Goal: Task Accomplishment & Management: Use online tool/utility

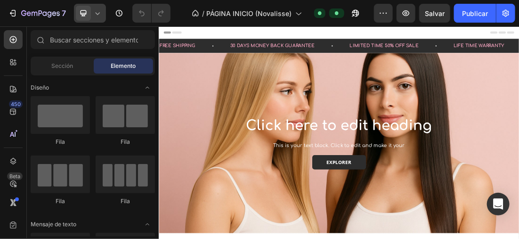
click at [93, 10] on icon at bounding box center [97, 12] width 9 height 9
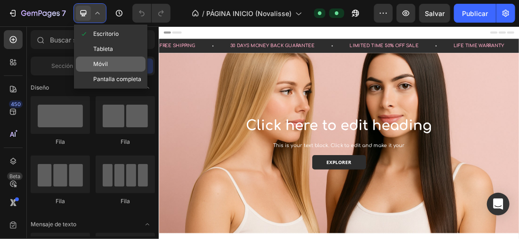
click at [117, 61] on div "Móvil" at bounding box center [111, 63] width 70 height 15
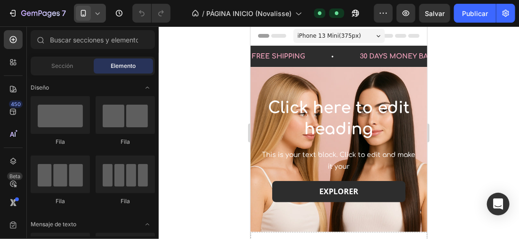
click at [195, 65] on div at bounding box center [339, 132] width 360 height 212
drag, startPoint x: 195, startPoint y: 65, endPoint x: 185, endPoint y: 58, distance: 11.8
click at [185, 58] on div at bounding box center [339, 132] width 360 height 212
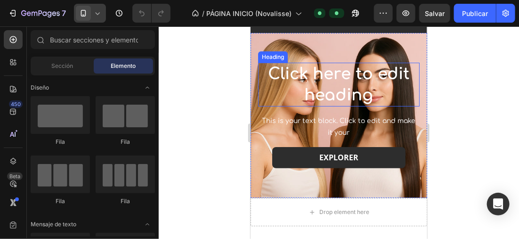
scroll to position [47, 0]
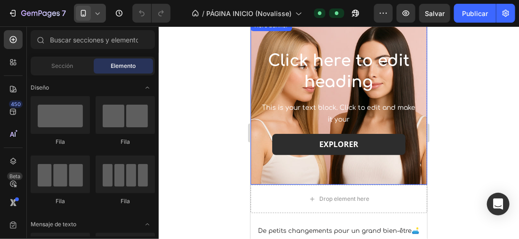
drag, startPoint x: 396, startPoint y: 169, endPoint x: 308, endPoint y: 163, distance: 88.2
click at [308, 163] on div "Background Image" at bounding box center [338, 101] width 177 height 165
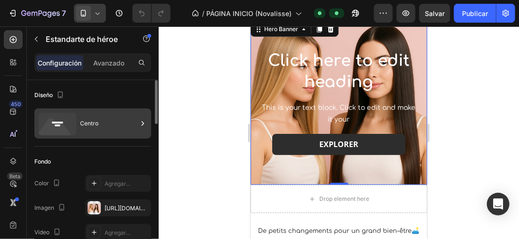
scroll to position [141, 0]
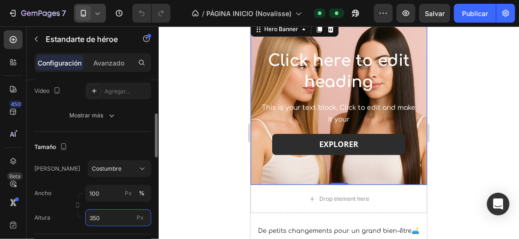
click at [104, 212] on input "350" at bounding box center [118, 217] width 66 height 17
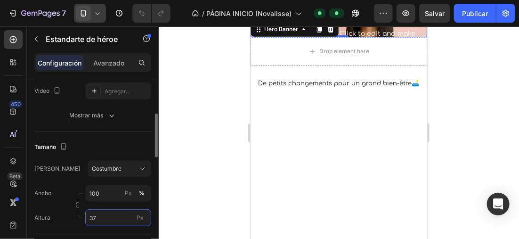
type input "370"
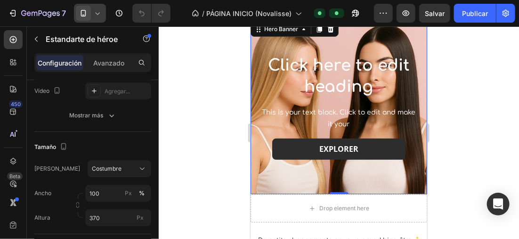
click at [193, 151] on div at bounding box center [339, 132] width 360 height 212
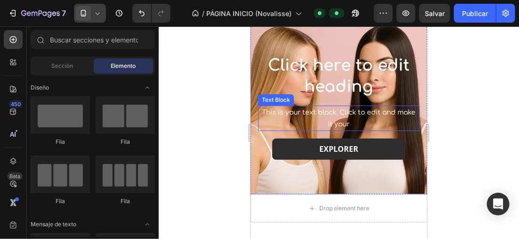
scroll to position [0, 0]
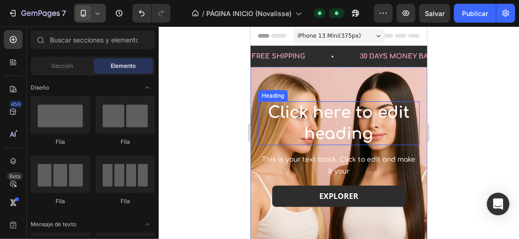
click at [381, 125] on h2 "Click here to edit heading" at bounding box center [338, 122] width 161 height 43
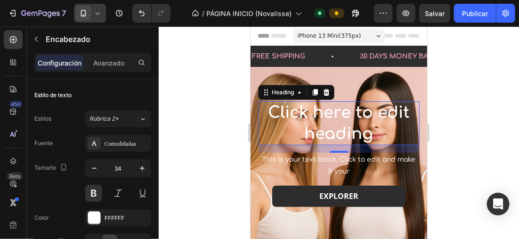
click at [378, 134] on h2 "Click here to edit heading" at bounding box center [338, 122] width 161 height 43
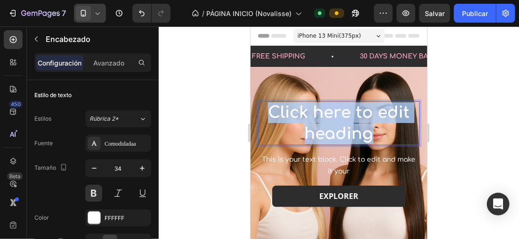
drag, startPoint x: 373, startPoint y: 135, endPoint x: 255, endPoint y: 104, distance: 122.6
click at [255, 104] on div "Click here to edit heading Heading 16 This is your text block. Click to edit an…" at bounding box center [338, 153] width 177 height 121
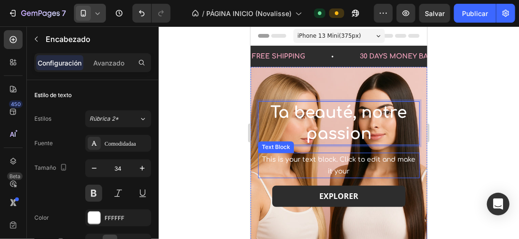
click at [346, 165] on p "This is your text block. Click to edit and make it your" at bounding box center [338, 165] width 160 height 24
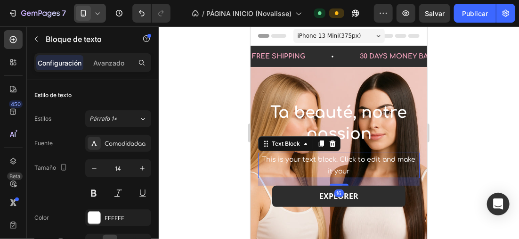
click at [360, 169] on p "This is your text block. Click to edit and make it your" at bounding box center [338, 165] width 160 height 24
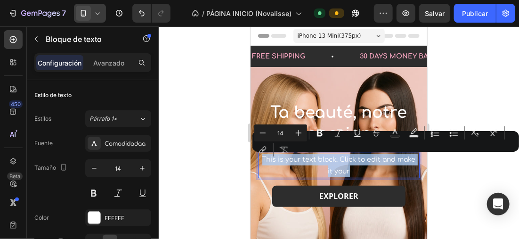
drag, startPoint x: 360, startPoint y: 169, endPoint x: 499, endPoint y: 173, distance: 139.4
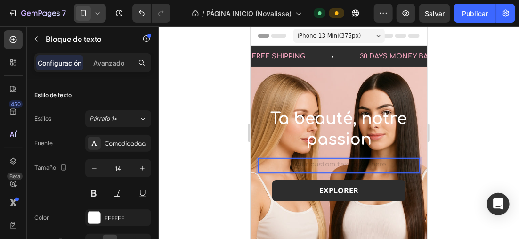
click at [446, 131] on div at bounding box center [339, 132] width 360 height 212
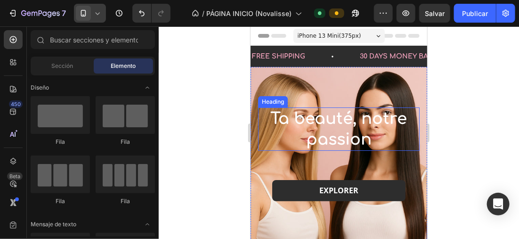
click at [354, 131] on p "Ta beauté, notre passion" at bounding box center [338, 128] width 160 height 41
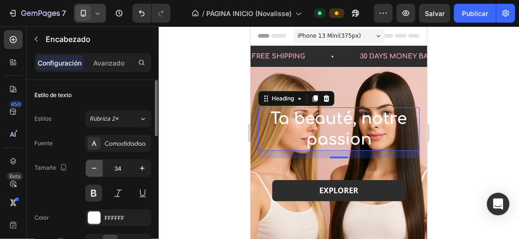
click at [93, 163] on icon "button" at bounding box center [93, 167] width 9 height 9
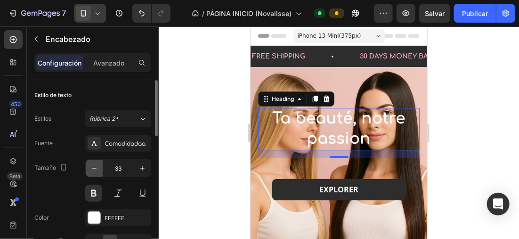
click at [93, 162] on button "button" at bounding box center [94, 168] width 17 height 17
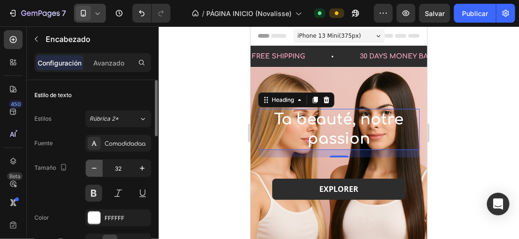
click at [93, 162] on button "button" at bounding box center [94, 168] width 17 height 17
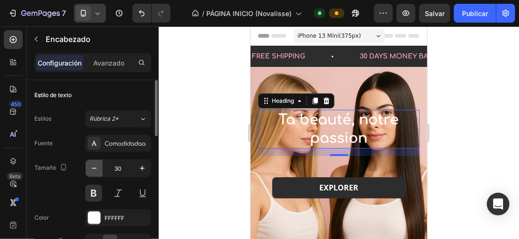
click at [92, 165] on icon "button" at bounding box center [93, 167] width 9 height 9
click at [94, 170] on icon "button" at bounding box center [93, 167] width 9 height 9
type input "28"
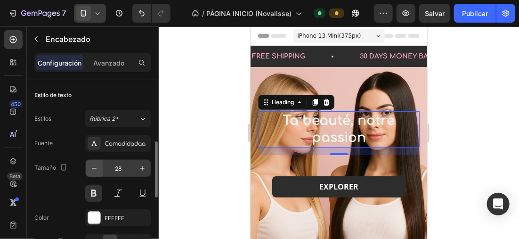
scroll to position [47, 0]
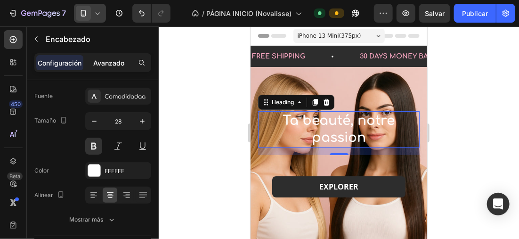
click at [115, 63] on p "Avanzado" at bounding box center [108, 63] width 31 height 10
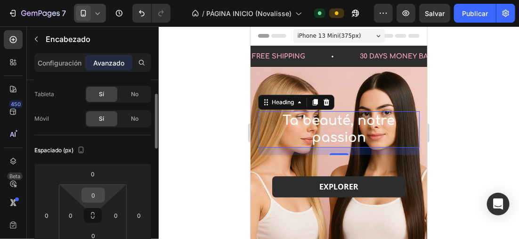
click at [98, 191] on input "0" at bounding box center [93, 195] width 19 height 14
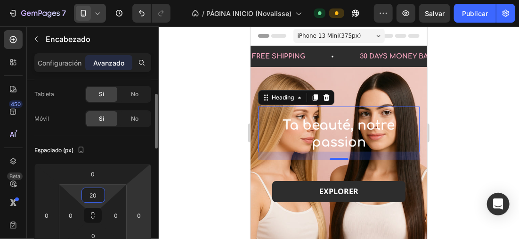
type input "2"
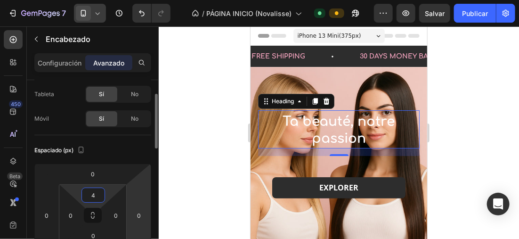
type input "40"
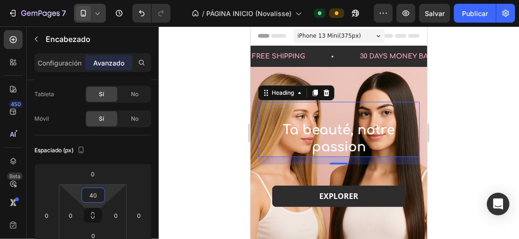
click at [204, 104] on div at bounding box center [339, 132] width 360 height 212
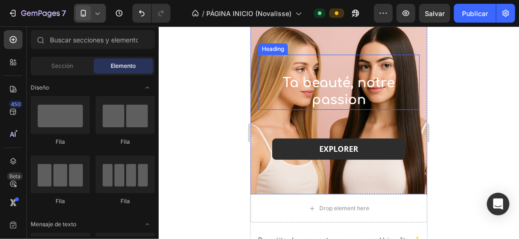
drag, startPoint x: 379, startPoint y: 101, endPoint x: 347, endPoint y: 97, distance: 32.3
click at [379, 101] on p "Ta beauté, notre passion" at bounding box center [338, 91] width 160 height 34
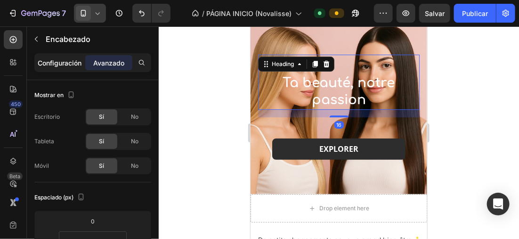
click at [74, 65] on p "Configuración" at bounding box center [60, 63] width 44 height 10
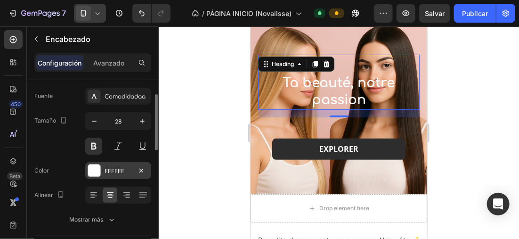
click at [99, 165] on div at bounding box center [94, 170] width 12 height 12
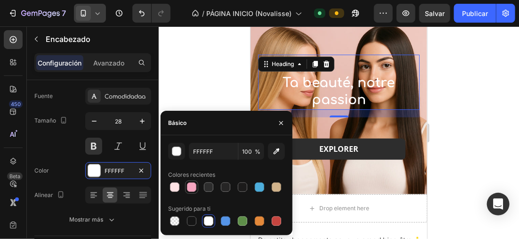
click at [194, 185] on div at bounding box center [191, 186] width 9 height 9
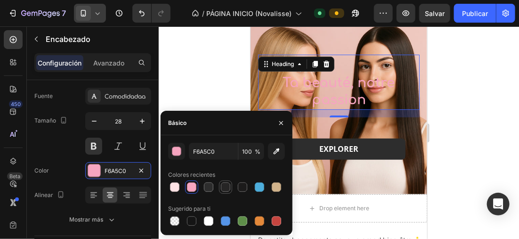
click at [225, 185] on div at bounding box center [225, 186] width 9 height 9
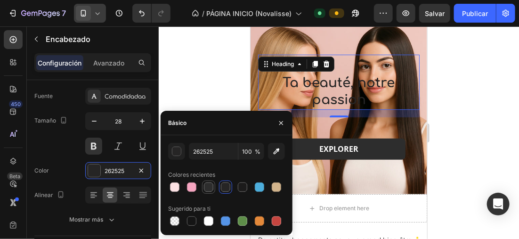
click at [211, 186] on div at bounding box center [208, 186] width 9 height 9
click at [261, 185] on div at bounding box center [259, 186] width 9 height 9
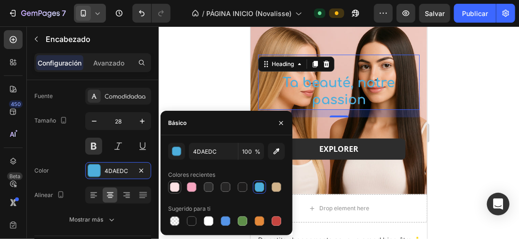
click at [177, 188] on div at bounding box center [174, 186] width 9 height 9
type input "FDE2E4"
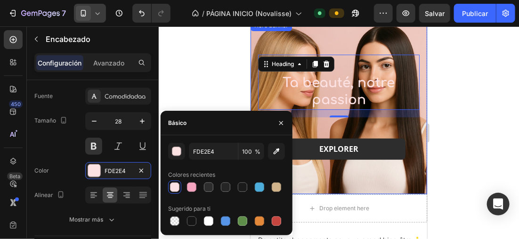
click at [222, 83] on div at bounding box center [339, 132] width 360 height 212
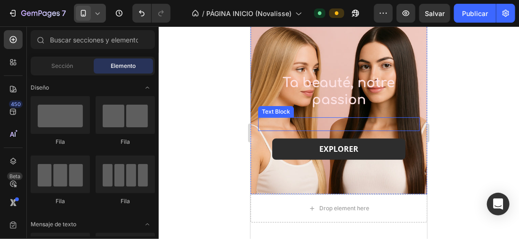
scroll to position [0, 0]
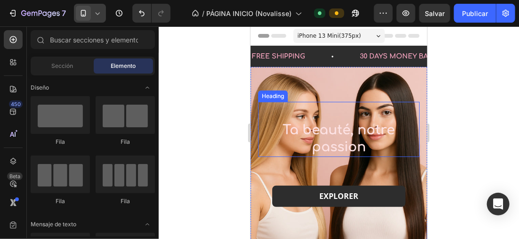
click at [367, 145] on p "Ta beauté, notre passion" at bounding box center [338, 138] width 160 height 34
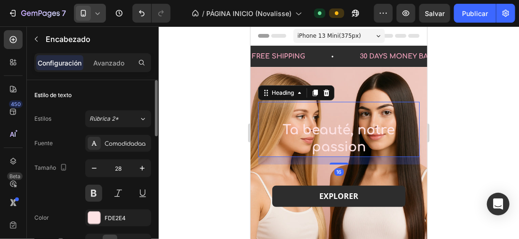
scroll to position [188, 0]
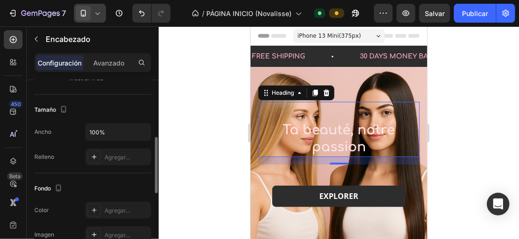
click at [78, 124] on div "Ancho 100%" at bounding box center [92, 132] width 117 height 18
drag, startPoint x: 78, startPoint y: 124, endPoint x: 67, endPoint y: 123, distance: 11.3
click at [67, 123] on div "Ancho 100%" at bounding box center [92, 132] width 117 height 18
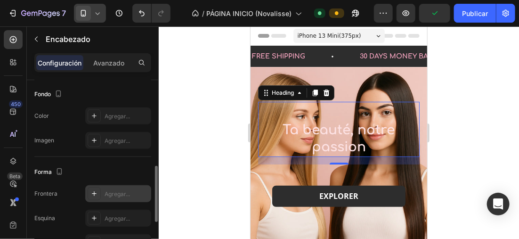
click at [94, 190] on icon at bounding box center [94, 194] width 8 height 8
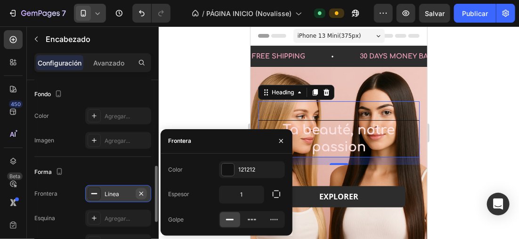
click at [142, 197] on button "button" at bounding box center [141, 193] width 11 height 11
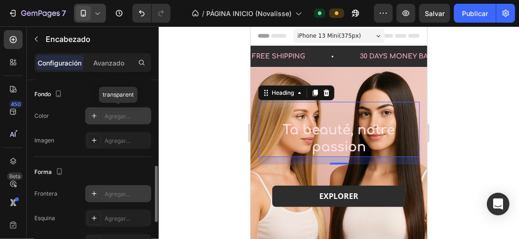
click at [95, 117] on icon at bounding box center [94, 116] width 8 height 8
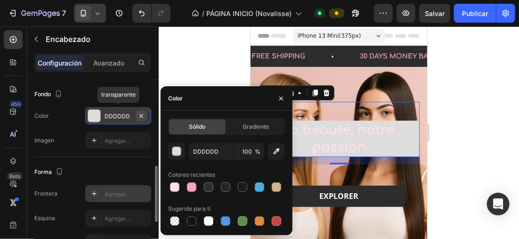
click at [144, 115] on icon "button" at bounding box center [141, 116] width 8 height 8
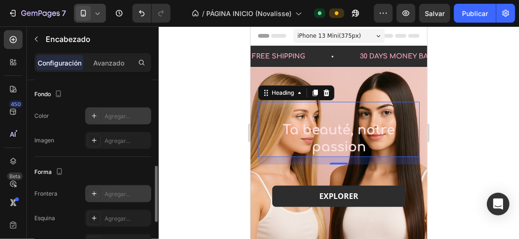
click at [193, 115] on div at bounding box center [339, 132] width 360 height 212
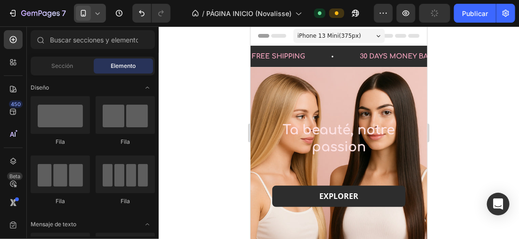
scroll to position [30, 0]
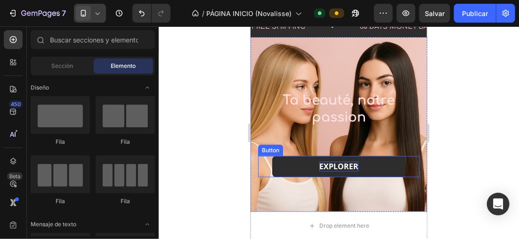
click at [352, 162] on span "EXPLORER" at bounding box center [338, 166] width 39 height 10
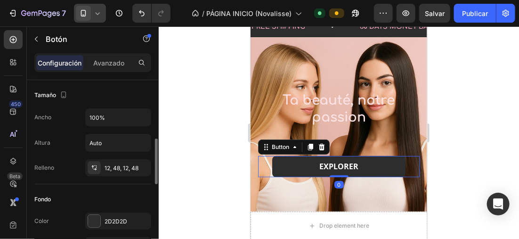
scroll to position [47, 0]
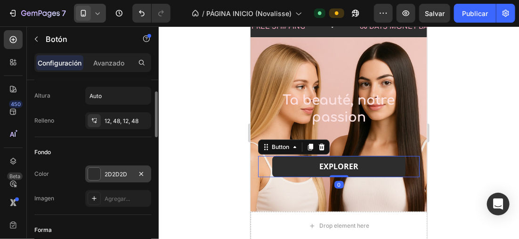
drag, startPoint x: 93, startPoint y: 174, endPoint x: 100, endPoint y: 173, distance: 6.6
click at [94, 174] on div at bounding box center [94, 174] width 12 height 12
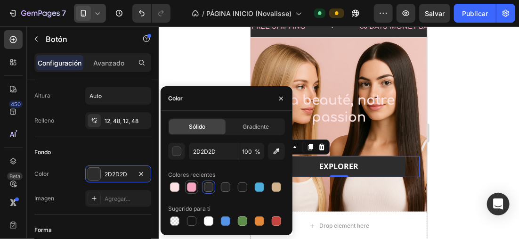
click at [192, 183] on div at bounding box center [191, 186] width 9 height 9
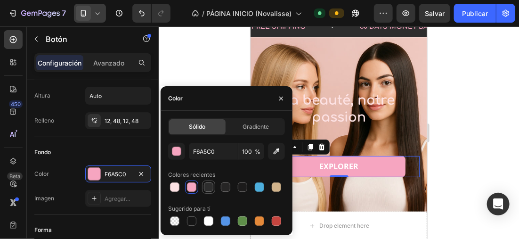
click at [211, 185] on div at bounding box center [208, 186] width 9 height 9
type input "2D2D2D"
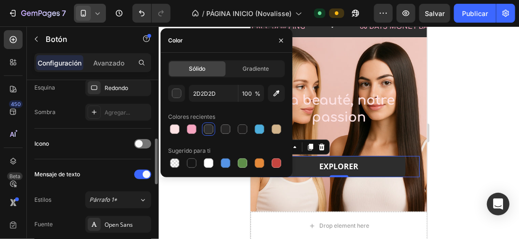
scroll to position [330, 0]
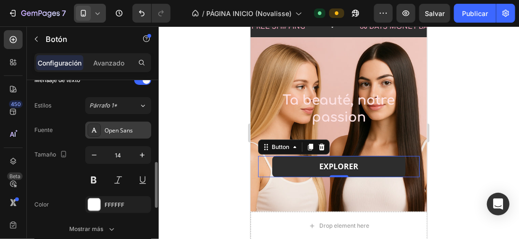
click at [96, 131] on icon at bounding box center [94, 130] width 5 height 5
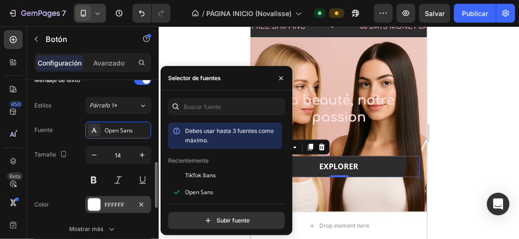
click at [96, 198] on div at bounding box center [94, 204] width 12 height 12
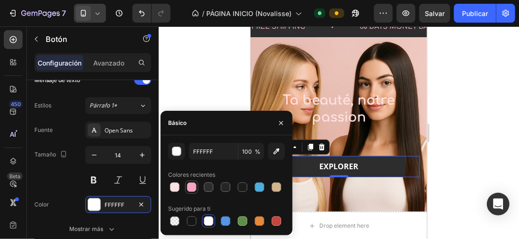
click at [196, 186] on div at bounding box center [191, 186] width 9 height 9
type input "F6A5C0"
drag, startPoint x: 488, startPoint y: 129, endPoint x: 474, endPoint y: 130, distance: 14.2
click at [488, 129] on div at bounding box center [339, 132] width 360 height 212
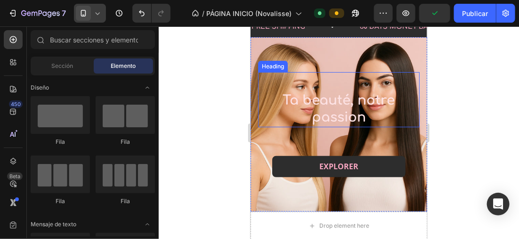
click at [371, 104] on p "Ta beauté, notre passion" at bounding box center [338, 108] width 160 height 34
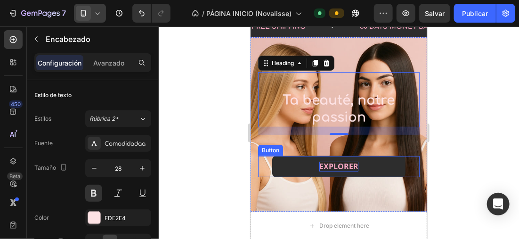
drag, startPoint x: 348, startPoint y: 164, endPoint x: 319, endPoint y: 164, distance: 29.2
click at [348, 164] on span "EXPLORER" at bounding box center [338, 166] width 39 height 10
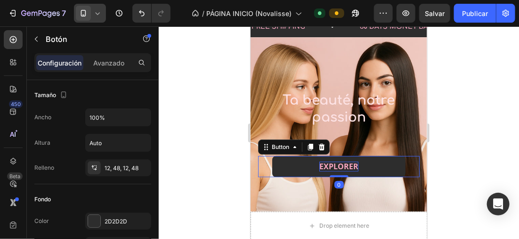
click at [319, 164] on span "EXPLORER" at bounding box center [338, 166] width 39 height 10
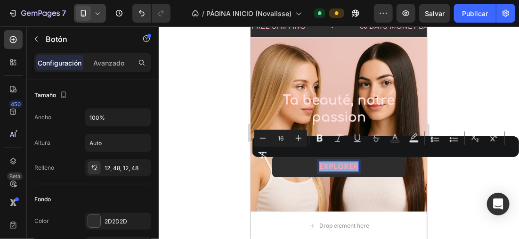
drag, startPoint x: 317, startPoint y: 164, endPoint x: 354, endPoint y: 166, distance: 36.3
click at [354, 166] on span "EXPLORER" at bounding box center [338, 166] width 39 height 10
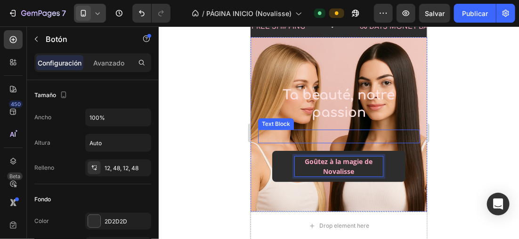
scroll to position [25, 0]
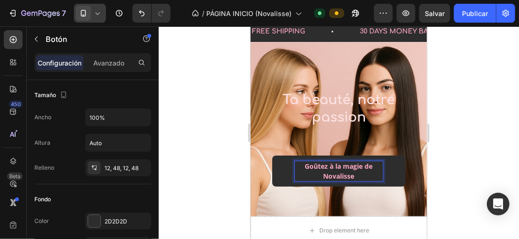
click at [303, 163] on p "Goûtez à la magie de Novalisse" at bounding box center [338, 171] width 88 height 20
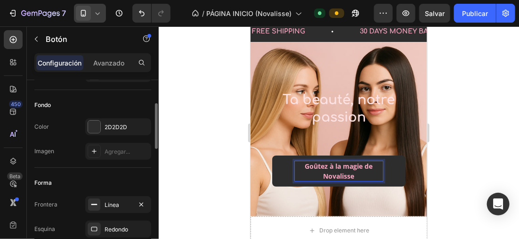
scroll to position [235, 0]
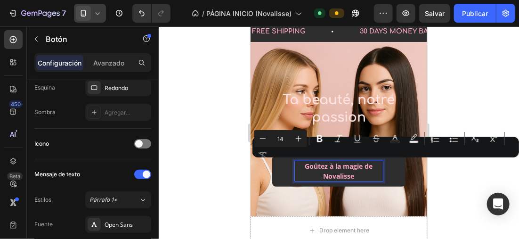
drag, startPoint x: 351, startPoint y: 176, endPoint x: 291, endPoint y: 164, distance: 61.0
click at [291, 164] on link "Goûtez à la magie de Novalisse" at bounding box center [338, 170] width 133 height 31
click at [261, 133] on button "Minus" at bounding box center [262, 138] width 17 height 17
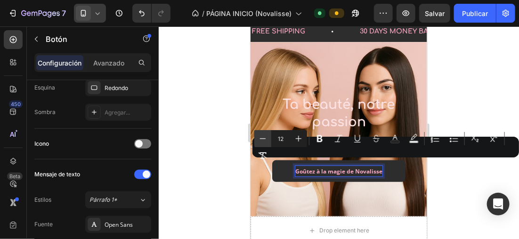
click at [261, 133] on button "Minus" at bounding box center [262, 138] width 17 height 17
type input "10"
click at [202, 138] on div at bounding box center [339, 132] width 360 height 212
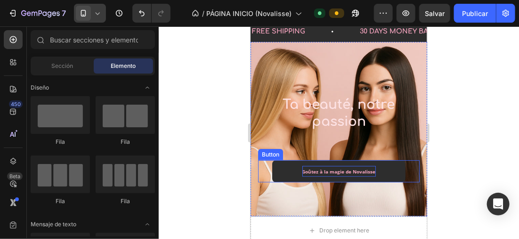
click at [314, 168] on span "Goûtez à la magie de Novalisse" at bounding box center [338, 171] width 73 height 7
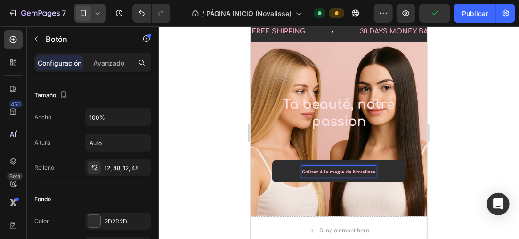
drag, startPoint x: 299, startPoint y: 170, endPoint x: 371, endPoint y: 170, distance: 71.6
click at [373, 170] on link "Goûtez à la magie de Novalisse" at bounding box center [338, 171] width 133 height 22
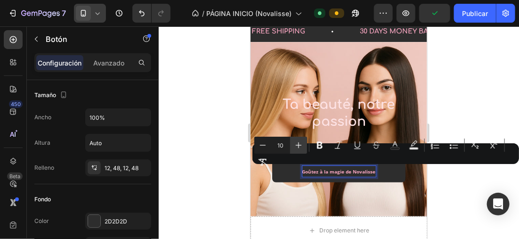
click at [300, 145] on icon "Barra de herramientas contextual del editor" at bounding box center [299, 145] width 6 height 6
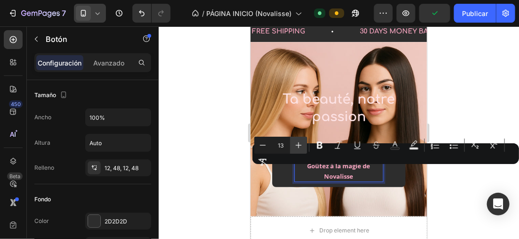
click at [300, 145] on icon "Barra de herramientas contextual del editor" at bounding box center [299, 145] width 6 height 6
type input "15"
click at [214, 139] on div at bounding box center [339, 132] width 360 height 212
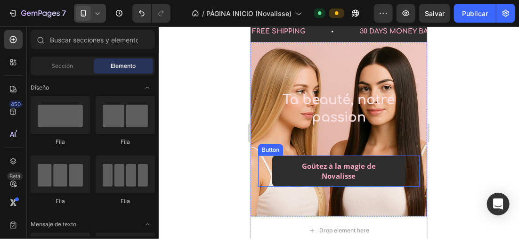
click at [278, 162] on link "Goûtez à la magie de Novalisse" at bounding box center [338, 170] width 133 height 31
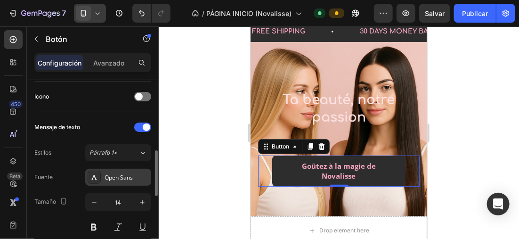
scroll to position [330, 0]
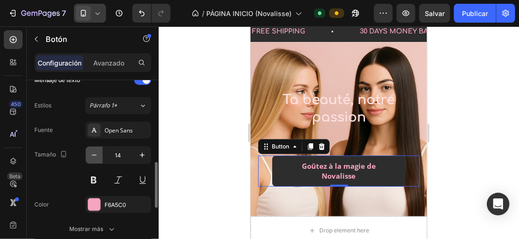
click at [92, 155] on icon "button" at bounding box center [93, 154] width 9 height 9
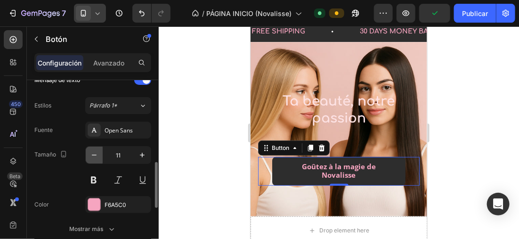
click at [96, 152] on icon "button" at bounding box center [93, 154] width 9 height 9
type input "10"
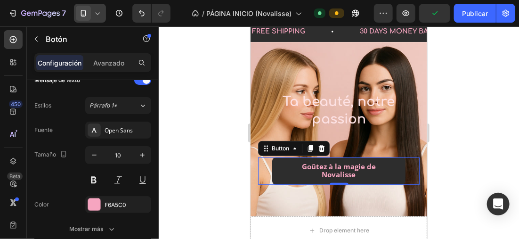
click at [188, 122] on div at bounding box center [339, 132] width 360 height 212
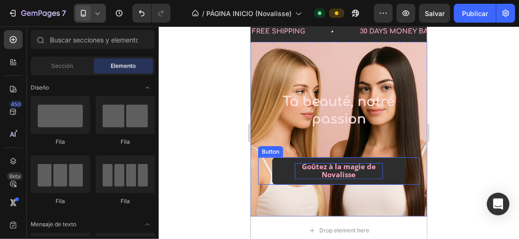
click at [355, 170] on p "Goûtez à la magie de Novalisse" at bounding box center [338, 170] width 88 height 16
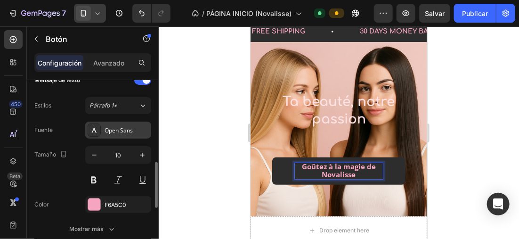
click at [111, 123] on div "Open Sans" at bounding box center [118, 129] width 66 height 17
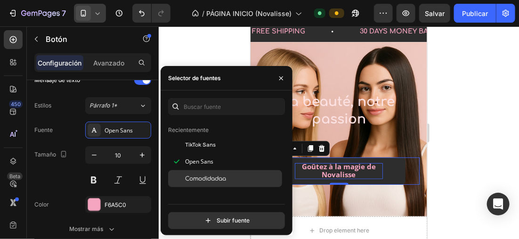
scroll to position [47, 0]
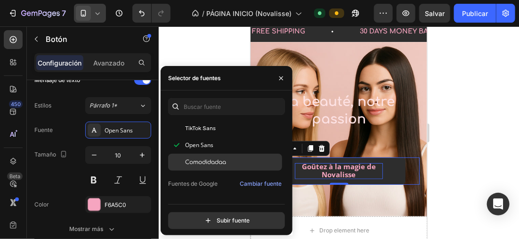
click at [224, 163] on span "Comodidadaa" at bounding box center [205, 162] width 41 height 8
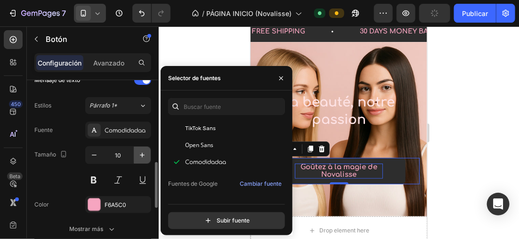
click at [144, 157] on icon "button" at bounding box center [141, 154] width 9 height 9
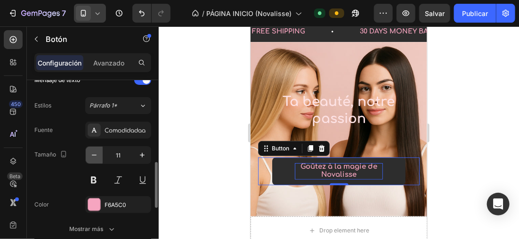
click at [90, 151] on icon "button" at bounding box center [93, 154] width 9 height 9
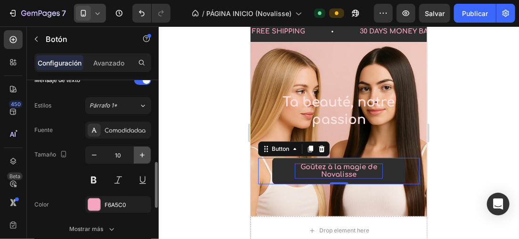
click at [146, 150] on icon "button" at bounding box center [141, 154] width 9 height 9
type input "11"
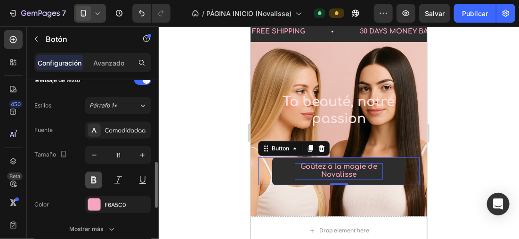
click at [96, 176] on button at bounding box center [93, 179] width 17 height 17
click at [187, 134] on div at bounding box center [339, 132] width 360 height 212
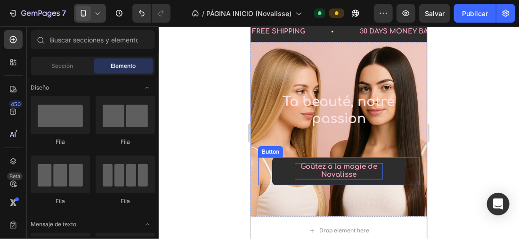
click at [398, 174] on div "Goûtez à la magie de Novalisse Button" at bounding box center [338, 171] width 161 height 28
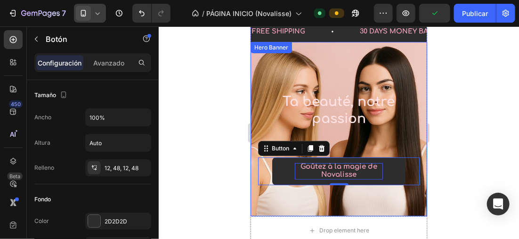
click at [477, 151] on div at bounding box center [339, 132] width 360 height 212
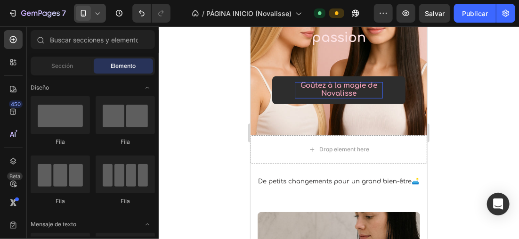
scroll to position [213, 0]
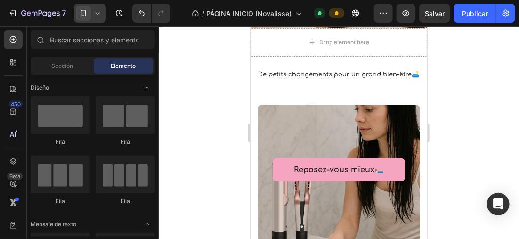
drag, startPoint x: 424, startPoint y: 55, endPoint x: 677, endPoint y: 105, distance: 258.7
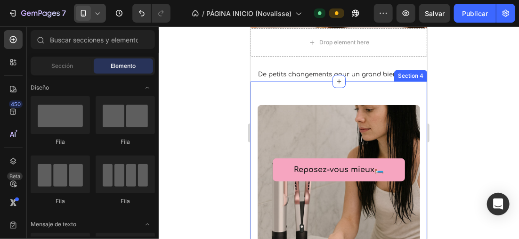
scroll to position [166, 0]
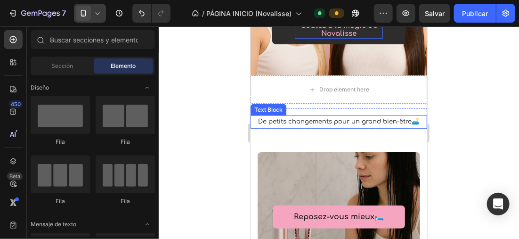
click at [297, 123] on p "De petits changements pour un grand bien-être🛋️" at bounding box center [338, 121] width 175 height 11
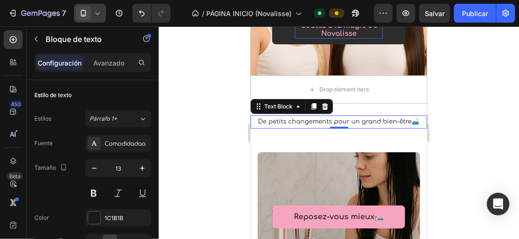
click at [254, 121] on p "De petits changements pour un grand bien-être🛋️" at bounding box center [338, 121] width 175 height 11
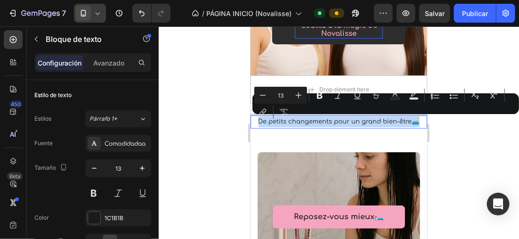
drag, startPoint x: 254, startPoint y: 121, endPoint x: 407, endPoint y: 120, distance: 153.5
click at [407, 120] on p "De petits changements pour un grand bien-être🛋️" at bounding box center [338, 121] width 175 height 11
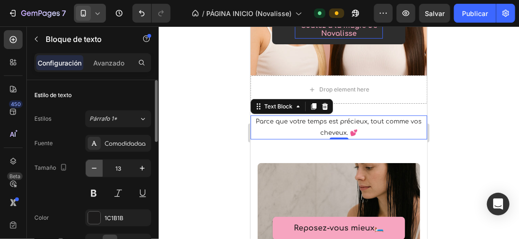
click at [96, 162] on button "button" at bounding box center [94, 168] width 17 height 17
type input "12"
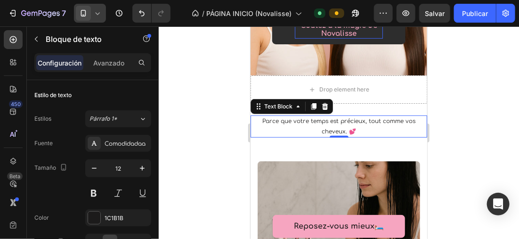
click at [185, 122] on div at bounding box center [339, 132] width 360 height 212
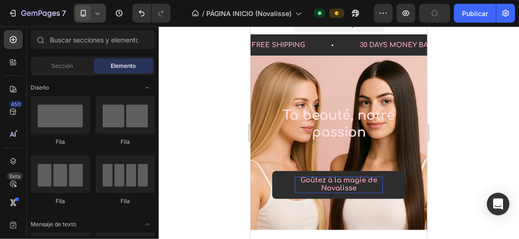
scroll to position [0, 0]
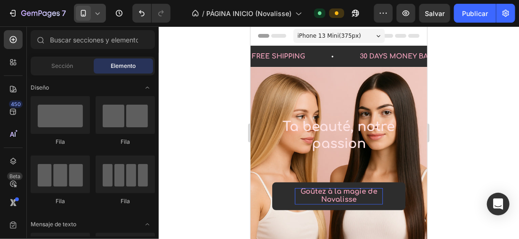
click at [101, 8] on icon at bounding box center [97, 12] width 9 height 9
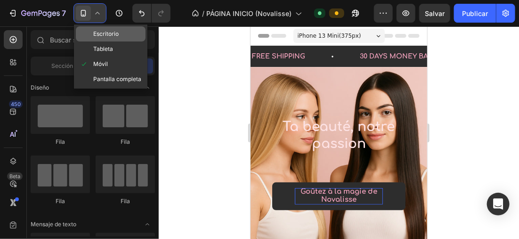
click at [121, 33] on div "Escritorio" at bounding box center [111, 33] width 70 height 15
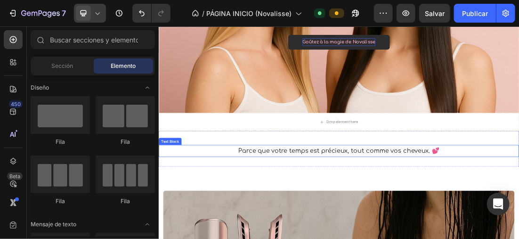
scroll to position [282, 0]
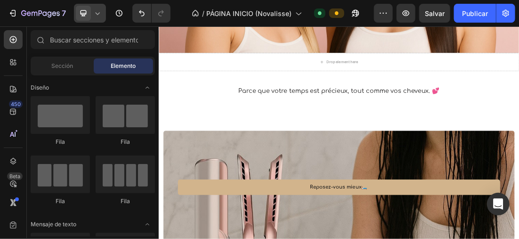
click at [100, 15] on icon at bounding box center [97, 12] width 9 height 9
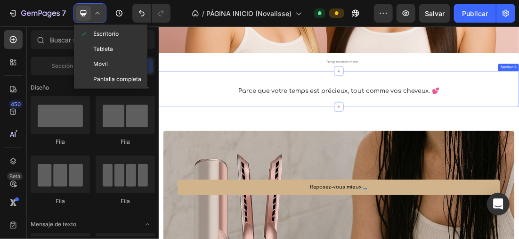
click at [283, 96] on div "Parce que votre temps est précieux, tout comme vos cheveux. 💕 Text Block Sectio…" at bounding box center [440, 124] width 565 height 56
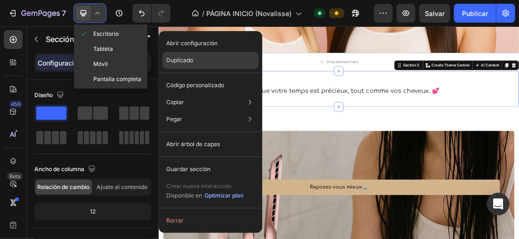
drag, startPoint x: 206, startPoint y: 64, endPoint x: 207, endPoint y: 57, distance: 7.1
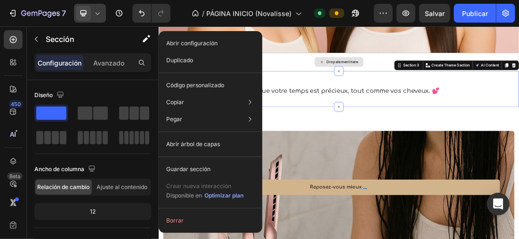
click at [343, 81] on div "Drop element here" at bounding box center [440, 81] width 565 height 28
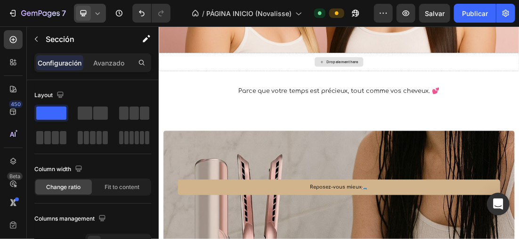
scroll to position [330, 0]
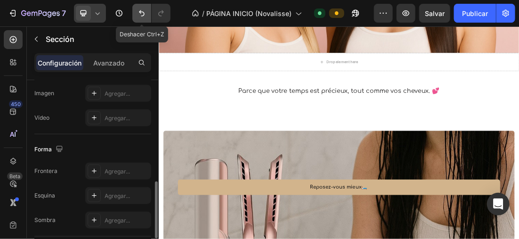
click at [143, 11] on icon "Deshacer/Rehacer" at bounding box center [141, 12] width 9 height 9
click at [134, 12] on button "Deshacer/Rehacer" at bounding box center [141, 13] width 19 height 19
click at [138, 12] on icon "Deshacer/Rehacer" at bounding box center [141, 12] width 9 height 9
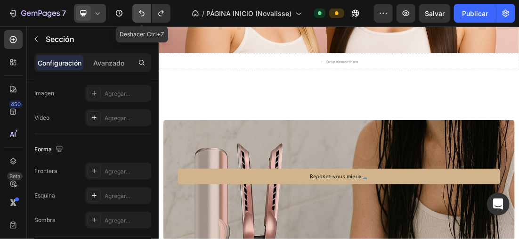
click at [138, 12] on icon "Deshacer/Rehacer" at bounding box center [141, 12] width 9 height 9
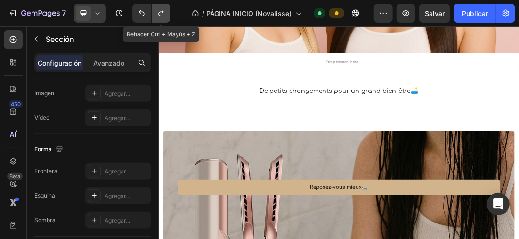
click at [159, 12] on icon "Deshacer/Rehacer" at bounding box center [160, 13] width 5 height 6
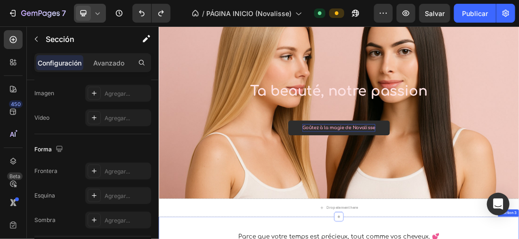
scroll to position [47, 0]
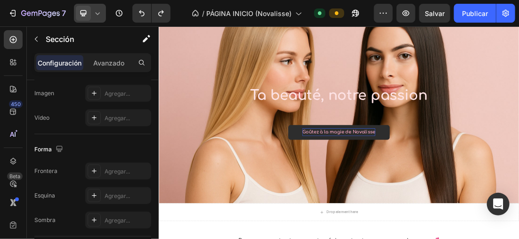
click at [101, 14] on icon at bounding box center [97, 12] width 9 height 9
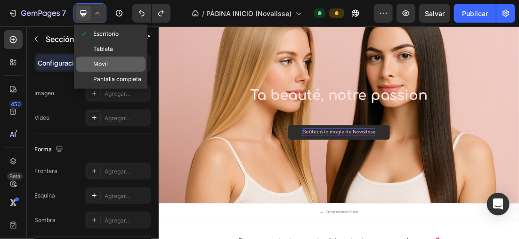
click at [110, 64] on div "Móvil" at bounding box center [111, 63] width 70 height 15
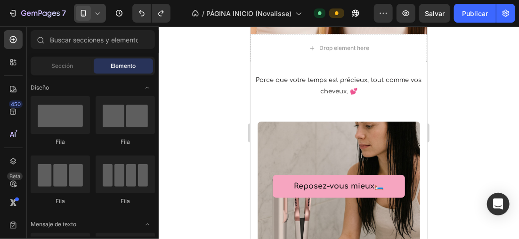
scroll to position [224, 0]
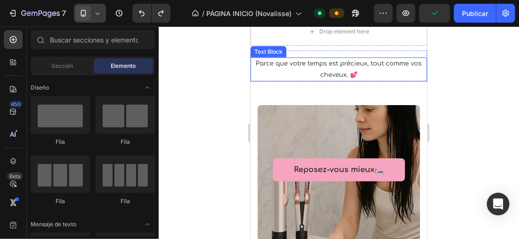
click at [323, 74] on p "Parce que votre temps est précieux, tout comme vos cheveux. 💕" at bounding box center [338, 69] width 175 height 22
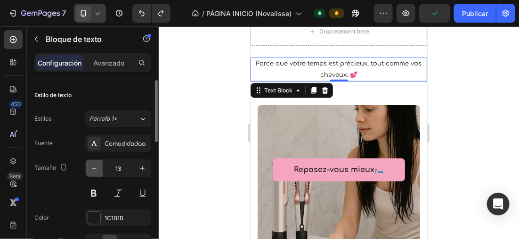
click at [97, 168] on icon "button" at bounding box center [93, 167] width 9 height 9
type input "12"
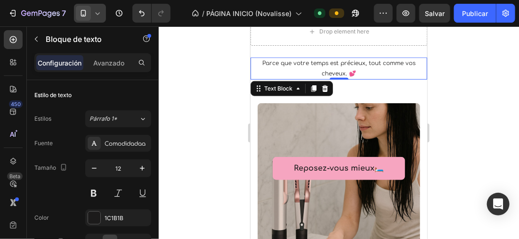
click at [195, 114] on div at bounding box center [339, 132] width 360 height 212
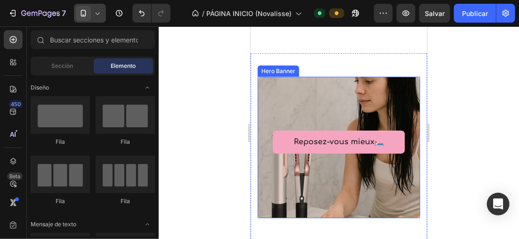
scroll to position [318, 0]
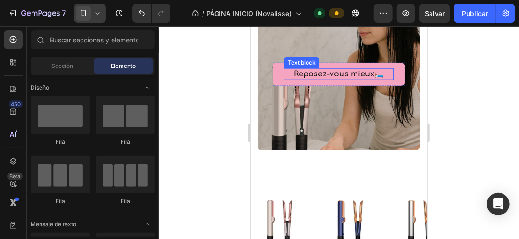
click at [376, 73] on span "Reposez-vous mieux🛏️" at bounding box center [338, 73] width 90 height 8
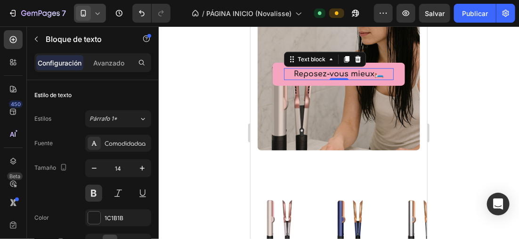
click at [384, 73] on p "Reposez-vous mieux🛏️" at bounding box center [338, 74] width 108 height 10
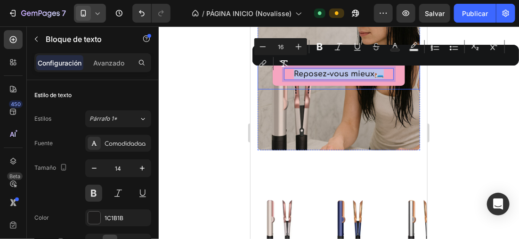
drag, startPoint x: 381, startPoint y: 74, endPoint x: 264, endPoint y: 74, distance: 117.2
click at [264, 74] on div "Reposez-vous mieux🛏️ Text block 0 Row Row" at bounding box center [338, 75] width 162 height 27
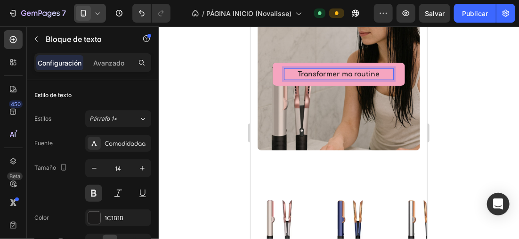
click at [293, 72] on p "Transformer ma routine" at bounding box center [338, 74] width 108 height 10
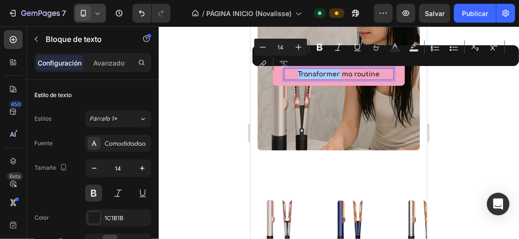
drag, startPoint x: 292, startPoint y: 72, endPoint x: 543, endPoint y: 98, distance: 251.8
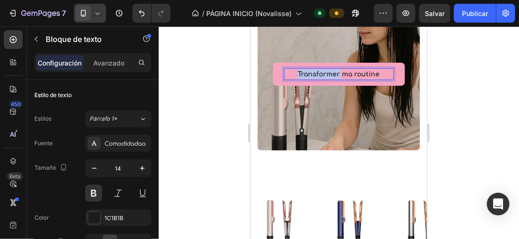
click at [291, 72] on p "Transformer ma routine" at bounding box center [338, 74] width 108 height 10
click at [299, 72] on p "👉 Transformer ma routine" at bounding box center [338, 74] width 108 height 10
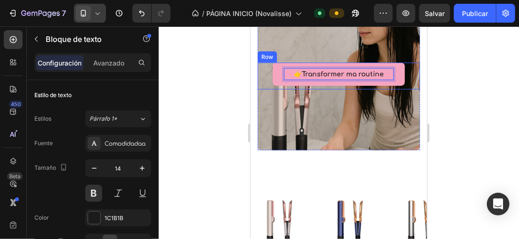
drag, startPoint x: 230, startPoint y: 80, endPoint x: 235, endPoint y: 79, distance: 5.3
click at [230, 79] on div at bounding box center [339, 132] width 360 height 212
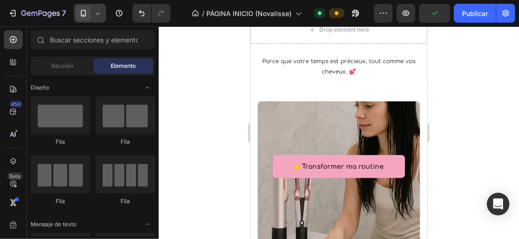
scroll to position [257, 0]
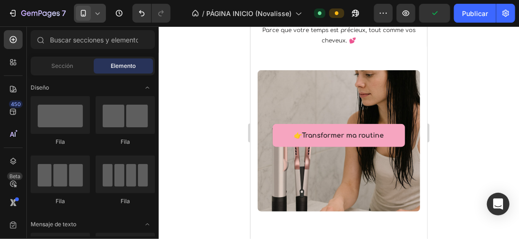
drag, startPoint x: 421, startPoint y: 88, endPoint x: 677, endPoint y: 109, distance: 256.9
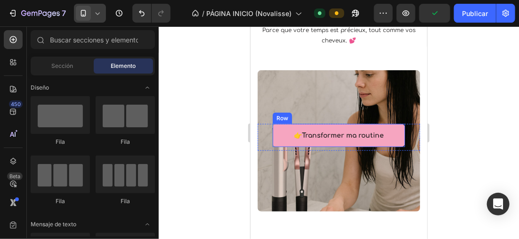
click at [395, 133] on div "👉Transformer ma routine Text block Row" at bounding box center [338, 134] width 132 height 23
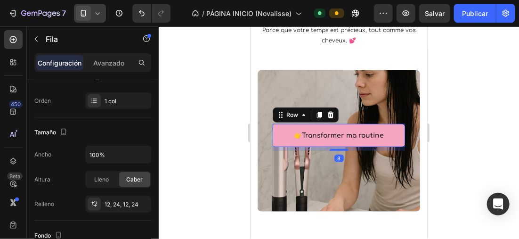
scroll to position [282, 0]
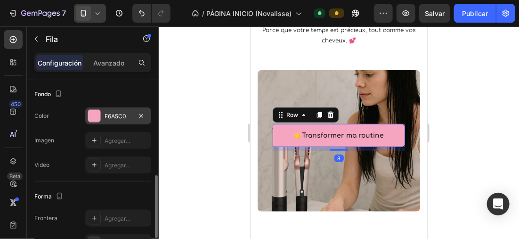
click at [97, 120] on div at bounding box center [94, 116] width 12 height 12
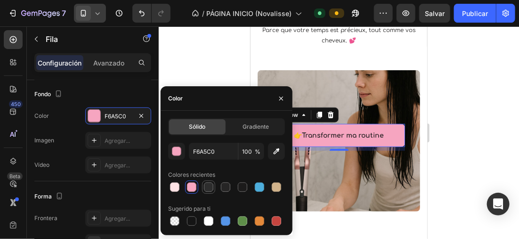
click at [209, 188] on div at bounding box center [208, 186] width 9 height 9
type input "2D2D2D"
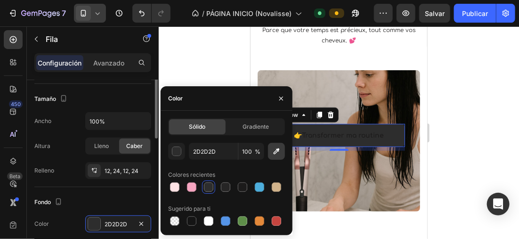
scroll to position [33, 0]
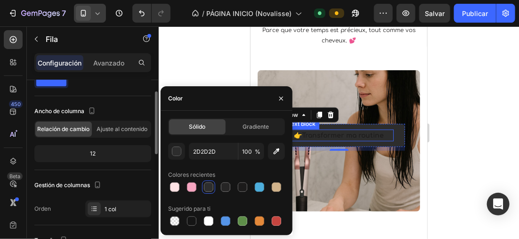
click at [347, 132] on p "👉Transformer ma routine" at bounding box center [338, 135] width 108 height 10
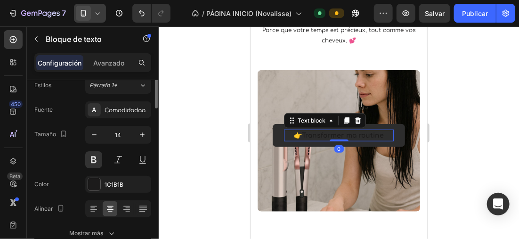
scroll to position [0, 0]
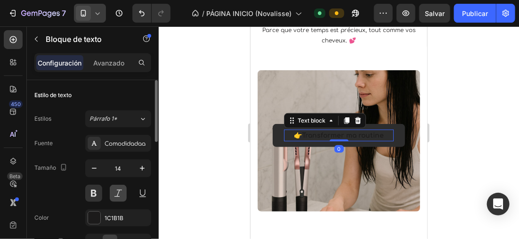
drag, startPoint x: 98, startPoint y: 217, endPoint x: 125, endPoint y: 196, distance: 34.2
click at [99, 217] on div at bounding box center [94, 217] width 12 height 12
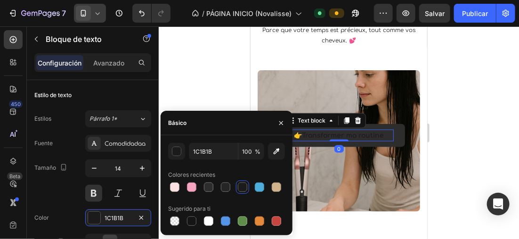
drag, startPoint x: 193, startPoint y: 186, endPoint x: 283, endPoint y: 169, distance: 92.0
click at [195, 186] on div at bounding box center [191, 186] width 9 height 9
type input "F6A5C0"
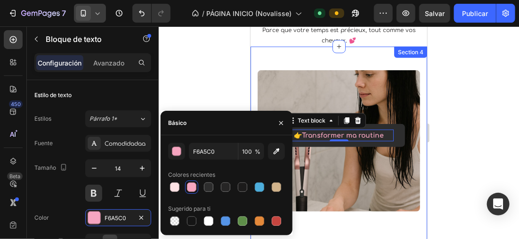
click at [471, 145] on div at bounding box center [339, 132] width 360 height 212
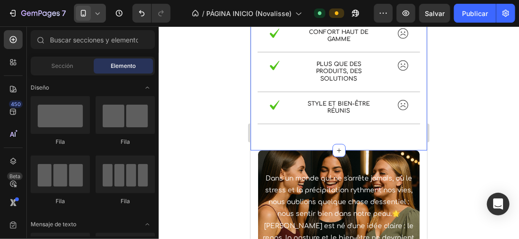
scroll to position [798, 0]
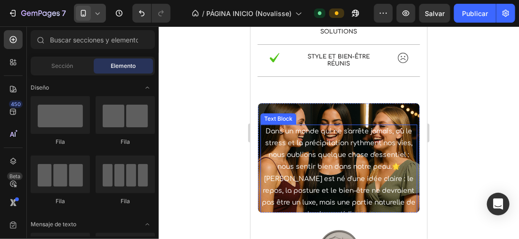
click at [268, 129] on p "Dans un monde qui ne s'arrête jamais, où le stress et la précipitation rythment…" at bounding box center [338, 149] width 155 height 48
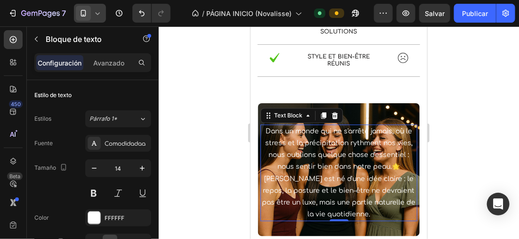
click at [265, 128] on p "Dans un monde qui ne s'arrête jamais, où le stress et la précipitation rythment…" at bounding box center [338, 149] width 155 height 48
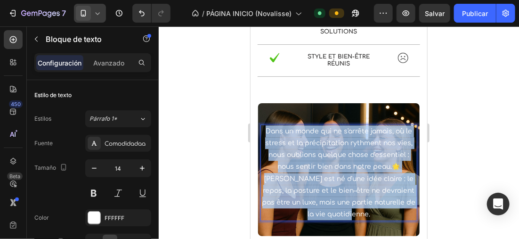
drag, startPoint x: 265, startPoint y: 127, endPoint x: 398, endPoint y: 226, distance: 166.6
click at [399, 221] on div "Dans un monde qui ne s'arrête jamais, où le stress et la précipitation rythment…" at bounding box center [338, 172] width 157 height 97
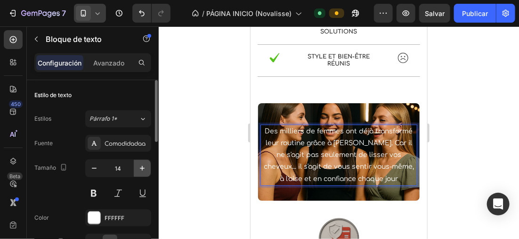
click at [141, 168] on icon "button" at bounding box center [142, 168] width 5 height 5
type input "15"
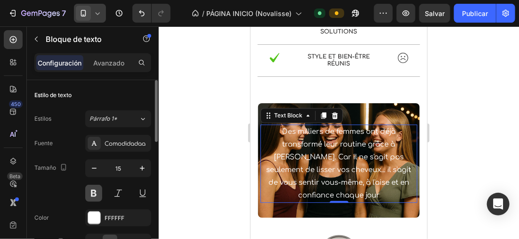
click at [87, 196] on button at bounding box center [93, 193] width 17 height 17
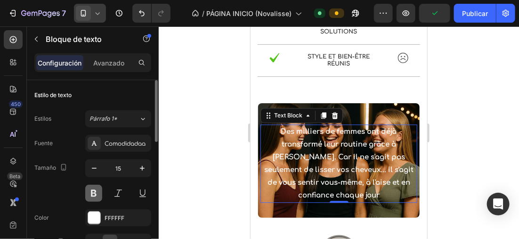
click at [90, 189] on button at bounding box center [93, 193] width 17 height 17
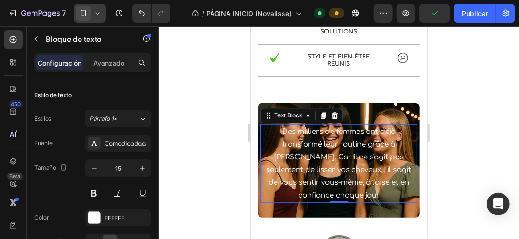
click at [177, 105] on div at bounding box center [339, 132] width 360 height 212
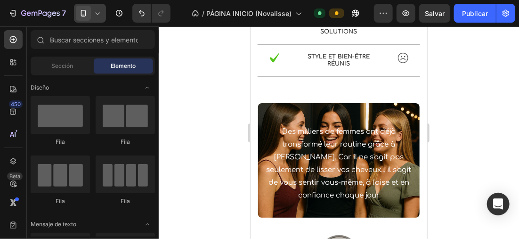
drag, startPoint x: 177, startPoint y: 105, endPoint x: 182, endPoint y: 46, distance: 59.1
click at [182, 46] on div at bounding box center [339, 132] width 360 height 212
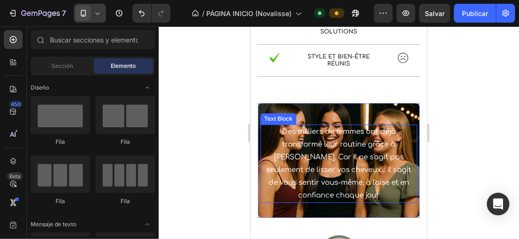
click at [297, 148] on p "Des milliers de femmes ont déjà transformé leur routine grâce à Novalisse. Car …" at bounding box center [338, 163] width 155 height 76
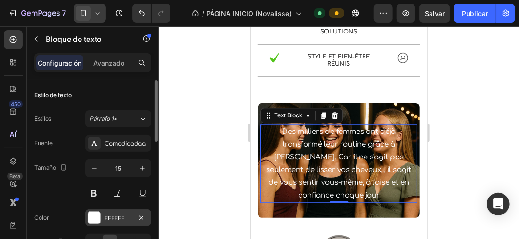
click at [89, 211] on div at bounding box center [94, 217] width 12 height 12
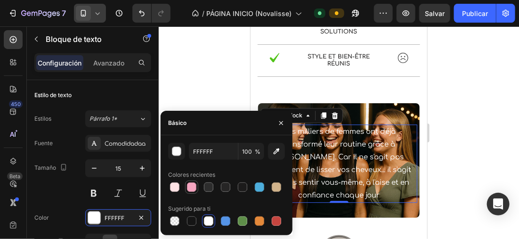
click at [192, 187] on div at bounding box center [191, 186] width 9 height 9
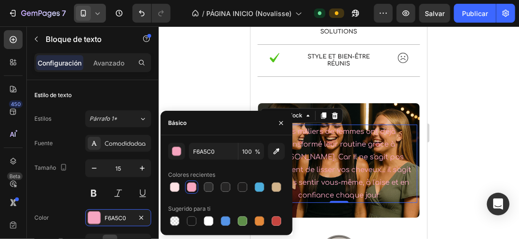
click at [217, 185] on div at bounding box center [226, 186] width 117 height 13
click at [212, 185] on div at bounding box center [208, 186] width 9 height 9
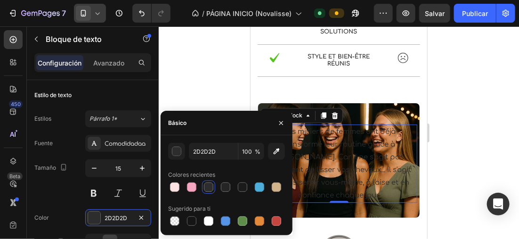
click at [213, 186] on div at bounding box center [208, 186] width 9 height 9
click at [210, 218] on div at bounding box center [208, 220] width 9 height 9
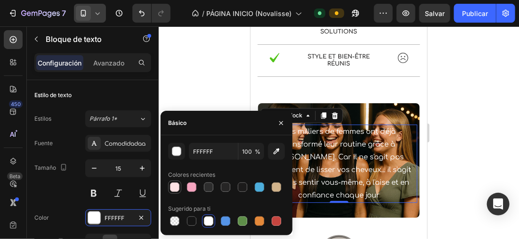
click at [177, 191] on div at bounding box center [174, 186] width 9 height 9
click at [118, 88] on div "Estilo de texto" at bounding box center [92, 95] width 117 height 15
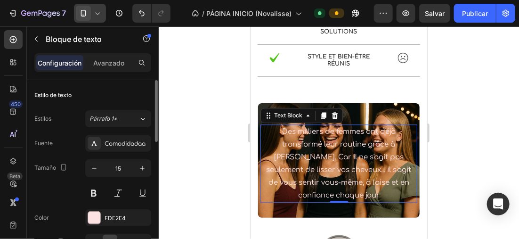
drag, startPoint x: 118, startPoint y: 88, endPoint x: 108, endPoint y: 89, distance: 9.5
click at [108, 89] on div "Estilo de texto" at bounding box center [92, 95] width 117 height 15
drag, startPoint x: 89, startPoint y: 209, endPoint x: 131, endPoint y: 203, distance: 42.8
click at [89, 209] on div "FDE2E4" at bounding box center [118, 217] width 66 height 17
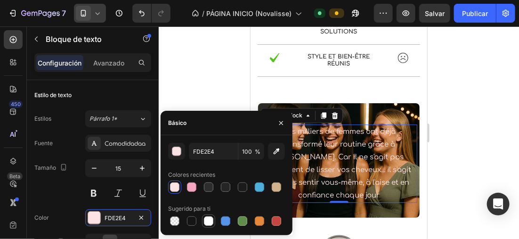
click at [209, 222] on div at bounding box center [208, 220] width 9 height 9
click at [175, 187] on div at bounding box center [174, 186] width 9 height 9
type input "FDE2E4"
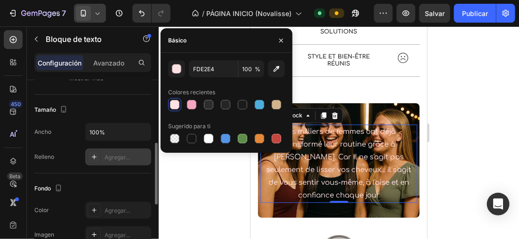
scroll to position [235, 0]
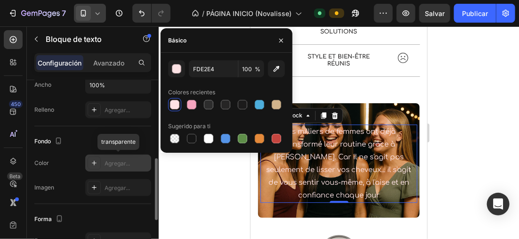
click at [95, 163] on icon at bounding box center [94, 163] width 8 height 8
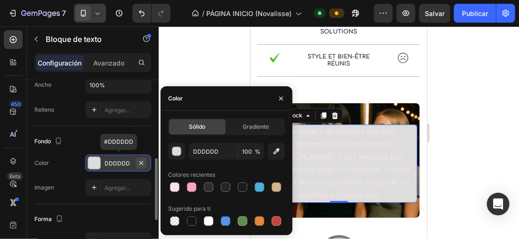
click at [139, 161] on icon "button" at bounding box center [141, 163] width 8 height 8
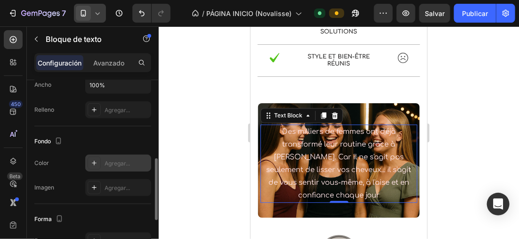
click at [195, 83] on div at bounding box center [339, 132] width 360 height 212
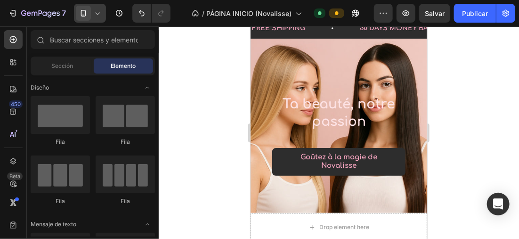
scroll to position [0, 0]
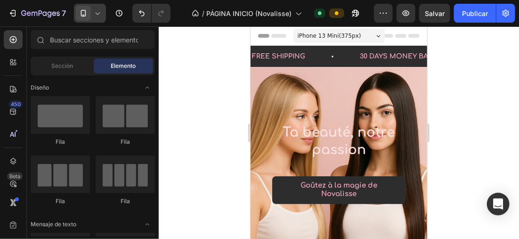
drag, startPoint x: 423, startPoint y: 138, endPoint x: 679, endPoint y: 70, distance: 265.0
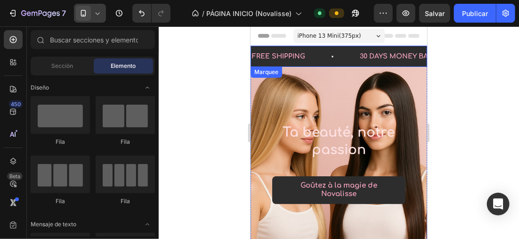
click at [342, 61] on div "FREE SHIPPING Text Block" at bounding box center [304, 55] width 108 height 21
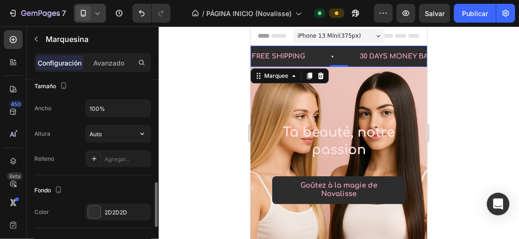
scroll to position [471, 0]
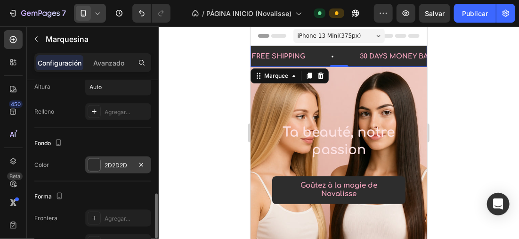
click at [91, 166] on div at bounding box center [94, 165] width 12 height 12
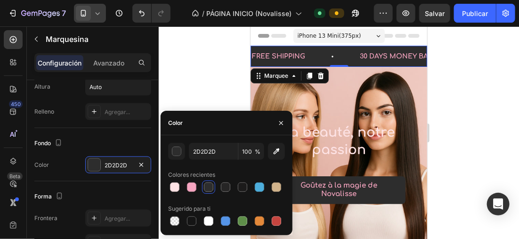
click at [207, 73] on div at bounding box center [339, 132] width 360 height 212
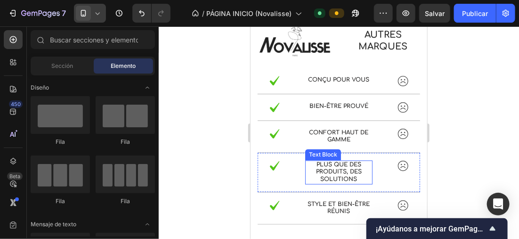
scroll to position [603, 0]
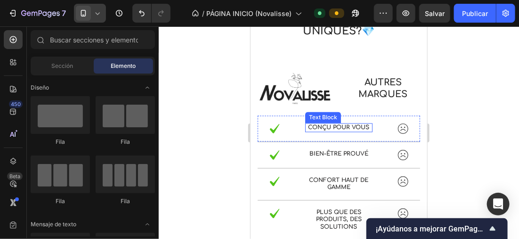
click at [336, 130] on p "Conçu pour vous" at bounding box center [338, 128] width 65 height 8
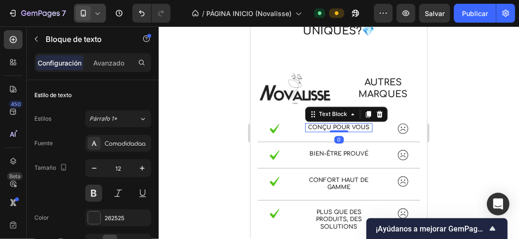
click at [307, 126] on p "Conçu pour vous" at bounding box center [338, 128] width 65 height 8
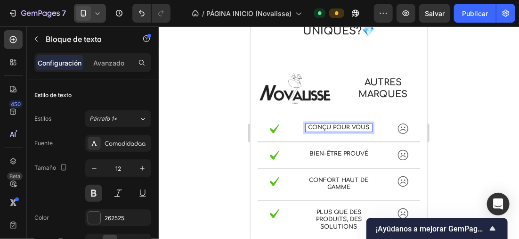
click at [306, 126] on p "Conçu pour vous" at bounding box center [338, 128] width 65 height 8
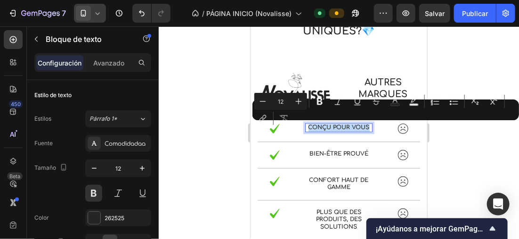
drag, startPoint x: 351, startPoint y: 126, endPoint x: 369, endPoint y: 126, distance: 17.4
click at [369, 126] on div "Image Conçu pour vous Text Block 0 Image Row" at bounding box center [338, 128] width 162 height 26
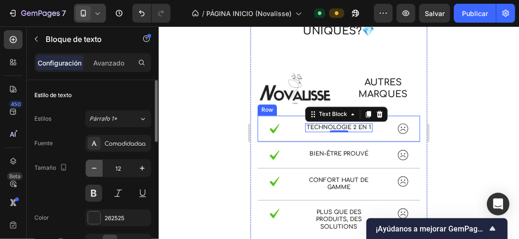
click at [93, 164] on icon "button" at bounding box center [93, 167] width 9 height 9
click at [143, 163] on icon "button" at bounding box center [141, 167] width 9 height 9
type input "12"
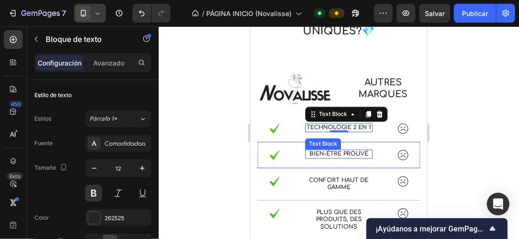
click at [336, 158] on p "Bien-être prouvé" at bounding box center [338, 154] width 65 height 8
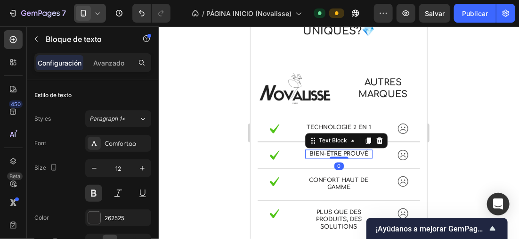
scroll to position [371, 0]
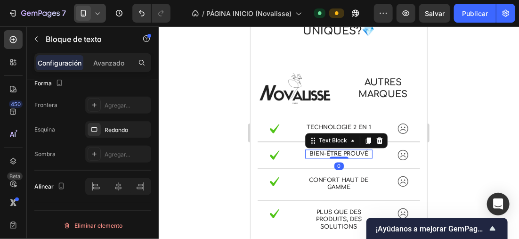
click at [306, 157] on p "Bien-être prouvé" at bounding box center [338, 154] width 65 height 8
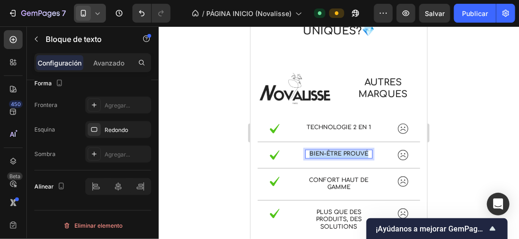
drag, startPoint x: 305, startPoint y: 157, endPoint x: 363, endPoint y: 159, distance: 58.9
click at [363, 158] on p "Bien-être prouvé" at bounding box center [338, 154] width 65 height 8
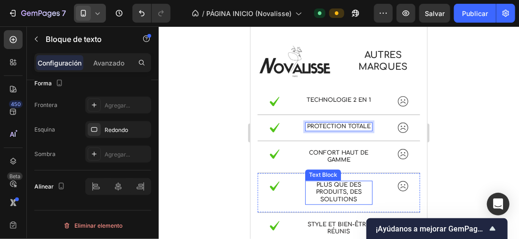
scroll to position [650, 0]
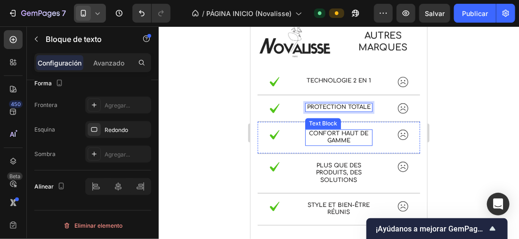
click at [349, 144] on p "Confort haut de gamme" at bounding box center [338, 136] width 65 height 15
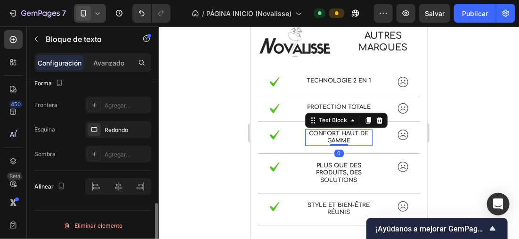
scroll to position [370, 0]
click at [348, 144] on p "Confort haut de gamme" at bounding box center [338, 136] width 65 height 15
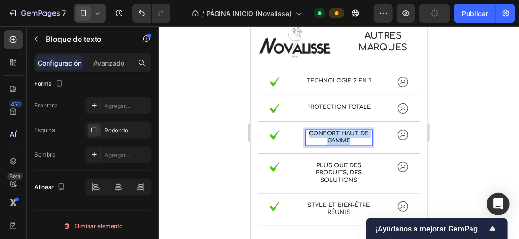
drag, startPoint x: 348, startPoint y: 151, endPoint x: 301, endPoint y: 142, distance: 47.8
click at [301, 142] on div "Image Confort haut de gamme Text Block 0 Image Row" at bounding box center [338, 137] width 162 height 32
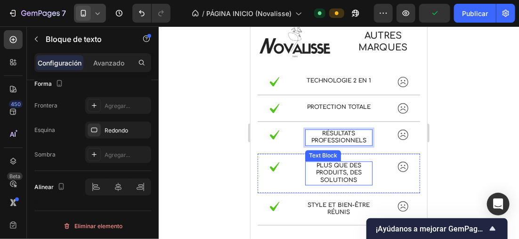
click at [351, 184] on p "Plus que des produits, des solutions" at bounding box center [338, 172] width 65 height 22
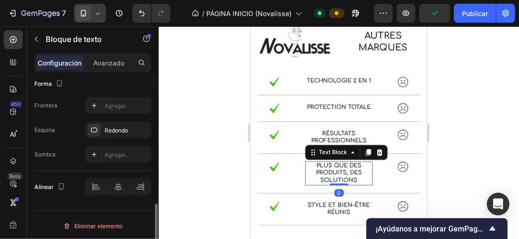
click at [354, 184] on p "Plus que des produits, des solutions" at bounding box center [338, 172] width 65 height 22
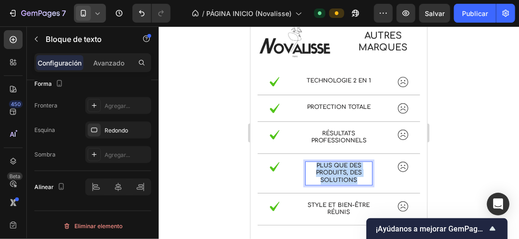
drag, startPoint x: 354, startPoint y: 190, endPoint x: 306, endPoint y: 172, distance: 51.7
click at [306, 172] on p "Plus que des produits, des solutions" at bounding box center [338, 172] width 65 height 22
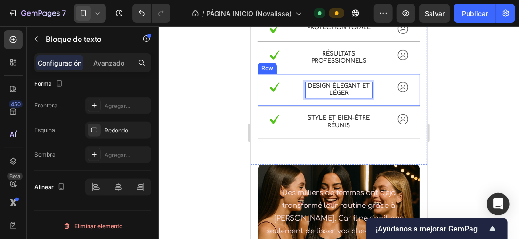
scroll to position [744, 0]
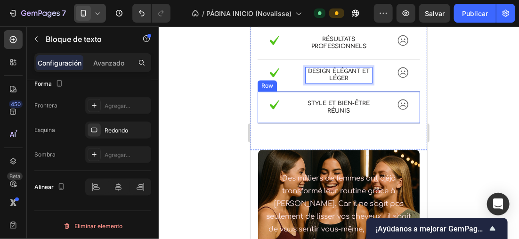
click at [373, 121] on div "Image Style et bien-être réunis Text Block Image Row" at bounding box center [338, 107] width 162 height 32
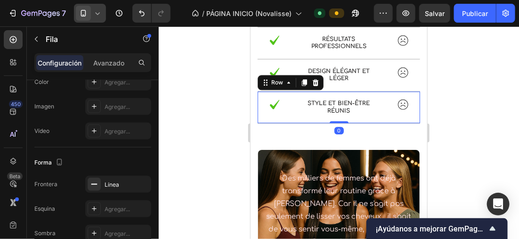
scroll to position [0, 0]
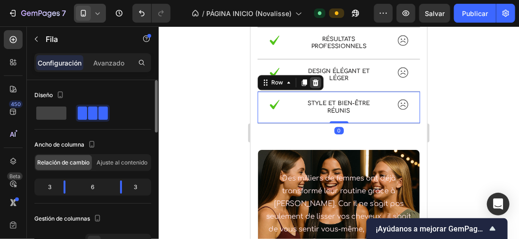
click at [314, 88] on div at bounding box center [314, 81] width 11 height 11
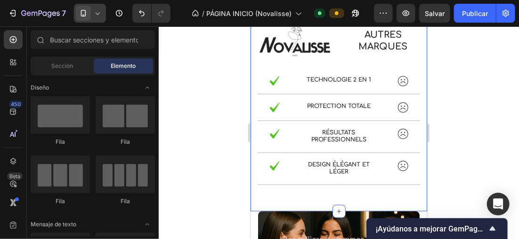
scroll to position [650, 0]
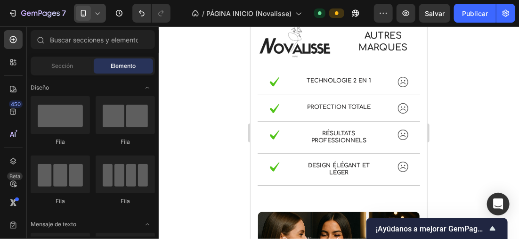
click at [93, 16] on icon at bounding box center [97, 12] width 9 height 9
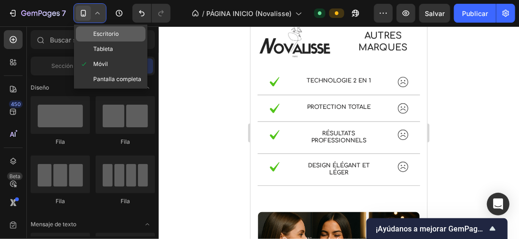
click at [108, 31] on span "Escritorio" at bounding box center [105, 33] width 25 height 9
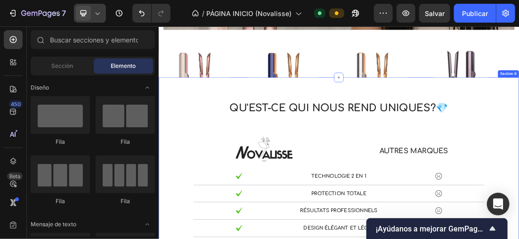
scroll to position [423, 0]
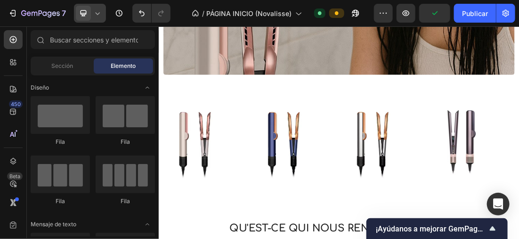
click at [96, 16] on icon at bounding box center [97, 12] width 9 height 9
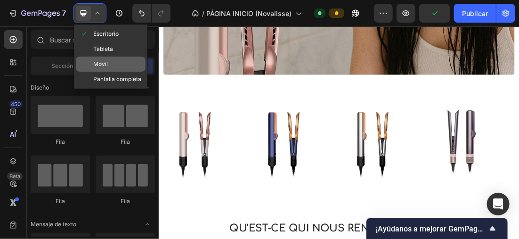
click at [113, 60] on div "Móvil" at bounding box center [111, 63] width 70 height 15
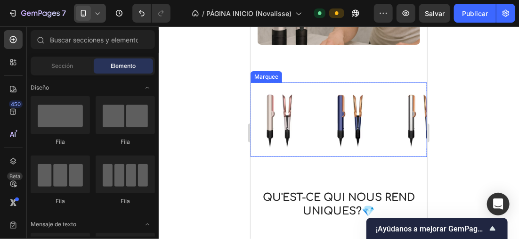
click at [318, 145] on div "Image" at bounding box center [285, 119] width 71 height 68
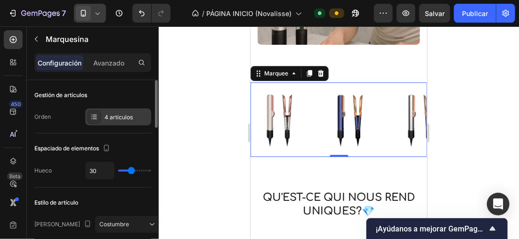
scroll to position [47, 0]
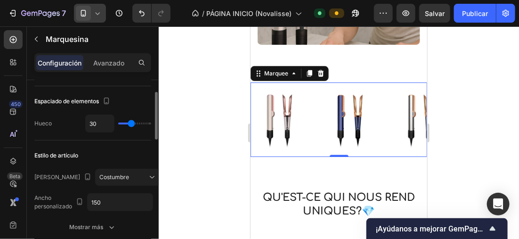
type input "19"
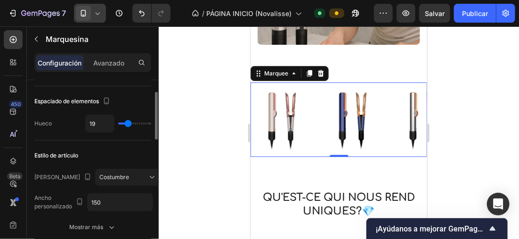
type input "19"
click at [128, 122] on input "range" at bounding box center [134, 123] width 33 height 2
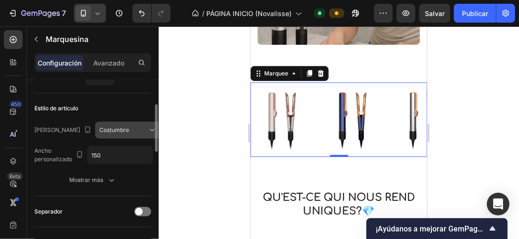
scroll to position [141, 0]
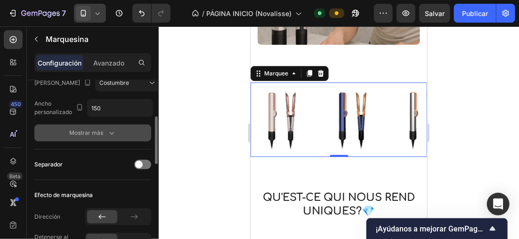
click at [112, 132] on icon "button" at bounding box center [111, 132] width 9 height 9
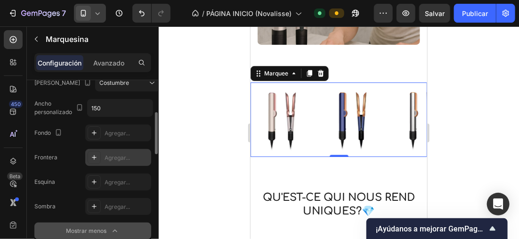
click at [101, 155] on div "Agregar..." at bounding box center [118, 157] width 66 height 17
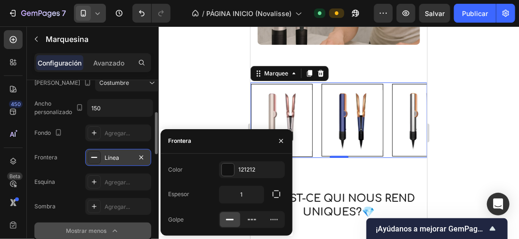
click at [102, 152] on div "Línea" at bounding box center [118, 157] width 66 height 17
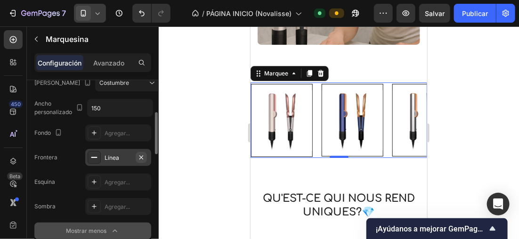
click at [143, 155] on icon "button" at bounding box center [141, 157] width 4 height 4
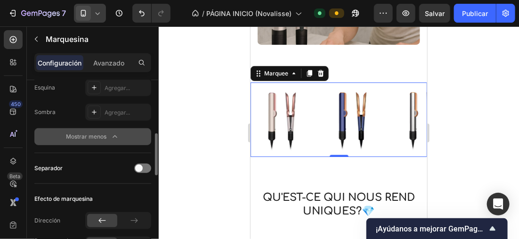
scroll to position [282, 0]
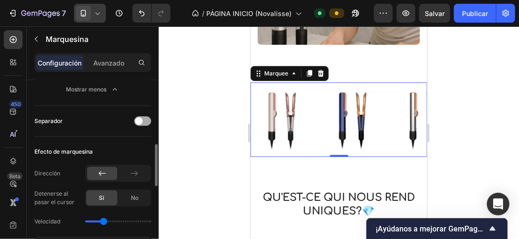
click at [141, 118] on span at bounding box center [139, 121] width 8 height 8
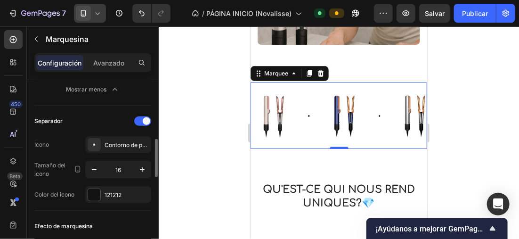
scroll to position [330, 0]
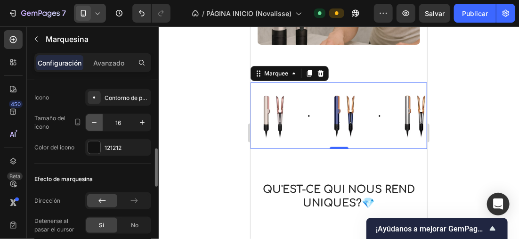
click at [88, 124] on button "button" at bounding box center [94, 122] width 17 height 17
click at [139, 120] on icon "button" at bounding box center [141, 122] width 9 height 9
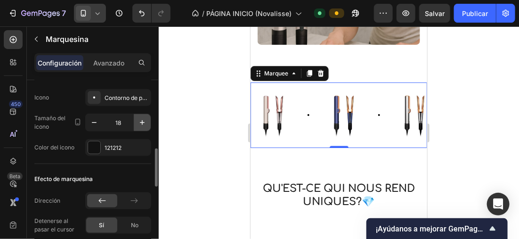
click at [139, 120] on icon "button" at bounding box center [141, 122] width 9 height 9
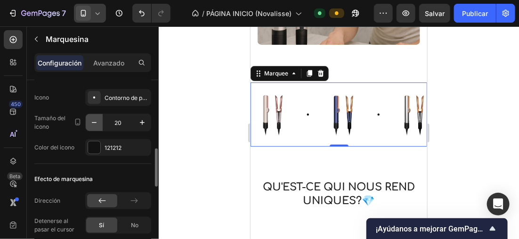
click at [97, 119] on icon "button" at bounding box center [93, 122] width 9 height 9
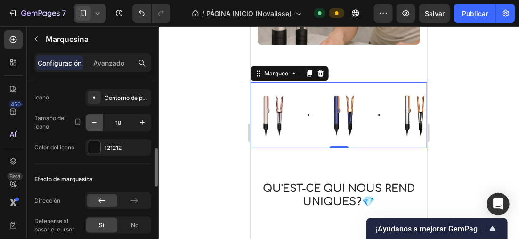
click at [97, 119] on icon "button" at bounding box center [93, 122] width 9 height 9
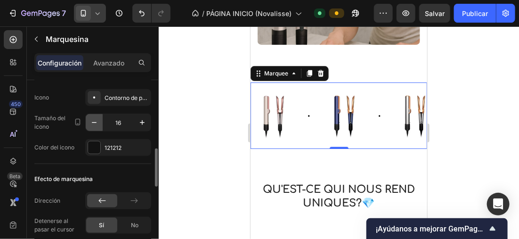
click at [97, 119] on icon "button" at bounding box center [93, 122] width 9 height 9
type input "15"
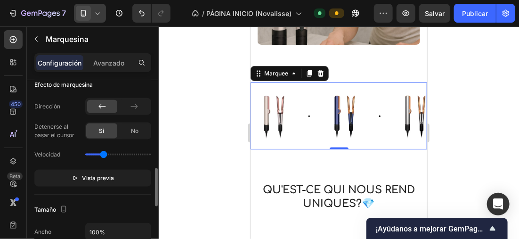
scroll to position [377, 0]
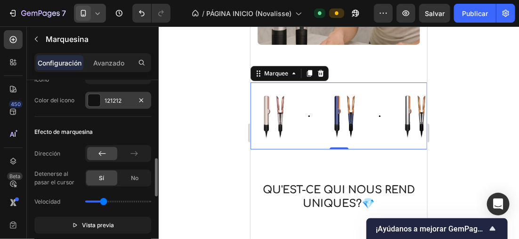
click at [90, 104] on div at bounding box center [94, 100] width 12 height 12
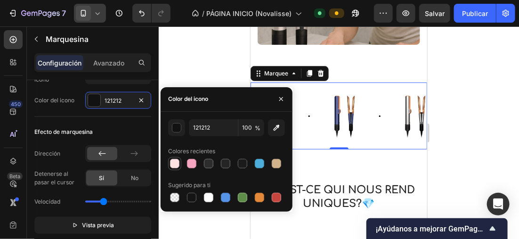
drag, startPoint x: 174, startPoint y: 155, endPoint x: 180, endPoint y: 159, distance: 7.6
click at [179, 159] on div "Colores recientes" at bounding box center [226, 157] width 117 height 26
click at [185, 160] on div at bounding box center [226, 163] width 117 height 13
click at [186, 161] on div at bounding box center [191, 163] width 11 height 11
click at [208, 159] on div at bounding box center [208, 163] width 9 height 9
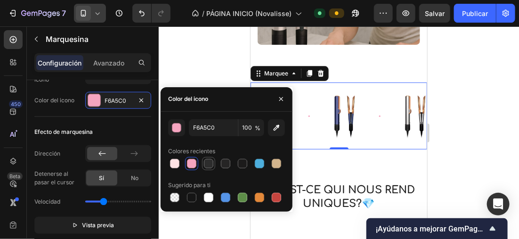
type input "2D2D2D"
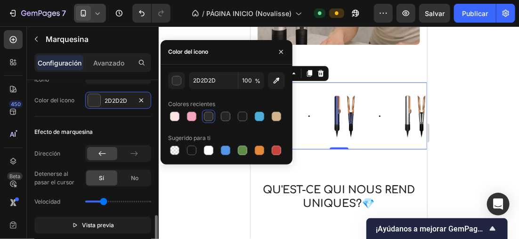
scroll to position [424, 0]
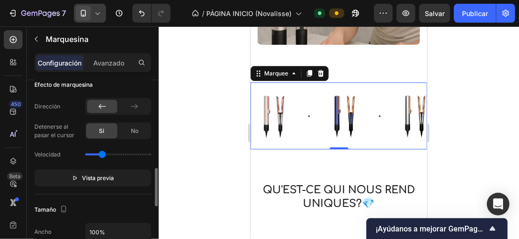
type input "1"
click at [104, 155] on input "range" at bounding box center [118, 154] width 66 height 2
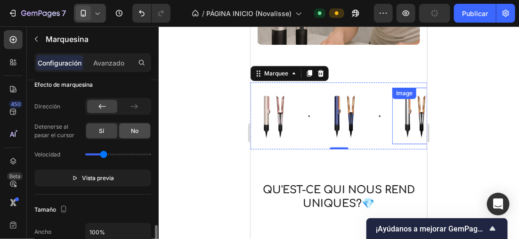
scroll to position [518, 0]
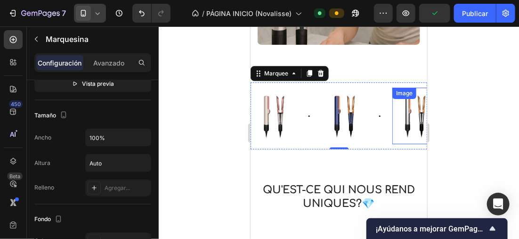
click at [194, 117] on div at bounding box center [339, 132] width 360 height 212
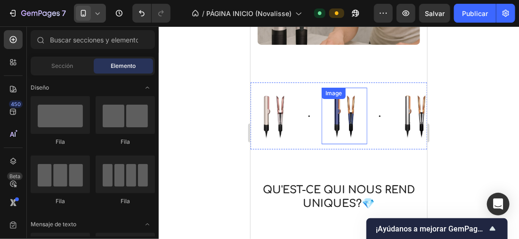
click at [349, 110] on img at bounding box center [343, 115] width 46 height 45
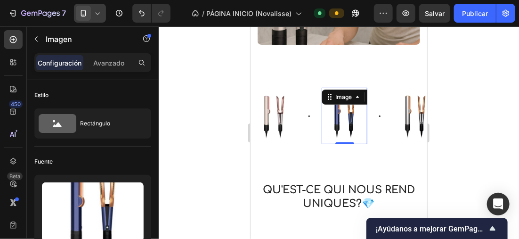
scroll to position [235, 0]
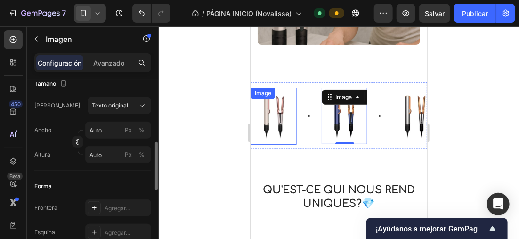
click at [277, 123] on img at bounding box center [272, 116] width 46 height 46
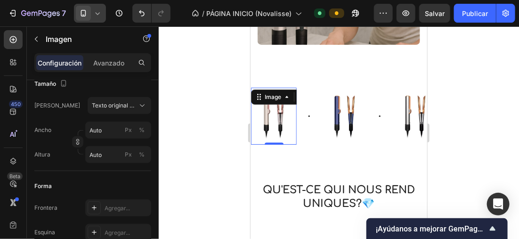
click at [186, 113] on div at bounding box center [339, 132] width 360 height 212
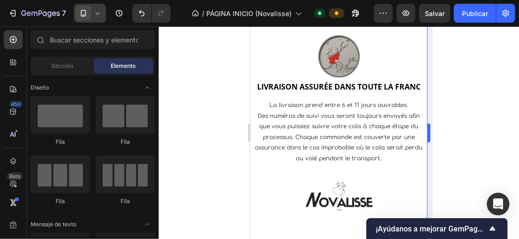
scroll to position [1066, 0]
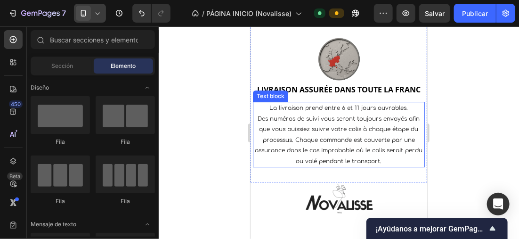
click at [342, 108] on span "La livraison prend entre 6 et 11 jours ouvrables." at bounding box center [338, 107] width 138 height 7
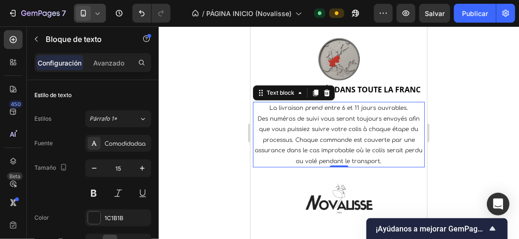
click at [342, 108] on span "La livraison prend entre 6 et 11 jours ouvrables." at bounding box center [338, 107] width 138 height 7
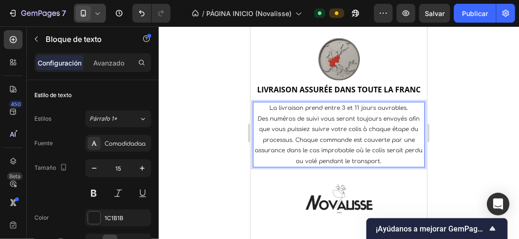
click at [355, 106] on span "La livraison prend entre 3 et 11 jours ouvrables." at bounding box center [338, 107] width 138 height 7
click at [205, 102] on div at bounding box center [339, 132] width 360 height 212
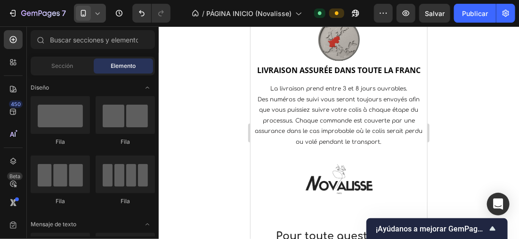
scroll to position [1133, 0]
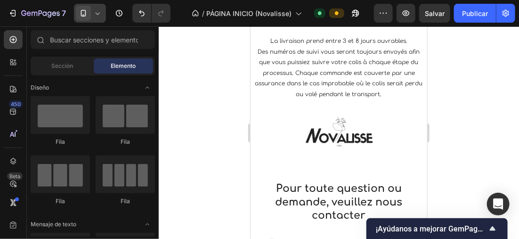
drag, startPoint x: 423, startPoint y: 190, endPoint x: 680, endPoint y: 199, distance: 256.7
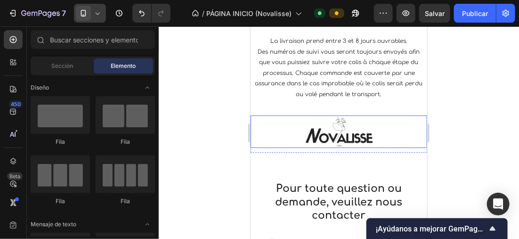
click at [355, 147] on img at bounding box center [338, 131] width 71 height 32
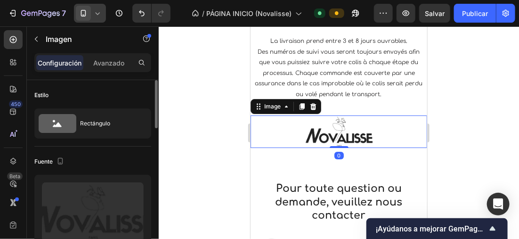
scroll to position [188, 0]
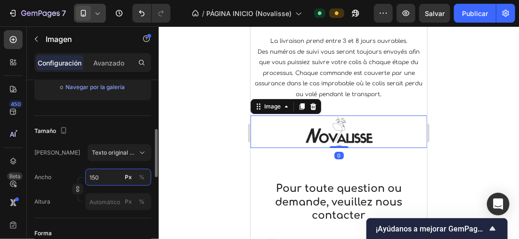
click at [104, 175] on input "150" at bounding box center [118, 177] width 66 height 17
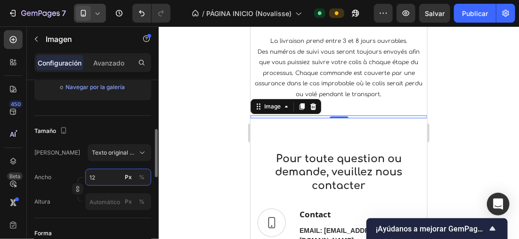
type input "120"
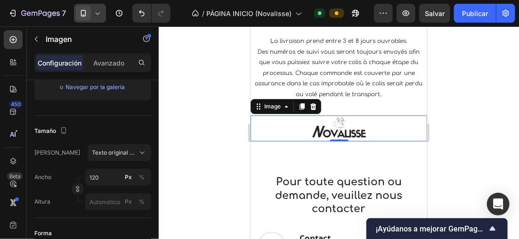
click at [218, 84] on div at bounding box center [339, 132] width 360 height 212
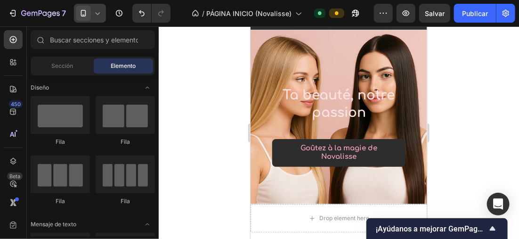
scroll to position [0, 0]
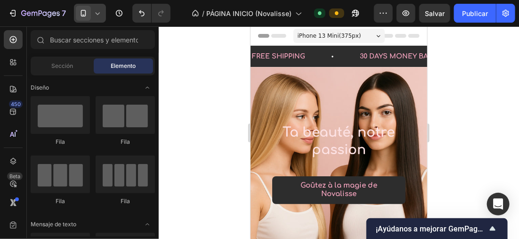
drag, startPoint x: 423, startPoint y: 172, endPoint x: 692, endPoint y: 69, distance: 288.2
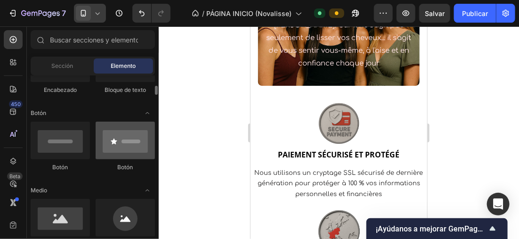
scroll to position [141, 0]
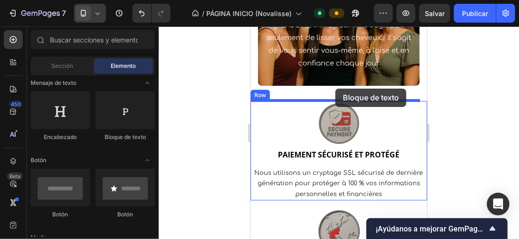
drag, startPoint x: 379, startPoint y: 138, endPoint x: 335, endPoint y: 88, distance: 66.7
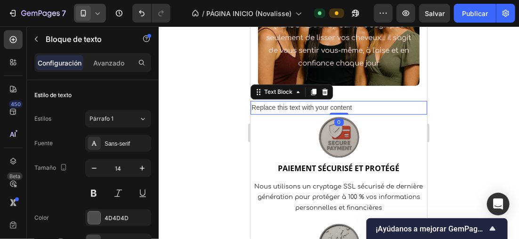
click at [352, 106] on div "Replace this text with your content" at bounding box center [338, 107] width 177 height 14
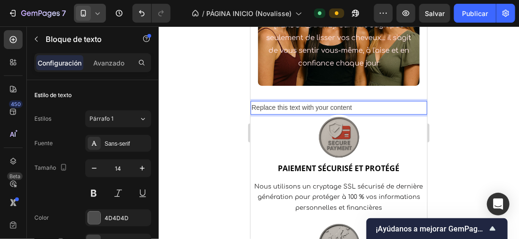
click at [227, 104] on div at bounding box center [339, 132] width 360 height 212
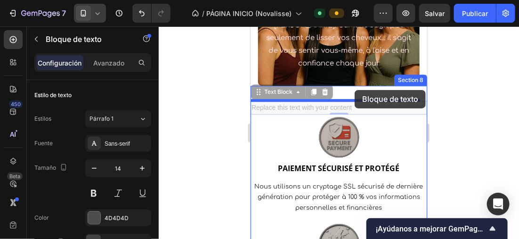
drag, startPoint x: 356, startPoint y: 104, endPoint x: 354, endPoint y: 89, distance: 14.2
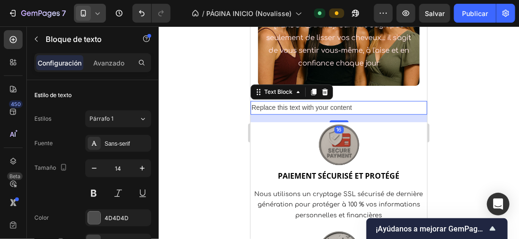
click at [354, 107] on div "Replace this text with your content" at bounding box center [338, 107] width 177 height 14
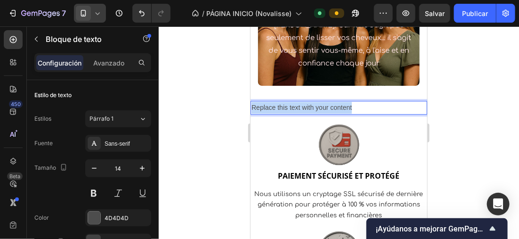
drag, startPoint x: 356, startPoint y: 106, endPoint x: 489, endPoint y: 136, distance: 136.4
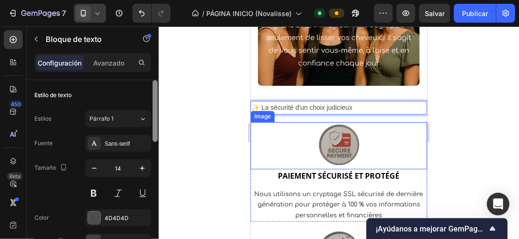
drag, startPoint x: 115, startPoint y: 138, endPoint x: 153, endPoint y: 138, distance: 37.7
click at [117, 139] on div "Sans-serif" at bounding box center [127, 143] width 44 height 8
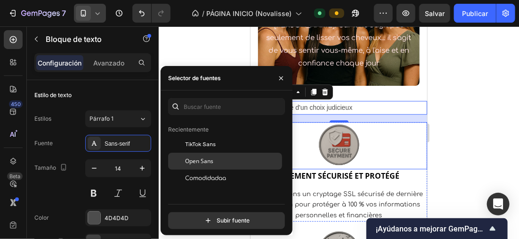
scroll to position [47, 0]
click at [209, 157] on div "Comodidadaa" at bounding box center [225, 161] width 114 height 17
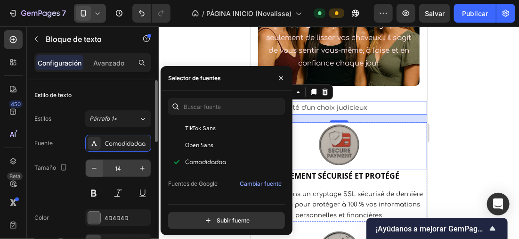
drag, startPoint x: 98, startPoint y: 189, endPoint x: 100, endPoint y: 173, distance: 16.1
click at [98, 188] on button at bounding box center [93, 193] width 17 height 17
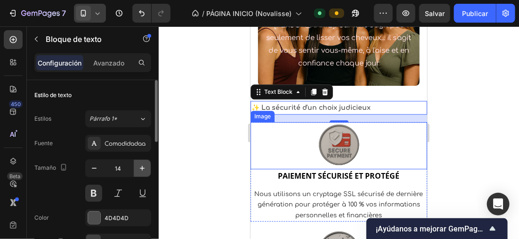
click at [137, 163] on icon "button" at bounding box center [141, 167] width 9 height 9
type input "15"
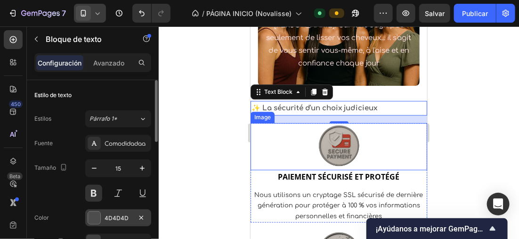
click at [102, 209] on div "4D4D4D" at bounding box center [118, 217] width 66 height 17
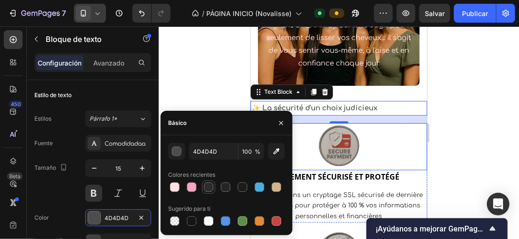
click at [207, 187] on div at bounding box center [208, 186] width 9 height 9
type input "2D2D2D"
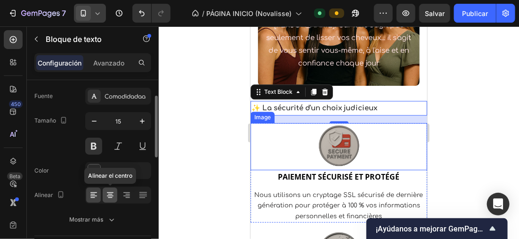
click at [111, 194] on icon at bounding box center [109, 194] width 9 height 9
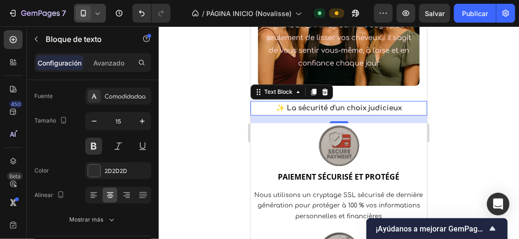
click at [205, 133] on div at bounding box center [339, 132] width 360 height 212
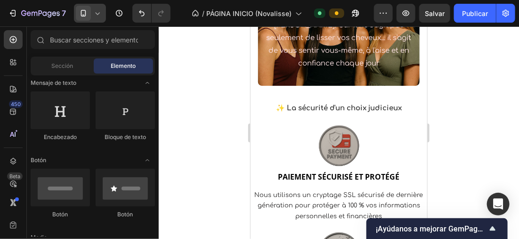
click at [98, 11] on icon at bounding box center [97, 12] width 9 height 9
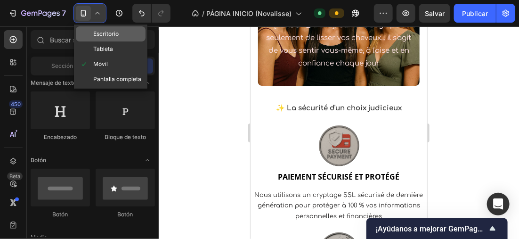
click at [98, 35] on span "Escritorio" at bounding box center [105, 33] width 25 height 9
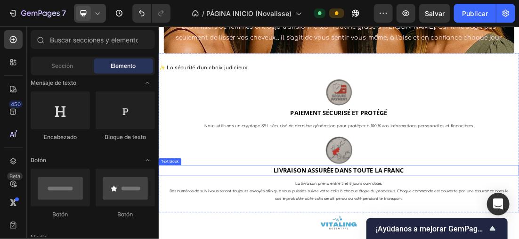
scroll to position [847, 0]
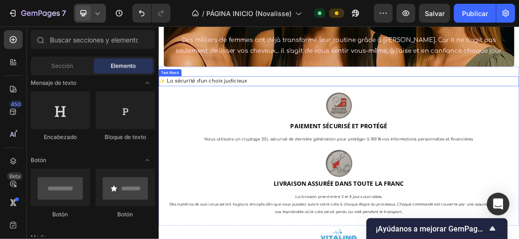
click at [314, 110] on p "✨ La sécurité d'un choix judicieux" at bounding box center [440, 112] width 563 height 14
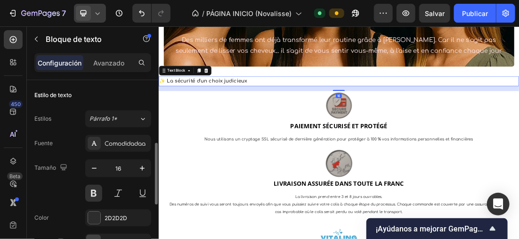
scroll to position [141, 0]
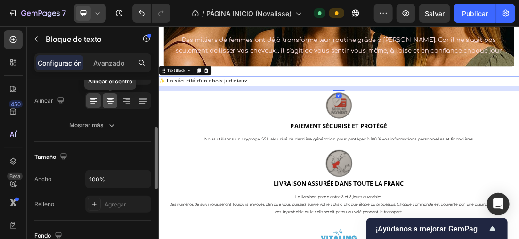
drag, startPoint x: 105, startPoint y: 101, endPoint x: 147, endPoint y: 141, distance: 57.9
click at [105, 101] on icon at bounding box center [109, 100] width 9 height 9
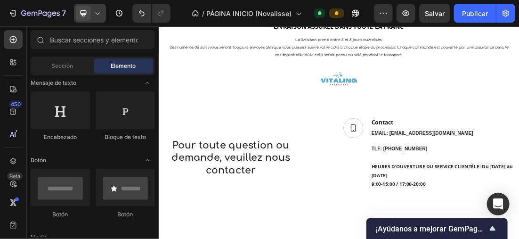
scroll to position [1100, 0]
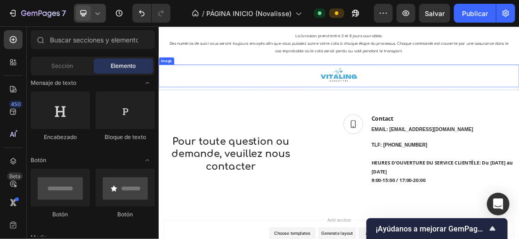
click at [505, 108] on div at bounding box center [440, 103] width 565 height 35
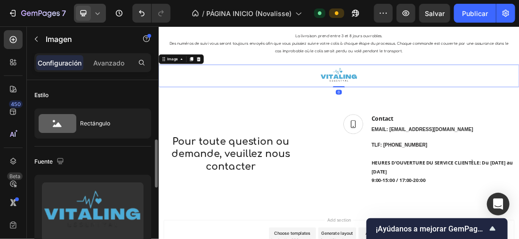
scroll to position [47, 0]
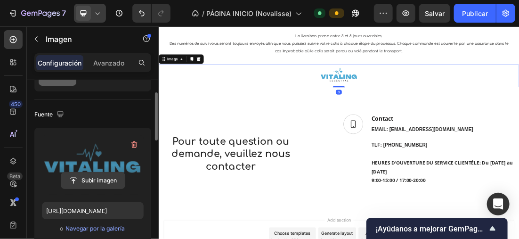
click at [108, 175] on input "file" at bounding box center [93, 180] width 64 height 16
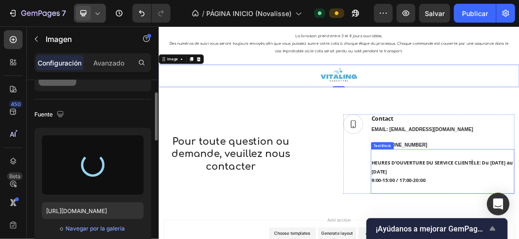
type input "https://cdn.shopify.com/s/files/1/0896/6527/4190/files/gempages_556725335903700…"
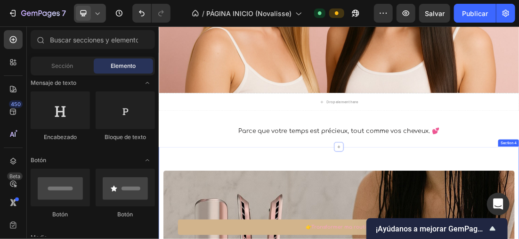
scroll to position [266, 0]
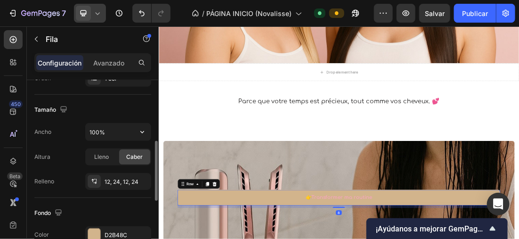
scroll to position [282, 0]
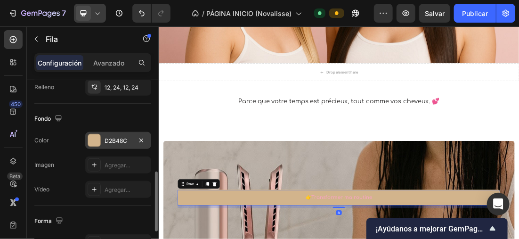
click at [97, 141] on div at bounding box center [94, 140] width 12 height 12
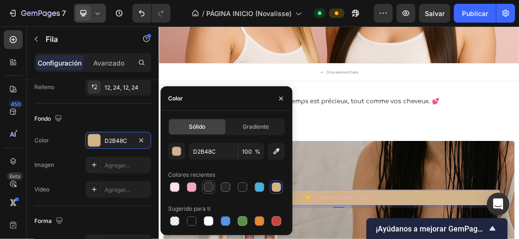
click at [206, 186] on div at bounding box center [208, 186] width 9 height 9
type input "2D2D2D"
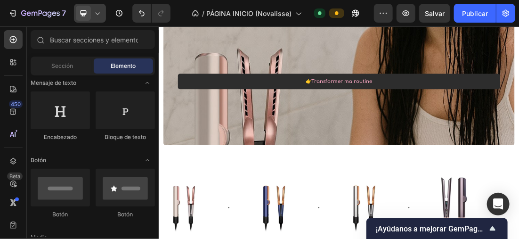
scroll to position [411, 0]
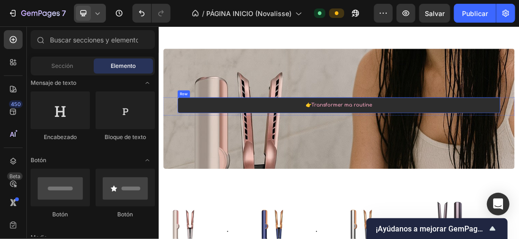
click at [518, 159] on div "👉Transformer ma routine Text block Row" at bounding box center [441, 149] width 506 height 24
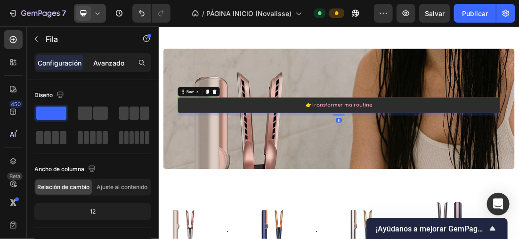
click at [109, 63] on p "Avanzado" at bounding box center [108, 63] width 31 height 10
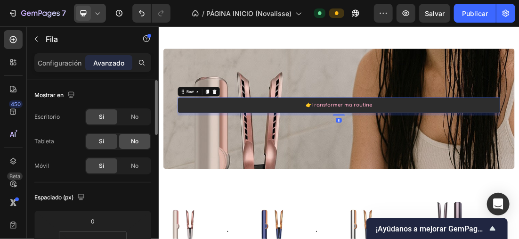
scroll to position [94, 0]
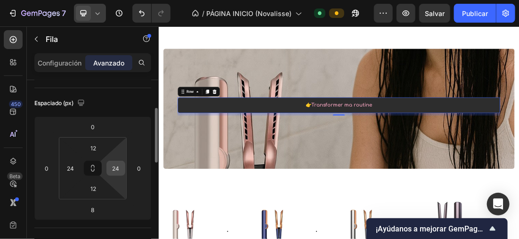
click at [121, 165] on input "24" at bounding box center [116, 168] width 14 height 14
type input "6"
type input "24"
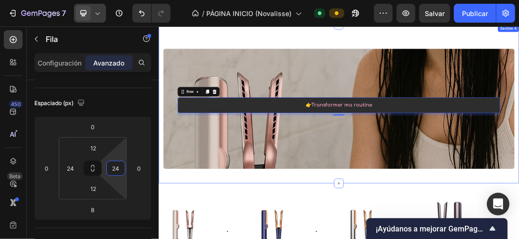
click at [369, 40] on div "👉Transformer ma routine Text block Row 8 Row Hero Banner Section 4" at bounding box center [440, 147] width 565 height 249
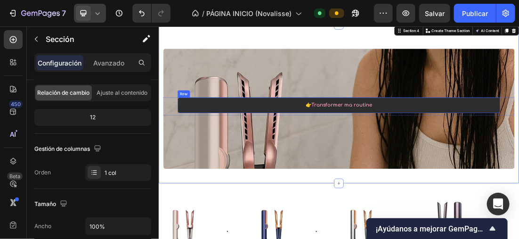
scroll to position [0, 0]
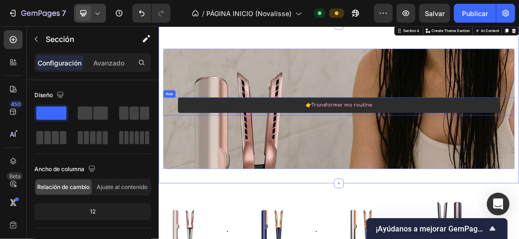
click at [177, 153] on div "👉Transformer ma routine Text block Row Row" at bounding box center [440, 151] width 551 height 28
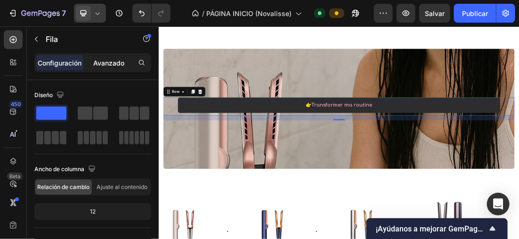
click at [112, 66] on p "Avanzado" at bounding box center [108, 63] width 31 height 10
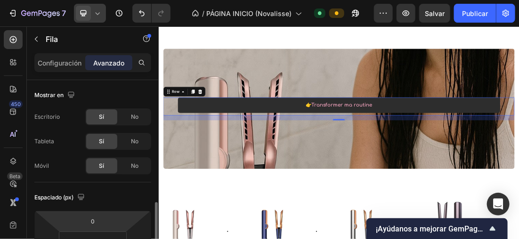
scroll to position [94, 0]
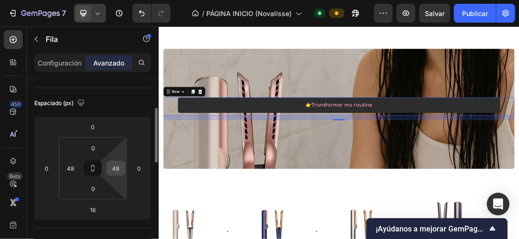
click at [121, 167] on input "48" at bounding box center [116, 168] width 14 height 14
type input "8"
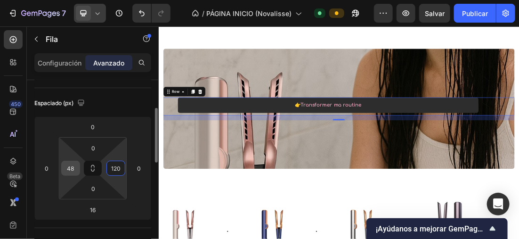
type input "120"
click at [76, 171] on input "48" at bounding box center [71, 168] width 14 height 14
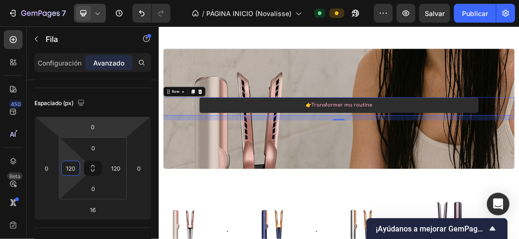
type input "120"
click at [89, 8] on span at bounding box center [83, 13] width 15 height 15
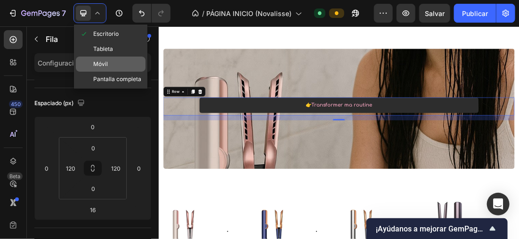
click at [121, 58] on div "Móvil" at bounding box center [111, 63] width 70 height 15
type input "0"
type input "32"
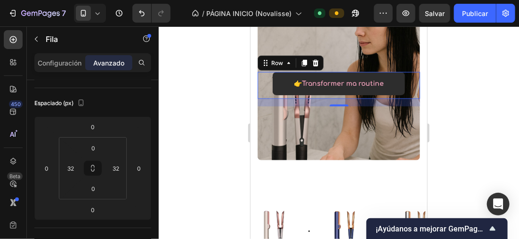
scroll to position [457, 0]
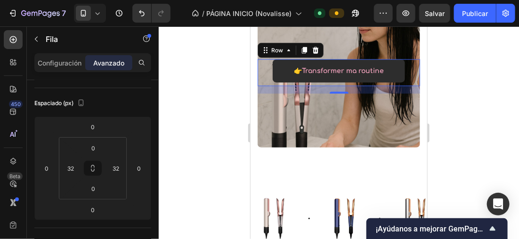
drag, startPoint x: 129, startPoint y: 62, endPoint x: 160, endPoint y: 71, distance: 32.8
click at [160, 0] on div "7 Version history / PÁGINA INICIO (Novalisse) Default Preview Salvar Publicar 4…" at bounding box center [259, 0] width 519 height 0
click at [197, 79] on div at bounding box center [339, 132] width 360 height 212
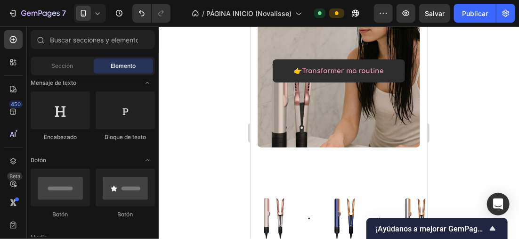
click at [99, 9] on icon at bounding box center [97, 12] width 9 height 9
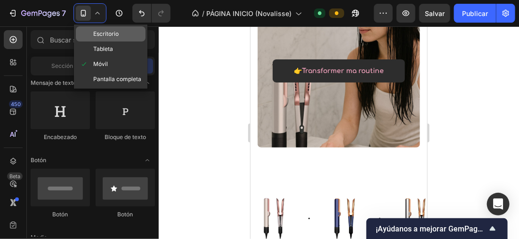
click at [117, 32] on span "Escritorio" at bounding box center [105, 33] width 25 height 9
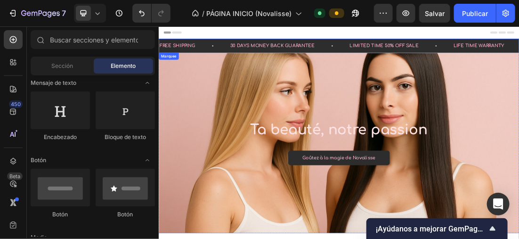
click at [211, 54] on div "FREE SHIPPING" at bounding box center [188, 56] width 58 height 15
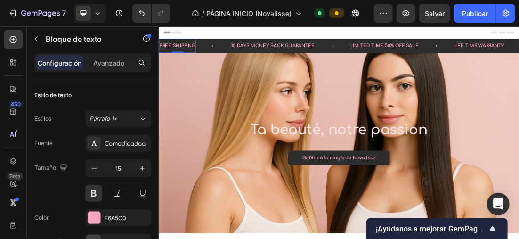
click at [211, 54] on div "FREE SHIPPING" at bounding box center [188, 56] width 58 height 15
click at [214, 54] on p "FREE SHIPPING" at bounding box center [188, 56] width 56 height 13
drag, startPoint x: 213, startPoint y: 54, endPoint x: 311, endPoint y: 70, distance: 99.2
click at [238, 51] on p "Paiements sécurisés 🔒" at bounding box center [202, 56] width 85 height 13
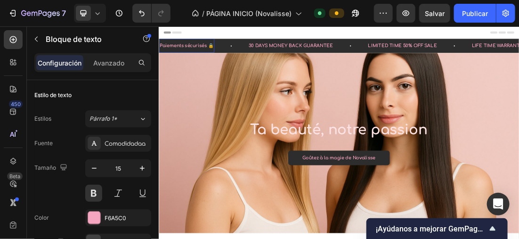
click at [240, 52] on p "Paiements sécurisés 🔒" at bounding box center [202, 56] width 85 height 13
click at [162, 55] on p "Paiements sécurisés🔒" at bounding box center [201, 56] width 83 height 13
click at [312, 54] on div "30 DAYS MONEY BACK GUARANTEE" at bounding box center [363, 56] width 135 height 15
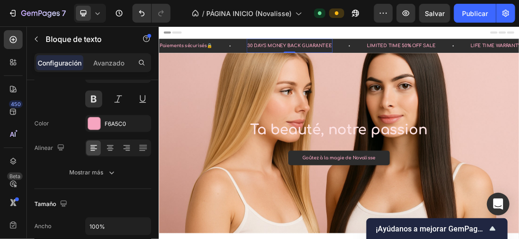
click at [300, 53] on div "30 DAYS MONEY BACK GUARANTEE" at bounding box center [363, 56] width 135 height 15
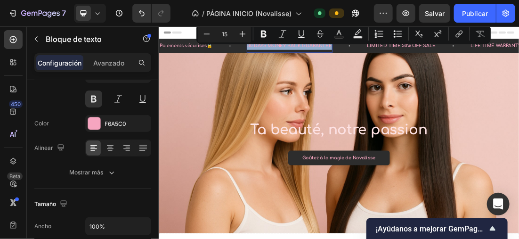
drag, startPoint x: 299, startPoint y: 54, endPoint x: 433, endPoint y: 57, distance: 133.3
click at [433, 57] on div "30 DAYS MONEY BACK GUARANTEE Text Block 0" at bounding box center [389, 56] width 187 height 22
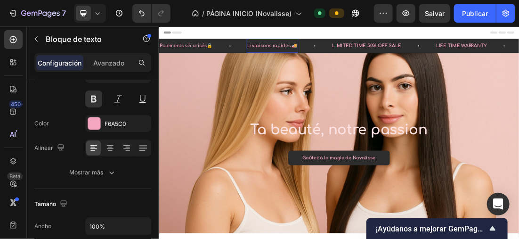
click at [303, 57] on p "Livraisons rapides 🚚" at bounding box center [336, 56] width 79 height 13
click at [368, 54] on p "Livraisons rapides 🚚" at bounding box center [336, 56] width 79 height 13
click at [458, 46] on div "LIMITED TIME 50% OFF SALE Text Block" at bounding box center [482, 56] width 110 height 22
click at [431, 54] on div "LIMITED TIME 50% OFF SALE" at bounding box center [482, 56] width 110 height 15
drag, startPoint x: 431, startPoint y: 55, endPoint x: 533, endPoint y: 55, distance: 102.2
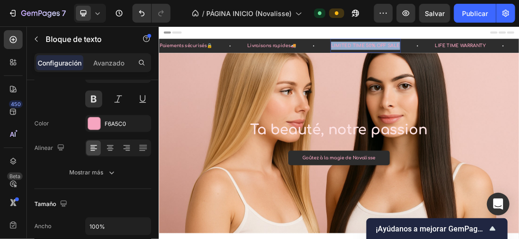
click at [518, 55] on p "LIMITED TIME 50% OFF SALE" at bounding box center [482, 56] width 108 height 13
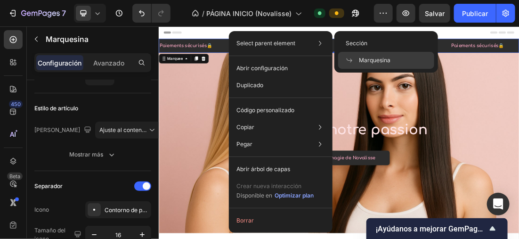
scroll to position [0, 0]
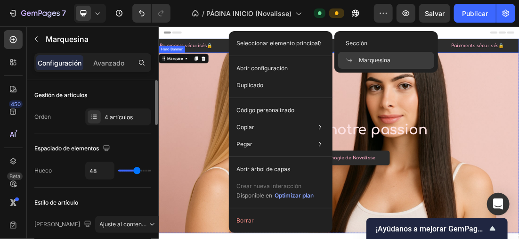
click at [449, 119] on div "Background Image" at bounding box center [440, 208] width 565 height 282
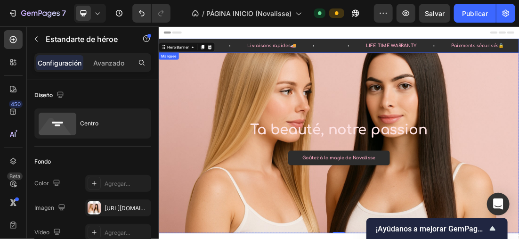
click at [427, 49] on div "Livraisons rapides🚚 Text Block" at bounding box center [361, 56] width 131 height 22
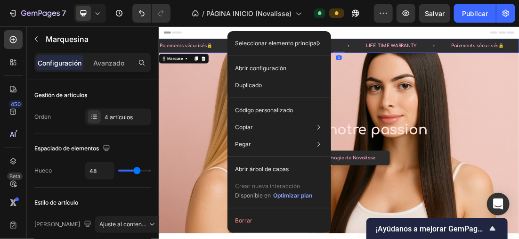
click at [241, 111] on div "Background Image" at bounding box center [440, 208] width 565 height 282
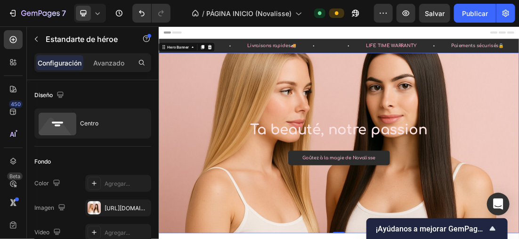
click at [232, 108] on div "Background Image" at bounding box center [440, 208] width 565 height 282
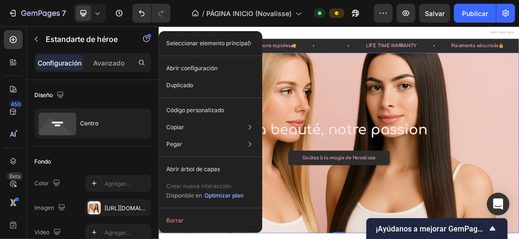
click at [431, 78] on div "Background Image" at bounding box center [440, 208] width 565 height 282
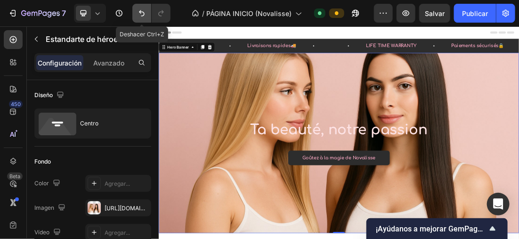
click at [137, 12] on icon "Deshacer/Rehacer" at bounding box center [141, 12] width 9 height 9
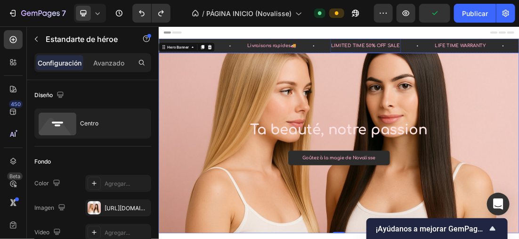
click at [432, 52] on div "LIMITED TIME 50% OFF SALE" at bounding box center [482, 56] width 110 height 15
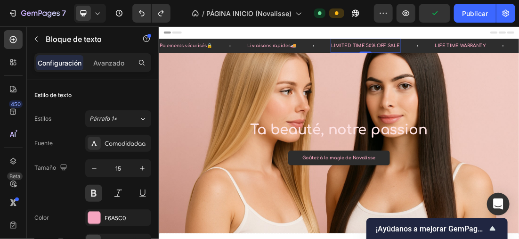
click at [431, 54] on div "LIMITED TIME 50% OFF SALE" at bounding box center [482, 56] width 110 height 15
drag, startPoint x: 431, startPoint y: 54, endPoint x: 550, endPoint y: 53, distance: 118.6
click at [518, 53] on div "LIMITED TIME 50% OFF SALE Text Block 0" at bounding box center [508, 56] width 163 height 22
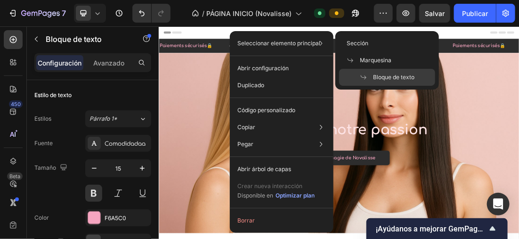
click at [330, 44] on div "Seleccionar elemento principal Sección Marquesina Bloque de texto" at bounding box center [281, 43] width 96 height 17
click at [330, 35] on div "Seleccionar elemento principal Sección Marquesina Bloque de texto" at bounding box center [281, 43] width 96 height 17
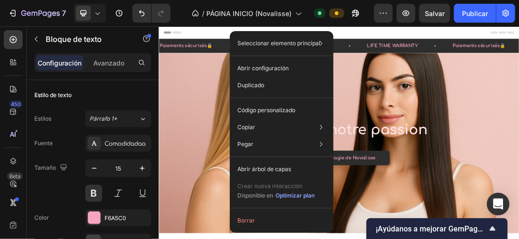
click at [434, 28] on div "Header" at bounding box center [441, 35] width 550 height 19
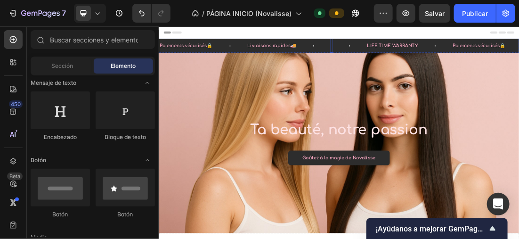
click at [430, 55] on p "Rich Text Editor. Editing area: main" at bounding box center [429, 56] width 2 height 13
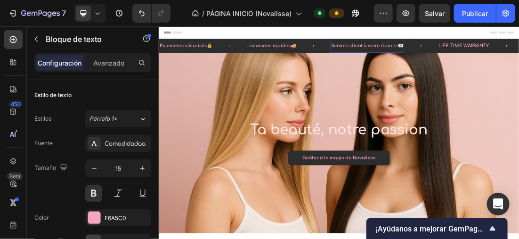
click at [518, 53] on p "Service client à votre écoute 💌" at bounding box center [485, 56] width 114 height 13
click at [240, 54] on p "Paiements sécurisés🔒" at bounding box center [201, 56] width 83 height 13
click at [242, 55] on p "Paiements sécurisés🔒" at bounding box center [201, 56] width 83 height 13
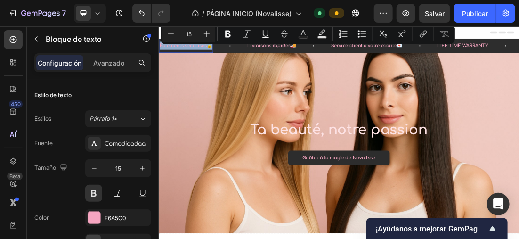
drag, startPoint x: 242, startPoint y: 55, endPoint x: 159, endPoint y: 56, distance: 82.9
click at [160, 56] on p "Paiements sécurisés🔒" at bounding box center [201, 56] width 83 height 13
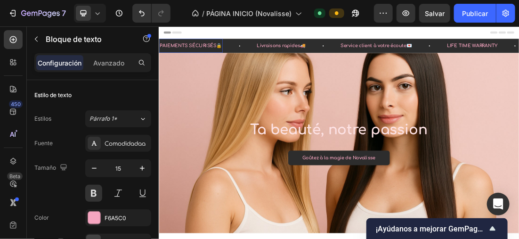
click at [162, 51] on p "PAIEMENTS SÉCURISÉS🔒" at bounding box center [209, 56] width 98 height 13
click at [339, 48] on div "Livraisons rapides🚚 Text Block" at bounding box center [350, 56] width 79 height 22
drag, startPoint x: 312, startPoint y: 53, endPoint x: 384, endPoint y: 61, distance: 72.5
click at [384, 61] on p "Livraisons rapides🚚" at bounding box center [350, 56] width 77 height 13
click at [315, 54] on p "LIVRAISONS RAPIDES🚚" at bounding box center [356, 56] width 88 height 13
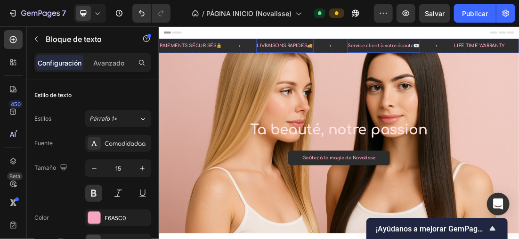
click at [461, 54] on p "Service client à votre écoute💌" at bounding box center [511, 56] width 112 height 13
drag, startPoint x: 457, startPoint y: 55, endPoint x: 569, endPoint y: 55, distance: 112.5
click at [518, 55] on p "Service client à votre écoute💌" at bounding box center [511, 56] width 112 height 13
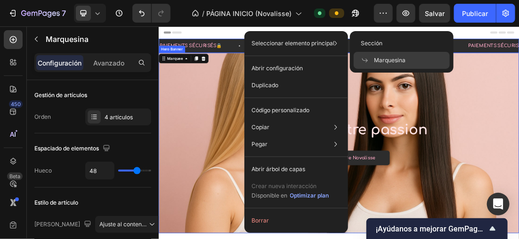
click at [458, 128] on div "Background Image" at bounding box center [440, 208] width 565 height 282
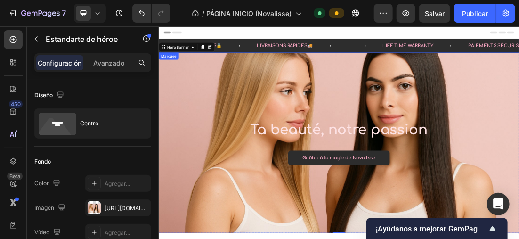
click at [454, 56] on div "Rich Text Editor. Editing area: main" at bounding box center [455, 56] width 2 height 15
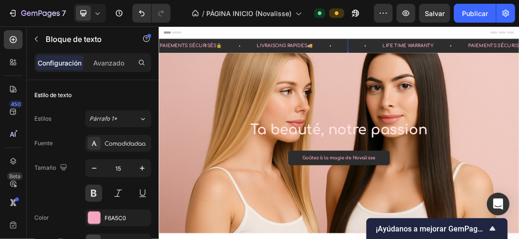
click at [454, 56] on div "Rich Text Editor. Editing area: main" at bounding box center [455, 56] width 2 height 15
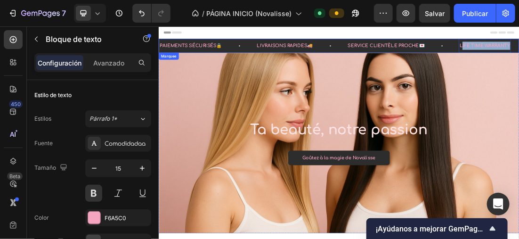
drag, startPoint x: 631, startPoint y: 55, endPoint x: 714, endPoint y: 54, distance: 82.4
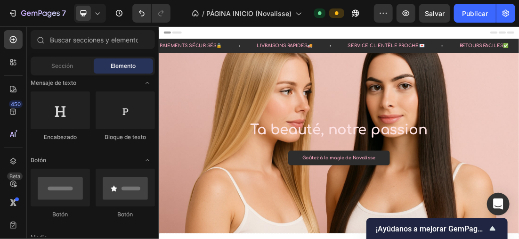
click at [95, 10] on icon at bounding box center [97, 12] width 9 height 9
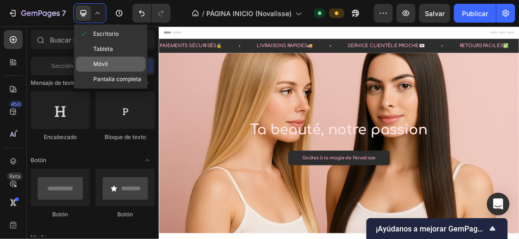
click at [113, 66] on div "Móvil" at bounding box center [111, 63] width 70 height 15
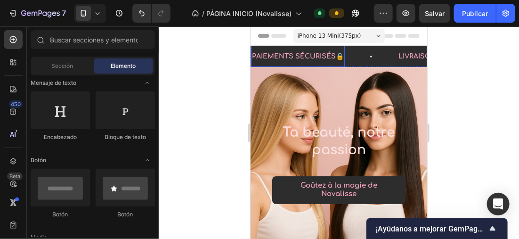
click at [292, 51] on p "PAIEMENTS SÉCURISÉS🔒" at bounding box center [297, 56] width 92 height 12
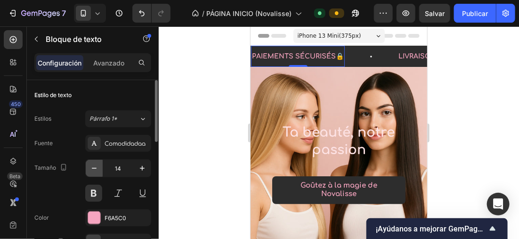
click at [86, 173] on button "button" at bounding box center [94, 168] width 17 height 17
type input "13"
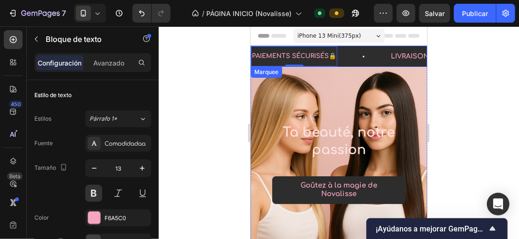
click at [397, 51] on p "LIVRAISONS RAPIDES🚚" at bounding box center [431, 56] width 82 height 12
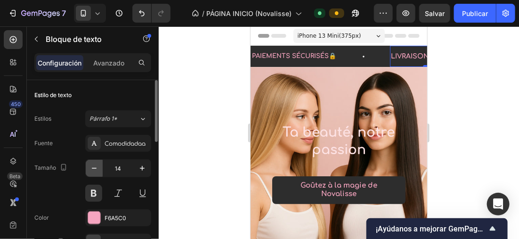
click at [89, 165] on icon "button" at bounding box center [93, 167] width 9 height 9
type input "13"
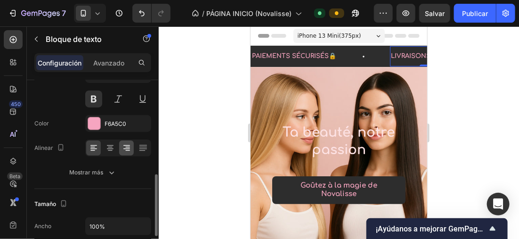
scroll to position [141, 0]
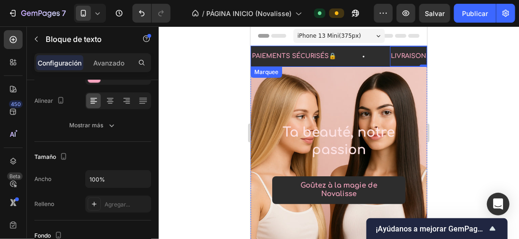
click at [340, 62] on div "PAIEMENTS SÉCURISÉS🔒 Text Block" at bounding box center [319, 56] width 139 height 20
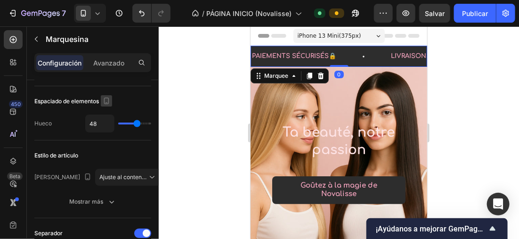
scroll to position [0, 0]
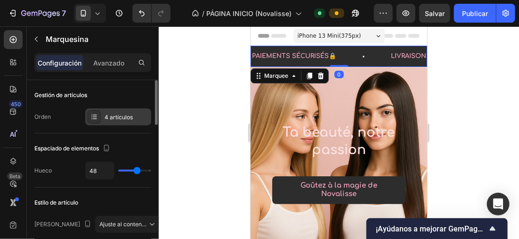
click at [111, 112] on div "4 artículos" at bounding box center [118, 116] width 66 height 17
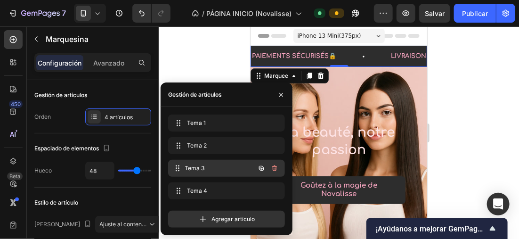
click at [208, 166] on span "Tema 3" at bounding box center [220, 168] width 70 height 8
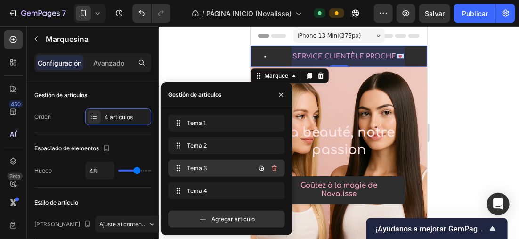
scroll to position [0, 243]
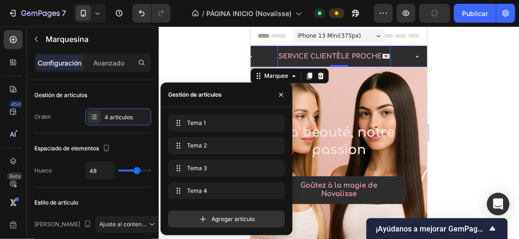
click at [320, 53] on p "SERVICE CLIENTÈLE PROCHE💌" at bounding box center [334, 56] width 112 height 12
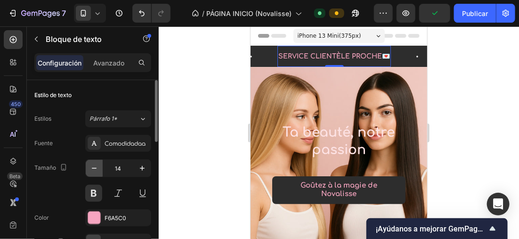
click at [94, 168] on icon "button" at bounding box center [94, 168] width 5 height 1
type input "13"
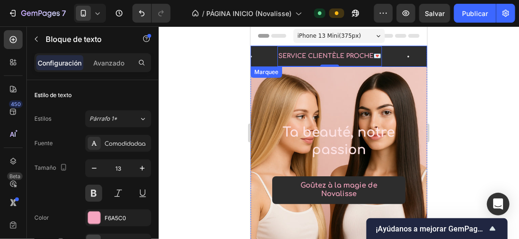
click at [391, 63] on div "SERVICE CLIENTÈLE PROCHE💌 Text Block 0" at bounding box center [355, 56] width 157 height 20
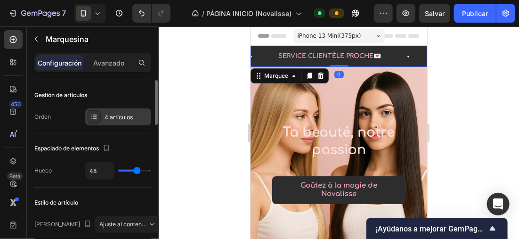
click at [118, 113] on div "4 artículos" at bounding box center [127, 117] width 44 height 8
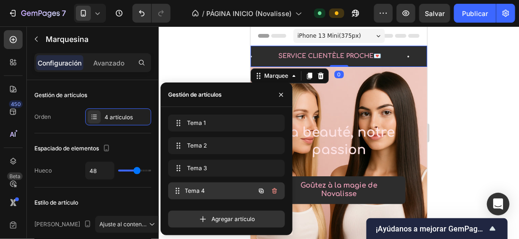
click at [203, 190] on span "Tema 4" at bounding box center [220, 190] width 70 height 8
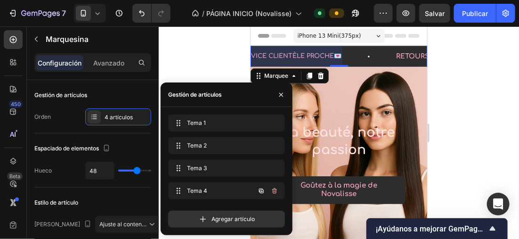
scroll to position [0, 382]
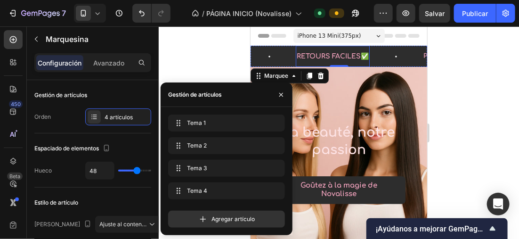
click at [340, 59] on p "RETOURS FACILES✅" at bounding box center [332, 56] width 72 height 12
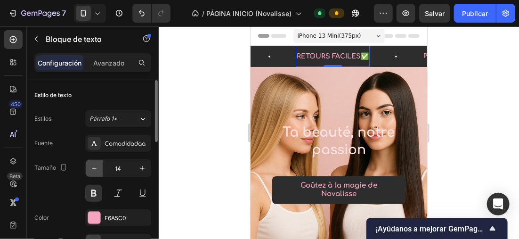
click at [95, 173] on button "button" at bounding box center [94, 168] width 17 height 17
type input "13"
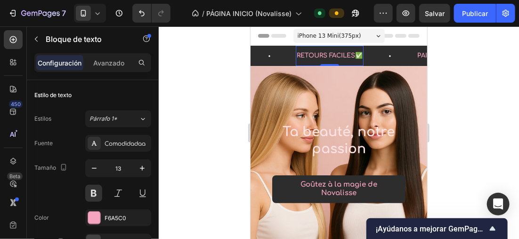
click at [483, 45] on div at bounding box center [339, 132] width 360 height 212
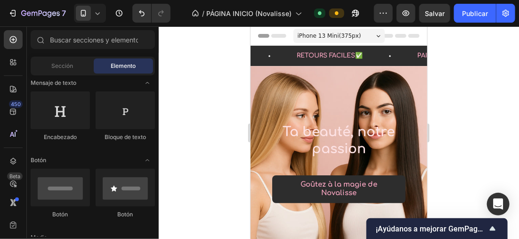
scroll to position [2, 0]
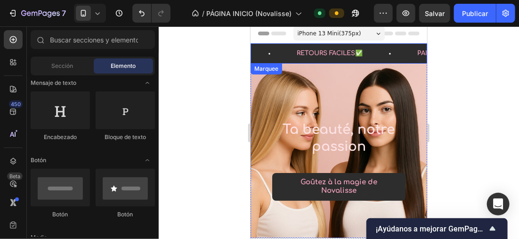
click at [395, 56] on div "RETOURS FACILES✅ Text Block" at bounding box center [355, 53] width 121 height 20
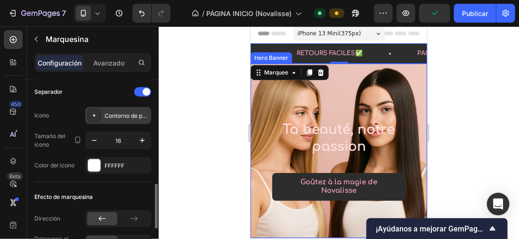
scroll to position [235, 0]
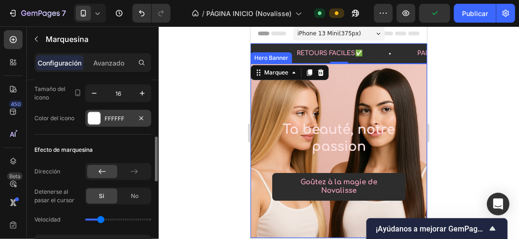
click at [88, 116] on div at bounding box center [94, 118] width 12 height 12
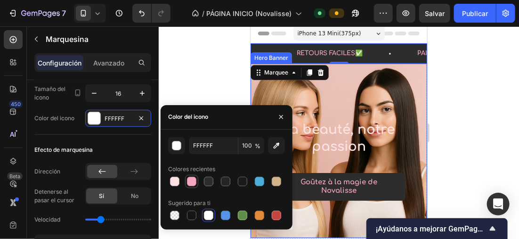
click at [191, 182] on div at bounding box center [191, 181] width 9 height 9
type input "F6A5C0"
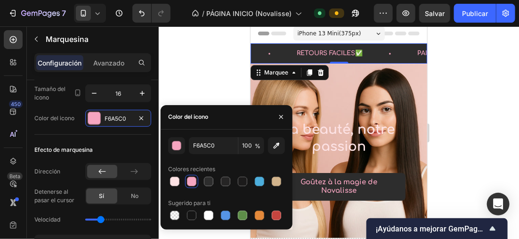
click at [500, 102] on div at bounding box center [339, 132] width 360 height 212
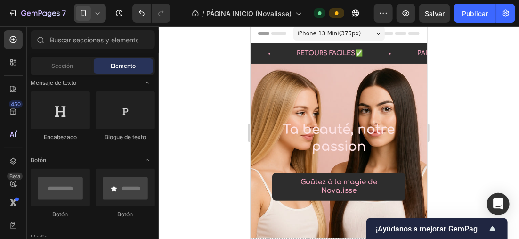
click at [99, 8] on div at bounding box center [90, 13] width 32 height 19
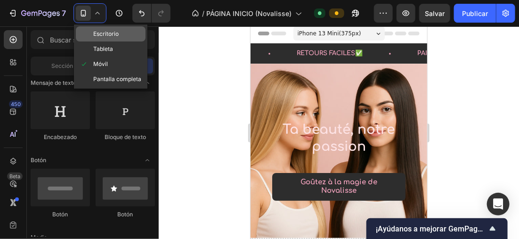
click at [102, 37] on span "Escritorio" at bounding box center [105, 33] width 25 height 9
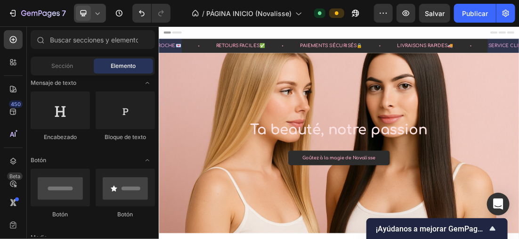
click at [97, 18] on div at bounding box center [90, 13] width 32 height 19
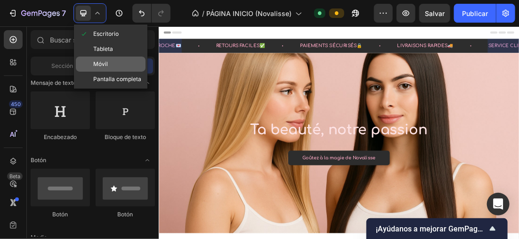
click at [119, 59] on div "Móvil" at bounding box center [111, 63] width 70 height 15
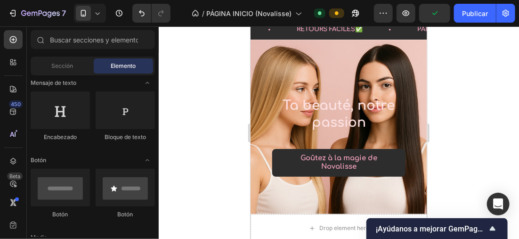
scroll to position [6, 0]
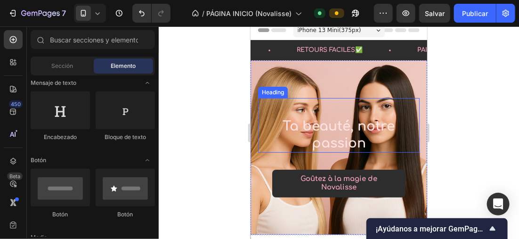
click at [328, 132] on h2 "Ta beauté, notre passion" at bounding box center [338, 134] width 161 height 36
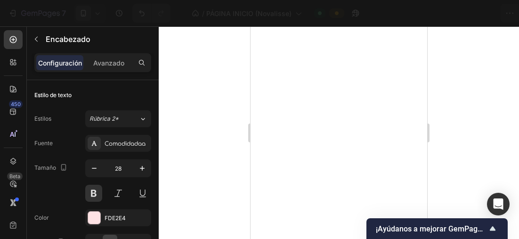
click at [92, 61] on div "Avanzado" at bounding box center [108, 62] width 47 height 15
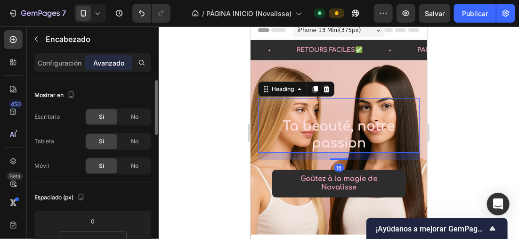
scroll to position [47, 0]
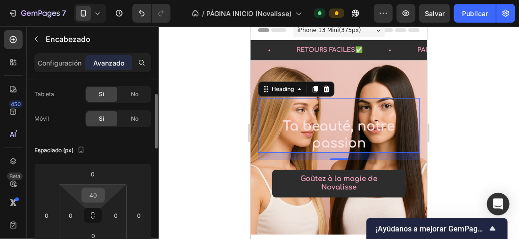
click at [101, 191] on input "40" at bounding box center [93, 195] width 19 height 14
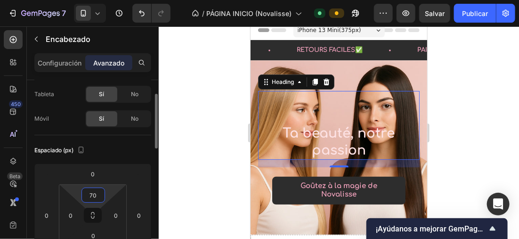
type input "7"
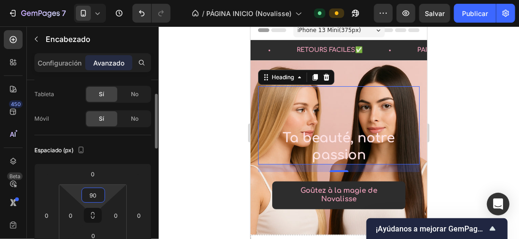
type input "9"
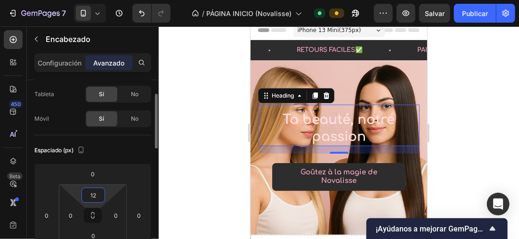
type input "120"
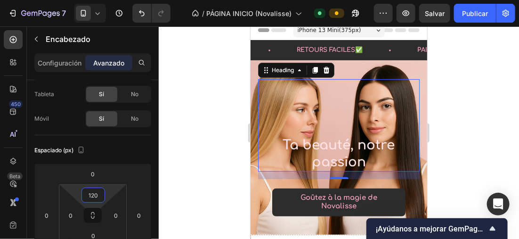
click at [167, 57] on div at bounding box center [339, 132] width 360 height 212
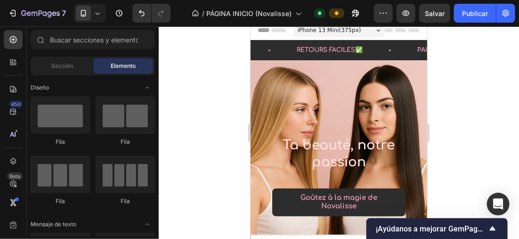
click at [173, 61] on div at bounding box center [339, 132] width 360 height 212
drag, startPoint x: 173, startPoint y: 61, endPoint x: 190, endPoint y: 41, distance: 25.7
click at [188, 39] on div at bounding box center [339, 132] width 360 height 212
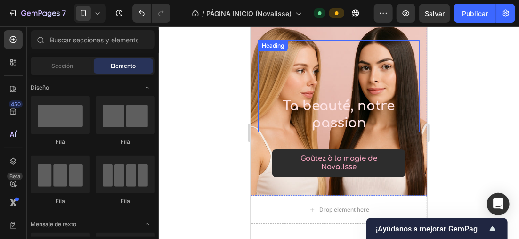
scroll to position [100, 0]
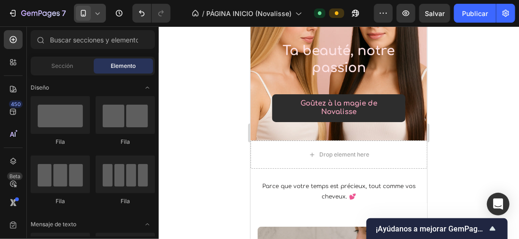
click at [98, 10] on icon at bounding box center [97, 12] width 9 height 9
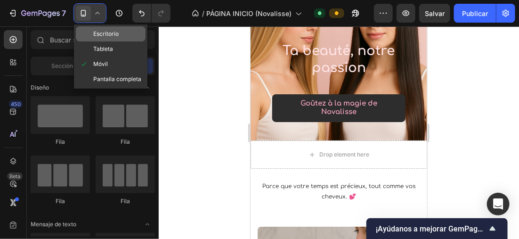
click at [100, 34] on span "Escritorio" at bounding box center [105, 33] width 25 height 9
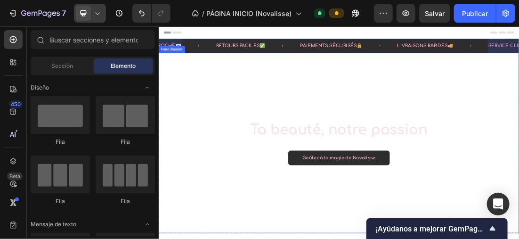
scroll to position [47, 0]
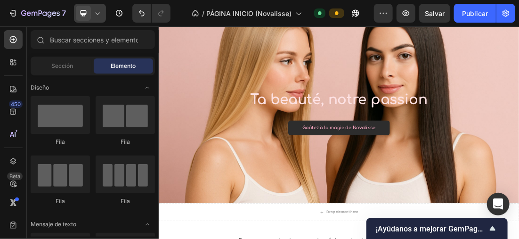
click at [97, 13] on icon at bounding box center [97, 12] width 9 height 9
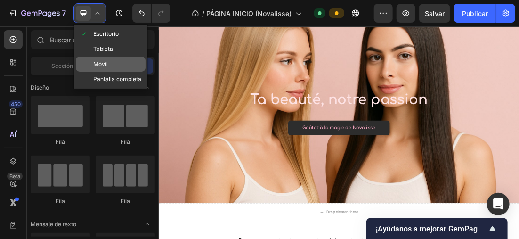
click at [115, 57] on div "Móvil" at bounding box center [111, 63] width 70 height 15
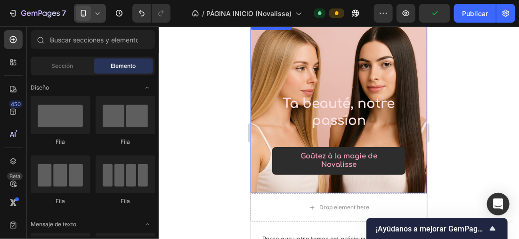
click at [472, 123] on div at bounding box center [339, 132] width 360 height 212
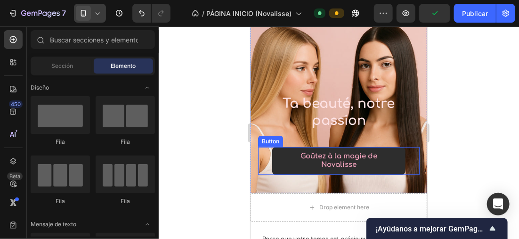
click at [388, 161] on link "Goûtez à la magie de Novalisse" at bounding box center [338, 160] width 133 height 28
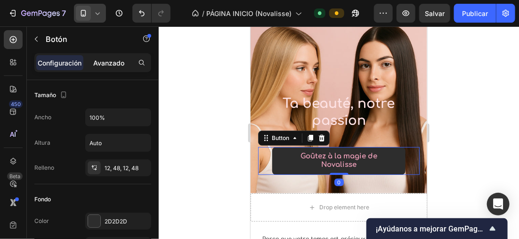
click at [107, 57] on div "Avanzado" at bounding box center [108, 62] width 47 height 15
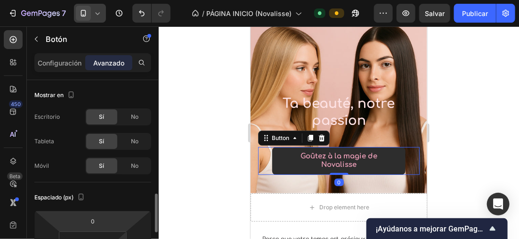
scroll to position [94, 0]
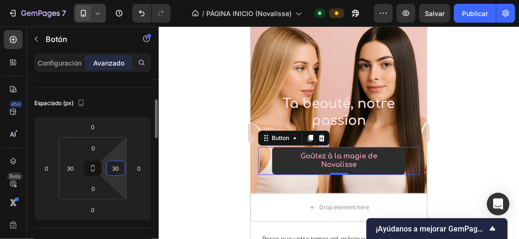
click at [119, 165] on input "30" at bounding box center [116, 168] width 14 height 14
type input "50"
click at [73, 168] on input "30" at bounding box center [71, 168] width 14 height 14
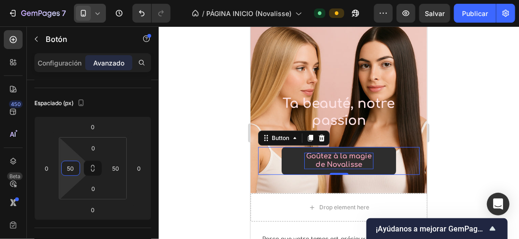
type input "50"
click at [322, 158] on span "Goûtez à la magie de Novalisse" at bounding box center [338, 160] width 65 height 16
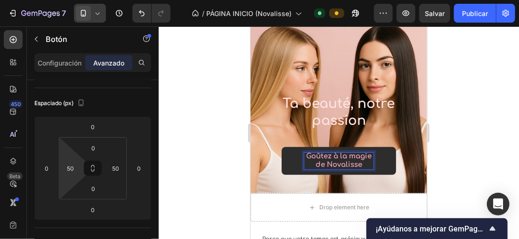
click at [204, 118] on div at bounding box center [339, 132] width 360 height 212
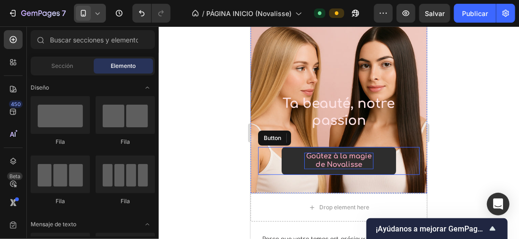
click at [357, 164] on p "Goûtez à la magie de Novalisse" at bounding box center [338, 160] width 69 height 16
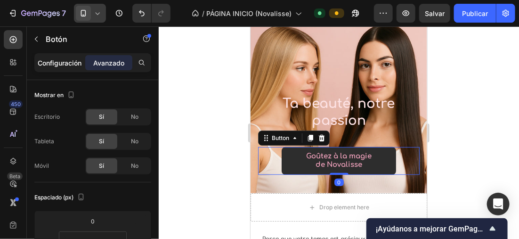
click at [56, 60] on p "Configuración" at bounding box center [60, 63] width 44 height 10
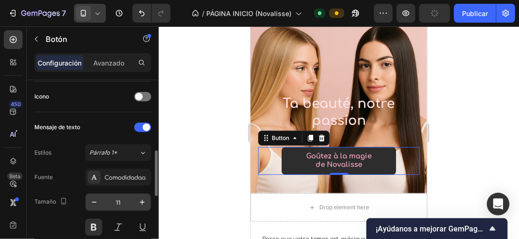
scroll to position [330, 0]
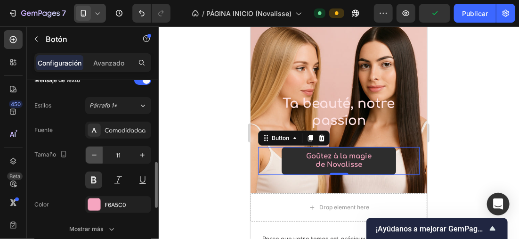
click at [94, 155] on icon "button" at bounding box center [93, 154] width 9 height 9
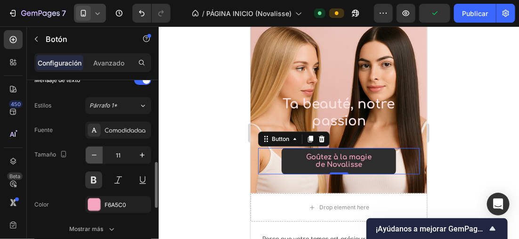
type input "10"
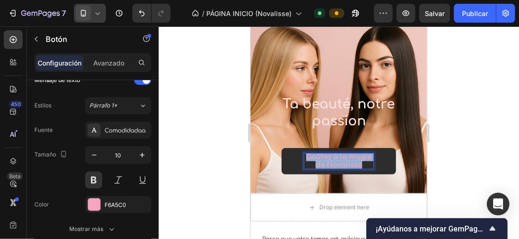
drag, startPoint x: 356, startPoint y: 167, endPoint x: 554, endPoint y: 168, distance: 197.3
click at [302, 149] on link "Goûtez à la magie de Novalisse" at bounding box center [338, 160] width 114 height 26
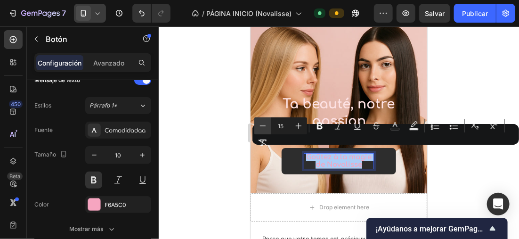
click at [263, 124] on icon "Barra de herramientas contextual del editor" at bounding box center [262, 125] width 9 height 9
type input "14"
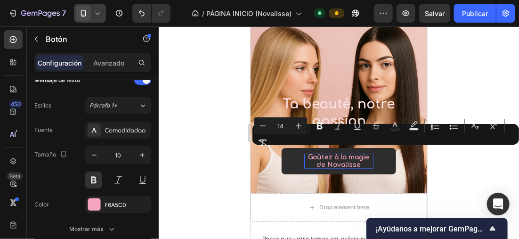
click at [181, 126] on div at bounding box center [339, 132] width 360 height 212
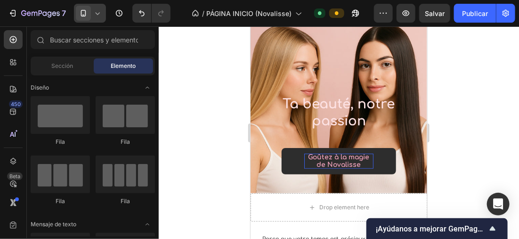
click at [100, 8] on icon at bounding box center [97, 12] width 9 height 9
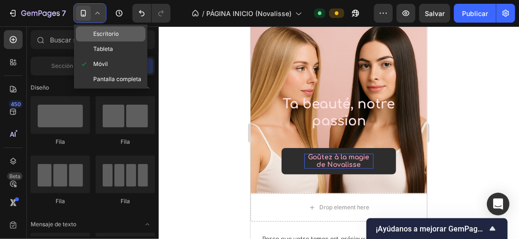
click at [106, 37] on span "Escritorio" at bounding box center [105, 33] width 25 height 9
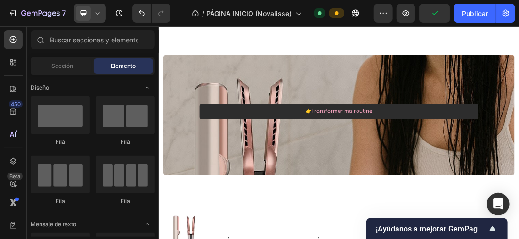
scroll to position [404, 0]
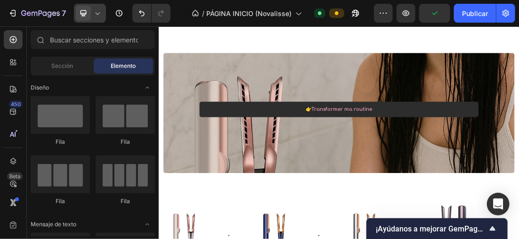
drag, startPoint x: 721, startPoint y: 51, endPoint x: 399, endPoint y: 40, distance: 321.7
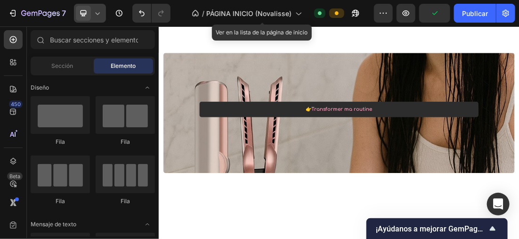
scroll to position [80, 0]
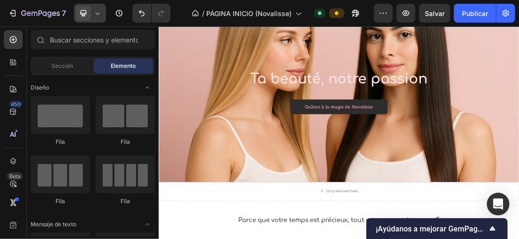
click at [98, 13] on icon at bounding box center [98, 13] width 4 height 2
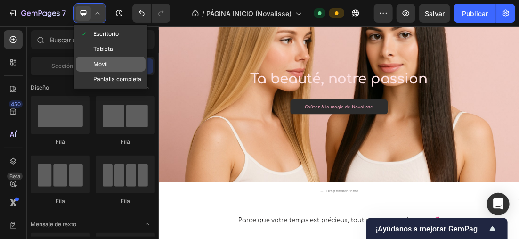
click at [109, 58] on div "Móvil" at bounding box center [111, 63] width 70 height 15
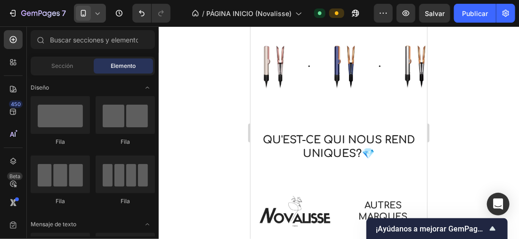
scroll to position [478, 0]
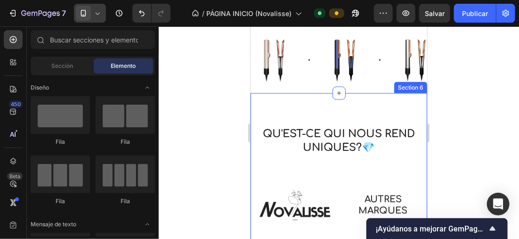
click at [351, 100] on div "Qu'est-ce qui nous rend uniques?💎 Text Block Image AUTRES MARQUES Text Block Ro…" at bounding box center [338, 232] width 177 height 279
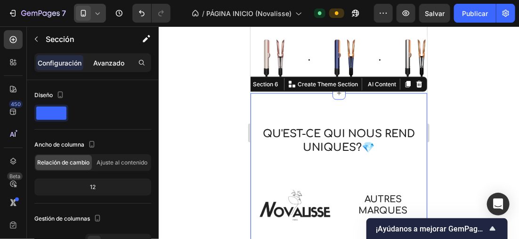
click at [120, 63] on p "Avanzado" at bounding box center [108, 63] width 31 height 10
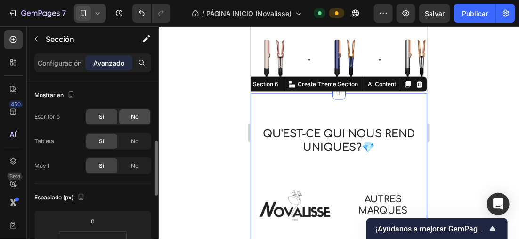
scroll to position [47, 0]
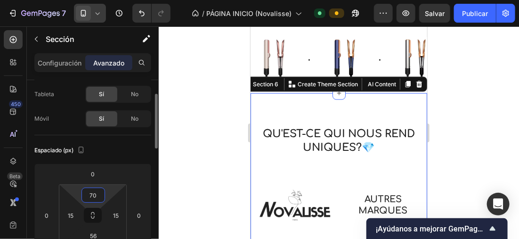
click at [97, 192] on input "70" at bounding box center [93, 195] width 19 height 14
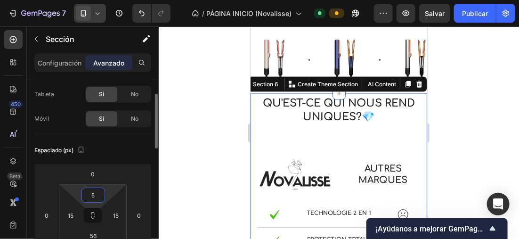
type input "50"
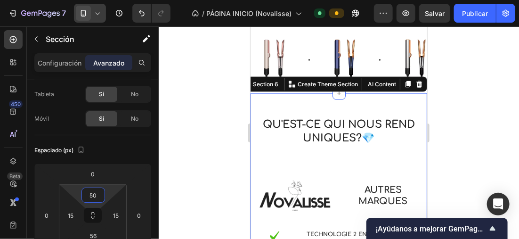
click at [200, 101] on div at bounding box center [339, 132] width 360 height 212
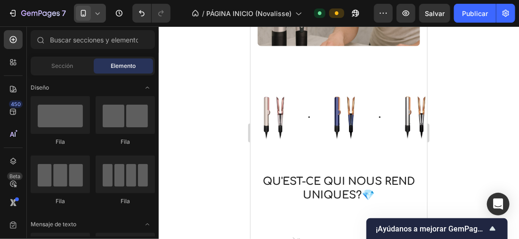
scroll to position [415, 0]
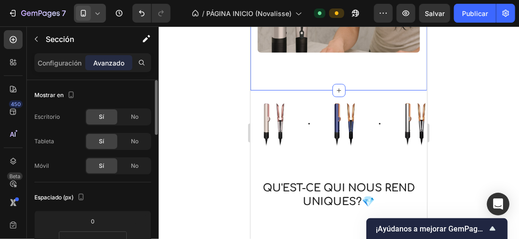
scroll to position [141, 0]
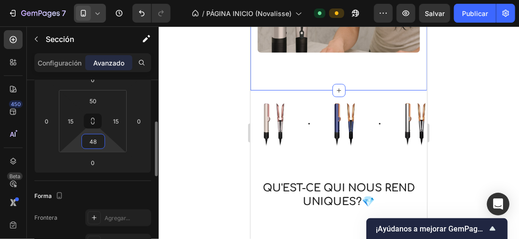
click at [98, 138] on input "48" at bounding box center [93, 141] width 19 height 14
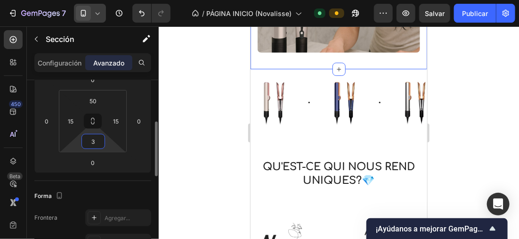
type input "30"
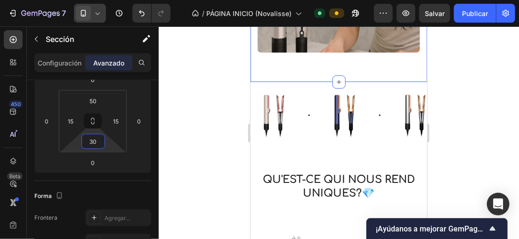
click at [184, 123] on div at bounding box center [339, 132] width 360 height 212
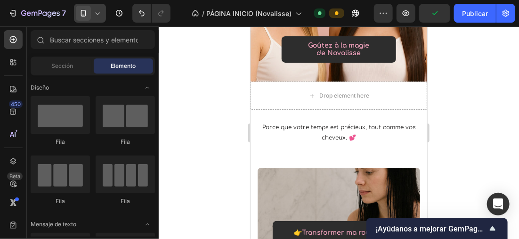
scroll to position [161, 0]
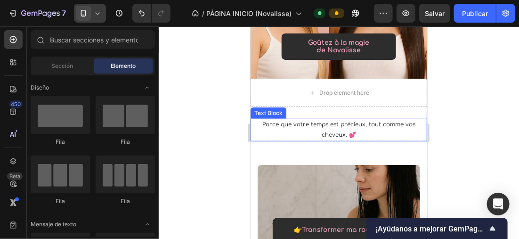
click at [361, 130] on p "Parce que votre temps est précieux, tout comme vos cheveux. 💕" at bounding box center [338, 129] width 175 height 20
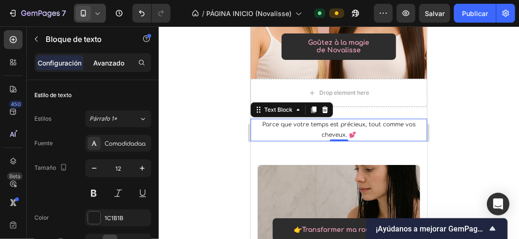
click at [112, 63] on p "Avanzado" at bounding box center [108, 63] width 31 height 10
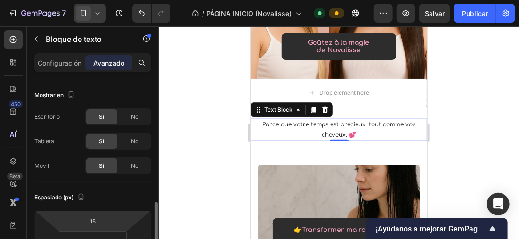
scroll to position [94, 0]
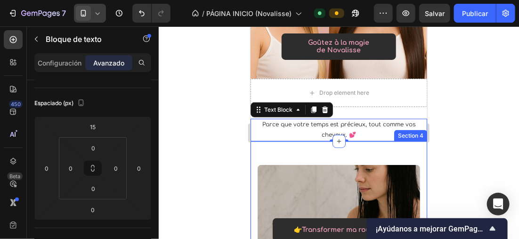
click at [367, 151] on div "👉Transformer ma routine Text block Row Row Hero Banner Section 4" at bounding box center [338, 238] width 177 height 194
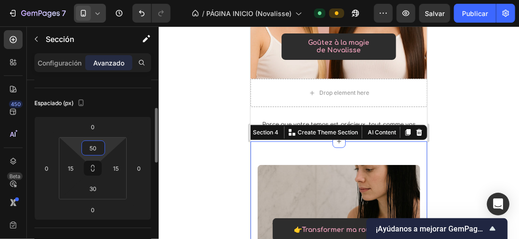
click at [98, 147] on input "50" at bounding box center [93, 148] width 19 height 14
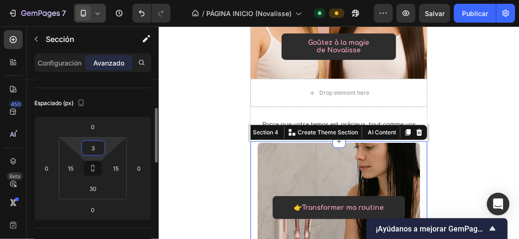
type input "35"
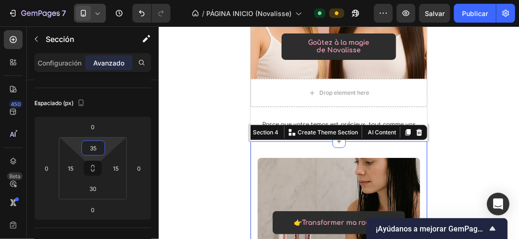
click at [224, 90] on div at bounding box center [339, 132] width 360 height 212
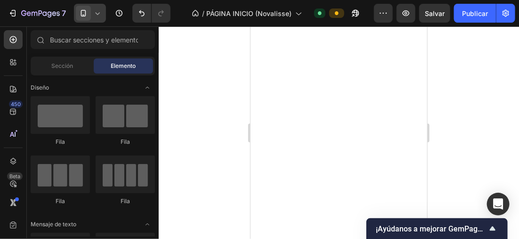
scroll to position [0, 0]
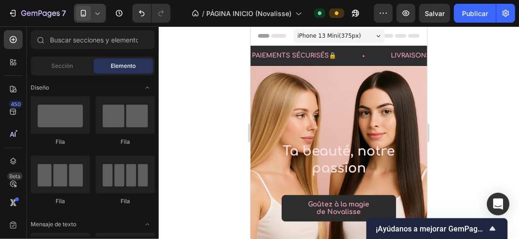
click at [339, 35] on span "iPhone 13 Mini ( 375 px)" at bounding box center [329, 35] width 64 height 9
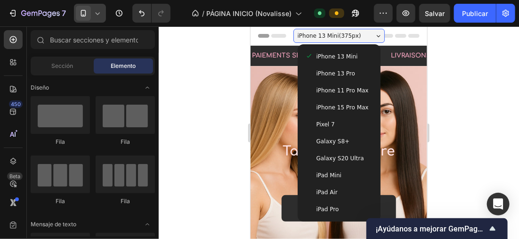
click at [340, 143] on div "Galaxy S8+" at bounding box center [339, 140] width 68 height 9
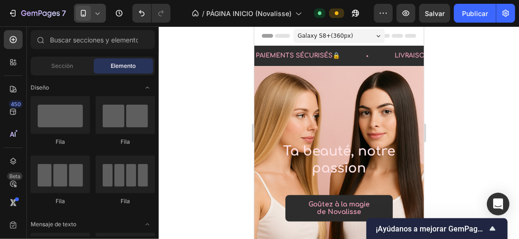
click at [331, 36] on span "Galaxy S8+ ( 360 px)" at bounding box center [325, 35] width 56 height 9
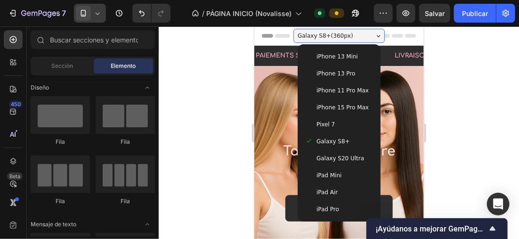
click at [331, 72] on span "iPhone 13 Pro" at bounding box center [335, 72] width 39 height 9
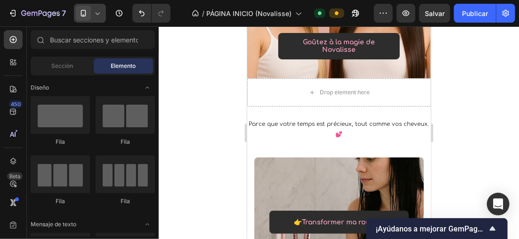
scroll to position [118, 0]
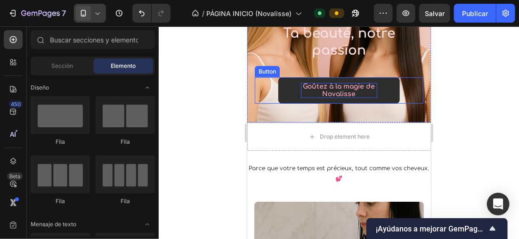
drag, startPoint x: 351, startPoint y: 87, endPoint x: 359, endPoint y: 92, distance: 9.5
click at [351, 87] on span "Goûtez à la magie de Novalisse" at bounding box center [339, 89] width 72 height 15
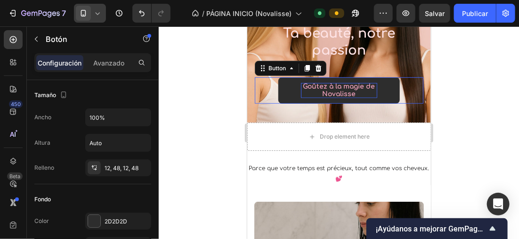
click at [359, 92] on p "Goûtez à la magie de Novalisse" at bounding box center [338, 89] width 76 height 15
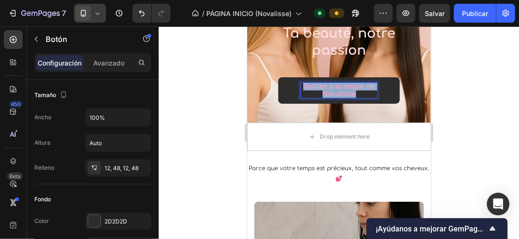
drag, startPoint x: 359, startPoint y: 92, endPoint x: 302, endPoint y: 82, distance: 57.3
click at [303, 82] on p "Goûtez à la magie de Novalisse" at bounding box center [338, 89] width 76 height 15
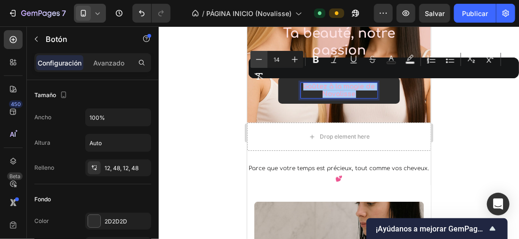
click at [266, 59] on button "Minus" at bounding box center [258, 59] width 17 height 17
type input "13"
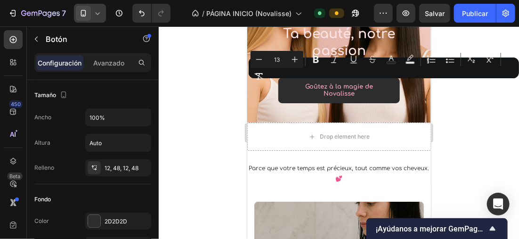
click at [208, 63] on div at bounding box center [339, 132] width 360 height 212
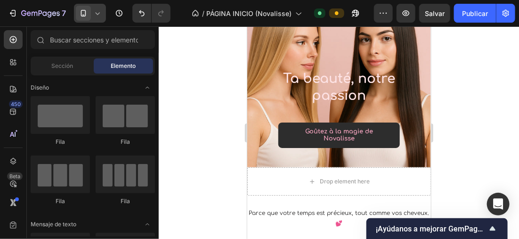
drag, startPoint x: 426, startPoint y: 63, endPoint x: 413, endPoint y: 26, distance: 38.7
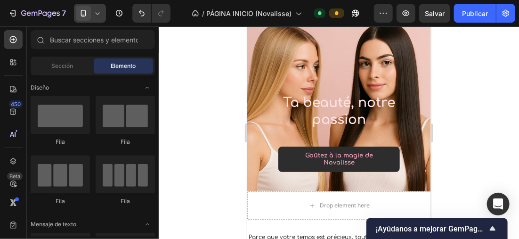
click at [99, 7] on div at bounding box center [90, 13] width 32 height 19
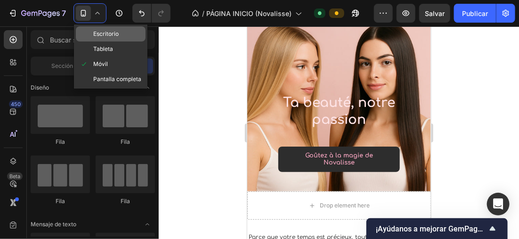
click at [117, 32] on span "Escritorio" at bounding box center [105, 33] width 25 height 9
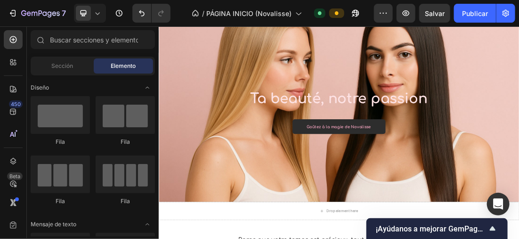
click at [93, 9] on icon at bounding box center [97, 12] width 9 height 9
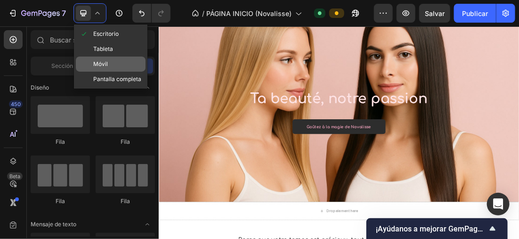
click at [116, 63] on div "Móvil" at bounding box center [111, 63] width 70 height 15
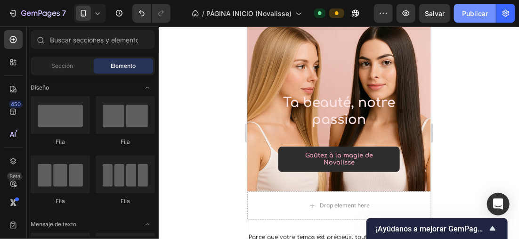
click at [476, 11] on font "Publicar" at bounding box center [475, 13] width 26 height 10
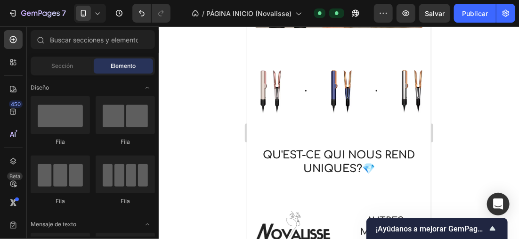
scroll to position [479, 0]
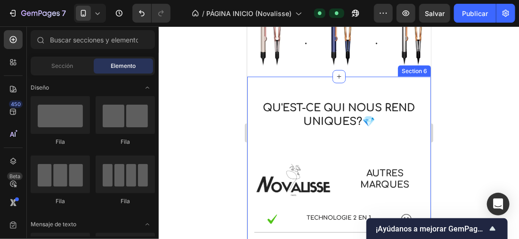
click at [356, 86] on div "Qu'est-ce qui nous rend uniques?💎 Text Block Image AUTRES MARQUES Text Block Ro…" at bounding box center [339, 212] width 184 height 273
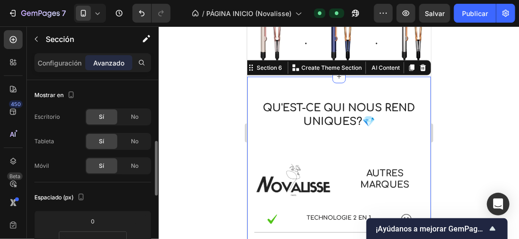
scroll to position [47, 0]
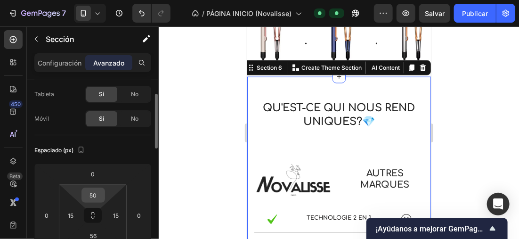
click at [98, 193] on input "50" at bounding box center [93, 195] width 19 height 14
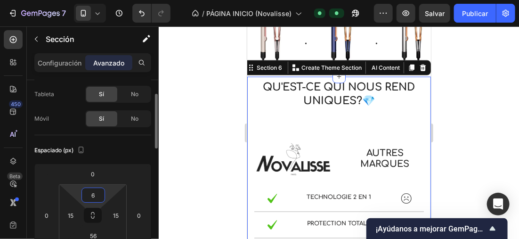
type input "60"
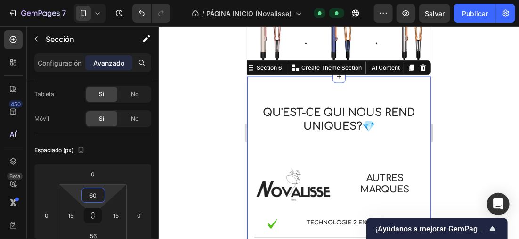
click at [197, 74] on div at bounding box center [339, 132] width 360 height 212
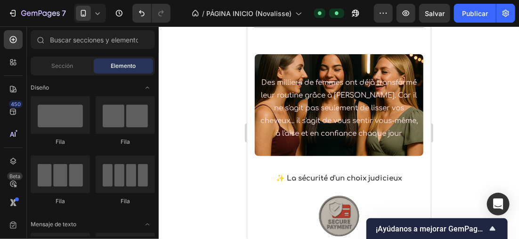
scroll to position [782, 0]
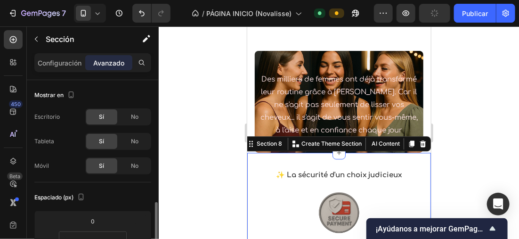
scroll to position [94, 0]
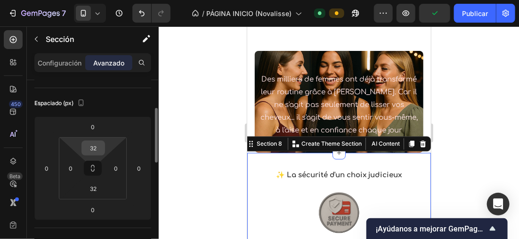
click at [101, 142] on input "32" at bounding box center [93, 148] width 19 height 14
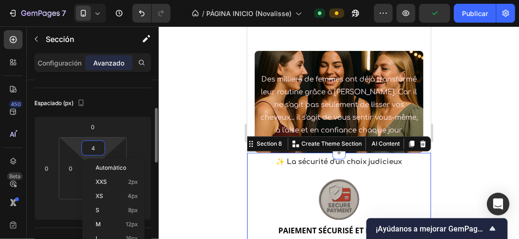
type input "45"
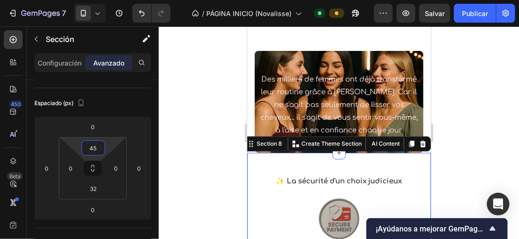
click at [198, 121] on div at bounding box center [339, 132] width 360 height 212
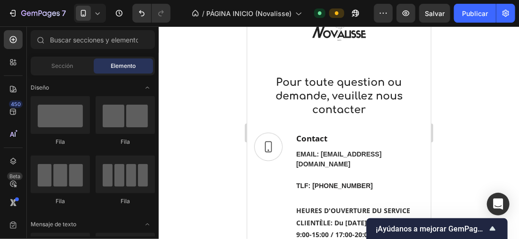
scroll to position [633, 0]
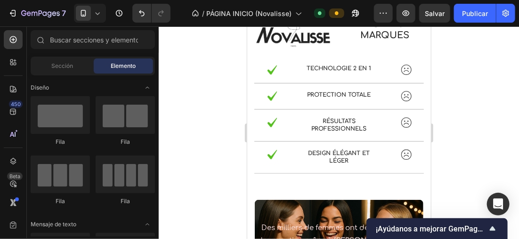
click at [469, 12] on font "Publicar" at bounding box center [475, 13] width 26 height 10
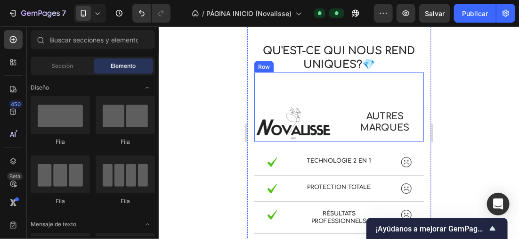
scroll to position [539, 0]
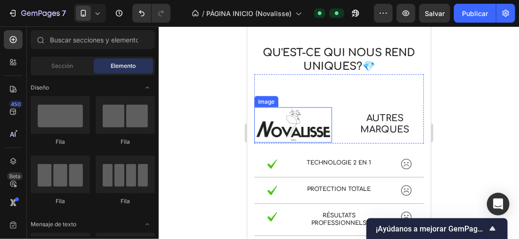
click at [318, 123] on img at bounding box center [293, 125] width 78 height 36
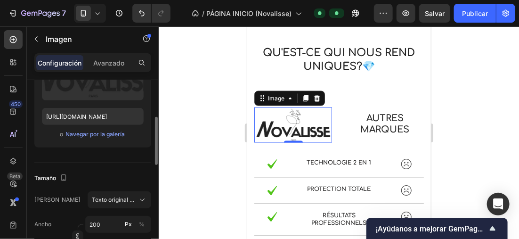
scroll to position [235, 0]
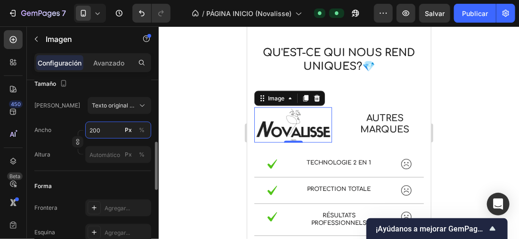
click at [106, 128] on input "200" at bounding box center [118, 129] width 66 height 17
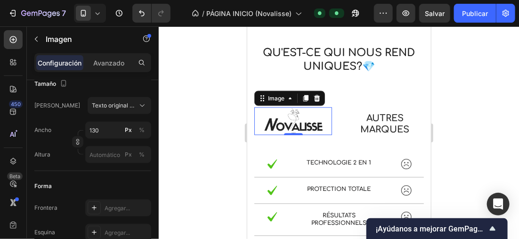
click at [99, 16] on icon at bounding box center [97, 12] width 9 height 9
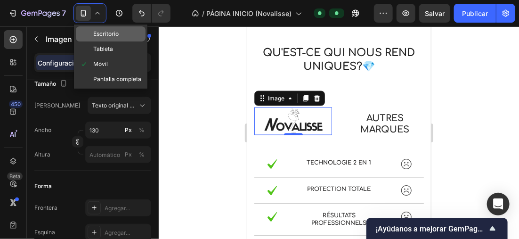
click at [113, 37] on span "Escritorio" at bounding box center [105, 33] width 25 height 9
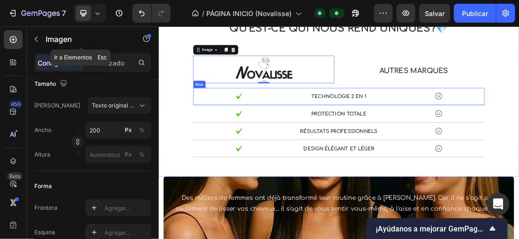
scroll to position [583, 0]
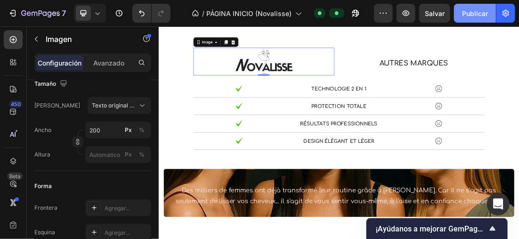
click at [467, 18] on font "Publicar" at bounding box center [475, 13] width 26 height 10
click at [99, 10] on icon at bounding box center [97, 12] width 9 height 9
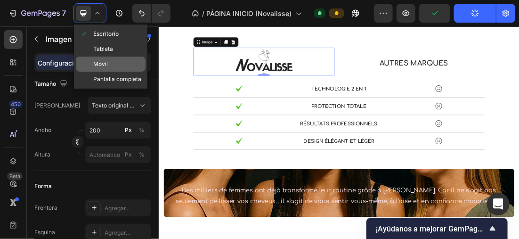
click at [117, 60] on div "Móvil" at bounding box center [111, 63] width 70 height 15
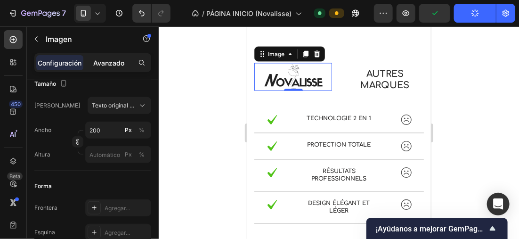
type input "130"
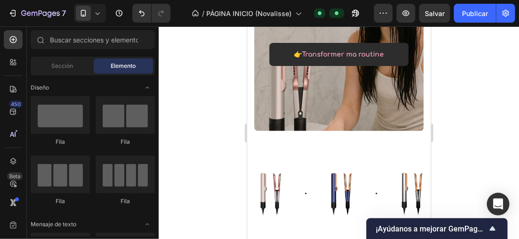
scroll to position [317, 0]
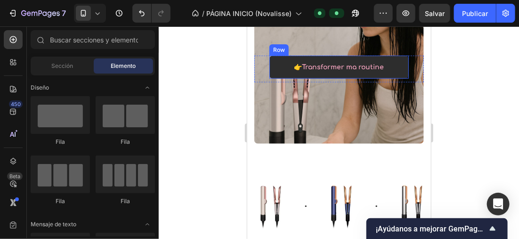
click at [397, 67] on div "👉Transformer ma routine Text block Row" at bounding box center [338, 66] width 139 height 23
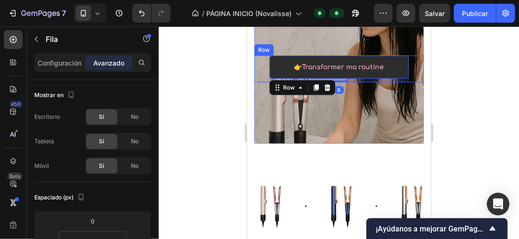
click at [408, 67] on div "👉Transformer ma routine Text block Row 8 Row" at bounding box center [338, 68] width 169 height 27
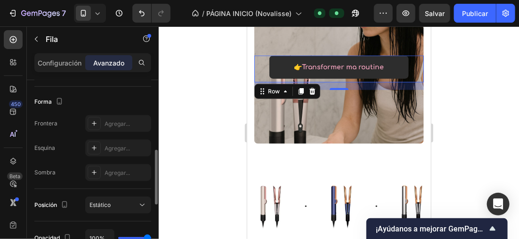
scroll to position [94, 0]
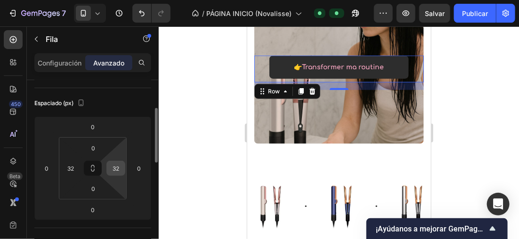
click at [122, 166] on input "32" at bounding box center [116, 168] width 14 height 14
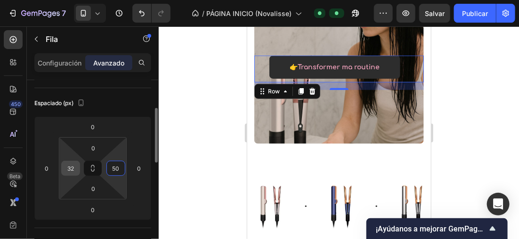
type input "50"
click at [75, 166] on input "32" at bounding box center [71, 168] width 14 height 14
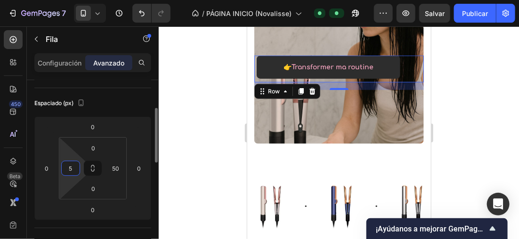
type input "50"
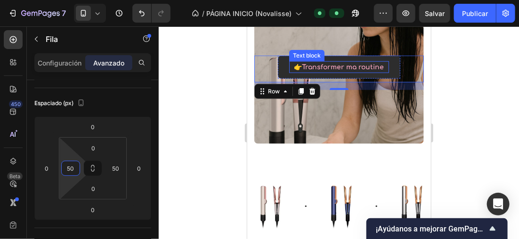
click at [352, 65] on p "👉Transformer ma routine" at bounding box center [339, 67] width 98 height 10
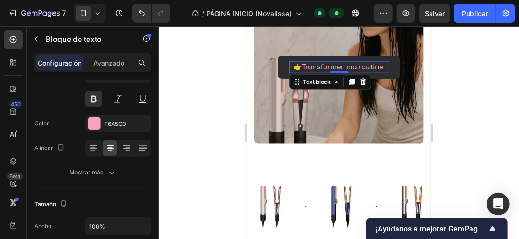
scroll to position [0, 0]
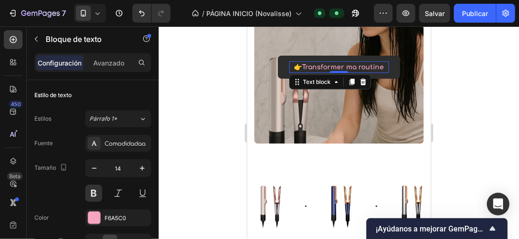
click at [348, 72] on p "👉Transformer ma routine" at bounding box center [339, 67] width 98 height 10
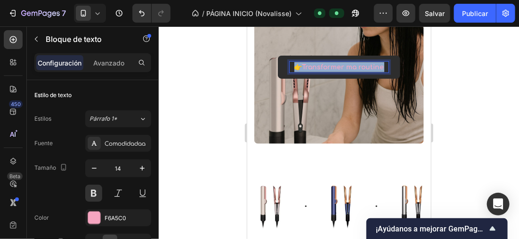
drag, startPoint x: 349, startPoint y: 73, endPoint x: 302, endPoint y: 63, distance: 48.2
click at [302, 63] on p "👉Transformer ma routine" at bounding box center [339, 67] width 98 height 10
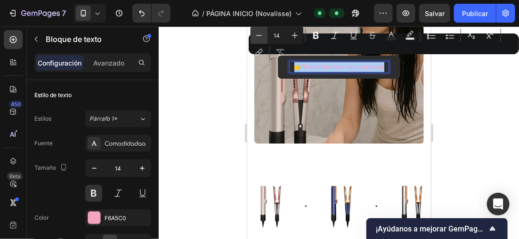
click at [265, 38] on button "Minus" at bounding box center [258, 35] width 17 height 17
type input "13"
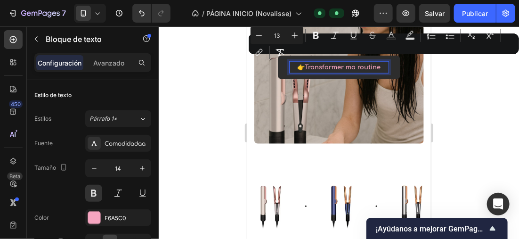
click at [218, 61] on div at bounding box center [339, 132] width 360 height 212
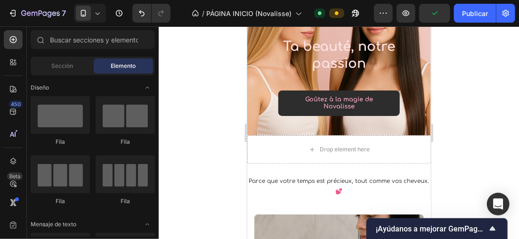
scroll to position [121, 0]
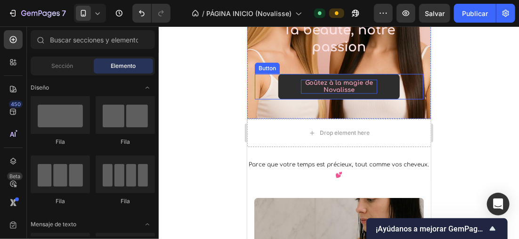
click at [354, 86] on p "Goûtez à la magie de Novalisse" at bounding box center [338, 86] width 76 height 14
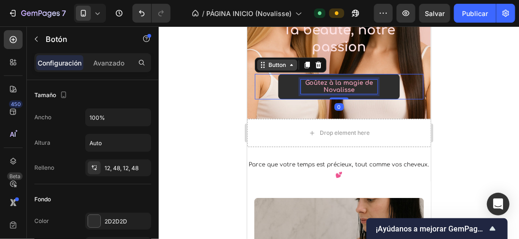
scroll to position [108, 0]
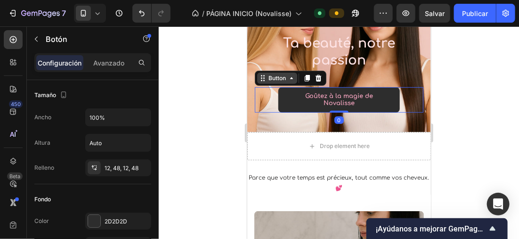
drag, startPoint x: 353, startPoint y: 88, endPoint x: 296, endPoint y: 78, distance: 58.3
click at [296, 87] on div "Goûtez à la magie de Novalisse Button 0" at bounding box center [338, 99] width 169 height 25
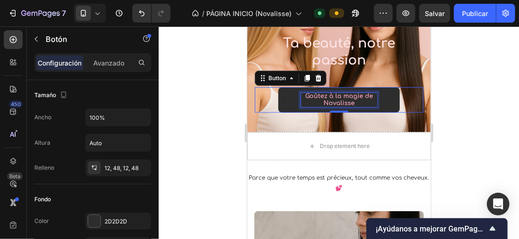
click at [354, 100] on p "Goûtez à la magie de Novalisse" at bounding box center [338, 99] width 76 height 14
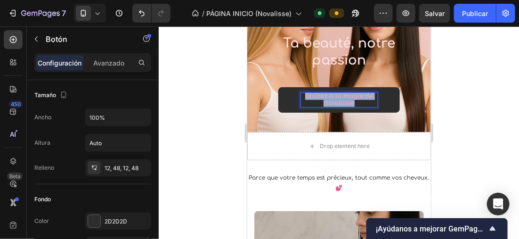
drag, startPoint x: 354, startPoint y: 102, endPoint x: 301, endPoint y: 98, distance: 53.3
click at [301, 98] on p "Goûtez à la magie de Novalisse" at bounding box center [338, 99] width 76 height 14
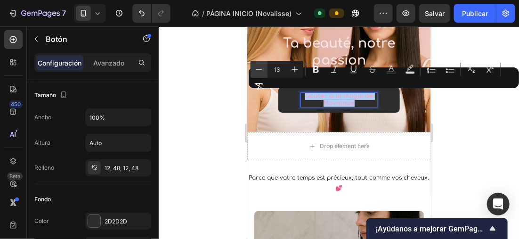
click at [260, 71] on icon "Barra de herramientas contextual del editor" at bounding box center [258, 68] width 9 height 9
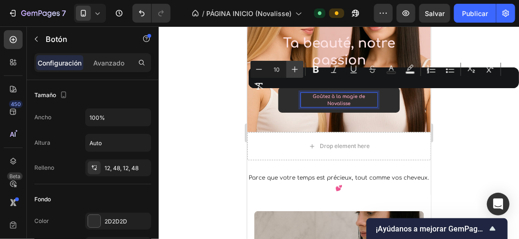
click at [292, 66] on icon "Barra de herramientas contextual del editor" at bounding box center [294, 68] width 9 height 9
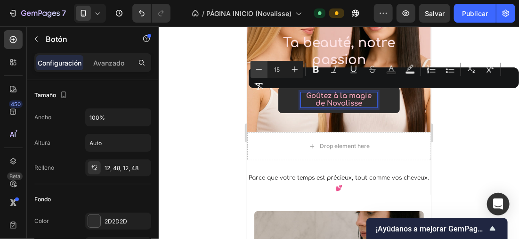
click at [265, 69] on button "Minus" at bounding box center [258, 69] width 17 height 17
click at [291, 67] on icon "Barra de herramientas contextual del editor" at bounding box center [294, 68] width 9 height 9
type input "14"
click at [203, 71] on div at bounding box center [339, 132] width 360 height 212
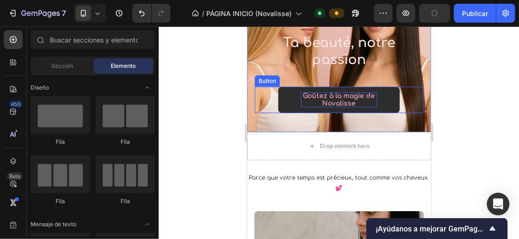
drag, startPoint x: 365, startPoint y: 99, endPoint x: 357, endPoint y: 101, distance: 8.2
click at [364, 99] on p "Goûtez à la magie de Novalisse" at bounding box center [338, 99] width 76 height 15
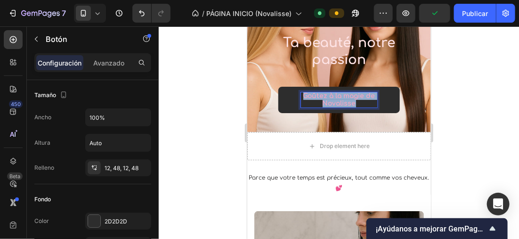
drag, startPoint x: 358, startPoint y: 101, endPoint x: 284, endPoint y: 88, distance: 74.6
click at [284, 88] on link "Goûtez à la magie de Novalisse" at bounding box center [338, 99] width 121 height 26
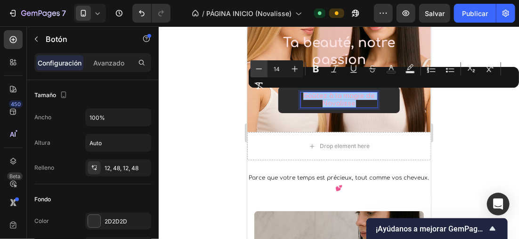
click at [264, 69] on button "Minus" at bounding box center [258, 68] width 17 height 17
type input "13"
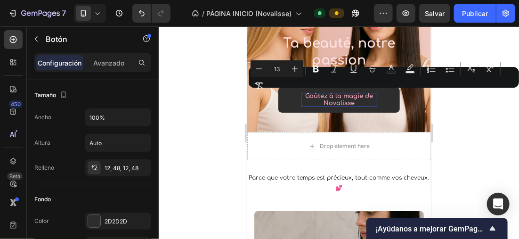
click at [210, 69] on div at bounding box center [339, 132] width 360 height 212
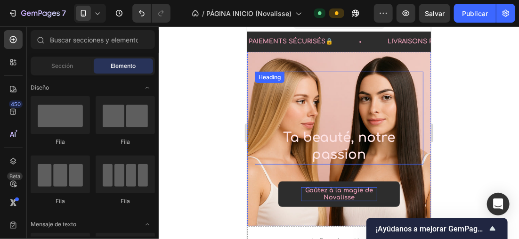
scroll to position [61, 0]
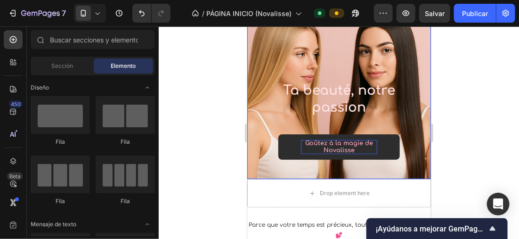
click at [404, 169] on div "Background Image" at bounding box center [339, 91] width 184 height 174
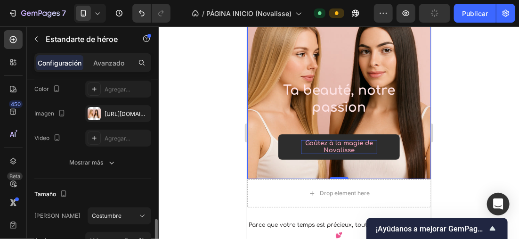
scroll to position [188, 0]
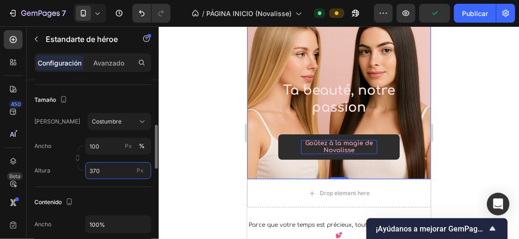
click at [104, 169] on input "370" at bounding box center [118, 170] width 66 height 17
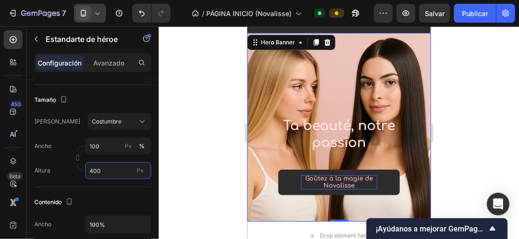
scroll to position [94, 0]
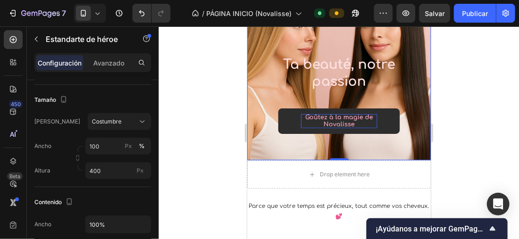
click at [95, 12] on icon at bounding box center [97, 12] width 9 height 9
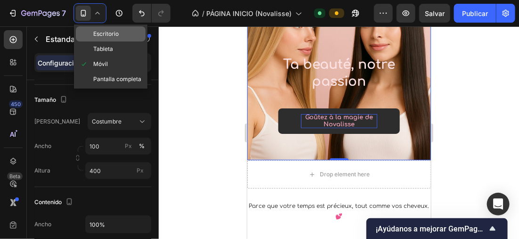
click at [110, 36] on span "Escritorio" at bounding box center [105, 33] width 25 height 9
type input "600"
type input "1200"
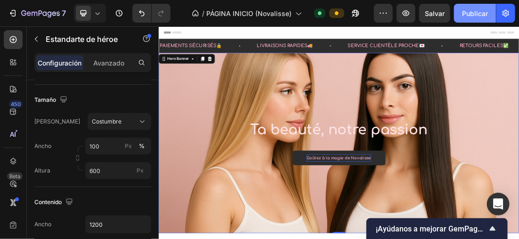
click at [465, 10] on font "Publicar" at bounding box center [475, 13] width 26 height 10
click at [96, 12] on icon at bounding box center [97, 12] width 9 height 9
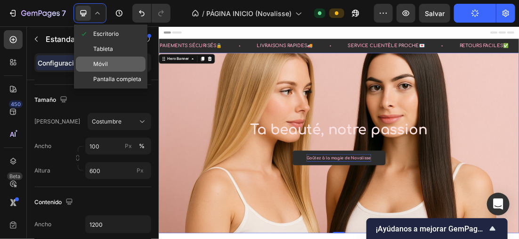
click at [116, 61] on div "Móvil" at bounding box center [111, 63] width 70 height 15
type input "400"
type input "100%"
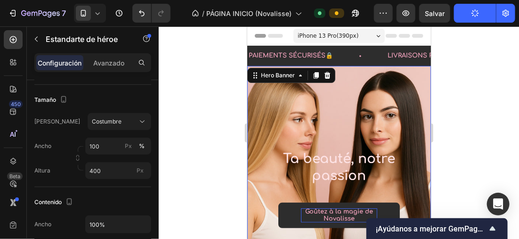
scroll to position [7, 0]
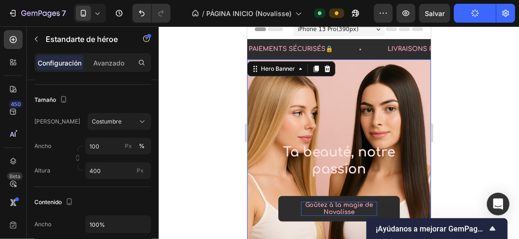
click at [185, 50] on div at bounding box center [339, 132] width 360 height 212
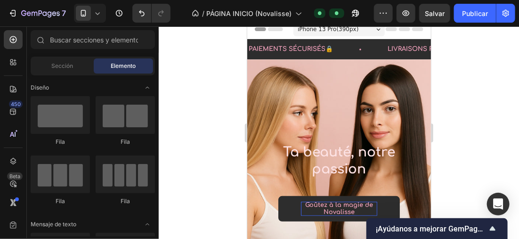
drag, startPoint x: 185, startPoint y: 50, endPoint x: 180, endPoint y: 48, distance: 5.9
click at [180, 48] on div at bounding box center [339, 132] width 360 height 212
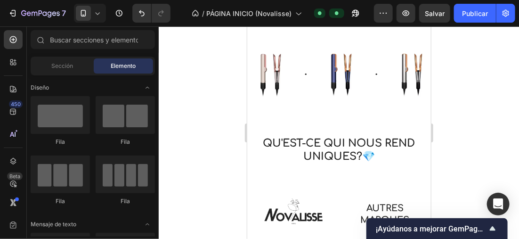
scroll to position [493, 0]
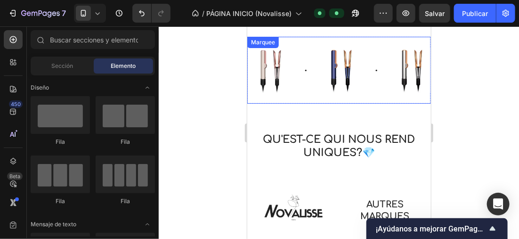
click at [368, 94] on div "Image" at bounding box center [353, 69] width 71 height 56
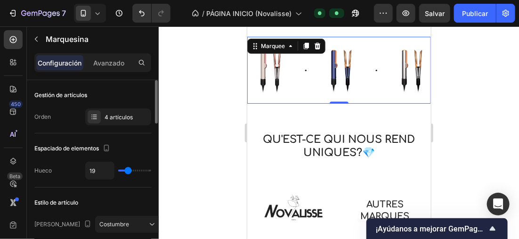
click at [48, 90] on div "Gestión de artículos" at bounding box center [92, 95] width 117 height 15
drag, startPoint x: 48, startPoint y: 90, endPoint x: 40, endPoint y: 97, distance: 10.7
click at [40, 97] on font "Gestión de artículos" at bounding box center [60, 95] width 53 height 8
click at [272, 76] on img at bounding box center [270, 70] width 46 height 46
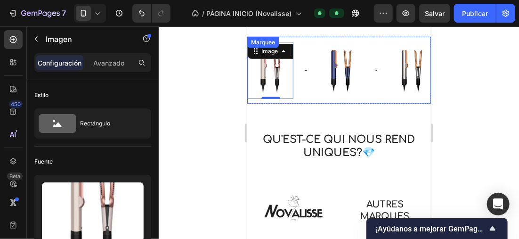
click at [318, 96] on div "Image" at bounding box center [341, 69] width 46 height 56
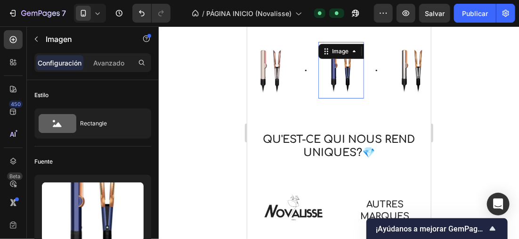
scroll to position [188, 0]
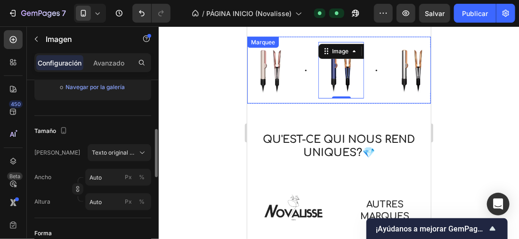
click at [304, 95] on div "Image" at bounding box center [282, 69] width 71 height 57
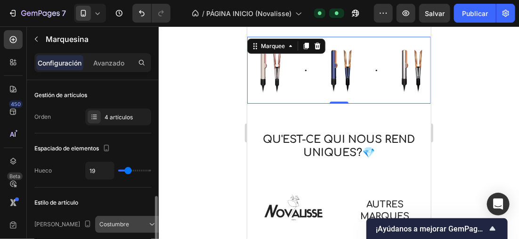
scroll to position [94, 0]
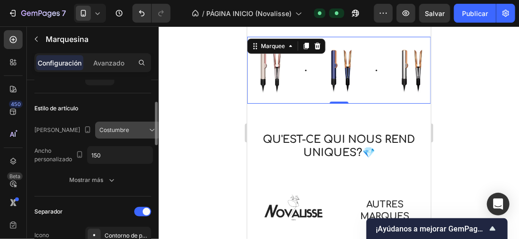
click at [125, 126] on div "Costumbre" at bounding box center [123, 130] width 48 height 8
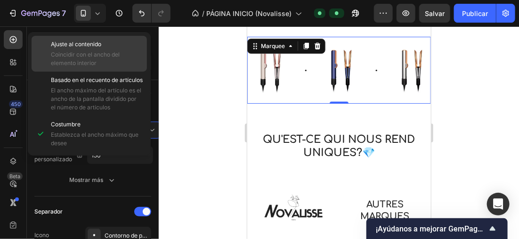
click at [104, 55] on span "Coincidir con el ancho del elemento interior" at bounding box center [96, 58] width 90 height 17
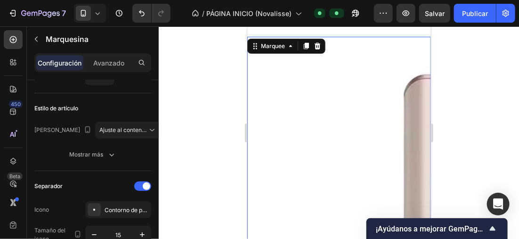
click at [134, 126] on span "Ajuste al contenido" at bounding box center [124, 129] width 50 height 7
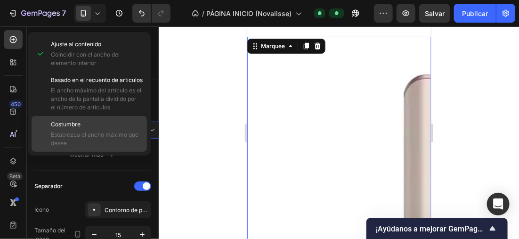
click at [115, 127] on p "Costumbre" at bounding box center [97, 124] width 92 height 8
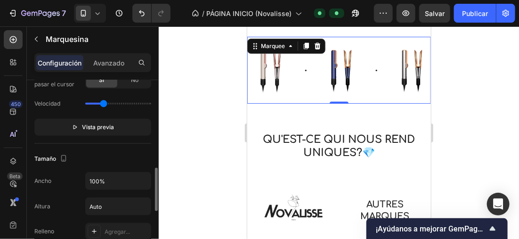
scroll to position [330, 0]
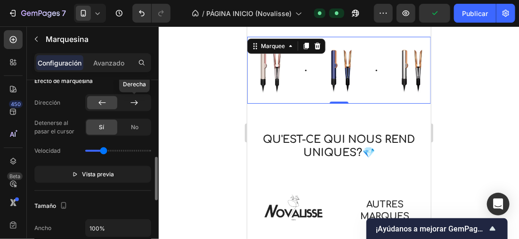
click at [131, 104] on icon at bounding box center [133, 102] width 9 height 9
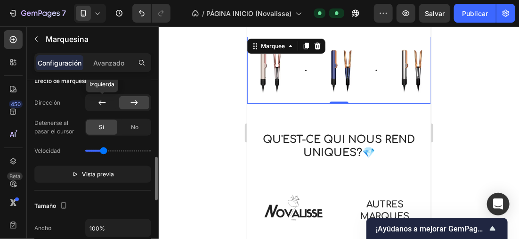
click at [100, 102] on icon at bounding box center [101, 102] width 9 height 9
click at [108, 150] on input "range" at bounding box center [118, 151] width 66 height 2
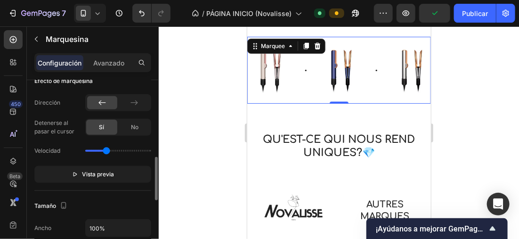
click at [106, 150] on input "range" at bounding box center [118, 151] width 66 height 2
type input "1.1"
click at [105, 150] on input "range" at bounding box center [118, 151] width 66 height 2
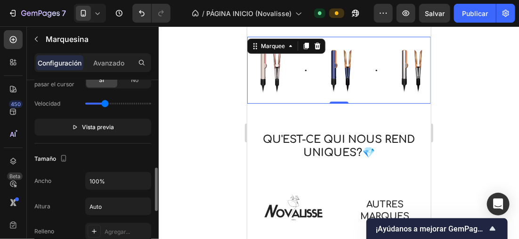
scroll to position [424, 0]
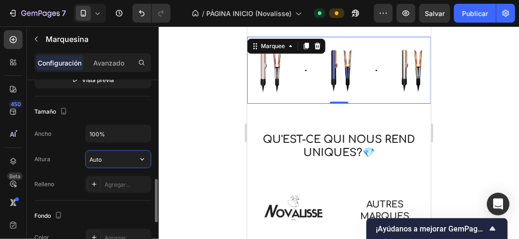
click at [132, 157] on input "Auto" at bounding box center [118, 159] width 65 height 17
click at [273, 80] on img at bounding box center [270, 70] width 46 height 46
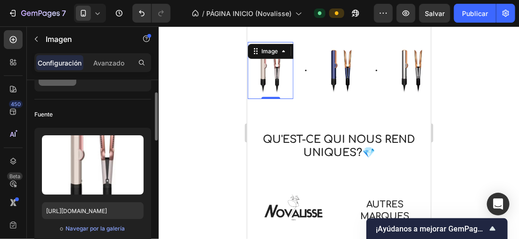
scroll to position [0, 0]
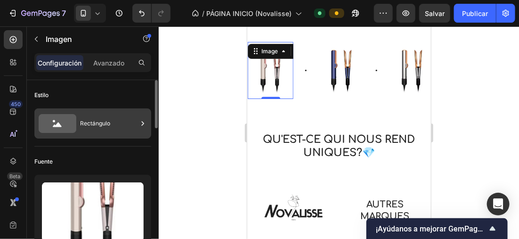
click at [119, 122] on div "Rectángulo" at bounding box center [108, 124] width 57 height 22
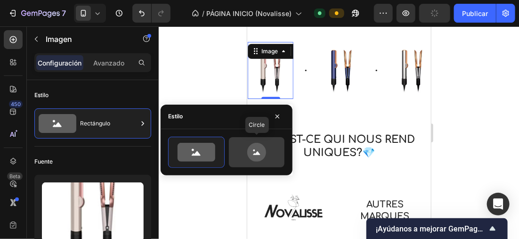
click at [239, 152] on icon at bounding box center [256, 152] width 44 height 19
type input "80"
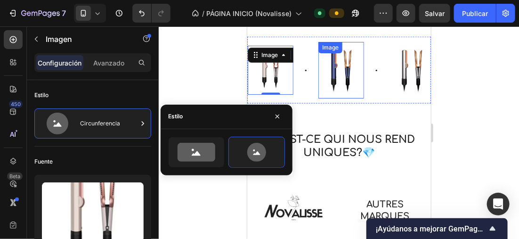
click at [333, 76] on img at bounding box center [339, 69] width 46 height 45
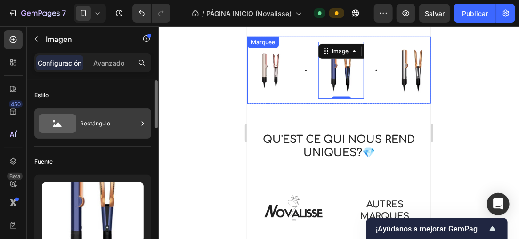
click at [112, 127] on div "Rectángulo" at bounding box center [108, 124] width 57 height 22
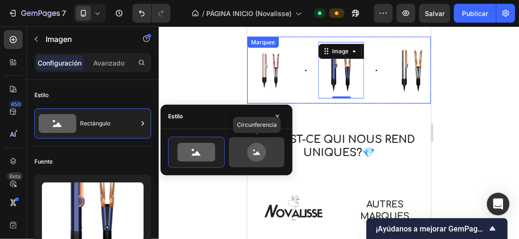
drag, startPoint x: 259, startPoint y: 152, endPoint x: 285, endPoint y: 135, distance: 31.1
click at [258, 152] on icon at bounding box center [256, 152] width 44 height 19
type input "80"
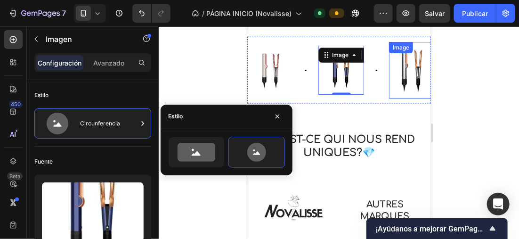
click at [410, 72] on img at bounding box center [411, 69] width 46 height 45
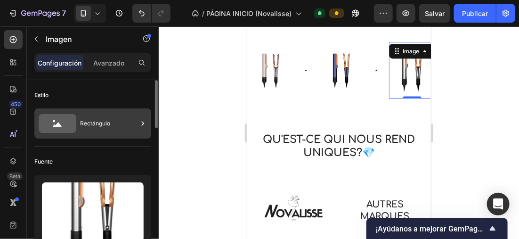
click at [105, 118] on div "Rectángulo" at bounding box center [108, 124] width 57 height 22
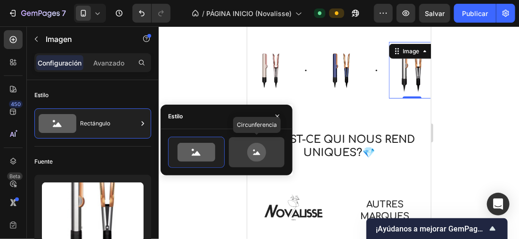
click at [246, 145] on icon at bounding box center [256, 152] width 44 height 19
type input "80"
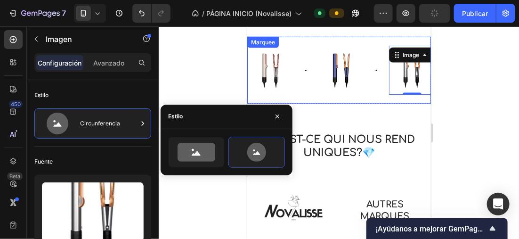
click at [357, 96] on div "Image Image Image 0 Image" at bounding box center [388, 69] width 282 height 67
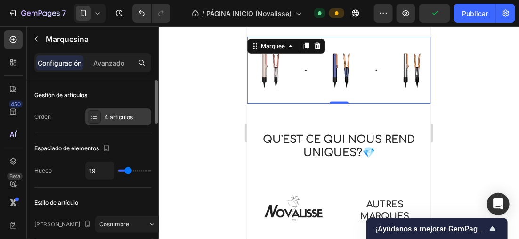
click at [124, 113] on div "4 artículos" at bounding box center [127, 117] width 44 height 8
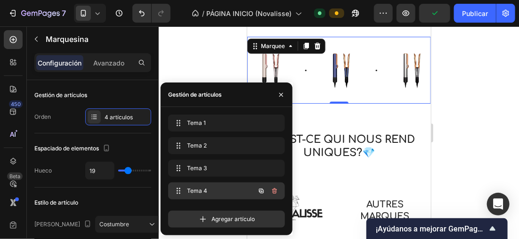
click at [232, 187] on span "Tema 4" at bounding box center [213, 190] width 53 height 8
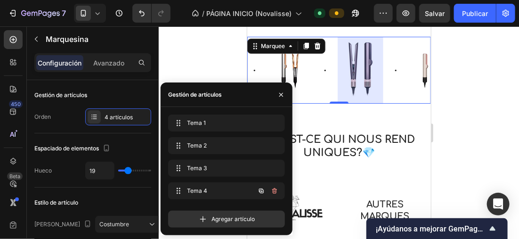
scroll to position [0, 147]
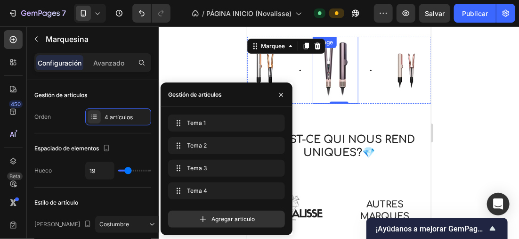
click at [329, 87] on img at bounding box center [335, 70] width 46 height 56
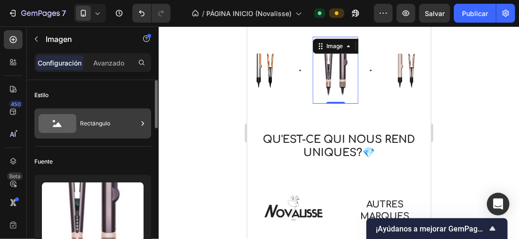
drag, startPoint x: 109, startPoint y: 117, endPoint x: 149, endPoint y: 121, distance: 39.7
click at [110, 118] on div "Rectángulo" at bounding box center [108, 124] width 57 height 22
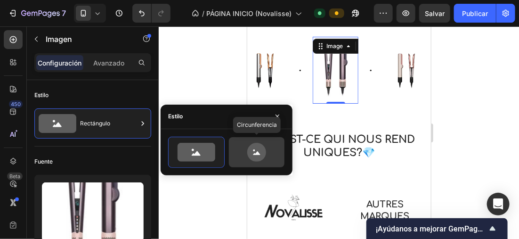
click at [258, 140] on div at bounding box center [257, 152] width 56 height 30
type input "80"
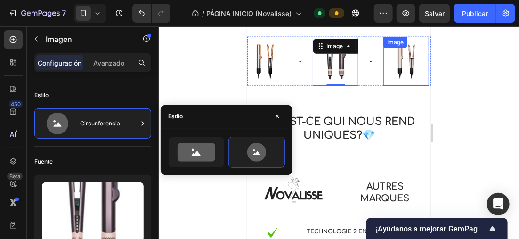
click at [394, 64] on img at bounding box center [405, 61] width 38 height 38
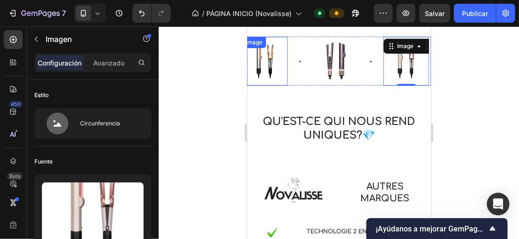
click at [258, 65] on img at bounding box center [264, 61] width 38 height 38
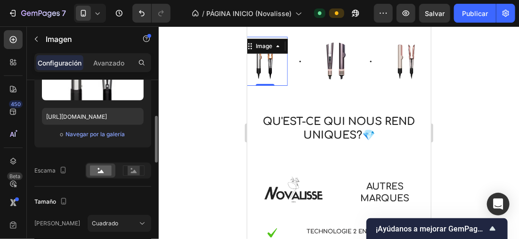
scroll to position [235, 0]
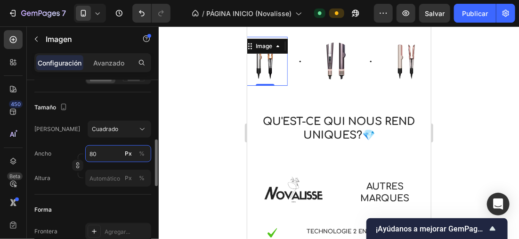
click at [99, 152] on input "80" at bounding box center [118, 153] width 66 height 17
type input "1"
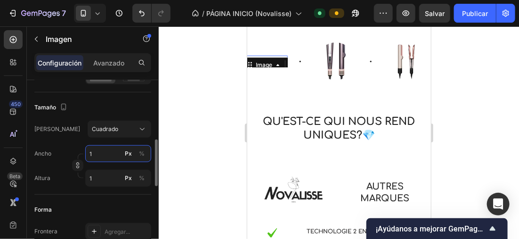
type input "10"
type input "100"
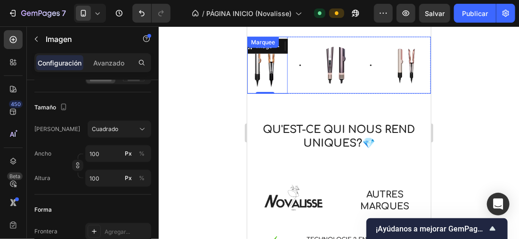
click at [331, 56] on div "Image" at bounding box center [335, 64] width 46 height 49
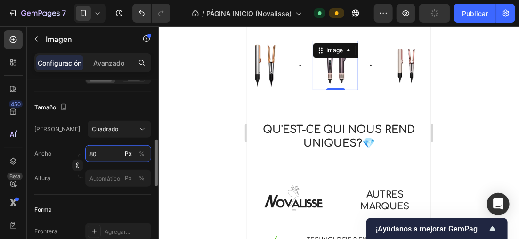
click at [103, 156] on input "80" at bounding box center [118, 153] width 66 height 17
type input "1"
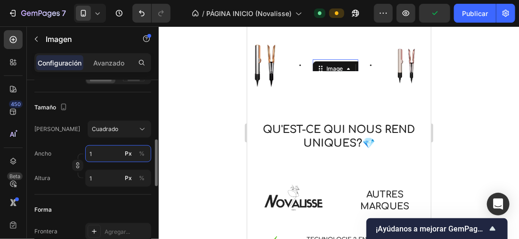
type input "10"
type input "100"
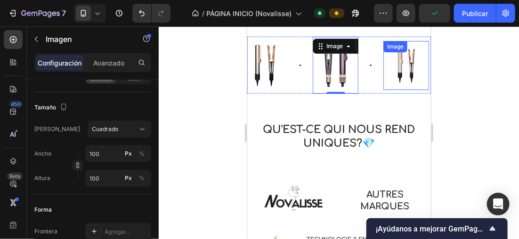
click at [404, 61] on img at bounding box center [405, 65] width 38 height 38
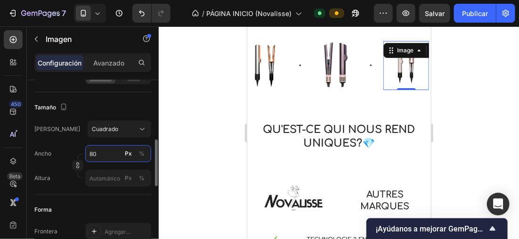
click at [101, 151] on input "80" at bounding box center [118, 153] width 66 height 17
type input "1"
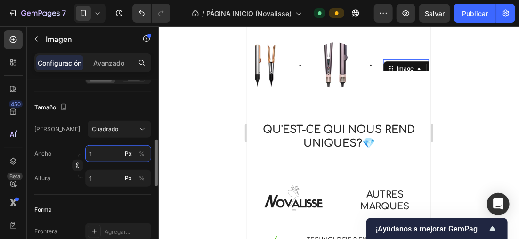
type input "10"
type input "100"
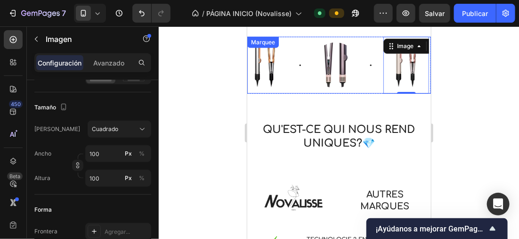
click at [304, 88] on div "Image" at bounding box center [275, 64] width 71 height 57
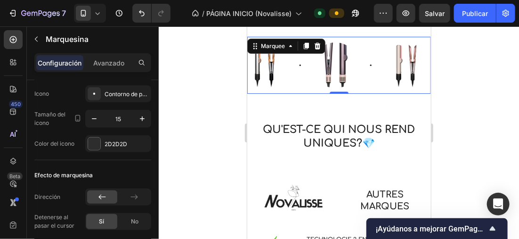
scroll to position [0, 0]
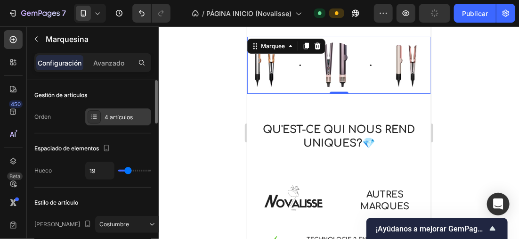
click at [116, 115] on div "4 artículos" at bounding box center [127, 117] width 44 height 8
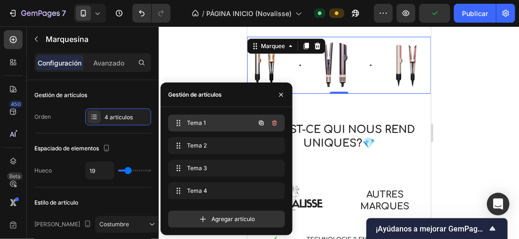
click at [206, 131] on div "Tema 1 Item 1" at bounding box center [226, 122] width 117 height 17
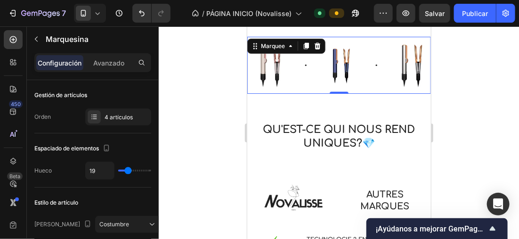
click at [221, 67] on div at bounding box center [339, 132] width 360 height 212
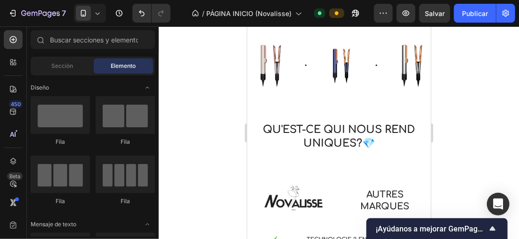
click at [271, 66] on img at bounding box center [270, 65] width 46 height 46
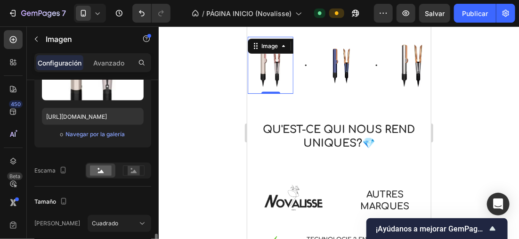
scroll to position [235, 0]
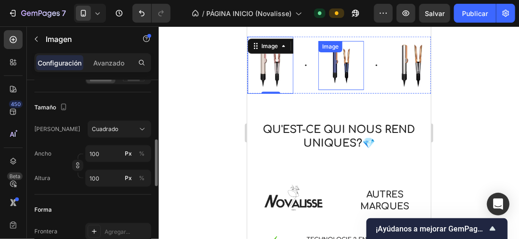
click at [339, 64] on img at bounding box center [341, 65] width 38 height 38
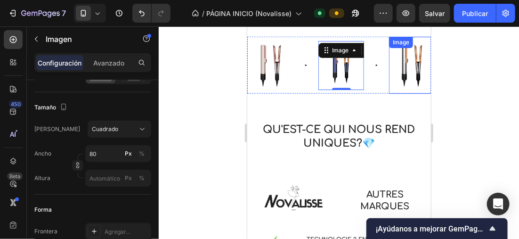
click at [414, 64] on img at bounding box center [410, 65] width 46 height 46
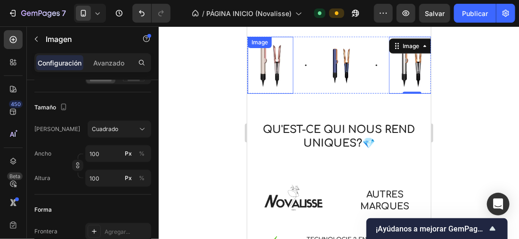
click at [288, 90] on div "Image" at bounding box center [270, 64] width 46 height 57
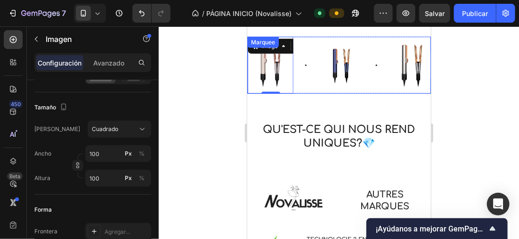
click at [298, 90] on div "Image 0" at bounding box center [282, 64] width 71 height 57
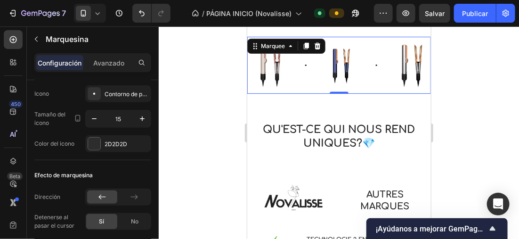
scroll to position [0, 0]
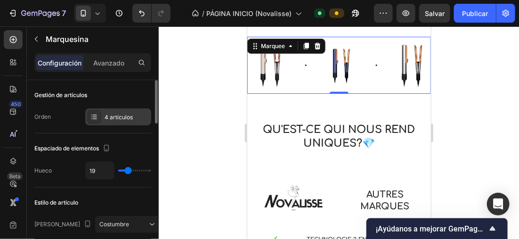
click at [90, 116] on icon at bounding box center [94, 117] width 8 height 8
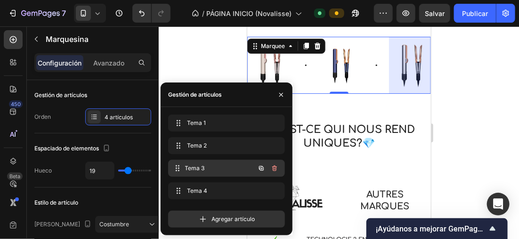
click at [193, 163] on div "Tema 3 Item 3" at bounding box center [213, 167] width 83 height 13
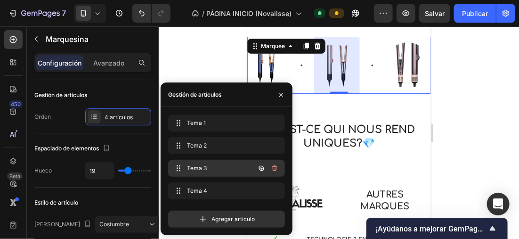
scroll to position [0, 76]
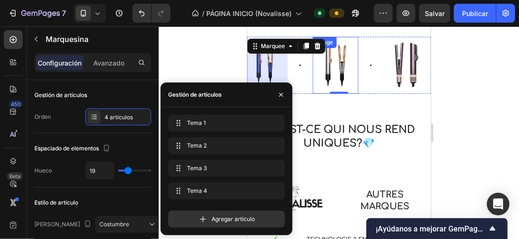
click at [330, 65] on img at bounding box center [334, 65] width 46 height 46
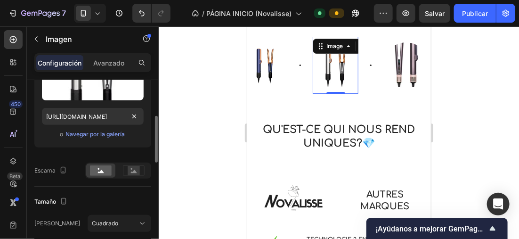
scroll to position [188, 0]
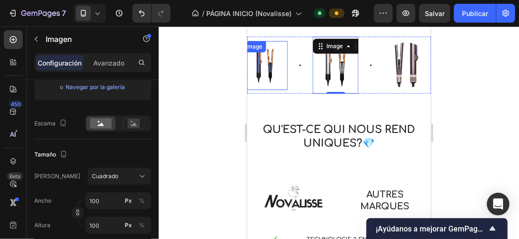
click at [267, 66] on img at bounding box center [265, 65] width 38 height 38
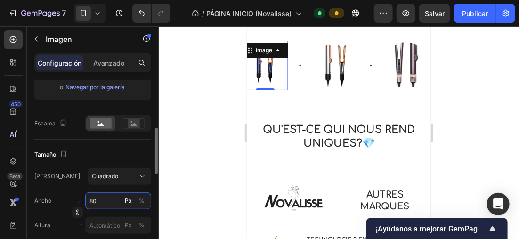
click at [98, 201] on input "80" at bounding box center [118, 200] width 66 height 17
type input "1"
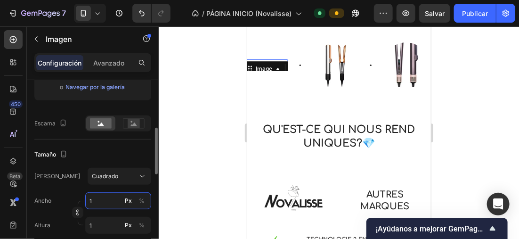
type input "10"
type input "100"
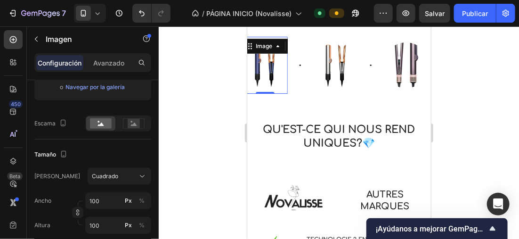
click at [185, 115] on div at bounding box center [339, 132] width 360 height 212
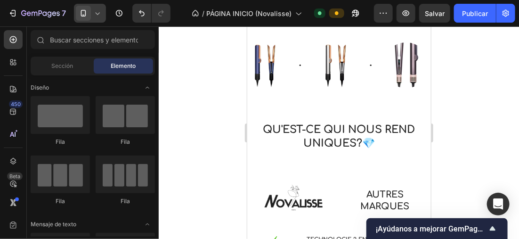
click at [90, 13] on span at bounding box center [83, 13] width 15 height 15
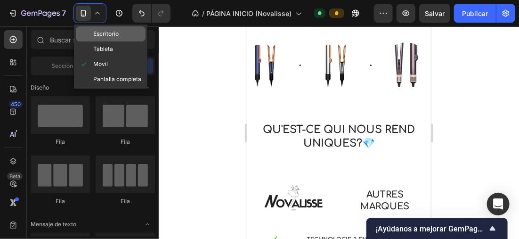
click at [108, 30] on span "Escritorio" at bounding box center [105, 33] width 25 height 9
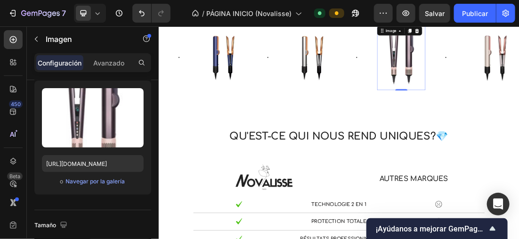
scroll to position [235, 0]
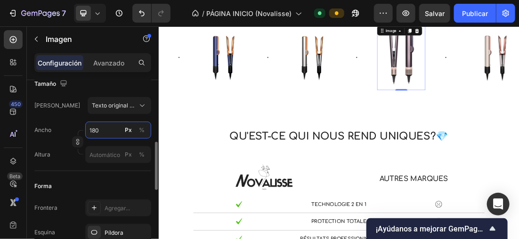
click at [96, 127] on input "180" at bounding box center [118, 129] width 66 height 17
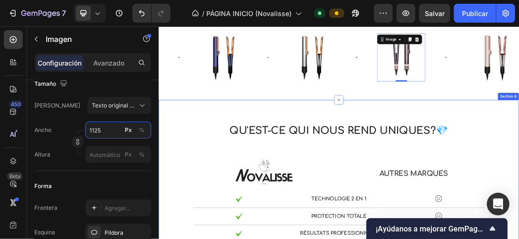
scroll to position [588, 0]
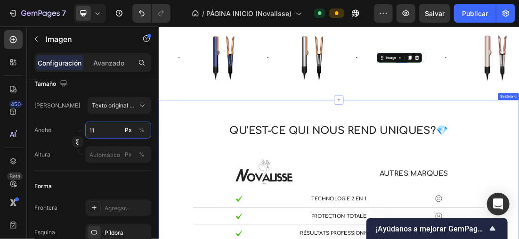
type input "1"
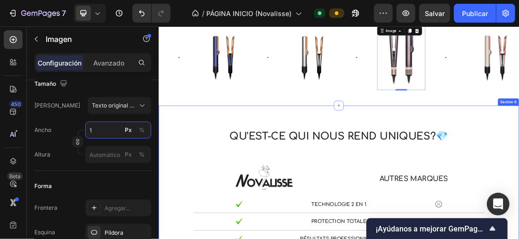
scroll to position [579, 0]
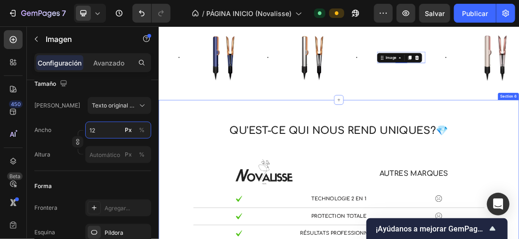
type input "125"
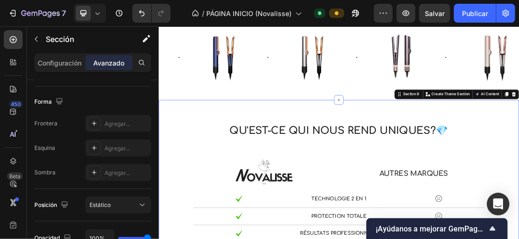
scroll to position [0, 0]
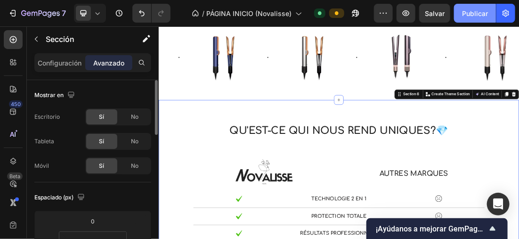
click at [473, 16] on font "Publicar" at bounding box center [475, 13] width 26 height 10
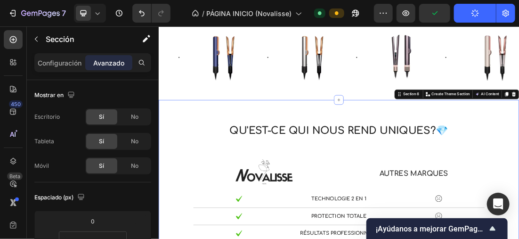
click at [101, 14] on icon at bounding box center [97, 12] width 9 height 9
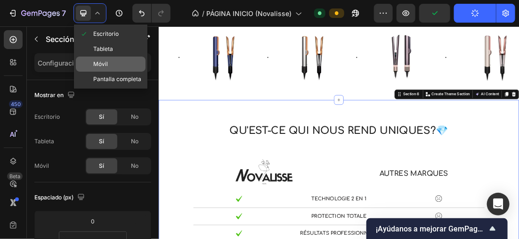
drag, startPoint x: 118, startPoint y: 63, endPoint x: 107, endPoint y: 37, distance: 28.2
click at [118, 63] on div "Móvil" at bounding box center [111, 63] width 70 height 15
type input "60"
type input "56"
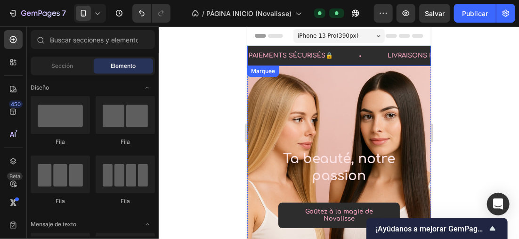
click at [359, 61] on div "PAIEMENTS SÉCURISÉS🔒 Text Block" at bounding box center [316, 55] width 139 height 20
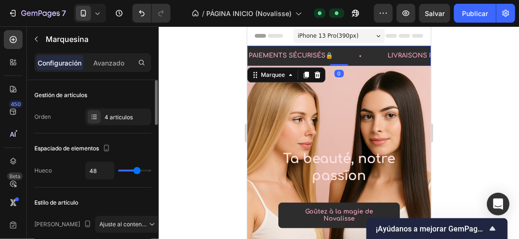
type input "39"
type input "37"
type input "31"
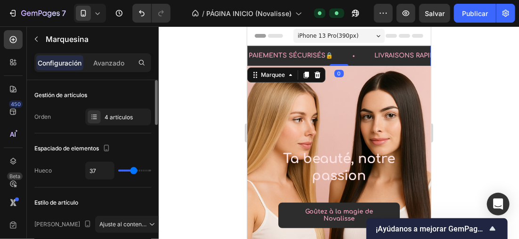
type input "31"
type input "29"
type input "27"
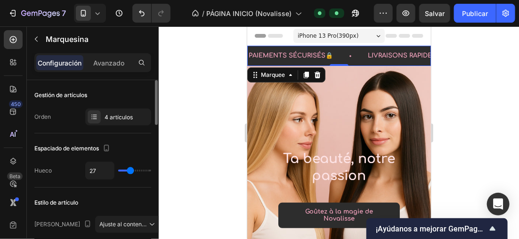
type input "26"
type input "25"
drag, startPoint x: 136, startPoint y: 169, endPoint x: 129, endPoint y: 169, distance: 6.1
type input "25"
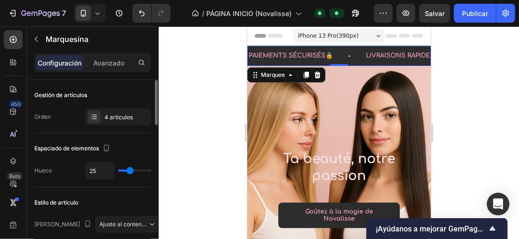
click at [129, 169] on input "range" at bounding box center [134, 170] width 33 height 2
click at [472, 10] on font "Publicar" at bounding box center [475, 13] width 26 height 10
click at [347, 62] on div "PAIEMENTS SÉCURISÉS🔒 Text Block" at bounding box center [305, 55] width 117 height 20
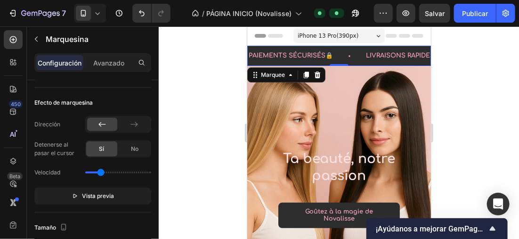
scroll to position [188, 0]
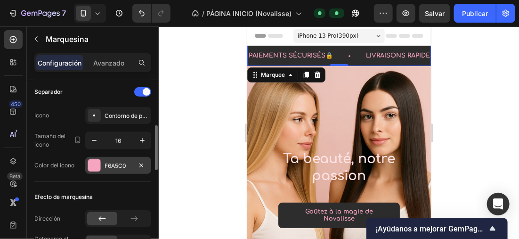
click at [96, 159] on div at bounding box center [94, 165] width 12 height 12
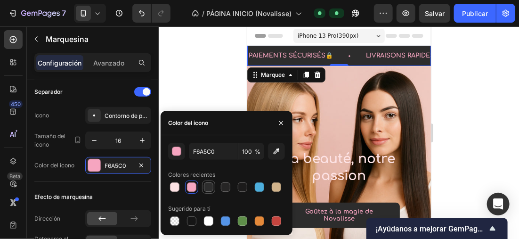
click at [205, 187] on div at bounding box center [208, 186] width 9 height 9
type input "2D2D2D"
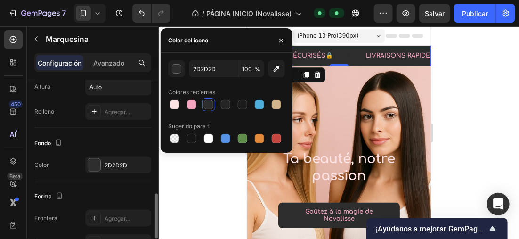
scroll to position [518, 0]
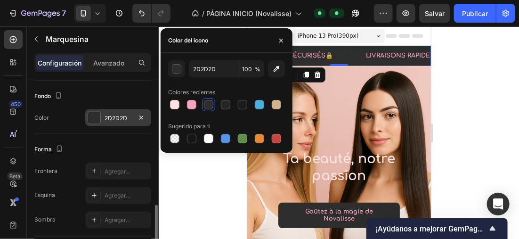
click at [90, 114] on div at bounding box center [94, 118] width 12 height 12
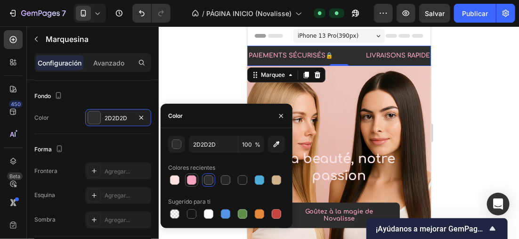
click at [196, 180] on div at bounding box center [191, 179] width 9 height 9
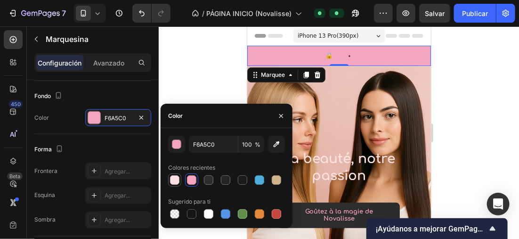
click at [175, 181] on div at bounding box center [174, 179] width 9 height 9
type input "FDE2E4"
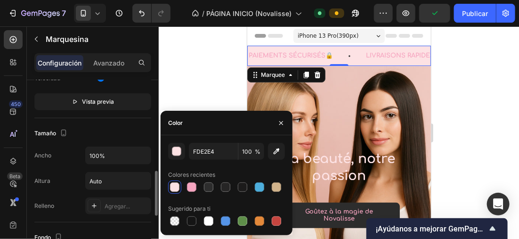
scroll to position [235, 0]
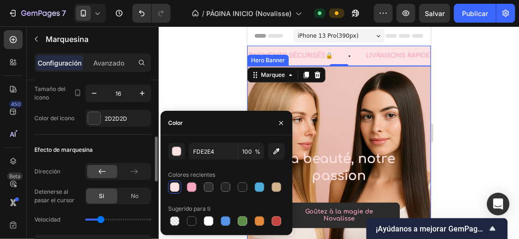
click at [268, 57] on div "Hero Banner" at bounding box center [268, 60] width 38 height 8
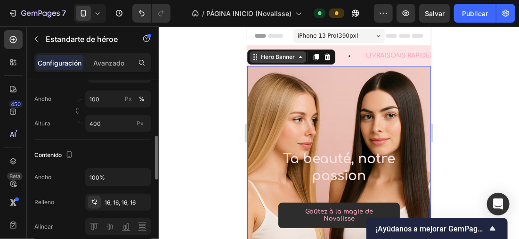
scroll to position [0, 0]
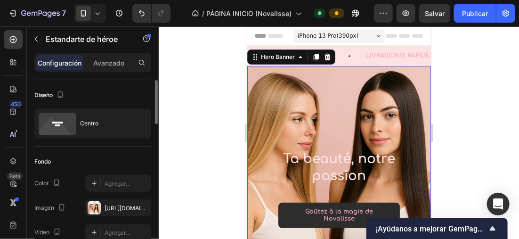
click at [207, 77] on div at bounding box center [339, 132] width 360 height 212
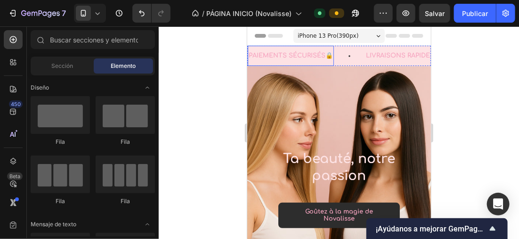
click at [298, 53] on p "PAIEMENTS SÉCURISÉS🔒" at bounding box center [290, 55] width 84 height 11
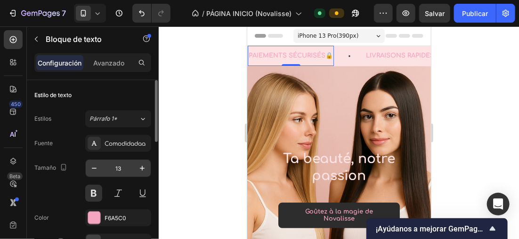
scroll to position [94, 0]
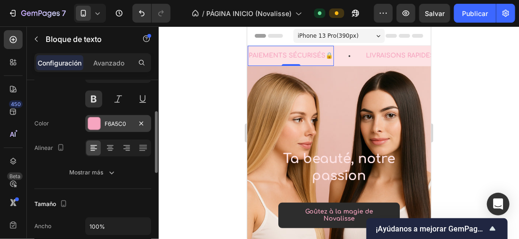
click at [94, 117] on div at bounding box center [94, 123] width 12 height 12
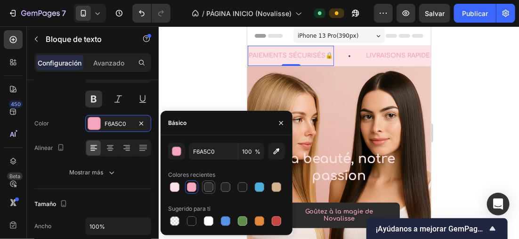
drag, startPoint x: 213, startPoint y: 185, endPoint x: 131, endPoint y: 27, distance: 178.1
click at [213, 185] on div at bounding box center [208, 186] width 9 height 9
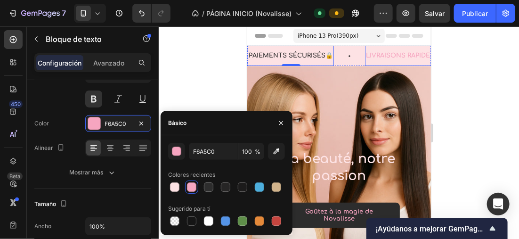
type input "2D2D2D"
click at [384, 56] on p "LIVRAISONS RAPIDES🚚" at bounding box center [403, 55] width 76 height 11
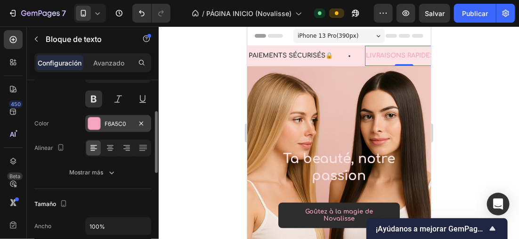
click at [92, 124] on div at bounding box center [94, 123] width 12 height 12
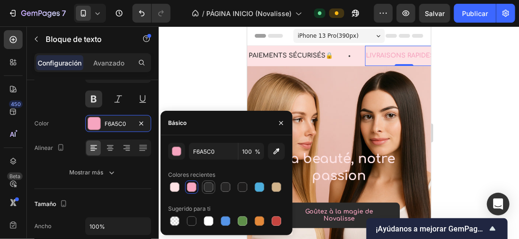
click at [208, 186] on div at bounding box center [208, 186] width 9 height 9
type input "2D2D2D"
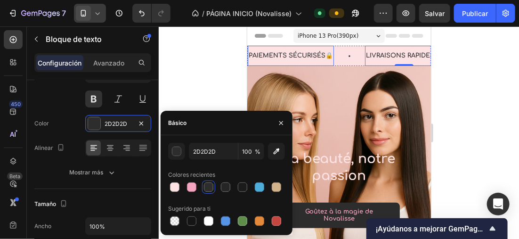
click at [102, 19] on div at bounding box center [90, 13] width 32 height 19
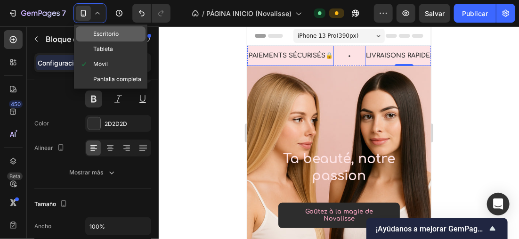
click at [107, 36] on span "Escritorio" at bounding box center [105, 33] width 25 height 9
type input "15"
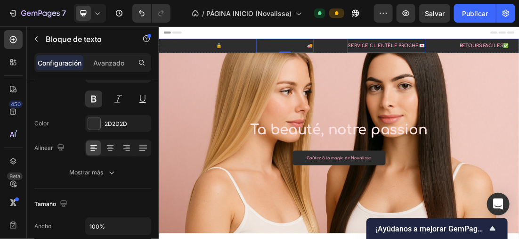
click at [481, 52] on p "SERVICE CLIENTÈLE PROCHE💌" at bounding box center [515, 56] width 121 height 13
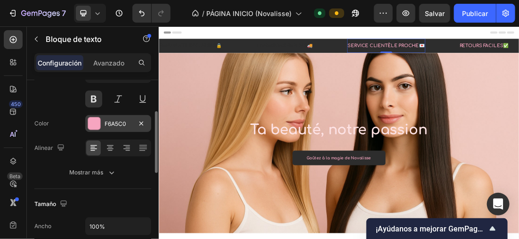
click at [94, 122] on div at bounding box center [94, 123] width 12 height 12
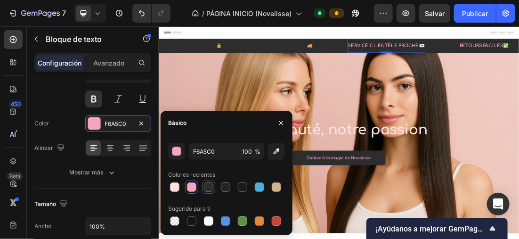
click at [207, 185] on div at bounding box center [208, 186] width 9 height 9
type input "2D2D2D"
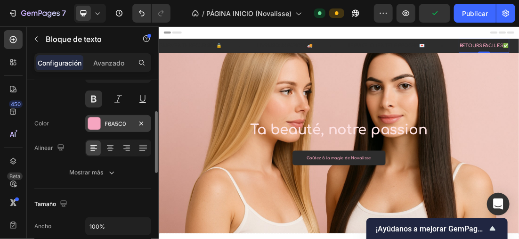
click at [98, 122] on div at bounding box center [94, 123] width 12 height 12
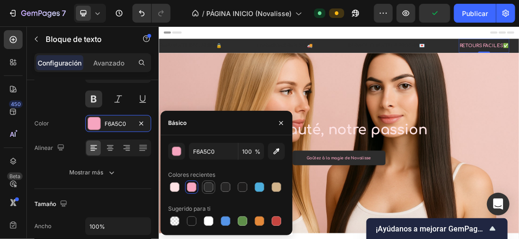
click at [207, 184] on div at bounding box center [208, 186] width 9 height 9
type input "2D2D2D"
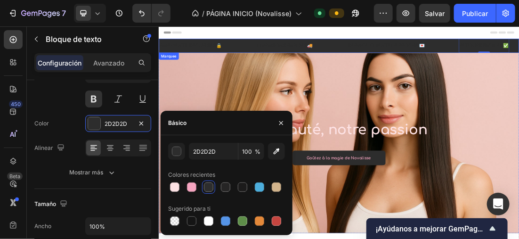
click at [419, 65] on div "LIVRAISONS RAPIDES🚚 Text Block" at bounding box center [382, 56] width 143 height 22
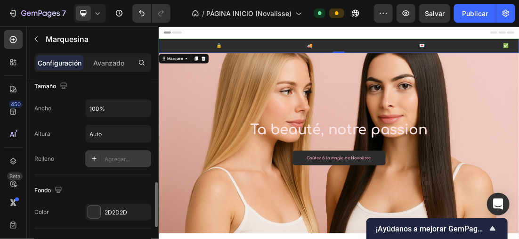
scroll to position [471, 0]
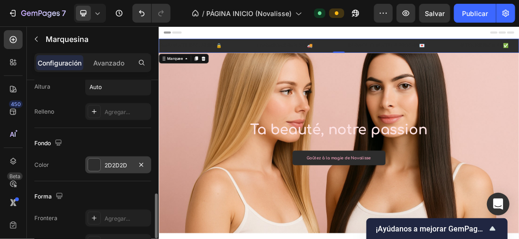
click at [97, 164] on div at bounding box center [94, 165] width 12 height 12
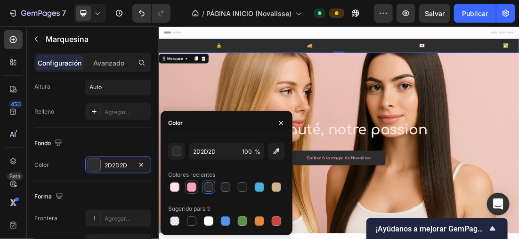
click at [193, 186] on div at bounding box center [191, 186] width 9 height 9
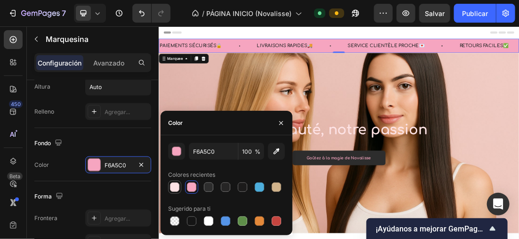
click at [173, 186] on div at bounding box center [174, 186] width 9 height 9
type input "FDE2E4"
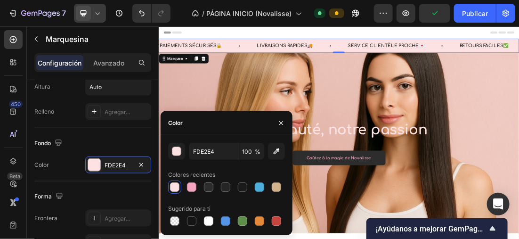
click at [103, 14] on div at bounding box center [90, 13] width 32 height 19
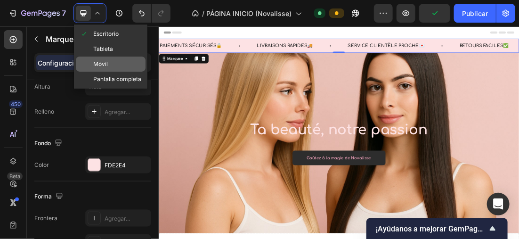
drag, startPoint x: 111, startPoint y: 61, endPoint x: 221, endPoint y: 8, distance: 122.3
click at [111, 61] on div "Móvil" at bounding box center [111, 63] width 70 height 15
type input "25"
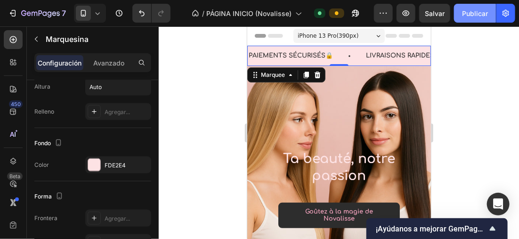
click at [483, 10] on font "Publicar" at bounding box center [475, 13] width 26 height 10
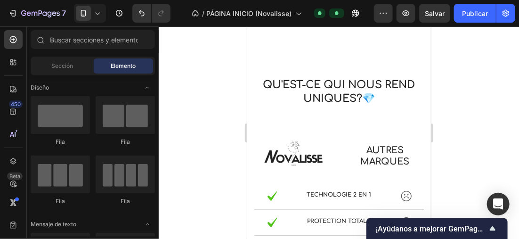
scroll to position [798, 0]
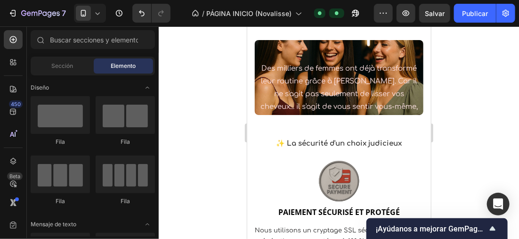
drag, startPoint x: 426, startPoint y: 45, endPoint x: 679, endPoint y: 161, distance: 278.9
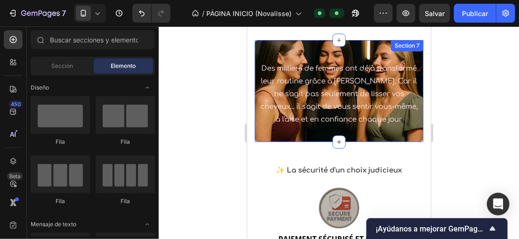
click at [413, 141] on div "Des milliers de femmes ont déjà transformé leur routine grâce à Novalisse. Car …" at bounding box center [338, 91] width 169 height 102
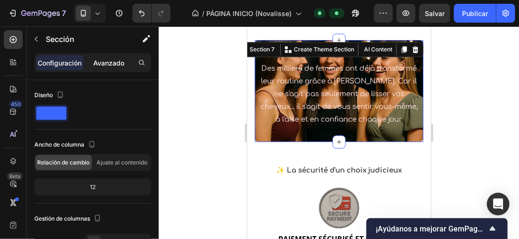
click at [115, 61] on p "Avanzado" at bounding box center [108, 63] width 31 height 10
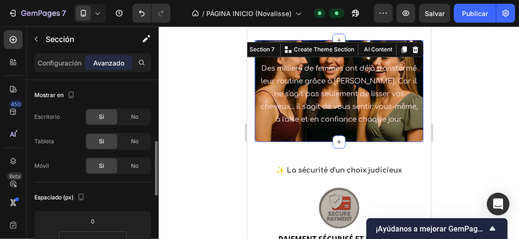
scroll to position [47, 0]
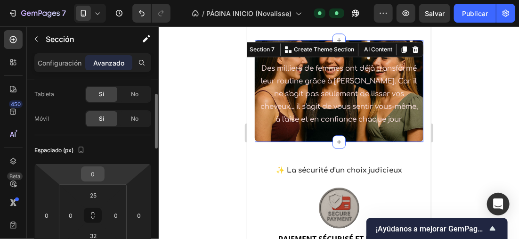
click at [96, 174] on input "0" at bounding box center [92, 174] width 19 height 14
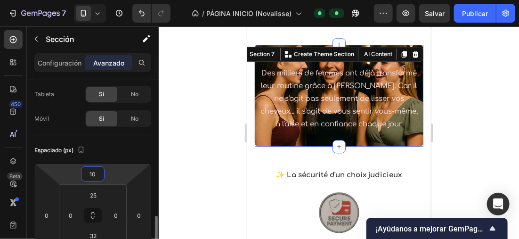
scroll to position [141, 0]
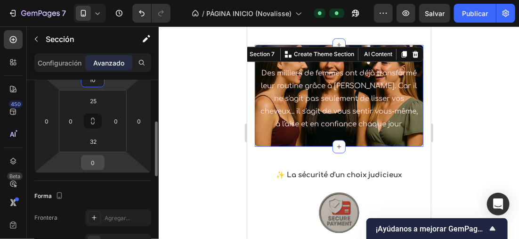
type input "10"
click at [96, 159] on input "0" at bounding box center [92, 162] width 19 height 14
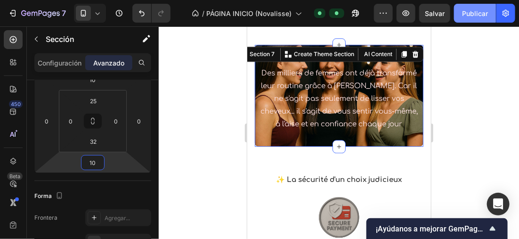
type input "10"
click at [465, 10] on font "Publicar" at bounding box center [475, 13] width 26 height 10
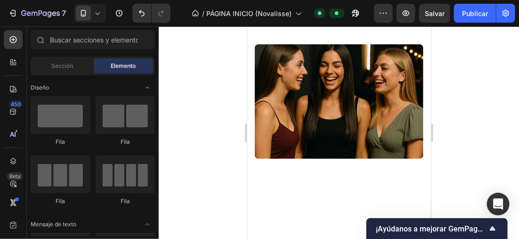
scroll to position [0, 0]
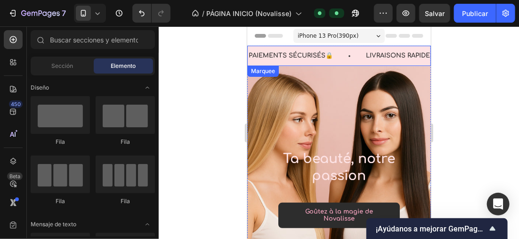
click at [337, 62] on div "PAIEMENTS SÉCURISÉS🔒 Text Block" at bounding box center [305, 55] width 117 height 20
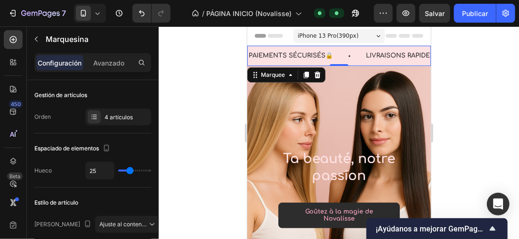
click at [97, 11] on icon at bounding box center [97, 12] width 9 height 9
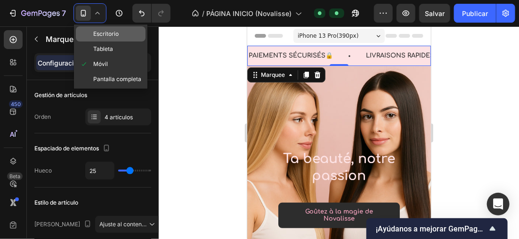
click at [109, 36] on span "Escritorio" at bounding box center [105, 33] width 25 height 9
type input "48"
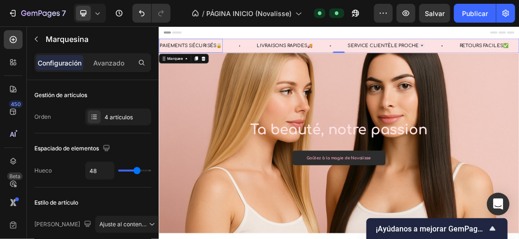
click at [251, 53] on p "PAIEMENTS SÉCURISÉS🔒" at bounding box center [209, 56] width 98 height 13
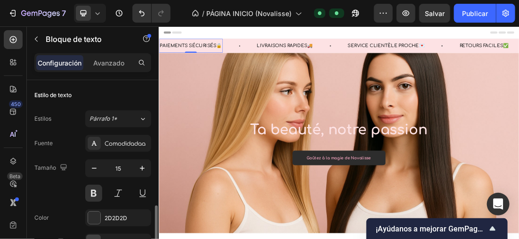
scroll to position [94, 0]
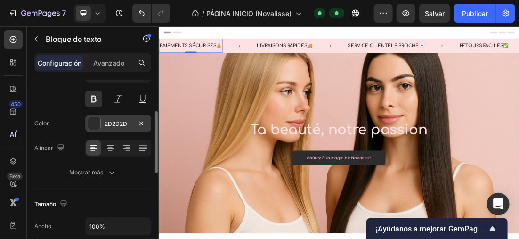
click at [96, 122] on div at bounding box center [94, 123] width 12 height 12
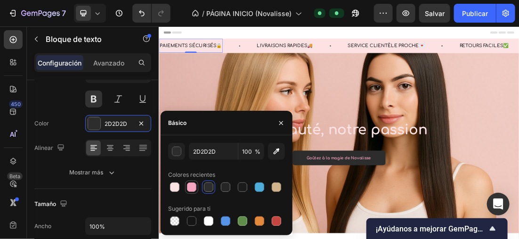
click at [186, 187] on div at bounding box center [191, 186] width 11 height 11
type input "F6A5C0"
click at [329, 52] on p "LIVRAISONS RAPIDES🚚" at bounding box center [356, 56] width 88 height 13
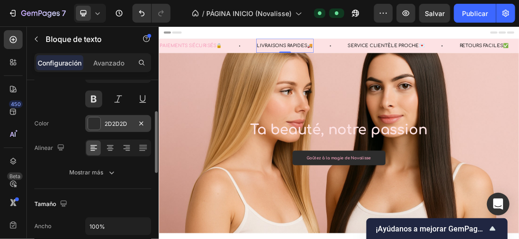
click at [97, 121] on div at bounding box center [94, 123] width 12 height 12
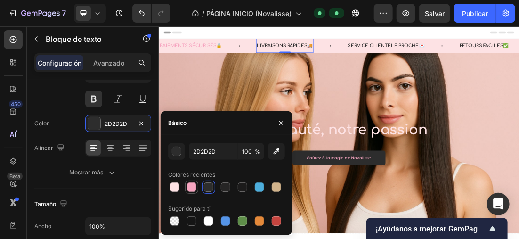
click at [196, 189] on div at bounding box center [191, 186] width 9 height 9
type input "F6A5C0"
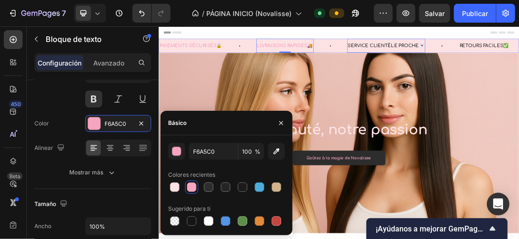
click at [483, 51] on p "SERVICE CLIENTÈLE PROCHE💌" at bounding box center [515, 56] width 121 height 13
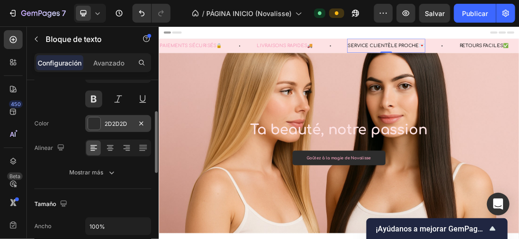
click at [94, 117] on div at bounding box center [94, 123] width 13 height 13
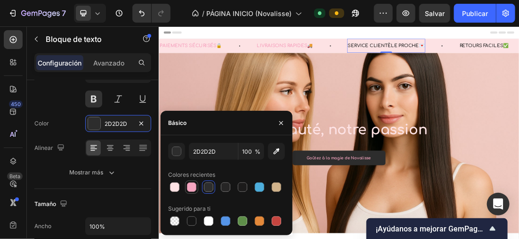
drag, startPoint x: 191, startPoint y: 185, endPoint x: 391, endPoint y: 33, distance: 250.9
click at [191, 185] on div at bounding box center [191, 186] width 9 height 9
type input "F6A5C0"
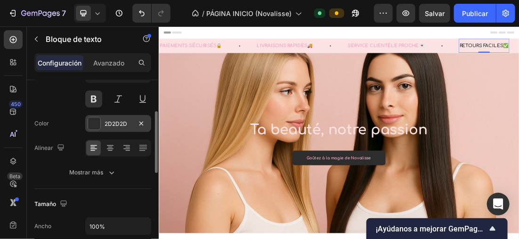
click at [89, 120] on div at bounding box center [94, 123] width 12 height 12
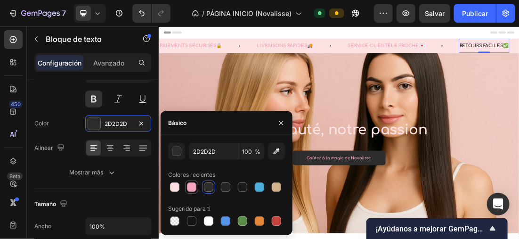
click at [196, 190] on div at bounding box center [191, 186] width 11 height 11
type input "F6A5C0"
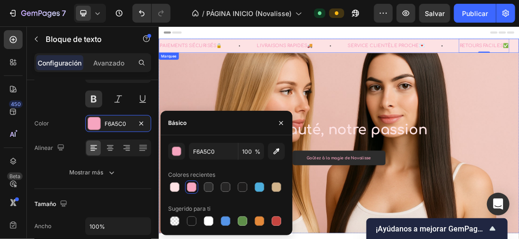
click at [447, 62] on div "LIVRAISONS RAPIDES🚚 Text Block" at bounding box center [382, 56] width 143 height 22
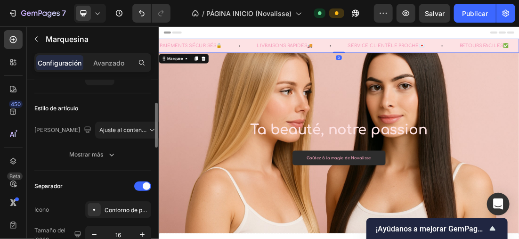
scroll to position [235, 0]
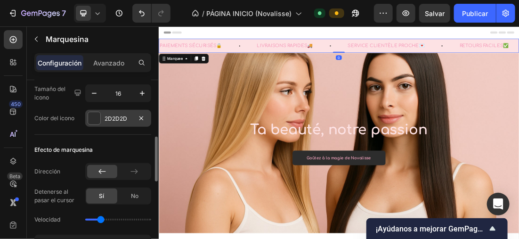
click at [89, 120] on div at bounding box center [94, 118] width 12 height 12
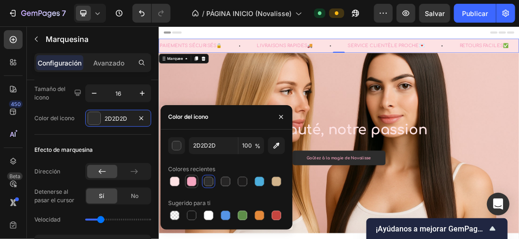
click at [189, 182] on div at bounding box center [191, 181] width 9 height 9
type input "F6A5C0"
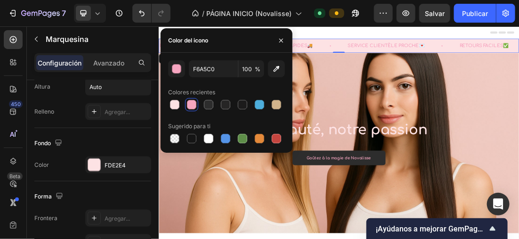
scroll to position [518, 0]
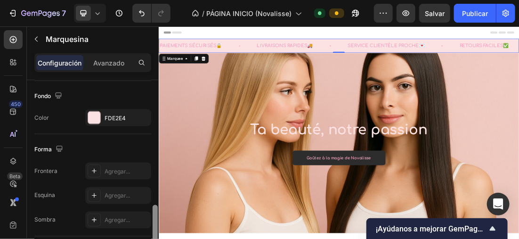
drag, startPoint x: 93, startPoint y: 117, endPoint x: 154, endPoint y: 145, distance: 67.4
click at [93, 116] on div at bounding box center [94, 118] width 12 height 12
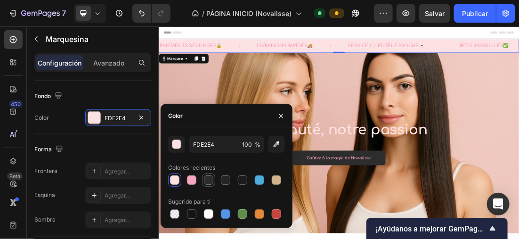
click at [209, 185] on div at bounding box center [208, 179] width 11 height 11
type input "2D2D2D"
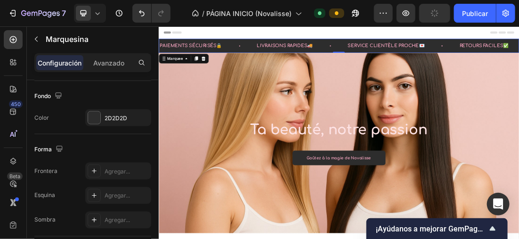
click at [97, 8] on icon at bounding box center [97, 12] width 9 height 9
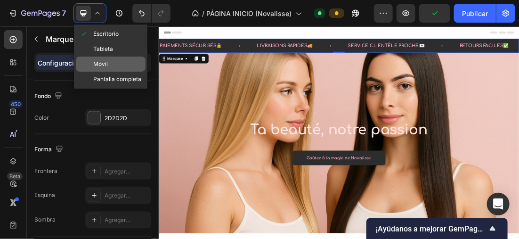
click at [118, 60] on div "Móvil" at bounding box center [111, 63] width 70 height 15
type input "25"
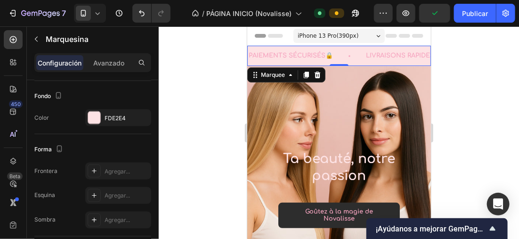
click at [348, 61] on div "PAIEMENTS SÉCURISÉS🔒 Text Block" at bounding box center [305, 55] width 117 height 20
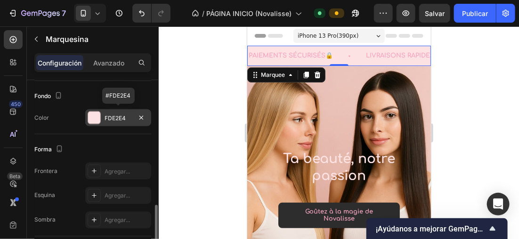
click at [100, 113] on div at bounding box center [94, 117] width 13 height 13
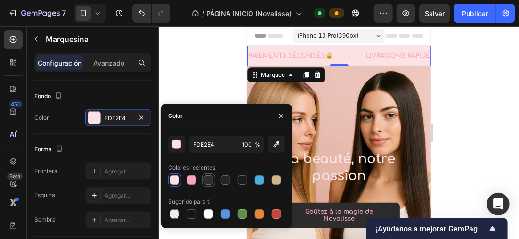
click at [203, 182] on div at bounding box center [208, 179] width 11 height 11
type input "2D2D2D"
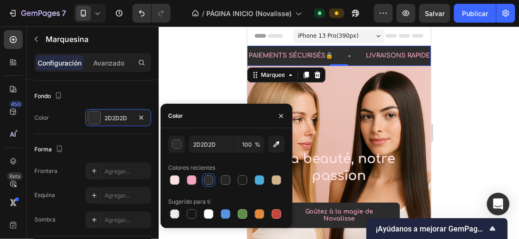
click at [204, 81] on div at bounding box center [339, 132] width 360 height 212
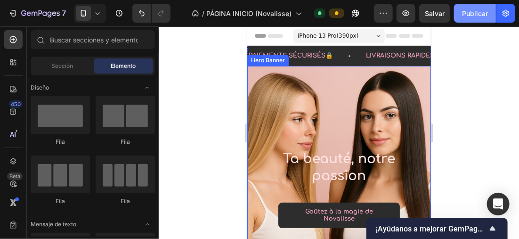
click at [478, 13] on font "Publicar" at bounding box center [475, 13] width 26 height 10
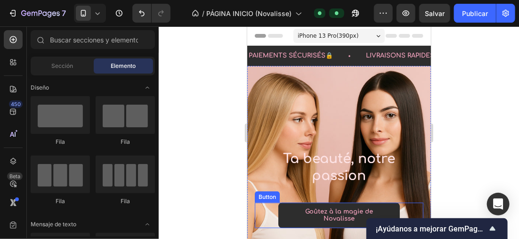
drag, startPoint x: 386, startPoint y: 181, endPoint x: 386, endPoint y: 209, distance: 27.8
click at [386, 209] on link "Goûtez à la magie de Novalisse" at bounding box center [338, 214] width 121 height 25
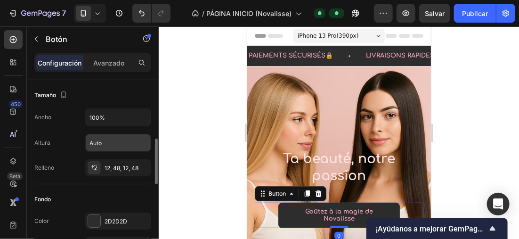
scroll to position [47, 0]
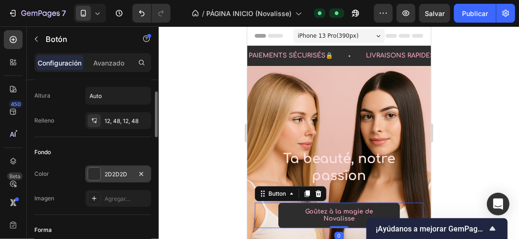
click at [90, 170] on div at bounding box center [94, 174] width 12 height 12
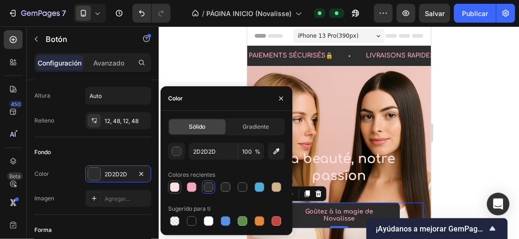
click at [170, 184] on div at bounding box center [174, 186] width 9 height 9
type input "FDE2E4"
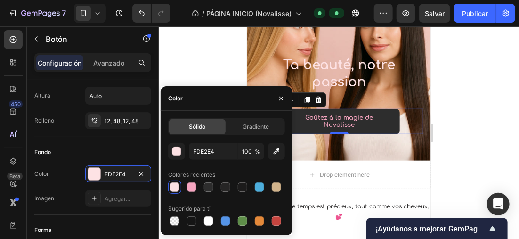
scroll to position [94, 0]
click at [351, 121] on p "Goûtez à la magie de Novalisse" at bounding box center [338, 120] width 76 height 14
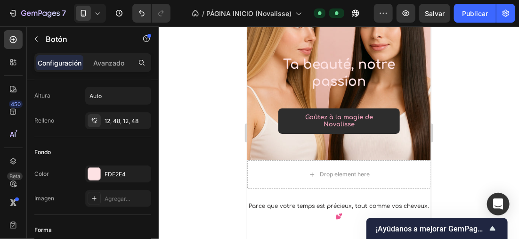
click at [284, 124] on link "Goûtez à la magie de Novalisse" at bounding box center [338, 120] width 121 height 25
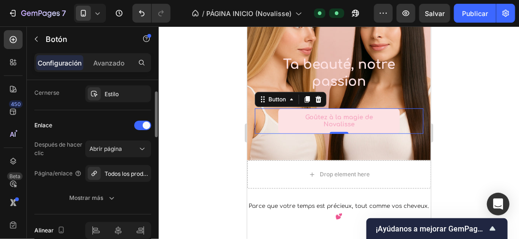
scroll to position [424, 0]
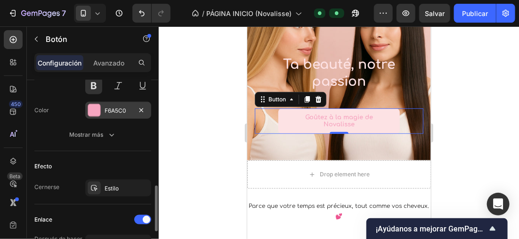
click at [97, 105] on div at bounding box center [94, 110] width 12 height 12
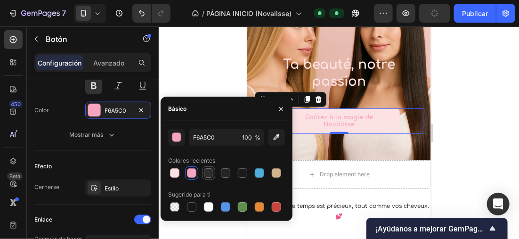
click at [210, 169] on div at bounding box center [208, 172] width 9 height 9
type input "2D2D2D"
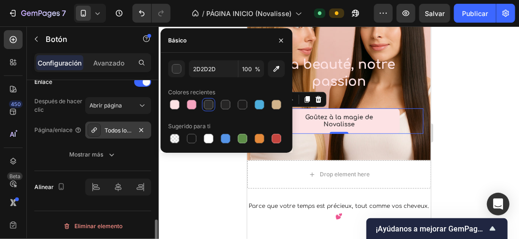
scroll to position [420, 0]
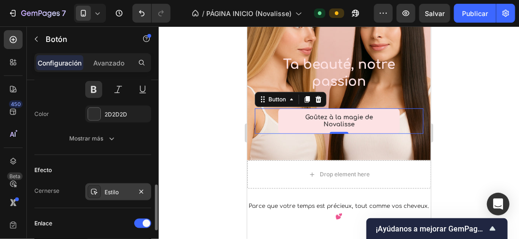
click at [105, 188] on div "Estilo" at bounding box center [118, 192] width 27 height 8
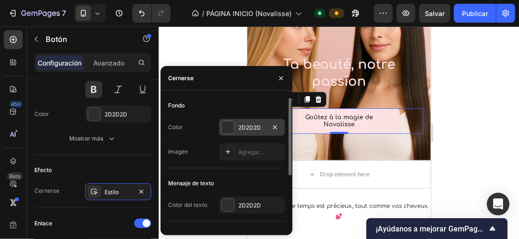
click at [224, 129] on div at bounding box center [228, 127] width 12 height 12
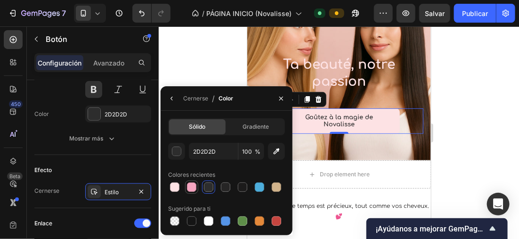
click at [194, 185] on div at bounding box center [191, 186] width 9 height 9
drag, startPoint x: 179, startPoint y: 186, endPoint x: 169, endPoint y: 185, distance: 9.9
click at [175, 186] on div at bounding box center [226, 186] width 117 height 13
click at [169, 185] on div at bounding box center [174, 186] width 11 height 11
type input "FDE2E4"
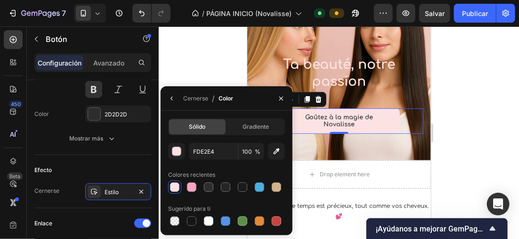
click at [462, 102] on div at bounding box center [339, 132] width 360 height 212
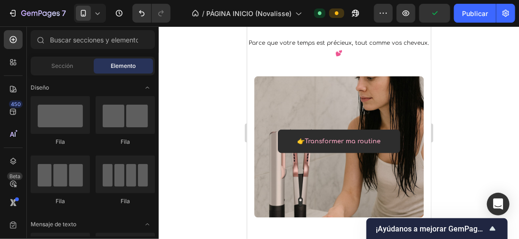
scroll to position [264, 0]
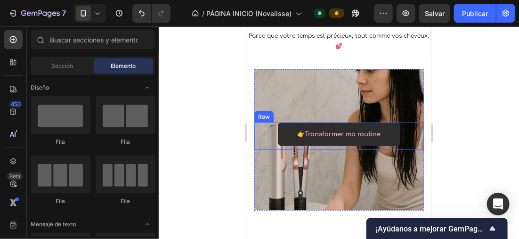
click at [393, 137] on div "👉Transformer ma routine Text block Row Row" at bounding box center [338, 135] width 169 height 27
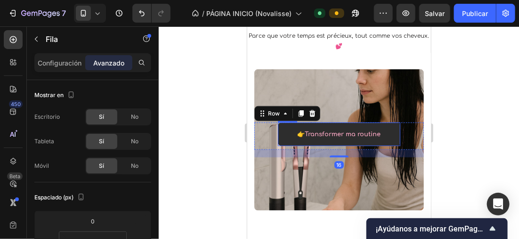
click at [387, 137] on div "👉Transformer ma routine Text block Row" at bounding box center [338, 134] width 122 height 24
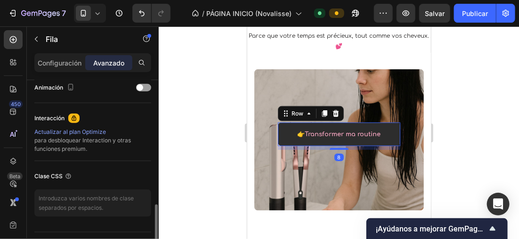
scroll to position [325, 0]
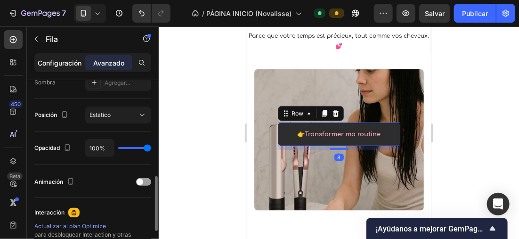
click at [80, 60] on p "Configuración" at bounding box center [60, 63] width 44 height 10
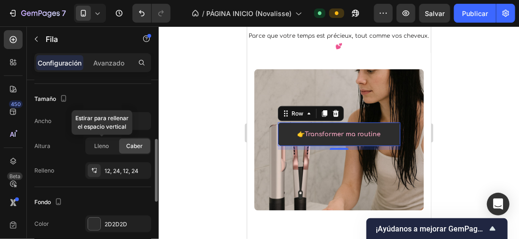
scroll to position [222, 0]
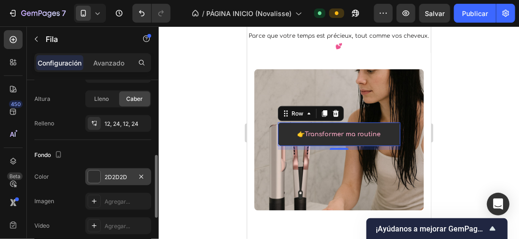
click at [95, 171] on div at bounding box center [94, 176] width 12 height 12
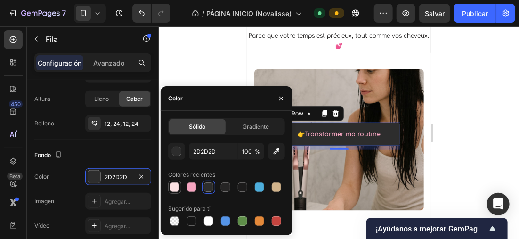
click at [175, 186] on div at bounding box center [174, 186] width 9 height 9
type input "FDE2E4"
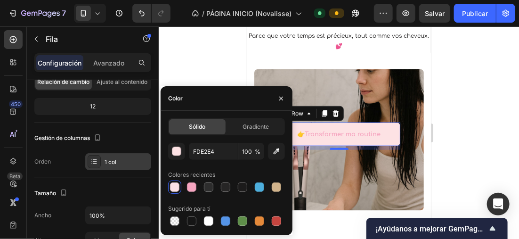
scroll to position [0, 0]
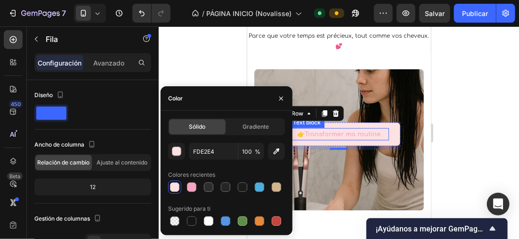
click at [338, 132] on span "👉Transformer ma routine" at bounding box center [338, 133] width 83 height 7
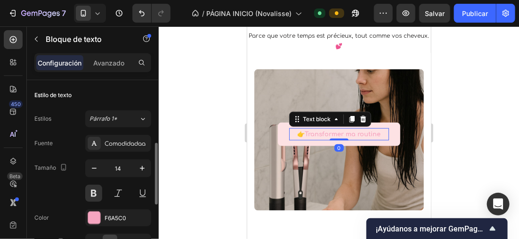
scroll to position [47, 0]
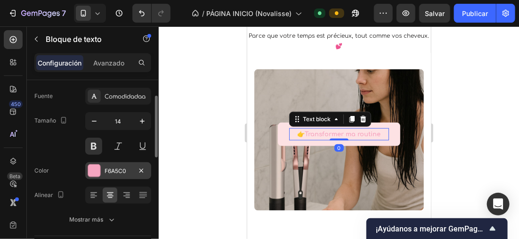
click at [94, 165] on div at bounding box center [94, 170] width 12 height 12
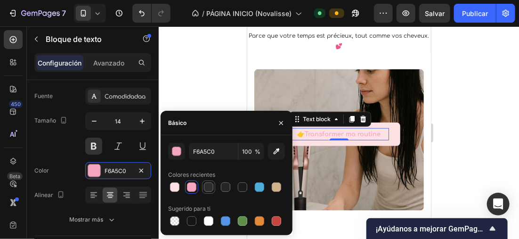
click at [206, 185] on div at bounding box center [208, 186] width 9 height 9
type input "2D2D2D"
click at [483, 120] on div at bounding box center [339, 132] width 360 height 212
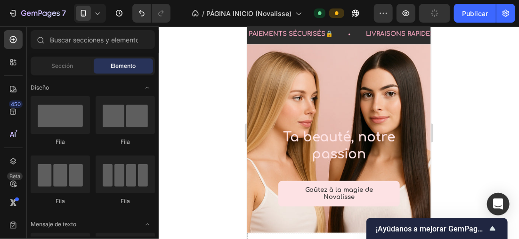
scroll to position [16, 0]
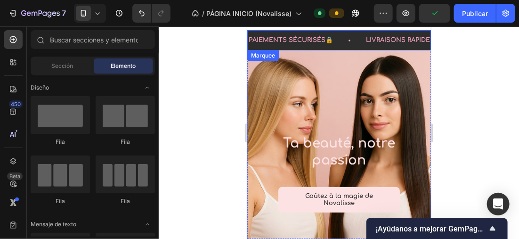
click at [336, 47] on div "PAIEMENTS SÉCURISÉS🔒 Text Block" at bounding box center [305, 40] width 117 height 20
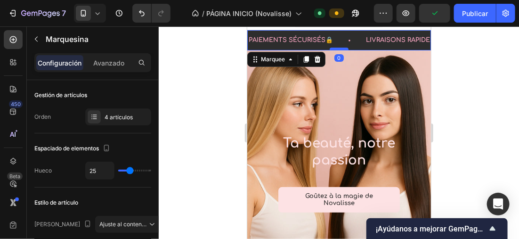
drag, startPoint x: 336, startPoint y: 47, endPoint x: 328, endPoint y: 49, distance: 8.7
click at [335, 47] on div "PAIEMENTS SÉCURISÉS🔒 Text Block" at bounding box center [305, 40] width 117 height 20
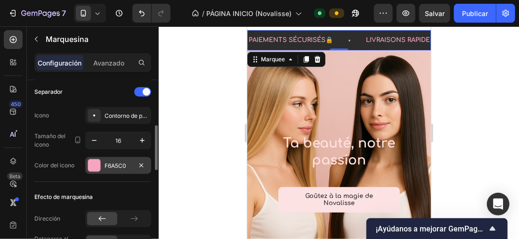
click at [95, 161] on div at bounding box center [94, 165] width 12 height 12
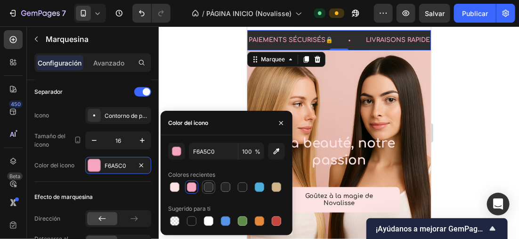
click at [208, 185] on div at bounding box center [208, 186] width 9 height 9
type input "2D2D2D"
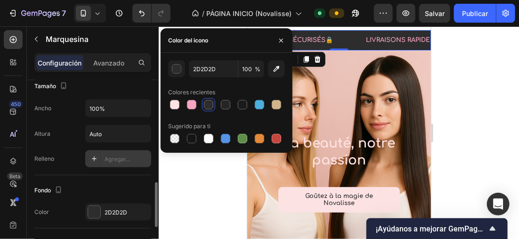
scroll to position [471, 0]
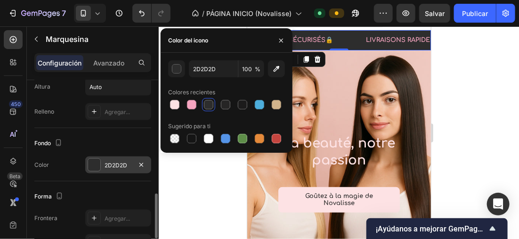
click at [99, 165] on div at bounding box center [94, 165] width 12 height 12
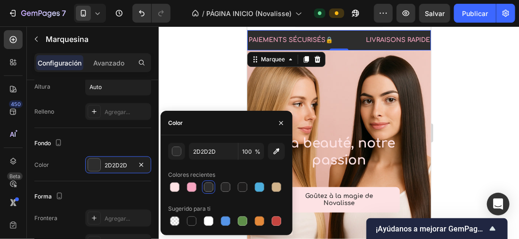
click at [194, 194] on div "2D2D2D 100 % Colores recientes Sugerido para ti" at bounding box center [226, 185] width 117 height 85
click at [193, 191] on div at bounding box center [191, 186] width 9 height 9
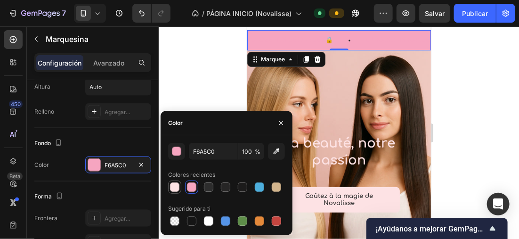
click at [174, 190] on div at bounding box center [174, 186] width 9 height 9
type input "FDE2E4"
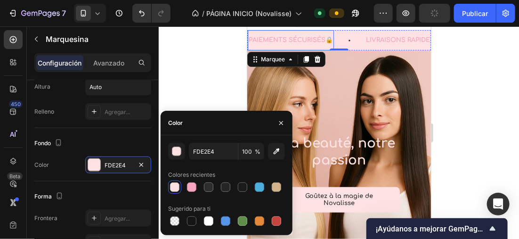
click at [271, 41] on p "PAIEMENTS SÉCURISÉS🔒" at bounding box center [290, 39] width 84 height 11
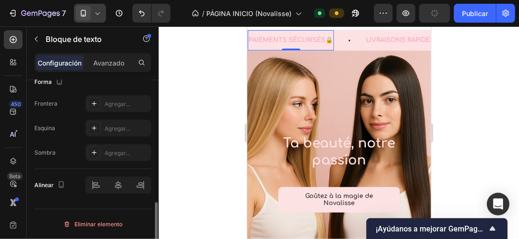
scroll to position [0, 0]
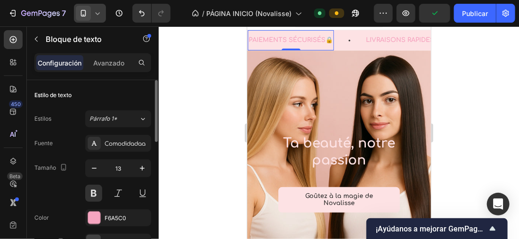
click at [91, 6] on div at bounding box center [90, 13] width 32 height 19
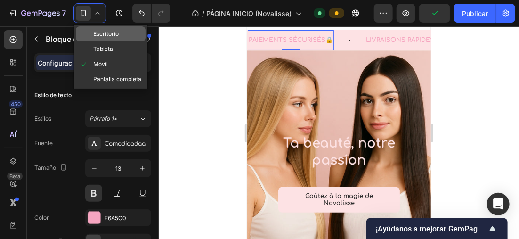
click at [120, 30] on div "Escritorio" at bounding box center [111, 33] width 70 height 15
type input "15"
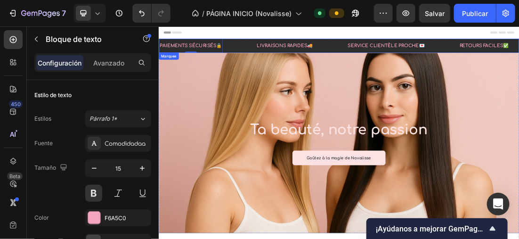
click at [411, 63] on div "LIVRAISONS RAPIDES🚚 Text Block" at bounding box center [382, 56] width 143 height 22
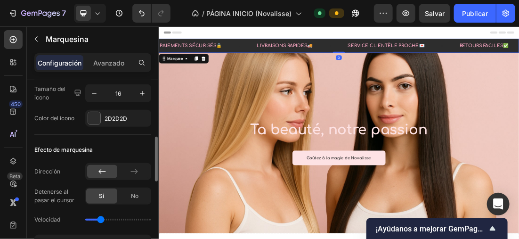
scroll to position [424, 0]
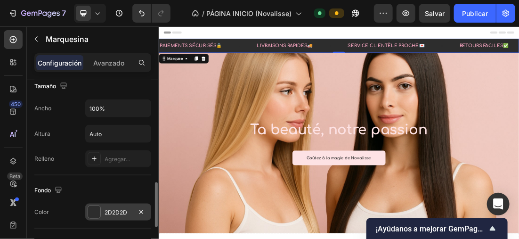
click at [100, 208] on div at bounding box center [94, 212] width 12 height 12
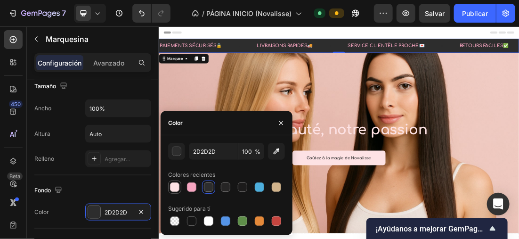
click at [175, 186] on div at bounding box center [174, 186] width 9 height 9
type input "FDE2E4"
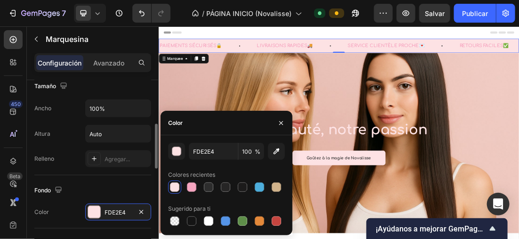
scroll to position [282, 0]
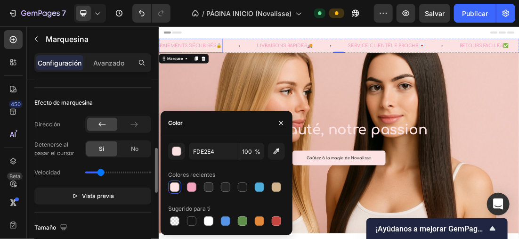
click at [223, 56] on p "PAIEMENTS SÉCURISÉS🔒" at bounding box center [209, 56] width 98 height 13
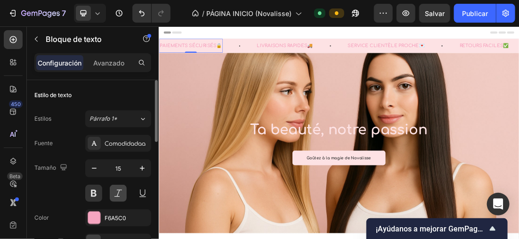
scroll to position [47, 0]
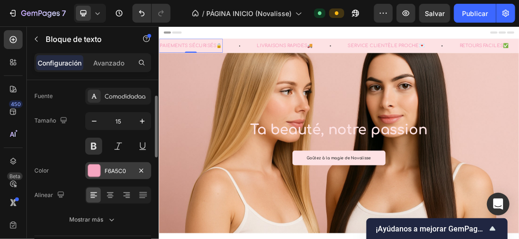
click at [97, 169] on div at bounding box center [94, 170] width 12 height 12
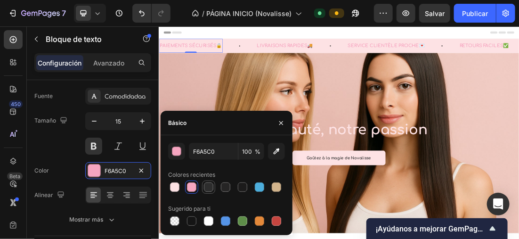
click at [209, 192] on div at bounding box center [208, 186] width 11 height 11
type input "2D2D2D"
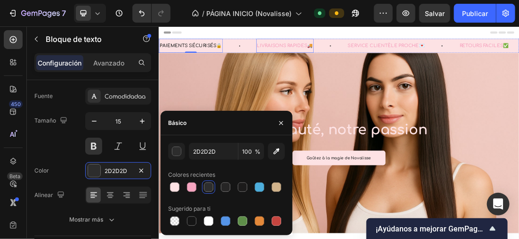
click at [358, 49] on div "LIVRAISONS RAPIDES🚚" at bounding box center [356, 56] width 90 height 15
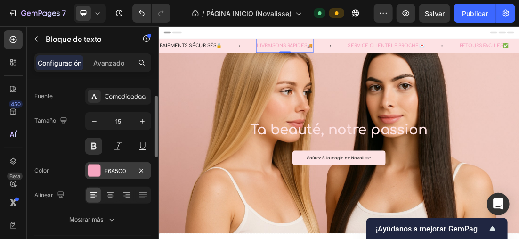
drag, startPoint x: 100, startPoint y: 169, endPoint x: 150, endPoint y: 169, distance: 49.9
click at [100, 169] on div at bounding box center [94, 170] width 12 height 12
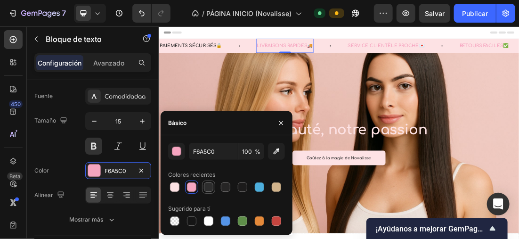
drag, startPoint x: 286, startPoint y: 66, endPoint x: 214, endPoint y: 184, distance: 137.6
click at [214, 184] on div at bounding box center [208, 186] width 13 height 13
type input "2D2D2D"
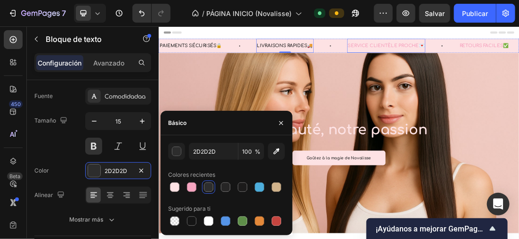
click at [497, 60] on p "SERVICE CLIENTÈLE PROCHE💌" at bounding box center [515, 56] width 121 height 13
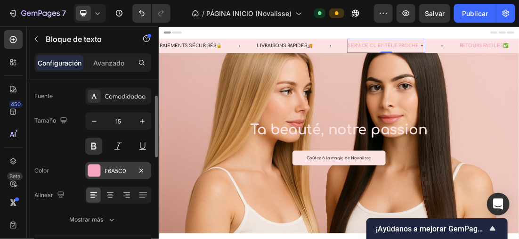
drag, startPoint x: 92, startPoint y: 165, endPoint x: 133, endPoint y: 162, distance: 41.5
click at [93, 165] on div at bounding box center [94, 170] width 12 height 12
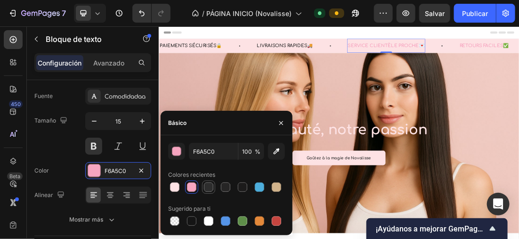
click at [210, 185] on div at bounding box center [208, 186] width 9 height 9
type input "2D2D2D"
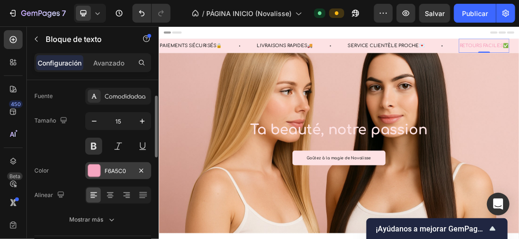
click at [93, 169] on div at bounding box center [94, 170] width 12 height 12
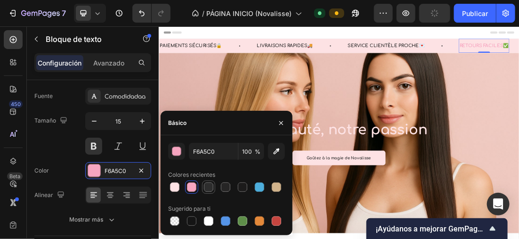
click at [206, 185] on div at bounding box center [208, 186] width 9 height 9
type input "2D2D2D"
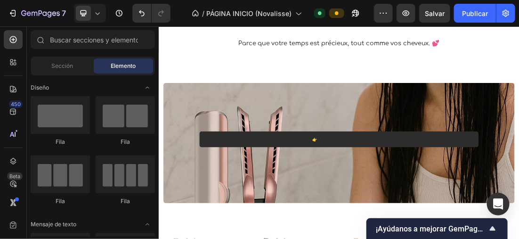
scroll to position [354, 0]
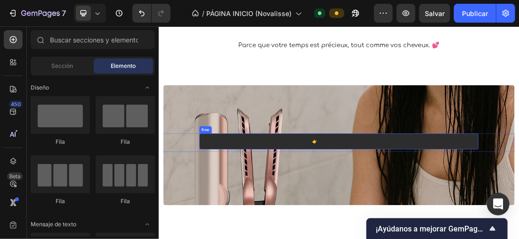
click at [518, 216] on div "👉Transformer ma routine Text block Row" at bounding box center [441, 205] width 438 height 25
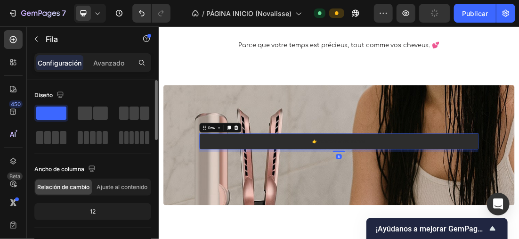
scroll to position [235, 0]
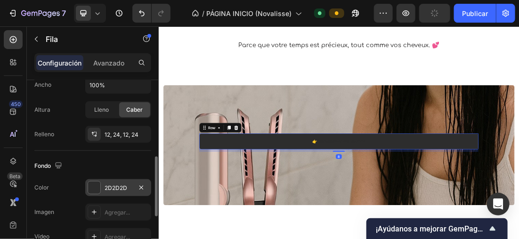
click at [94, 183] on div at bounding box center [94, 187] width 12 height 12
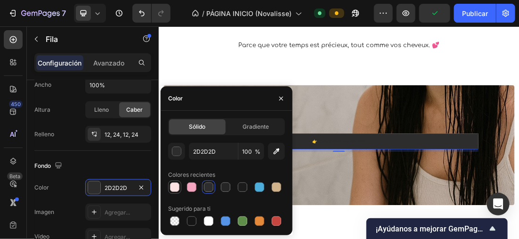
click at [169, 184] on div at bounding box center [174, 186] width 13 height 13
type input "FDE2E4"
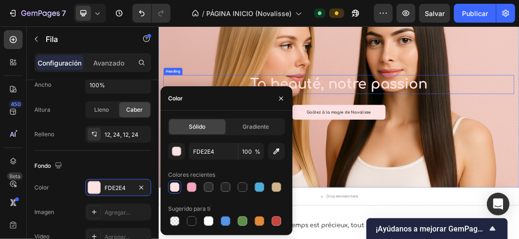
scroll to position [0, 0]
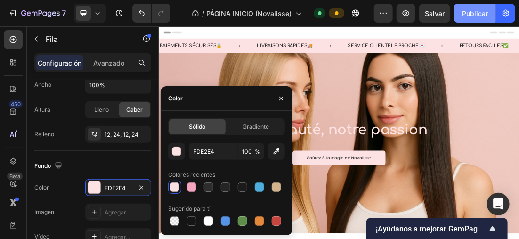
click at [478, 12] on font "Publicar" at bounding box center [475, 13] width 26 height 10
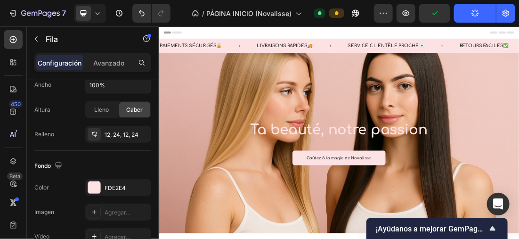
click at [98, 11] on icon at bounding box center [97, 12] width 9 height 9
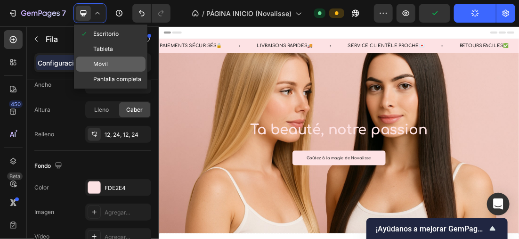
click at [110, 62] on div "Móvil" at bounding box center [111, 63] width 70 height 15
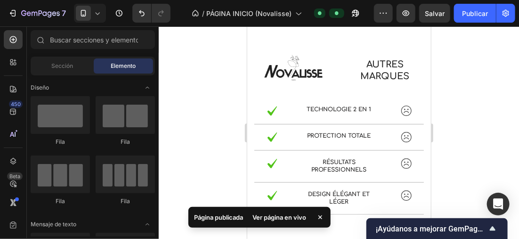
scroll to position [627, 0]
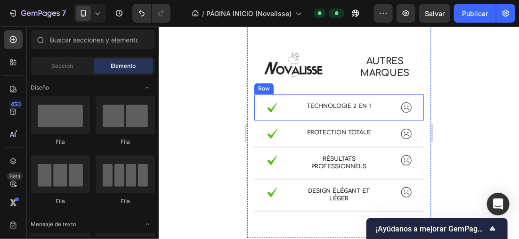
click at [410, 120] on div "Image Technologie 2 en 1 Text Block Image Row" at bounding box center [338, 107] width 169 height 26
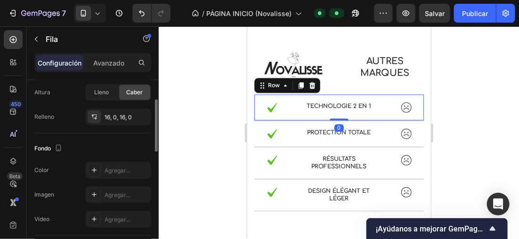
scroll to position [424, 0]
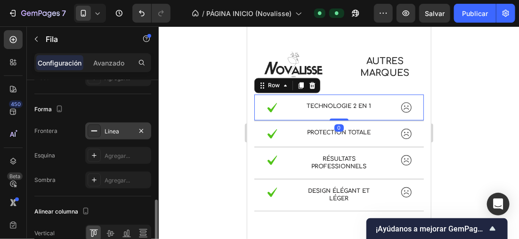
click at [117, 127] on div "Línea" at bounding box center [118, 131] width 27 height 8
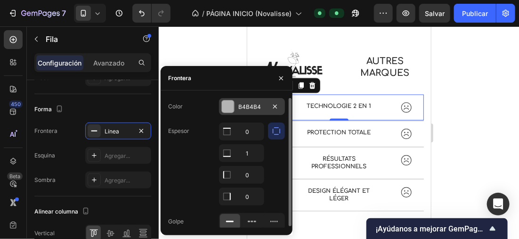
click at [237, 104] on div "B4B4B4" at bounding box center [252, 106] width 66 height 17
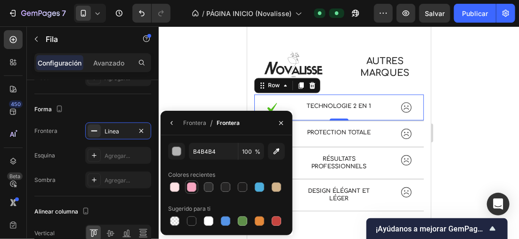
click at [192, 185] on div at bounding box center [191, 186] width 9 height 9
type input "F6A5C0"
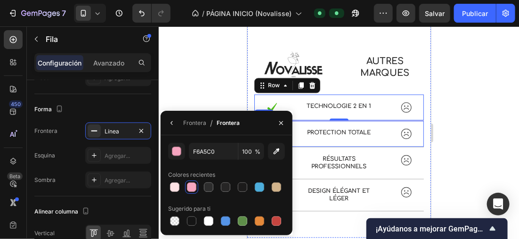
click at [371, 142] on div "Image Protection totale Text Block Image Row" at bounding box center [338, 134] width 169 height 26
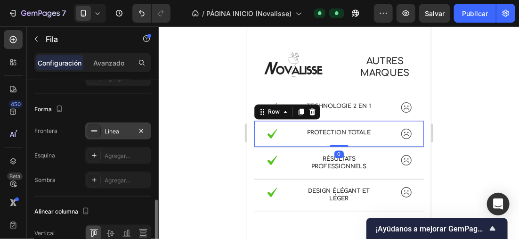
click at [105, 133] on div "Línea" at bounding box center [118, 131] width 27 height 8
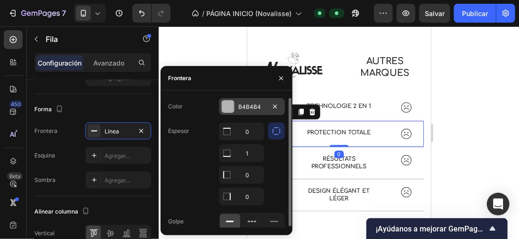
click at [231, 111] on div at bounding box center [228, 106] width 12 height 12
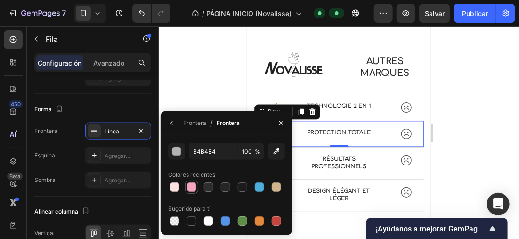
click at [195, 183] on div at bounding box center [191, 186] width 9 height 9
type input "F6A5C0"
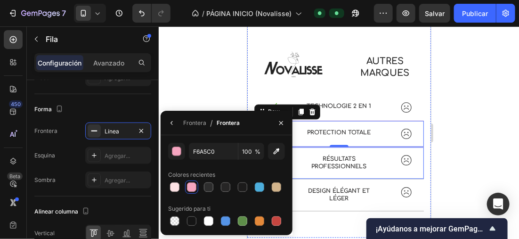
click at [372, 169] on div "Image Résultats professionnels Text Block Image Row" at bounding box center [338, 163] width 169 height 32
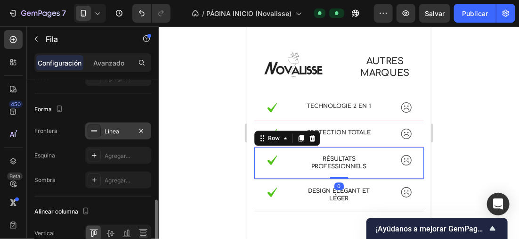
drag, startPoint x: 108, startPoint y: 131, endPoint x: 120, endPoint y: 129, distance: 12.4
click at [108, 131] on div "Línea" at bounding box center [118, 131] width 27 height 8
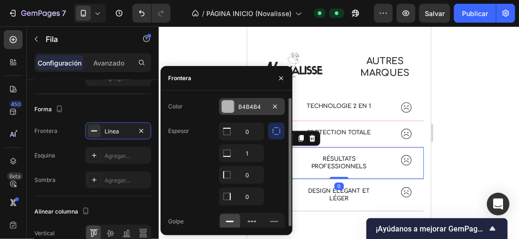
click at [227, 111] on div at bounding box center [228, 106] width 12 height 12
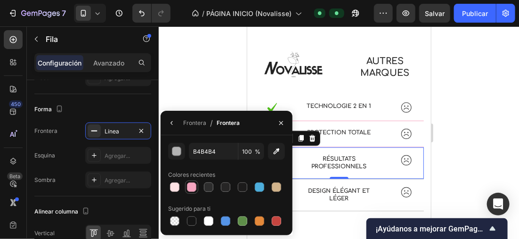
click at [185, 182] on div at bounding box center [191, 186] width 13 height 13
type input "F6A5C0"
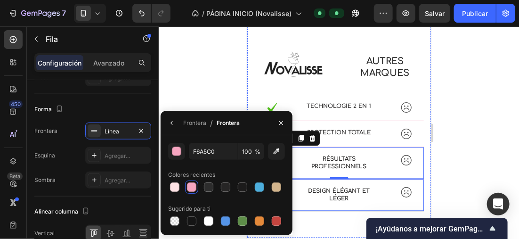
click at [369, 202] on div "Image Design élégant et léger Text Block Image Row" at bounding box center [338, 195] width 169 height 32
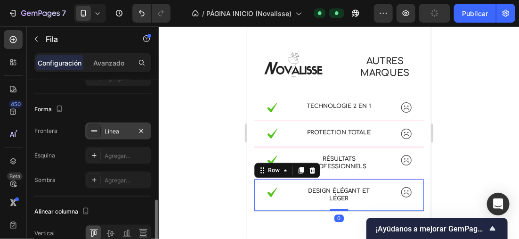
drag, startPoint x: 106, startPoint y: 130, endPoint x: 131, endPoint y: 129, distance: 25.0
click at [106, 130] on div "Línea" at bounding box center [118, 131] width 27 height 8
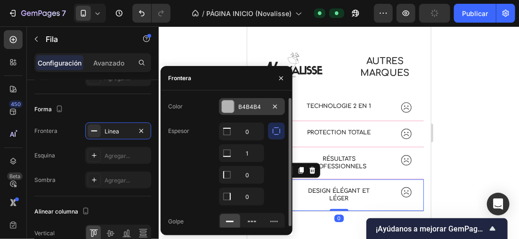
click at [221, 113] on div "B4B4B4" at bounding box center [252, 106] width 66 height 17
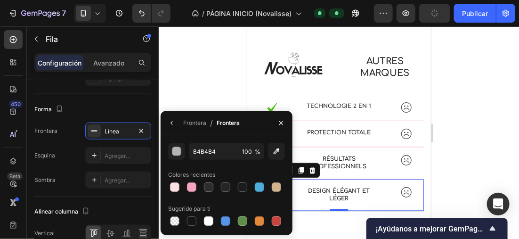
drag, startPoint x: 193, startPoint y: 189, endPoint x: 221, endPoint y: 171, distance: 34.1
click at [193, 188] on div at bounding box center [191, 186] width 9 height 9
type input "F6A5C0"
click at [509, 112] on div at bounding box center [339, 132] width 360 height 212
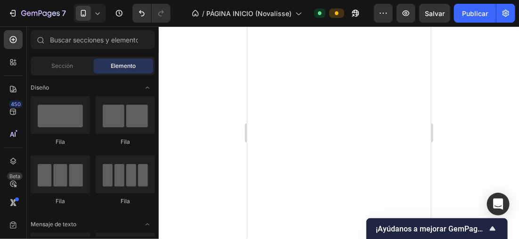
scroll to position [0, 0]
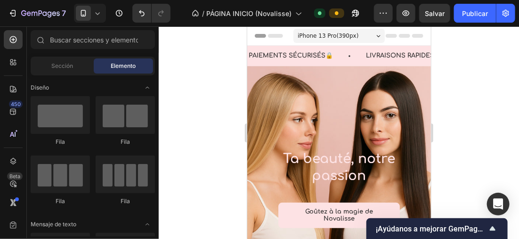
drag, startPoint x: 425, startPoint y: 188, endPoint x: 680, endPoint y: 69, distance: 281.2
click at [484, 7] on button "Publicar" at bounding box center [475, 13] width 42 height 19
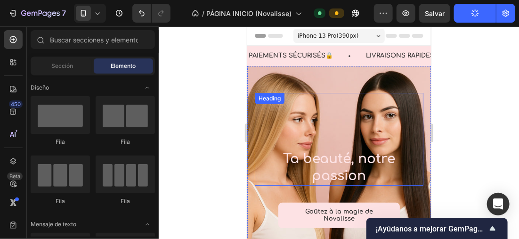
click at [344, 174] on h2 "Ta beauté, notre passion" at bounding box center [338, 167] width 169 height 36
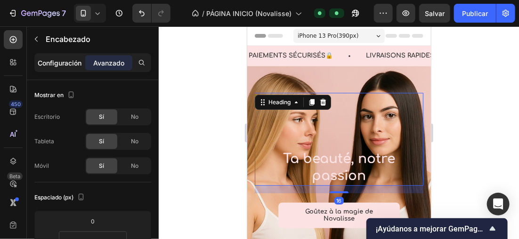
click at [79, 69] on div "Configuración" at bounding box center [59, 62] width 47 height 15
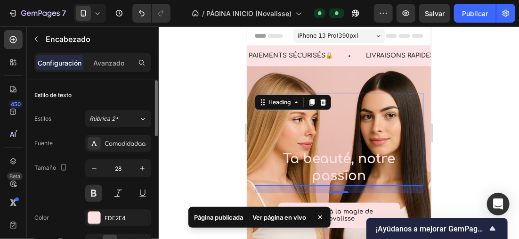
scroll to position [94, 0]
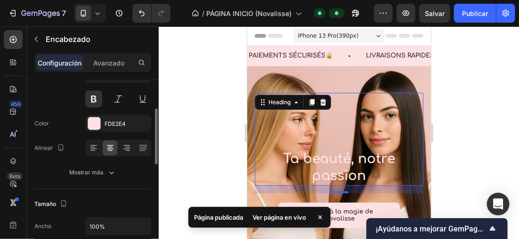
click at [86, 110] on div "Fuente Comodidadaa Tamaño 28 Color FDE2E4 Alinear Mostrar más" at bounding box center [92, 110] width 117 height 140
click at [108, 125] on div "FDE2E4" at bounding box center [118, 124] width 27 height 8
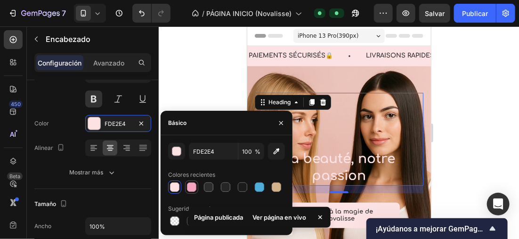
click at [195, 186] on div at bounding box center [191, 186] width 9 height 9
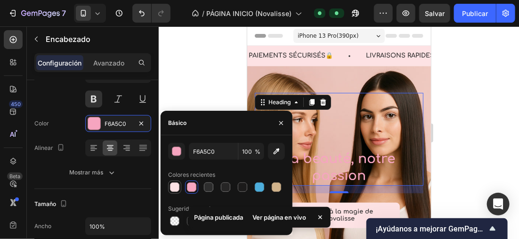
click at [172, 188] on div at bounding box center [174, 186] width 9 height 9
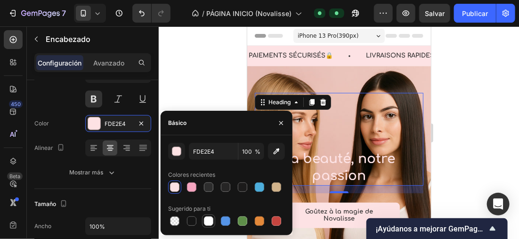
click at [208, 224] on div at bounding box center [208, 220] width 9 height 9
click at [256, 187] on div at bounding box center [259, 186] width 9 height 9
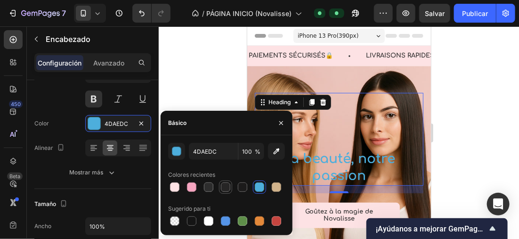
click at [228, 186] on div at bounding box center [225, 186] width 9 height 9
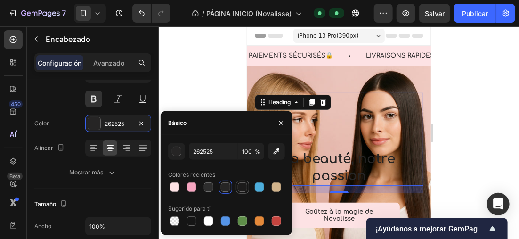
click at [240, 189] on div at bounding box center [242, 186] width 9 height 9
click at [211, 190] on div at bounding box center [208, 186] width 9 height 9
type input "2D2D2D"
click at [468, 112] on div at bounding box center [339, 132] width 360 height 212
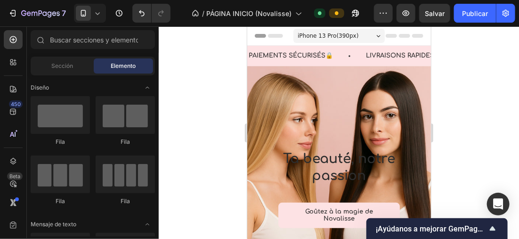
scroll to position [23, 0]
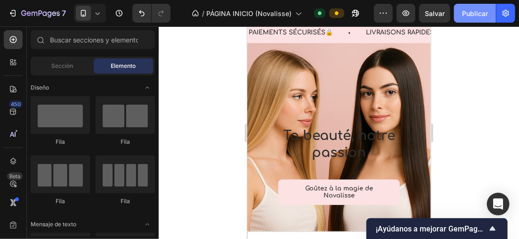
click at [470, 16] on font "Publicar" at bounding box center [475, 13] width 26 height 10
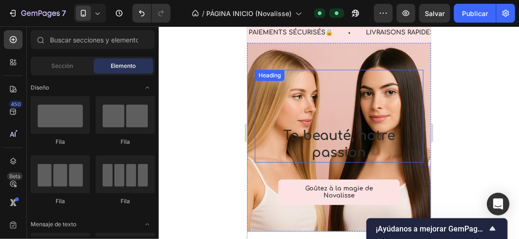
click at [330, 160] on h2 "Ta beauté, notre passion" at bounding box center [338, 144] width 169 height 36
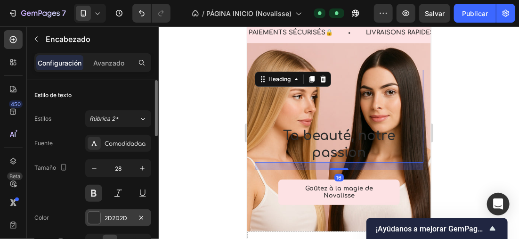
click at [95, 214] on div at bounding box center [94, 217] width 12 height 12
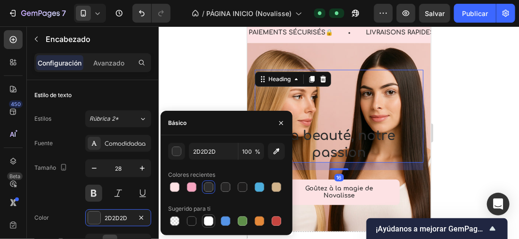
click at [214, 219] on div at bounding box center [208, 220] width 11 height 11
type input "FFFFFF"
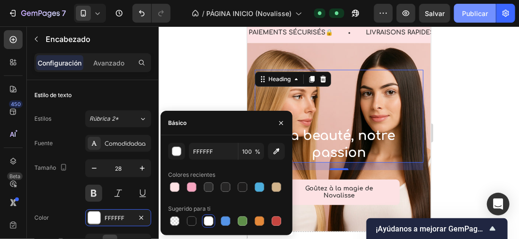
click at [470, 14] on font "Publicar" at bounding box center [475, 13] width 26 height 10
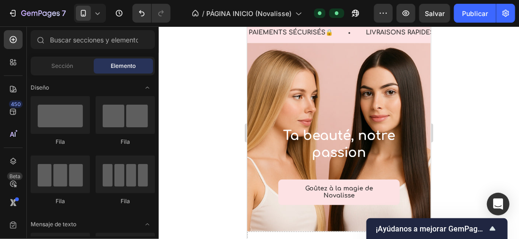
scroll to position [631, 0]
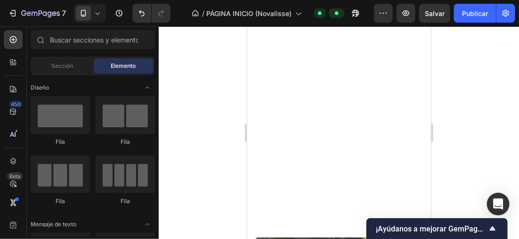
drag, startPoint x: 429, startPoint y: 50, endPoint x: 476, endPoint y: 174, distance: 132.5
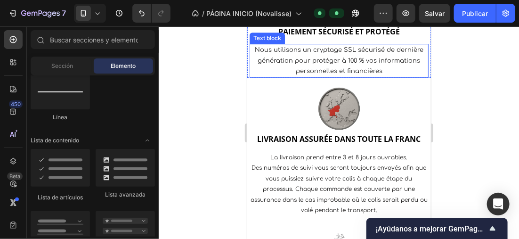
scroll to position [1174, 0]
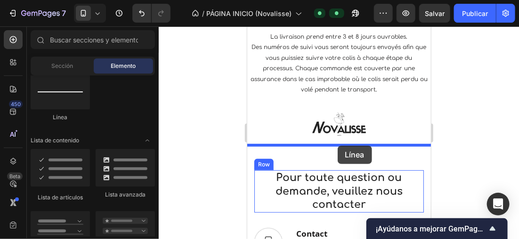
drag, startPoint x: 307, startPoint y: 128, endPoint x: 338, endPoint y: 146, distance: 35.0
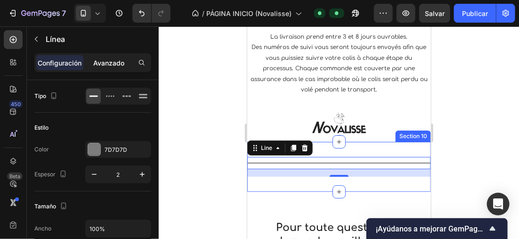
click at [105, 62] on p "Avanzado" at bounding box center [108, 63] width 31 height 10
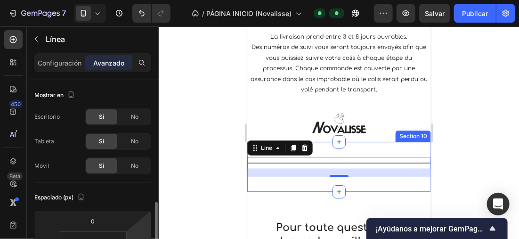
scroll to position [141, 0]
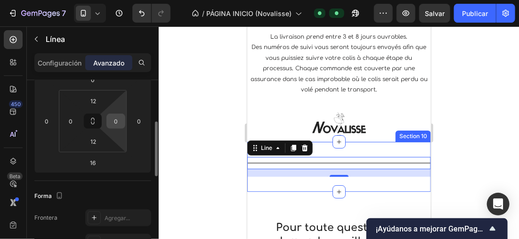
click at [122, 121] on input "0" at bounding box center [116, 121] width 14 height 14
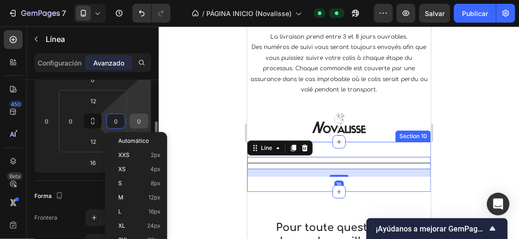
click at [138, 119] on input "0" at bounding box center [139, 121] width 14 height 14
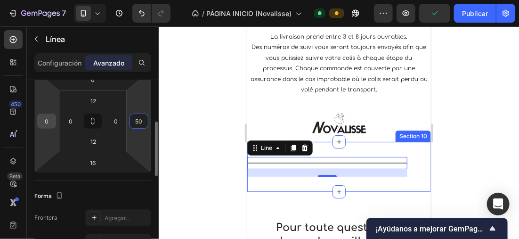
type input "50"
click at [48, 121] on input "0" at bounding box center [47, 121] width 14 height 14
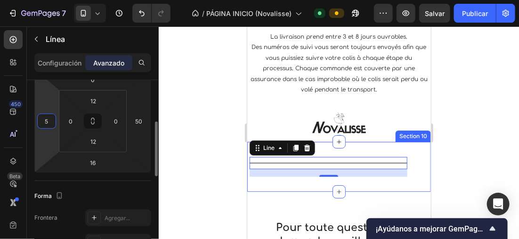
type input "50"
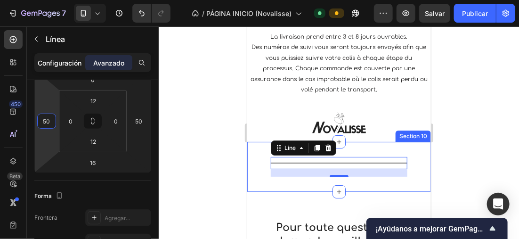
click at [61, 64] on p "Configuración" at bounding box center [60, 63] width 44 height 10
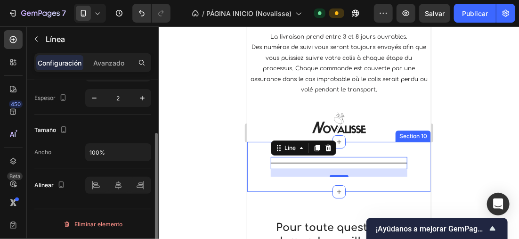
scroll to position [75, 0]
click at [136, 99] on button "button" at bounding box center [142, 98] width 17 height 17
click at [99, 100] on button "button" at bounding box center [94, 98] width 17 height 17
type input "2"
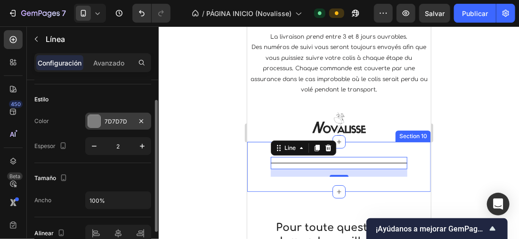
drag, startPoint x: 91, startPoint y: 116, endPoint x: 104, endPoint y: 119, distance: 12.7
click at [91, 116] on div at bounding box center [94, 121] width 12 height 12
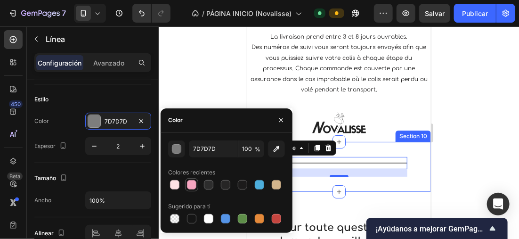
click at [187, 183] on div at bounding box center [191, 184] width 9 height 9
type input "F6A5C0"
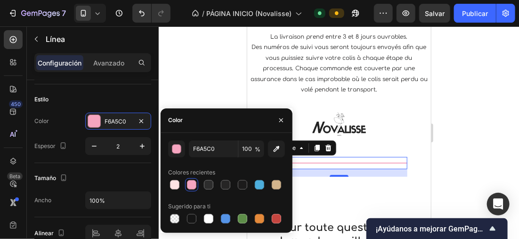
click at [516, 117] on div at bounding box center [339, 132] width 360 height 212
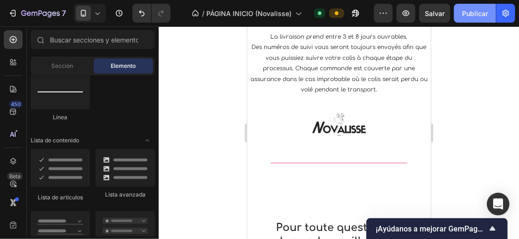
click at [474, 14] on font "Publicar" at bounding box center [475, 13] width 26 height 10
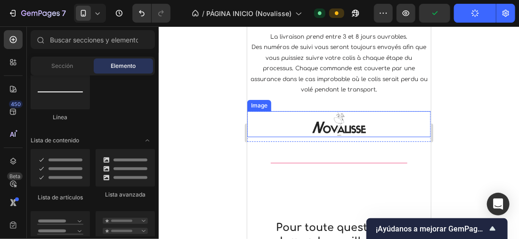
scroll to position [1221, 0]
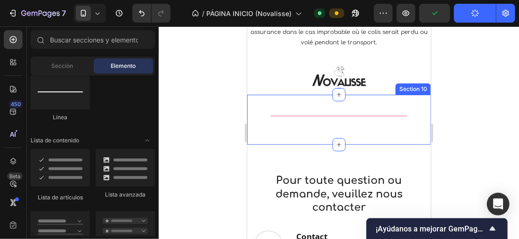
click at [369, 139] on div "Title Line Section 10" at bounding box center [339, 119] width 184 height 50
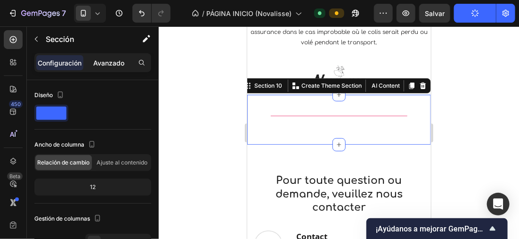
click at [108, 63] on p "Avanzado" at bounding box center [108, 63] width 31 height 10
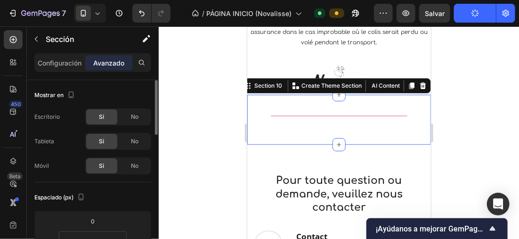
scroll to position [94, 0]
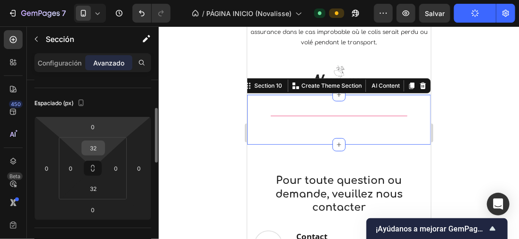
click at [97, 144] on input "32" at bounding box center [93, 148] width 19 height 14
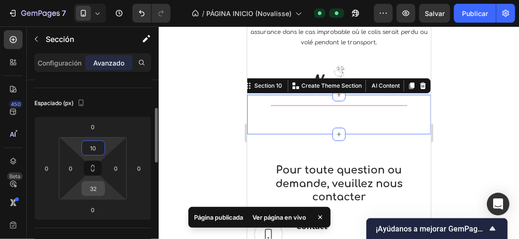
type input "10"
click at [90, 189] on input "32" at bounding box center [93, 188] width 19 height 14
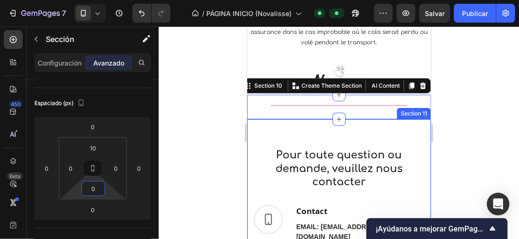
click at [228, 120] on div at bounding box center [339, 132] width 360 height 212
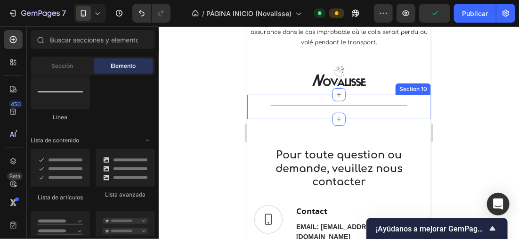
click at [394, 118] on div "Title Line" at bounding box center [339, 109] width 184 height 20
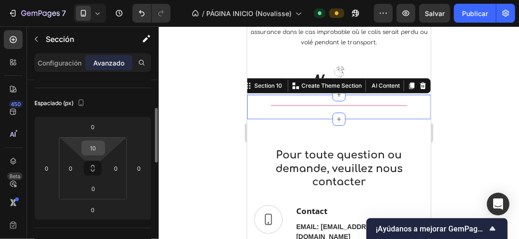
click at [98, 145] on input "10" at bounding box center [93, 148] width 19 height 14
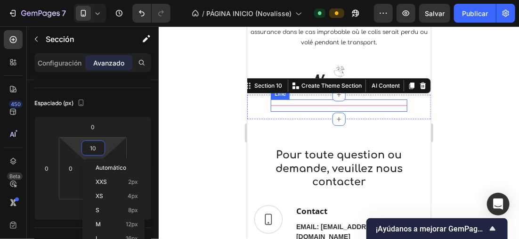
click at [330, 105] on div "Title Line" at bounding box center [338, 105] width 137 height 12
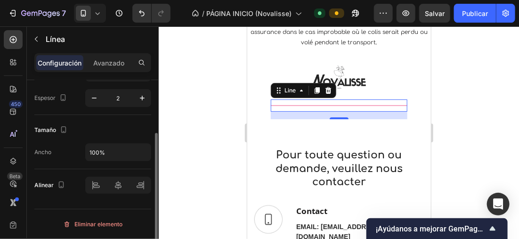
scroll to position [0, 0]
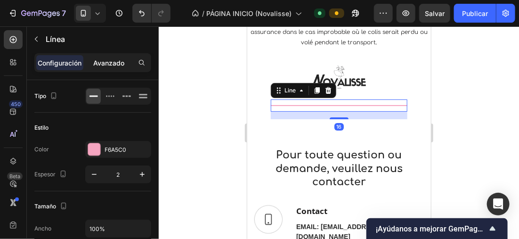
click at [102, 66] on p "Avanzado" at bounding box center [108, 63] width 31 height 10
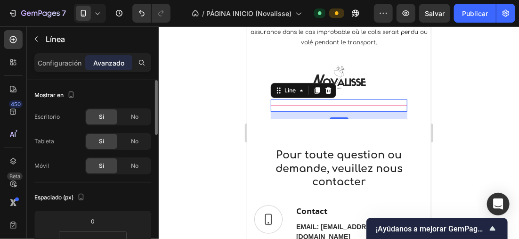
scroll to position [94, 0]
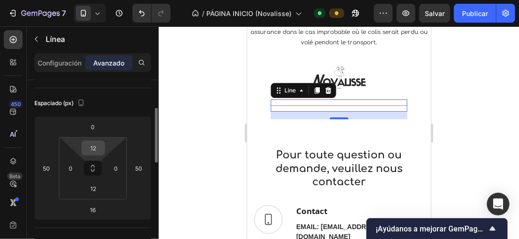
click at [93, 149] on input "12" at bounding box center [93, 148] width 19 height 14
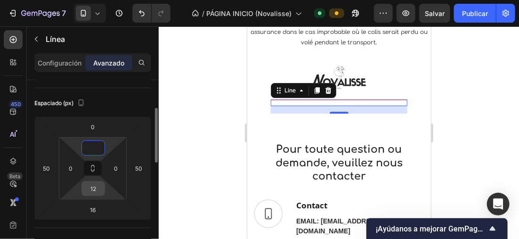
type input "0"
click at [98, 187] on input "12" at bounding box center [93, 188] width 19 height 14
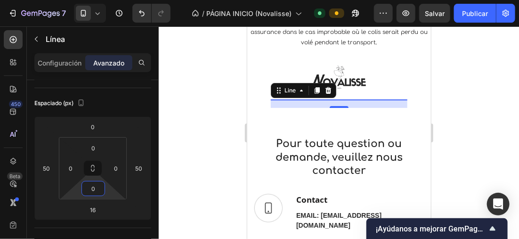
click at [212, 108] on div at bounding box center [339, 132] width 360 height 212
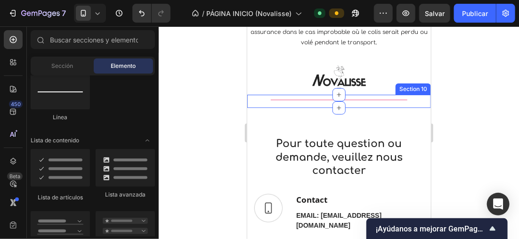
click at [406, 103] on div "Title Line" at bounding box center [339, 103] width 184 height 8
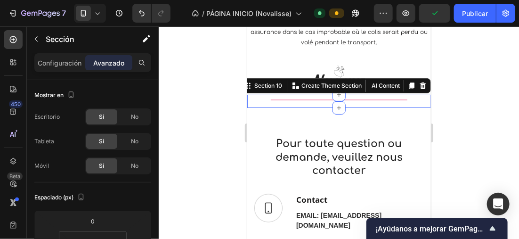
scroll to position [141, 0]
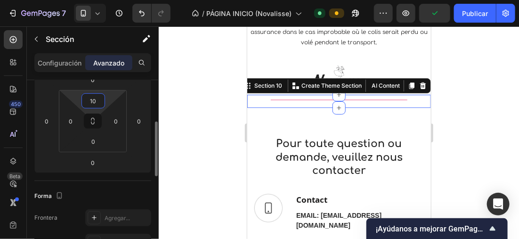
click at [94, 100] on input "10" at bounding box center [93, 101] width 19 height 14
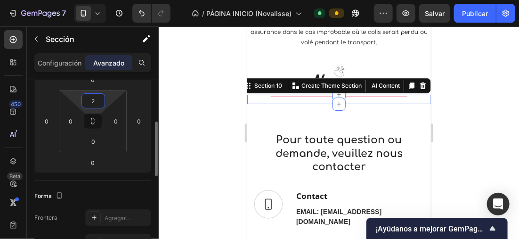
type input "20"
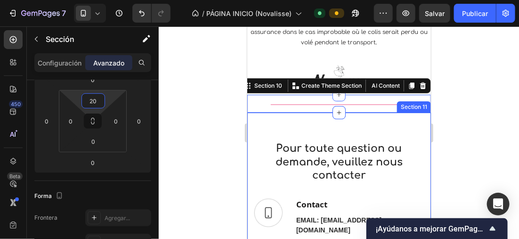
click at [330, 130] on div "Pour toute question ou demande, veuillez nous contacter Heading Row Image Conta…" at bounding box center [339, 226] width 184 height 229
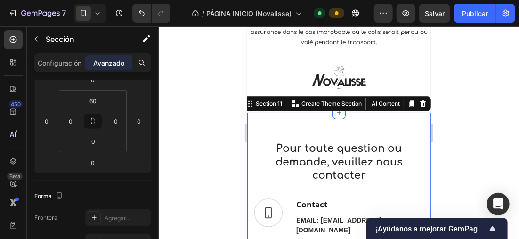
click at [196, 90] on div at bounding box center [339, 132] width 360 height 212
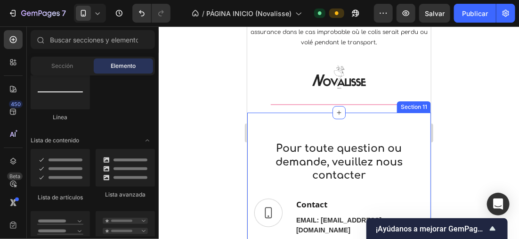
click at [390, 129] on div "Pour toute question ou demande, veuillez nous contacter Heading Row Image Conta…" at bounding box center [339, 226] width 184 height 229
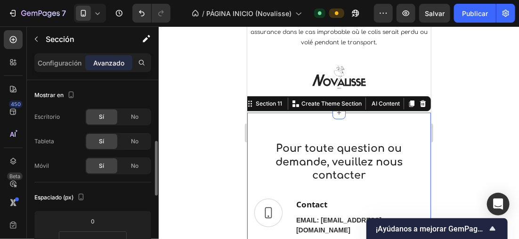
scroll to position [94, 0]
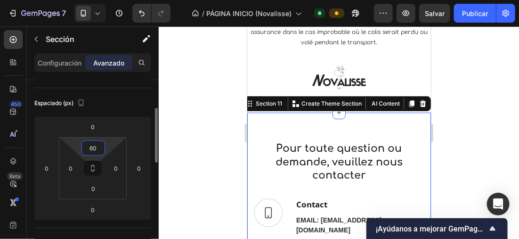
click at [100, 142] on input "60" at bounding box center [93, 148] width 19 height 14
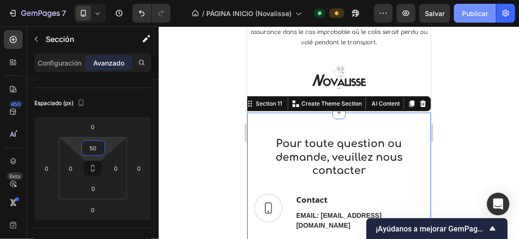
type input "50"
click at [473, 16] on font "Publicar" at bounding box center [475, 13] width 26 height 10
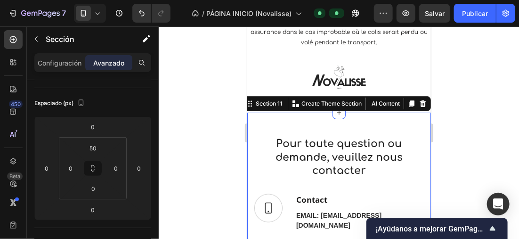
click at [453, 104] on div at bounding box center [339, 132] width 360 height 212
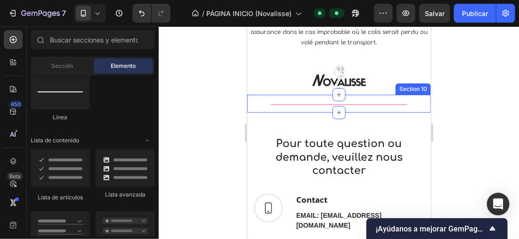
click at [399, 108] on div "Title Line" at bounding box center [339, 108] width 184 height 8
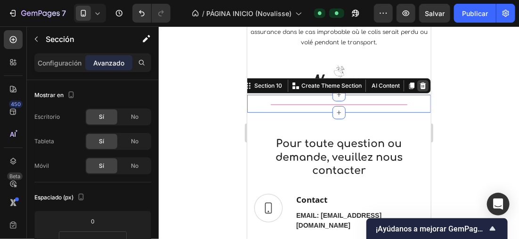
click at [419, 88] on icon at bounding box center [422, 85] width 6 height 7
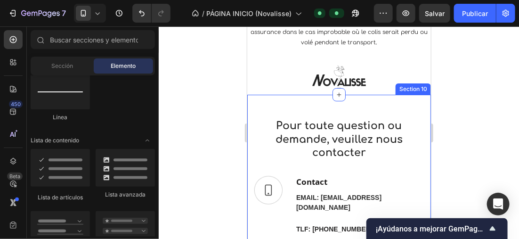
click at [390, 114] on div "Pour toute question ou demande, veuillez nous contacter Heading Row Image Conta…" at bounding box center [339, 206] width 184 height 224
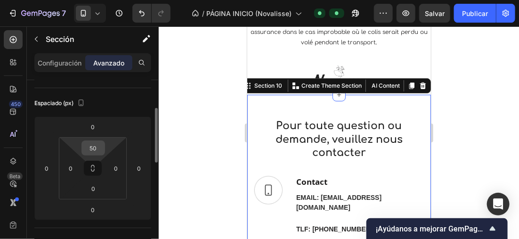
click at [98, 145] on input "50" at bounding box center [93, 148] width 19 height 14
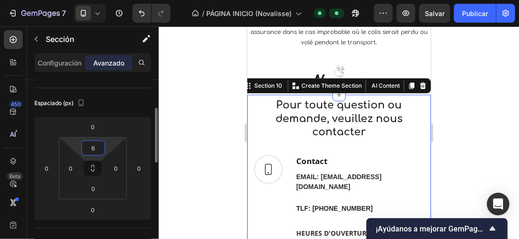
type input "60"
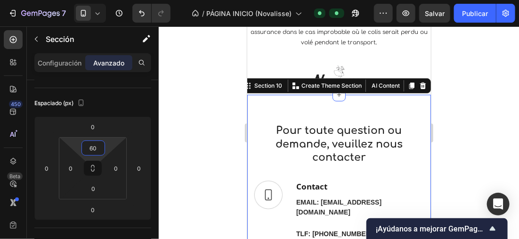
drag, startPoint x: 30, startPoint y: 97, endPoint x: 240, endPoint y: 93, distance: 209.5
click at [221, 78] on div at bounding box center [339, 132] width 360 height 212
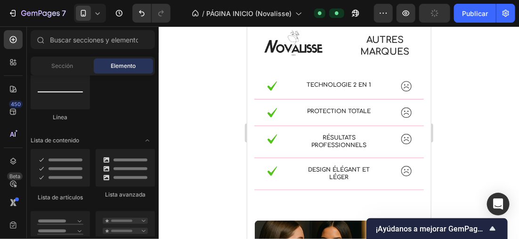
scroll to position [604, 0]
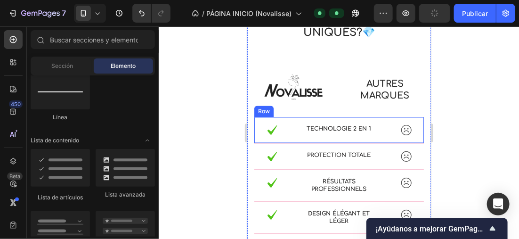
drag, startPoint x: 378, startPoint y: 137, endPoint x: 345, endPoint y: 135, distance: 33.5
click at [378, 137] on div "Image Technologie 2 en 1 Text Block Image Row" at bounding box center [338, 130] width 169 height 26
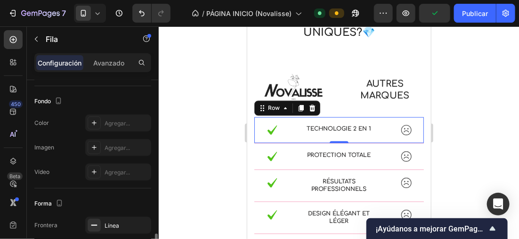
scroll to position [377, 0]
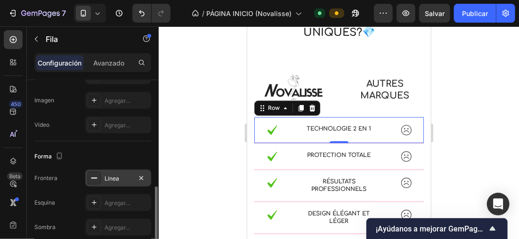
click at [96, 175] on icon at bounding box center [94, 178] width 8 height 8
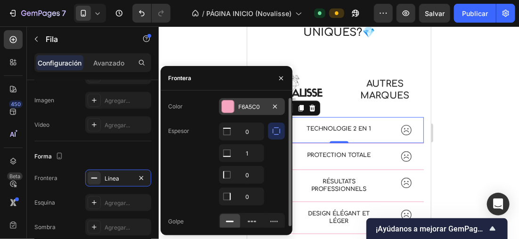
click at [225, 105] on div at bounding box center [228, 106] width 12 height 12
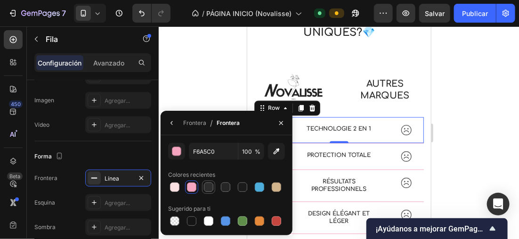
click at [206, 186] on div at bounding box center [208, 186] width 9 height 9
type input "2D2D2D"
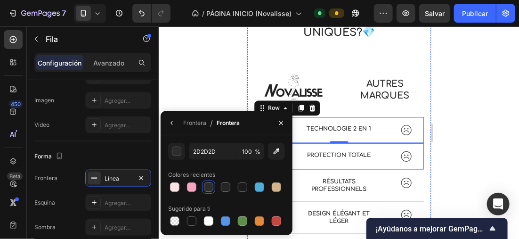
click at [386, 163] on div "Image Protection totale Text Block Image Row" at bounding box center [338, 156] width 169 height 26
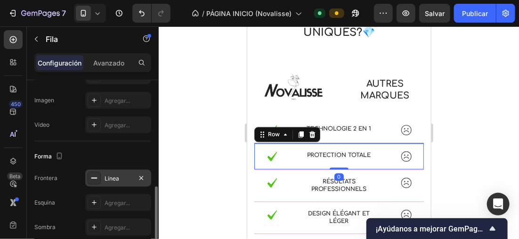
click at [99, 179] on div at bounding box center [94, 177] width 13 height 13
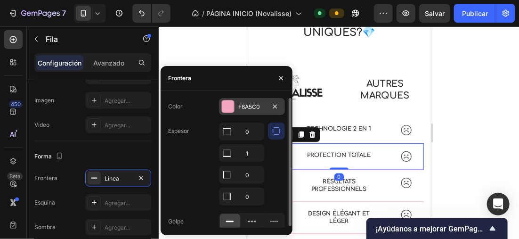
click at [227, 113] on div "F6A5C0" at bounding box center [252, 106] width 66 height 17
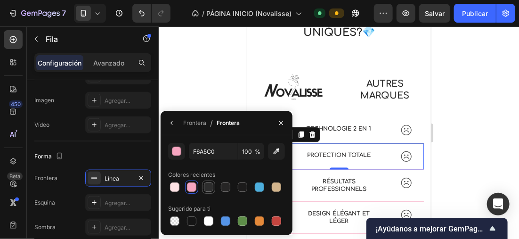
click at [209, 181] on div at bounding box center [208, 186] width 11 height 11
type input "2D2D2D"
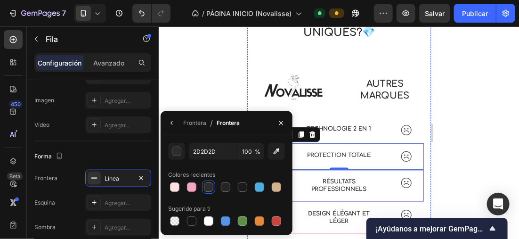
click at [381, 188] on div "Image Résultats professionnels Text Block Image Row" at bounding box center [338, 185] width 169 height 32
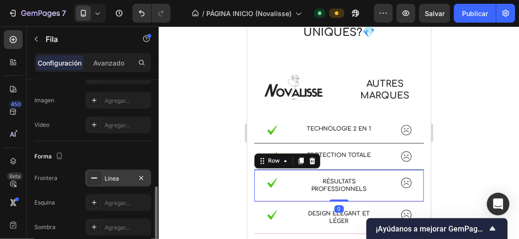
drag, startPoint x: 92, startPoint y: 173, endPoint x: 149, endPoint y: 170, distance: 57.5
click at [92, 174] on icon at bounding box center [94, 178] width 8 height 8
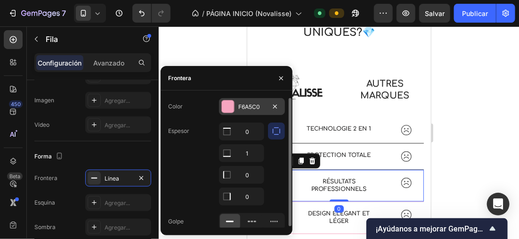
click at [226, 112] on div at bounding box center [227, 106] width 13 height 13
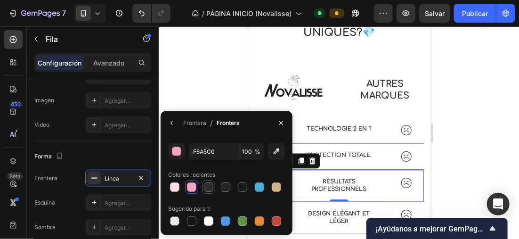
click at [207, 181] on div at bounding box center [208, 186] width 11 height 11
type input "2D2D2D"
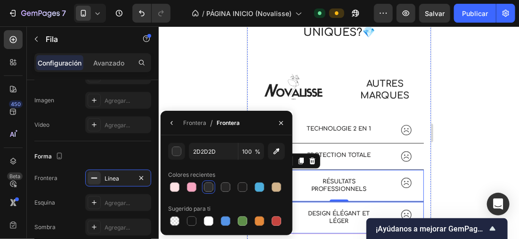
click at [371, 208] on div "Image Design élégant et léger Text Block Image Row" at bounding box center [338, 217] width 169 height 32
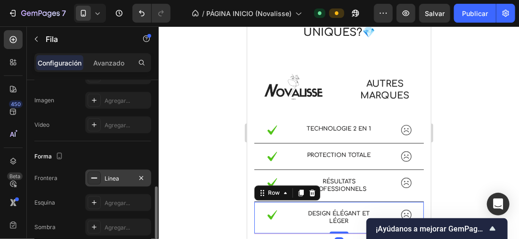
click at [89, 171] on div at bounding box center [94, 177] width 13 height 13
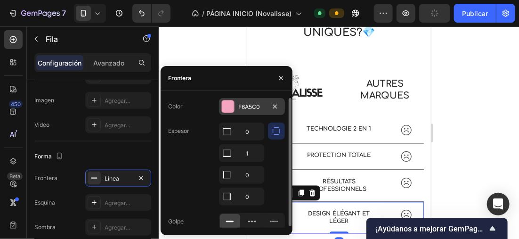
click at [225, 104] on div at bounding box center [228, 106] width 12 height 12
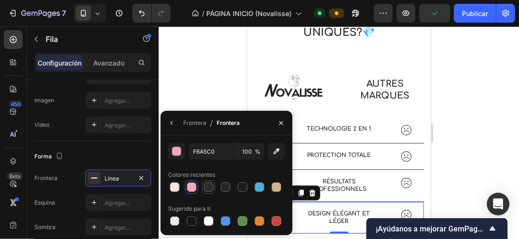
click at [209, 180] on div at bounding box center [208, 186] width 13 height 13
type input "2D2D2D"
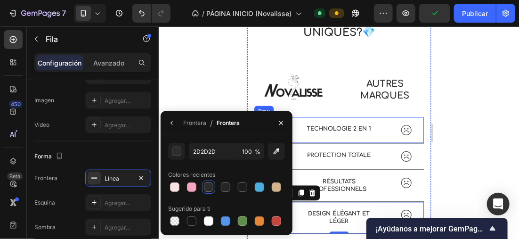
click at [510, 120] on div at bounding box center [339, 132] width 360 height 212
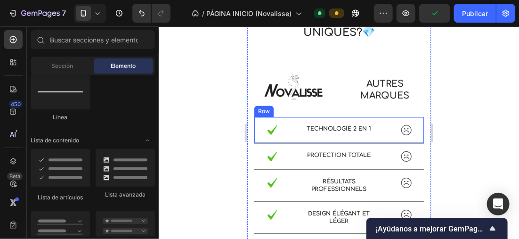
click at [458, 95] on div at bounding box center [339, 132] width 360 height 212
click at [290, 141] on div "Image Technologie 2 en 1 Text Block Image Row" at bounding box center [338, 130] width 169 height 26
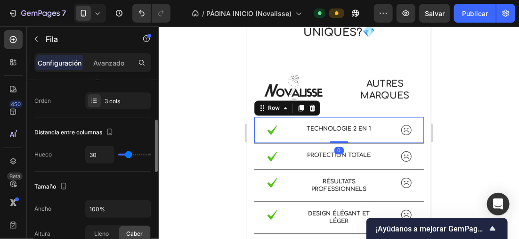
scroll to position [188, 0]
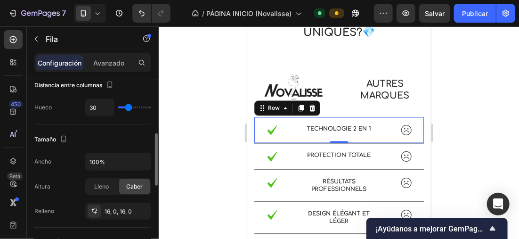
type input "18"
type input "16"
type input "11"
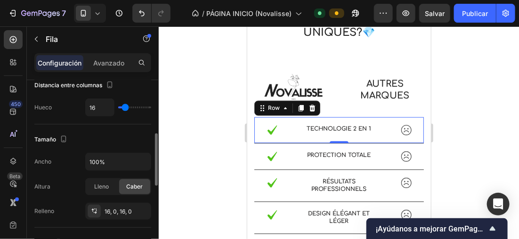
type input "11"
type input "12"
click at [124, 107] on input "range" at bounding box center [134, 107] width 33 height 2
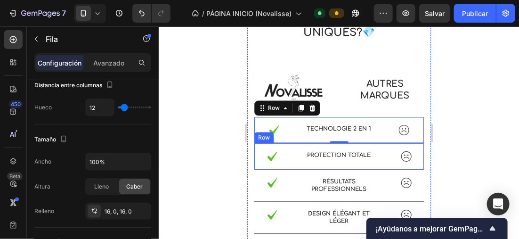
click at [288, 161] on div "Image Protection totale Text Block Image Row" at bounding box center [338, 156] width 169 height 26
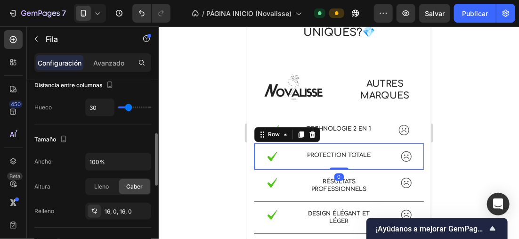
type input "28"
type input "18"
type input "14"
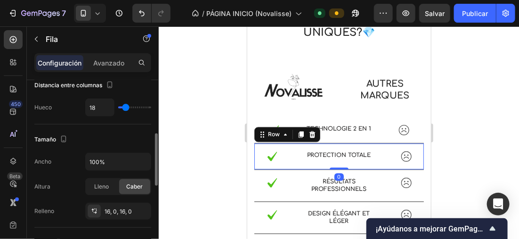
type input "14"
type input "12"
type input "11"
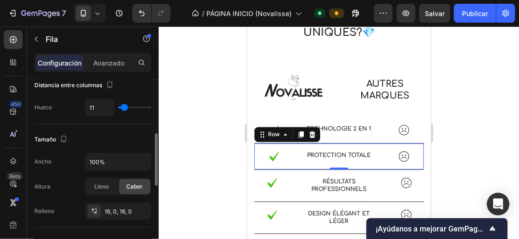
type input "14"
type input "12"
click at [124, 108] on input "range" at bounding box center [134, 107] width 33 height 2
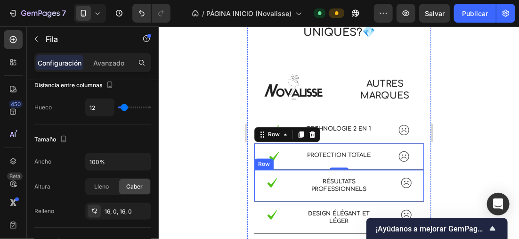
click at [377, 191] on div "Image Résultats professionnels Text Block Image Row" at bounding box center [338, 185] width 169 height 32
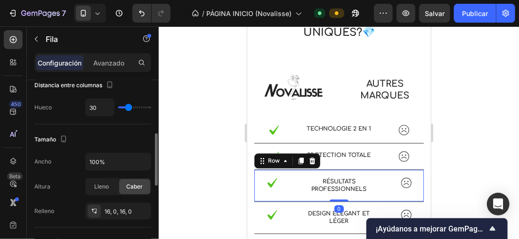
click at [124, 106] on div "30" at bounding box center [118, 107] width 66 height 18
type input "11"
type input "9"
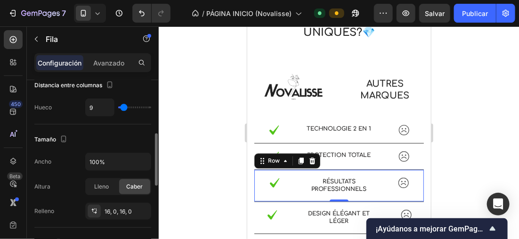
type input "11"
type input "16"
type input "19"
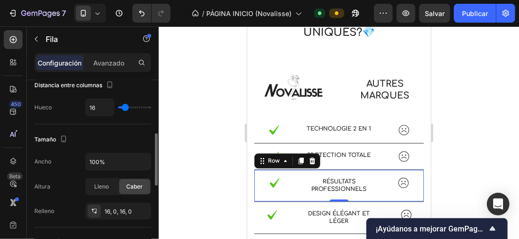
type input "19"
type input "16"
type input "11"
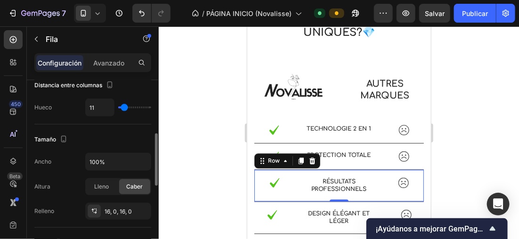
type input "9"
type input "11"
type input "12"
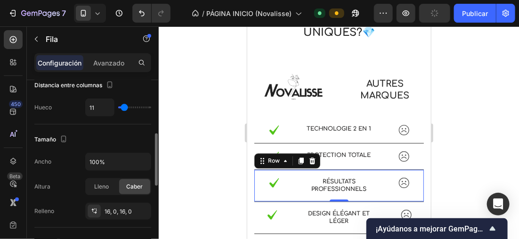
type input "12"
type input "14"
type input "12"
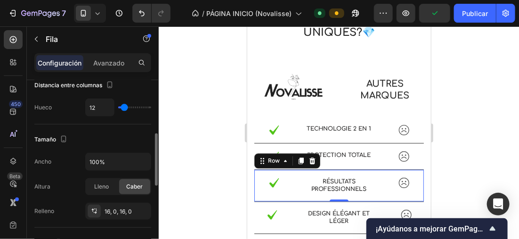
click at [124, 107] on input "range" at bounding box center [134, 107] width 33 height 2
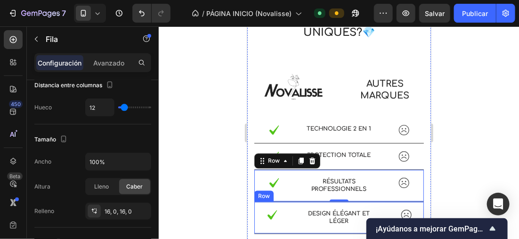
click at [296, 225] on div "Image Design élégant et léger Text Block Image Row" at bounding box center [338, 217] width 169 height 32
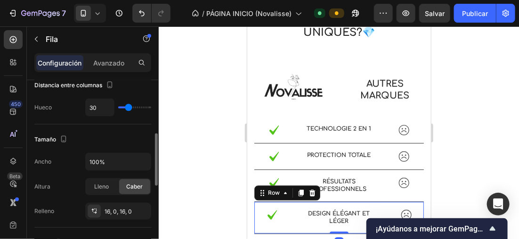
type input "32"
type input "23"
type input "19"
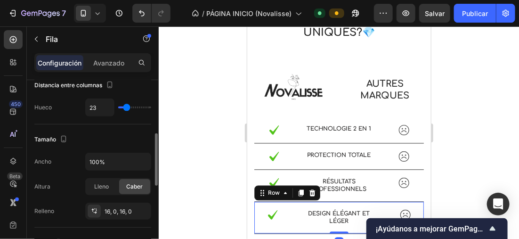
type input "19"
type input "18"
type input "16"
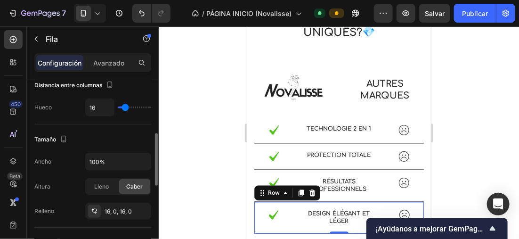
type input "11"
type input "12"
type input "14"
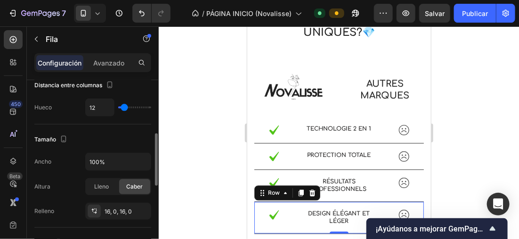
type input "14"
type input "12"
type input "11"
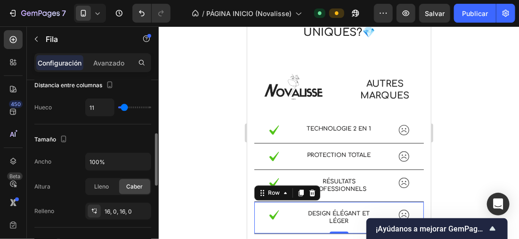
type input "12"
type input "14"
drag, startPoint x: 129, startPoint y: 106, endPoint x: 124, endPoint y: 108, distance: 4.9
click at [124, 108] on input "range" at bounding box center [134, 107] width 33 height 2
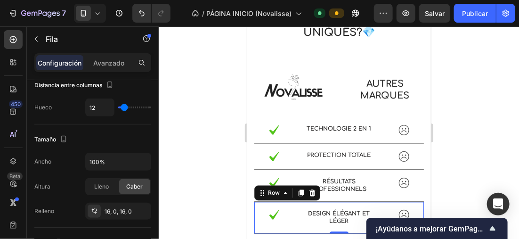
click at [193, 111] on div at bounding box center [339, 132] width 360 height 212
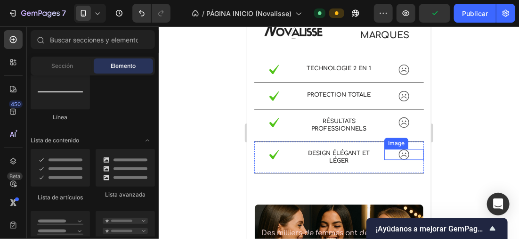
scroll to position [651, 0]
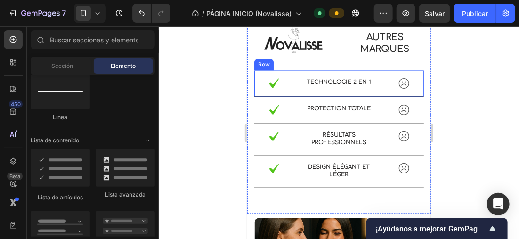
click at [411, 94] on div "Image Technologie 2 en 1 Text Block Image Row" at bounding box center [338, 83] width 169 height 26
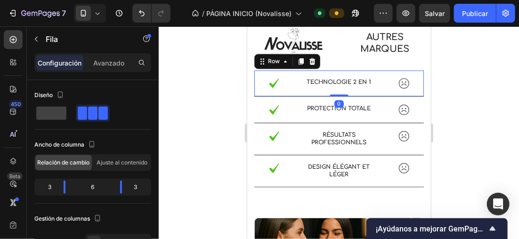
click at [160, 83] on div at bounding box center [339, 132] width 360 height 212
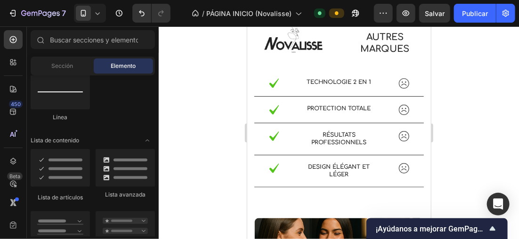
drag, startPoint x: 406, startPoint y: 109, endPoint x: 402, endPoint y: 94, distance: 15.6
click at [408, 95] on div "Image Technologie 2 en 1 Text Block Image Row" at bounding box center [338, 83] width 169 height 26
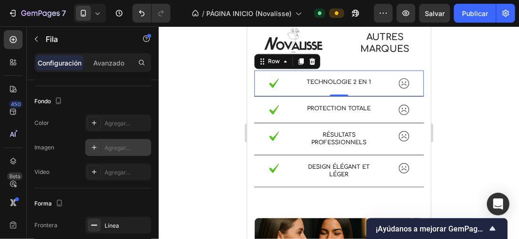
scroll to position [470, 0]
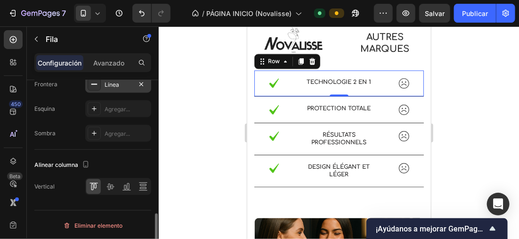
click at [105, 81] on div "Línea" at bounding box center [118, 84] width 27 height 8
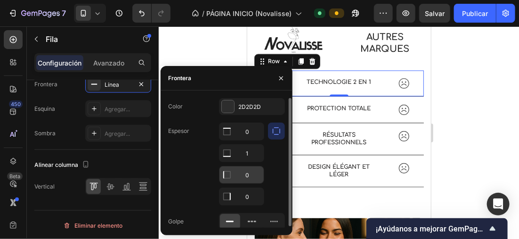
click at [251, 174] on input "0" at bounding box center [241, 174] width 44 height 17
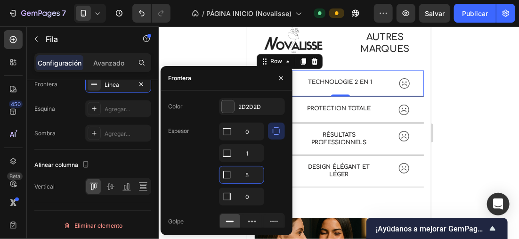
click at [471, 125] on div at bounding box center [339, 132] width 360 height 212
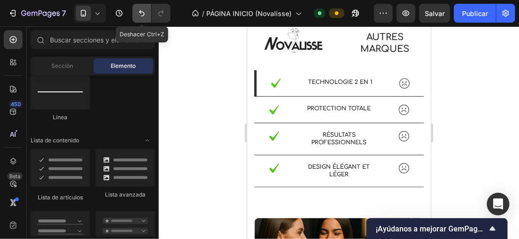
click at [140, 9] on icon "Deshacer/Rehacer" at bounding box center [141, 12] width 9 height 9
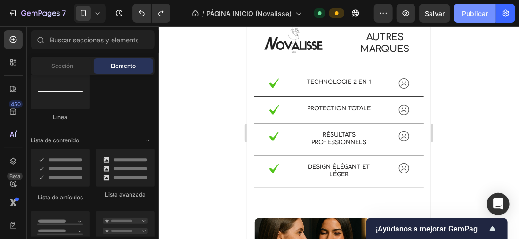
click at [479, 15] on font "Publicar" at bounding box center [475, 13] width 26 height 10
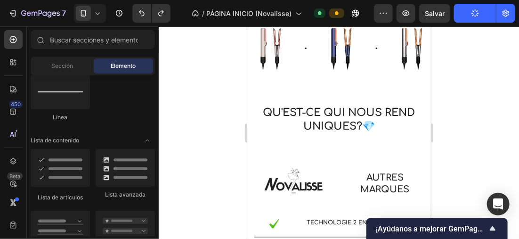
scroll to position [521, 0]
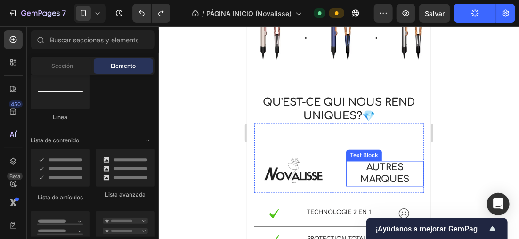
click at [382, 169] on p "AUTRES MARQUES" at bounding box center [384, 172] width 76 height 23
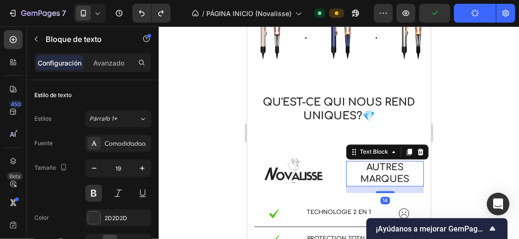
click at [227, 130] on div at bounding box center [339, 132] width 360 height 212
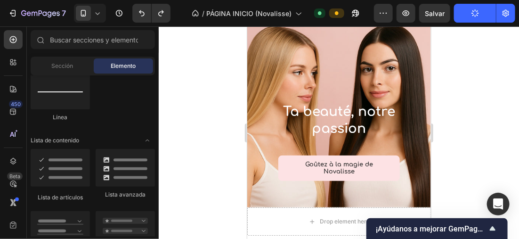
scroll to position [0, 0]
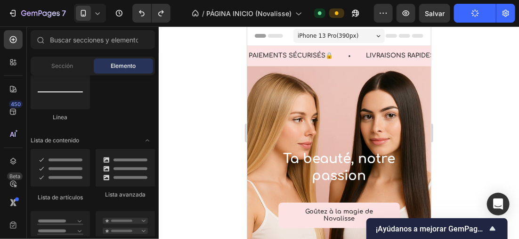
drag, startPoint x: 425, startPoint y: 108, endPoint x: 764, endPoint y: 101, distance: 339.0
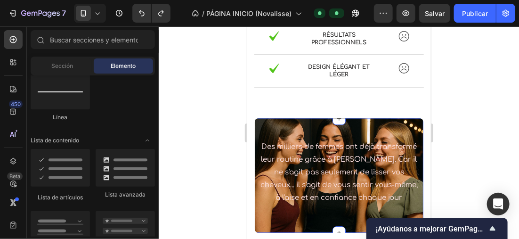
scroll to position [761, 0]
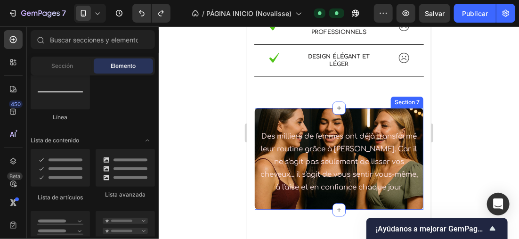
click at [412, 111] on div "Des milliers de femmes ont déjà transformé leur routine grâce à Novalisse. Car …" at bounding box center [338, 158] width 169 height 102
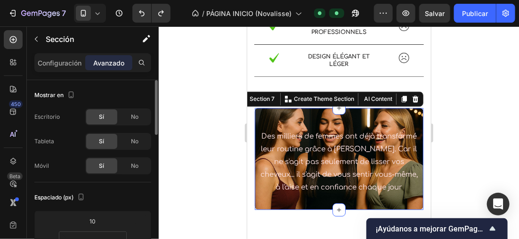
scroll to position [94, 0]
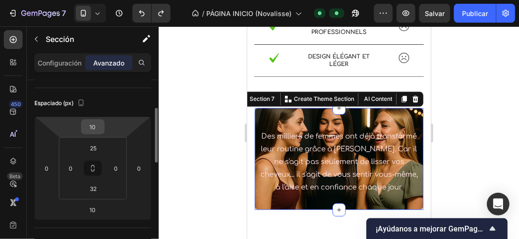
click at [98, 125] on input "10" at bounding box center [92, 127] width 19 height 14
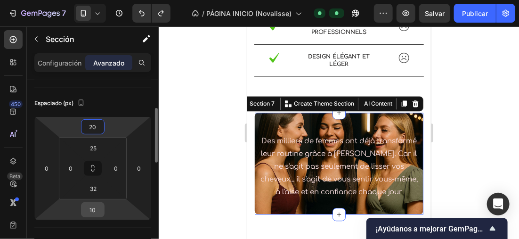
click at [94, 212] on input "10" at bounding box center [92, 209] width 19 height 14
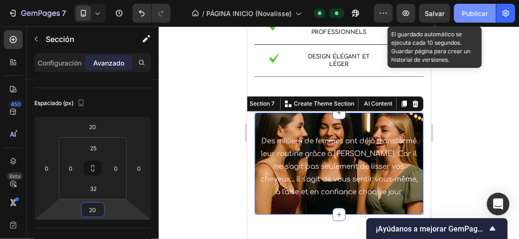
click at [483, 12] on font "Publicar" at bounding box center [475, 13] width 26 height 10
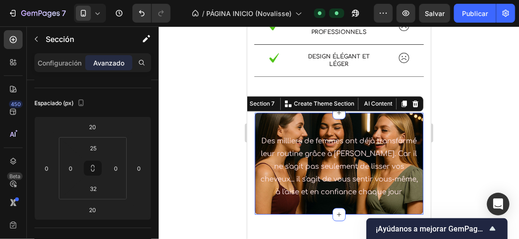
click at [228, 46] on div at bounding box center [339, 132] width 360 height 212
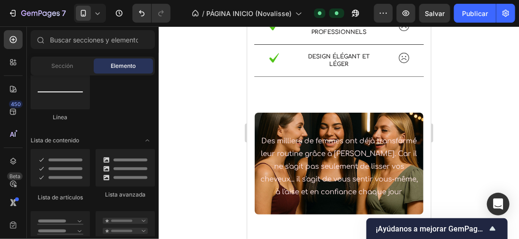
drag, startPoint x: 228, startPoint y: 46, endPoint x: 205, endPoint y: 62, distance: 28.3
click at [205, 62] on div at bounding box center [339, 132] width 360 height 212
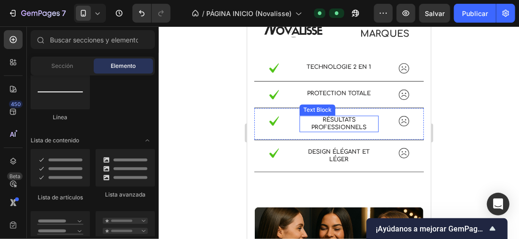
scroll to position [608, 0]
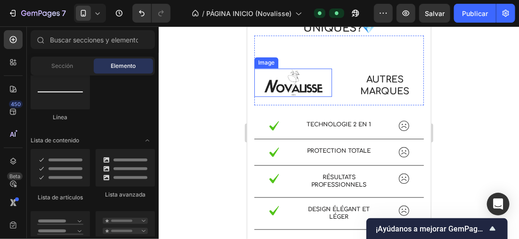
click at [308, 90] on img at bounding box center [292, 82] width 61 height 28
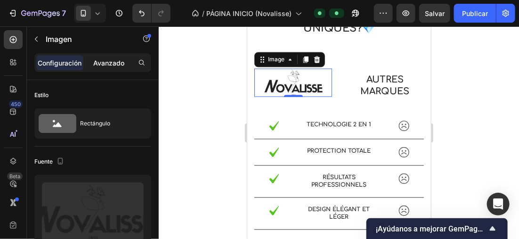
click at [105, 64] on p "Avanzado" at bounding box center [108, 63] width 31 height 10
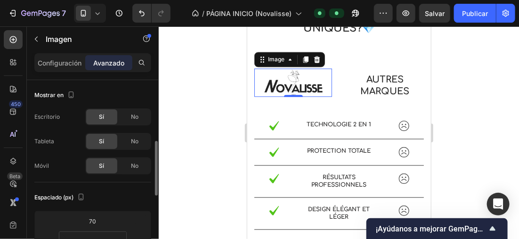
scroll to position [94, 0]
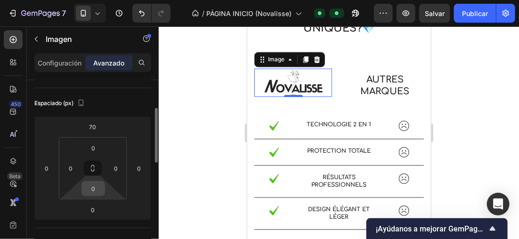
click at [95, 186] on input "0" at bounding box center [93, 188] width 19 height 14
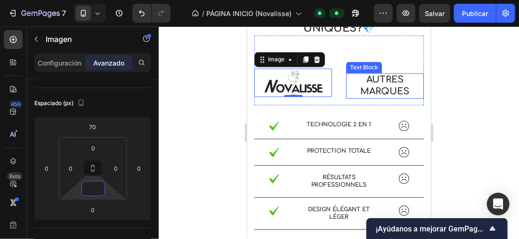
click at [386, 89] on p "AUTRES MARQUES" at bounding box center [384, 85] width 76 height 23
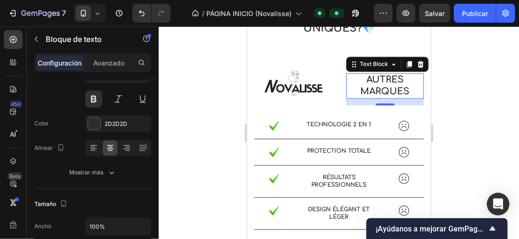
scroll to position [0, 0]
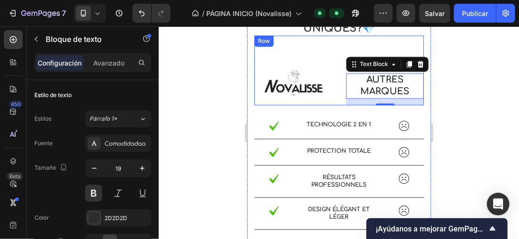
click at [192, 110] on div at bounding box center [339, 132] width 360 height 212
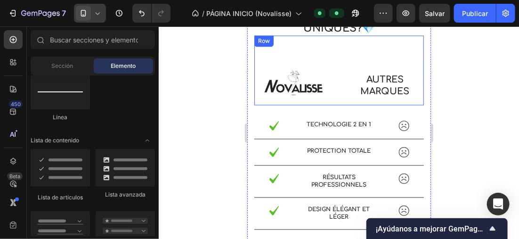
click at [88, 8] on span at bounding box center [83, 13] width 15 height 15
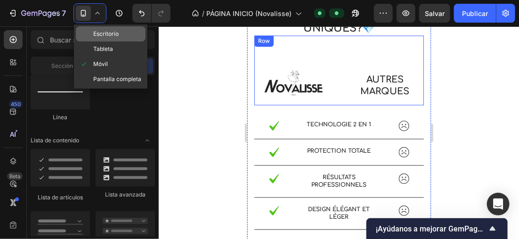
click at [109, 36] on span "Escritorio" at bounding box center [105, 33] width 25 height 9
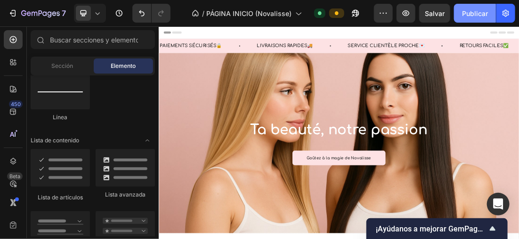
click at [475, 9] on font "Publicar" at bounding box center [475, 13] width 26 height 10
click at [105, 16] on div at bounding box center [90, 13] width 32 height 19
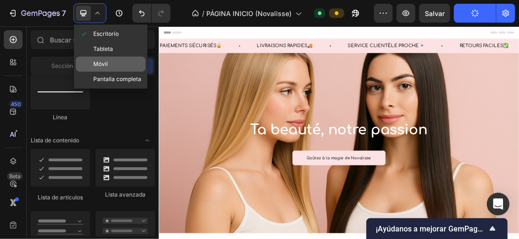
drag, startPoint x: 113, startPoint y: 57, endPoint x: 138, endPoint y: 48, distance: 26.5
click at [113, 57] on div "Móvil" at bounding box center [111, 63] width 70 height 15
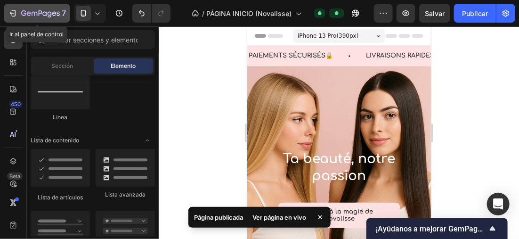
click at [17, 8] on icon "button" at bounding box center [12, 12] width 9 height 9
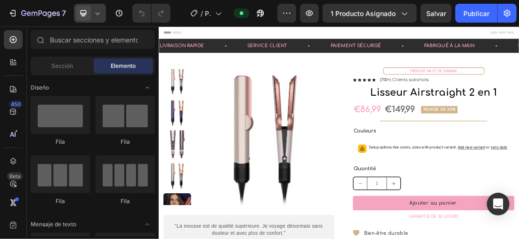
click at [100, 9] on icon at bounding box center [97, 12] width 9 height 9
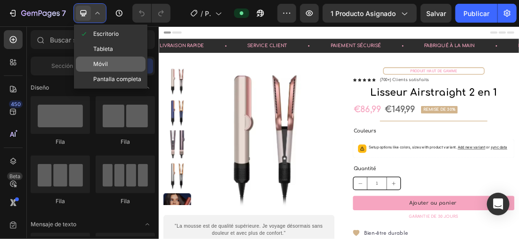
click at [115, 65] on div "Móvil" at bounding box center [111, 63] width 70 height 15
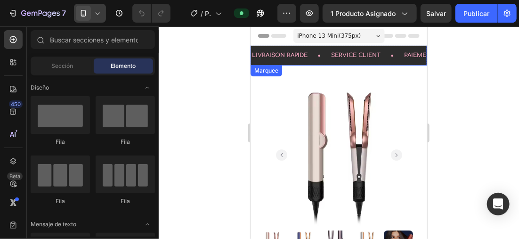
click at [313, 61] on div "LIVRAISON RAPIDE Text Block" at bounding box center [289, 55] width 79 height 20
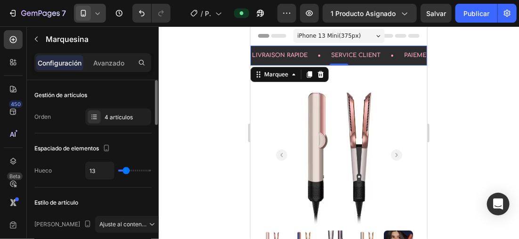
click at [57, 116] on div "Orden 4 artículos" at bounding box center [92, 116] width 117 height 17
drag, startPoint x: 57, startPoint y: 116, endPoint x: 53, endPoint y: 108, distance: 9.1
click at [53, 108] on div "Gestión de artículos Orden 4 artículos" at bounding box center [92, 106] width 117 height 53
click at [97, 14] on icon at bounding box center [98, 13] width 4 height 2
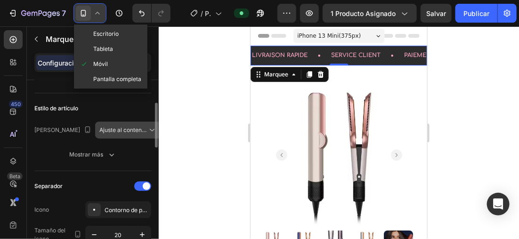
scroll to position [235, 0]
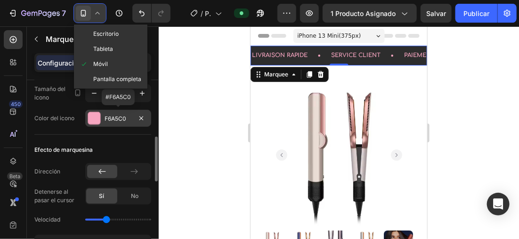
click at [96, 116] on div at bounding box center [94, 118] width 12 height 12
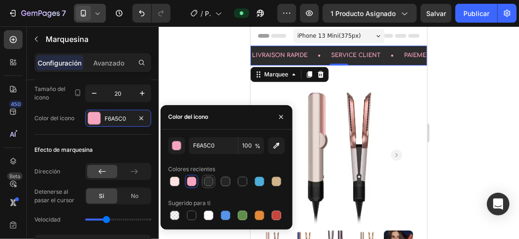
click at [204, 179] on div at bounding box center [208, 181] width 9 height 9
type input "2D2D2D"
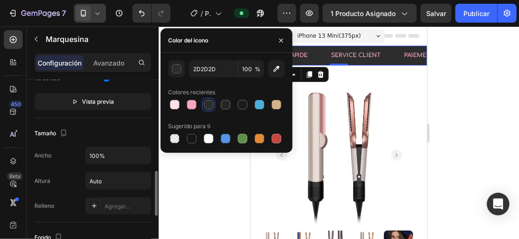
scroll to position [518, 0]
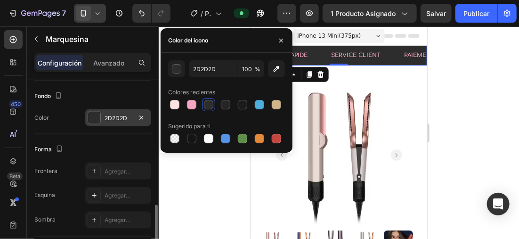
click at [90, 115] on div at bounding box center [94, 118] width 12 height 12
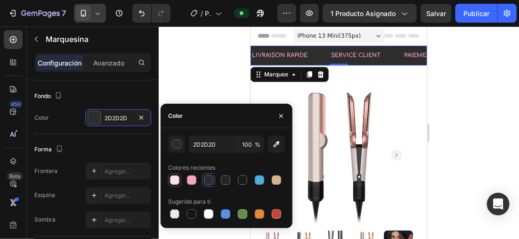
click at [177, 179] on div at bounding box center [174, 179] width 9 height 9
type input "FDE2E4"
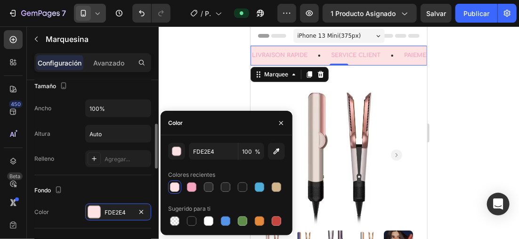
scroll to position [282, 0]
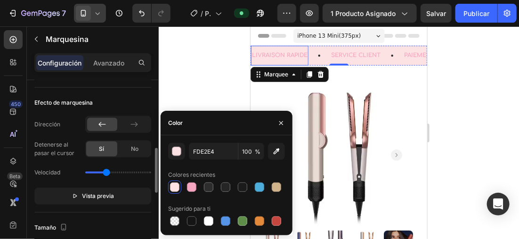
click at [295, 52] on p "LIVRAISON RAPIDE" at bounding box center [279, 55] width 56 height 10
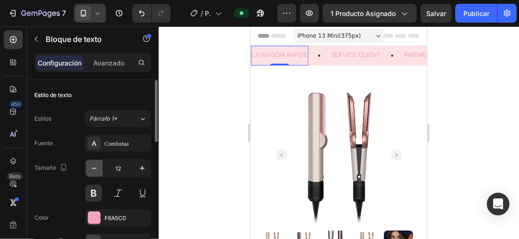
scroll to position [94, 0]
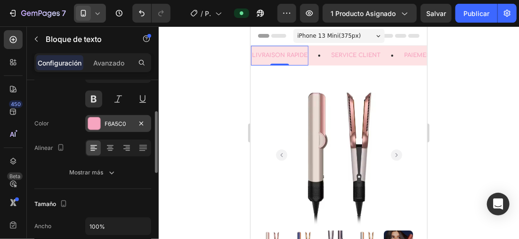
click at [97, 124] on div at bounding box center [94, 123] width 12 height 12
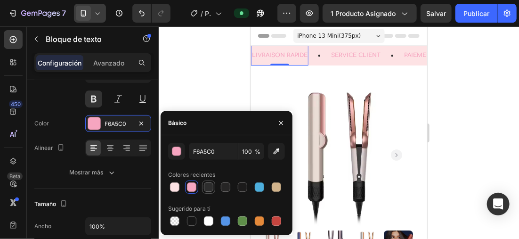
click at [210, 183] on div at bounding box center [208, 186] width 9 height 9
type input "2D2D2D"
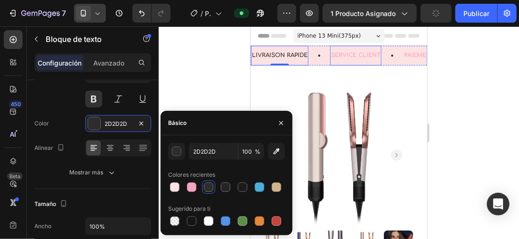
click at [344, 53] on p "SERVICE CLIENT" at bounding box center [354, 55] width 49 height 10
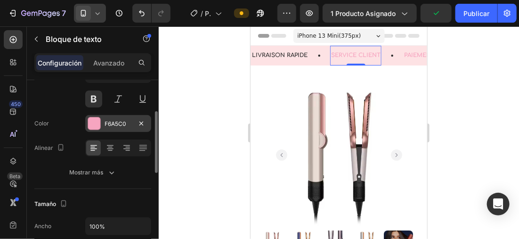
click at [99, 122] on div at bounding box center [94, 123] width 12 height 12
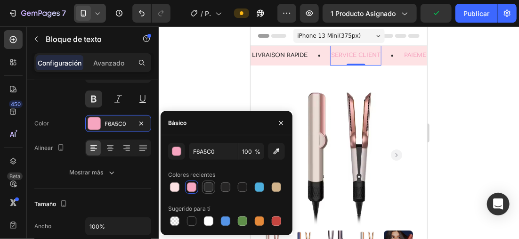
click at [206, 186] on div at bounding box center [208, 186] width 9 height 9
type input "2D2D2D"
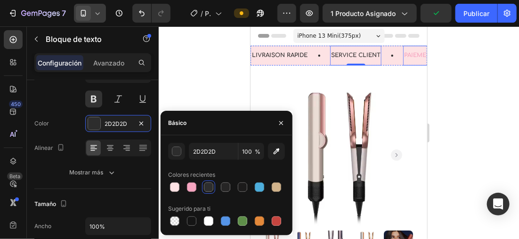
click at [402, 52] on div "PAIEMENT SÉCURISÉ" at bounding box center [434, 55] width 64 height 12
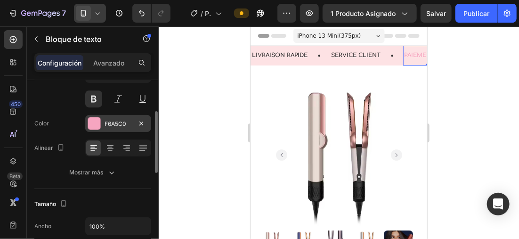
click at [96, 121] on div at bounding box center [94, 123] width 12 height 12
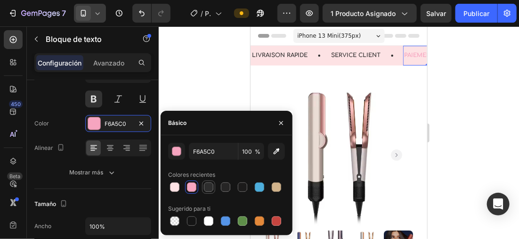
click at [211, 185] on div at bounding box center [208, 186] width 9 height 9
type input "2D2D2D"
click at [97, 10] on icon at bounding box center [97, 12] width 9 height 9
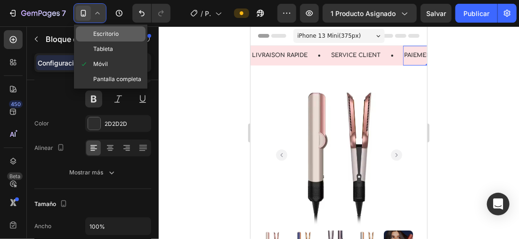
click at [118, 32] on span "Escritorio" at bounding box center [105, 33] width 25 height 9
type input "15"
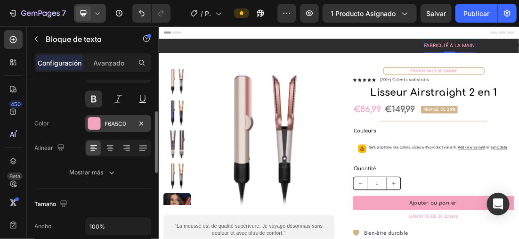
click at [102, 123] on div "F6A5C0" at bounding box center [118, 123] width 66 height 17
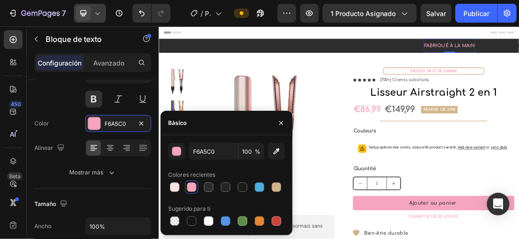
drag, startPoint x: 204, startPoint y: 183, endPoint x: 252, endPoint y: 115, distance: 83.3
click at [205, 182] on div at bounding box center [208, 186] width 11 height 11
type input "2D2D2D"
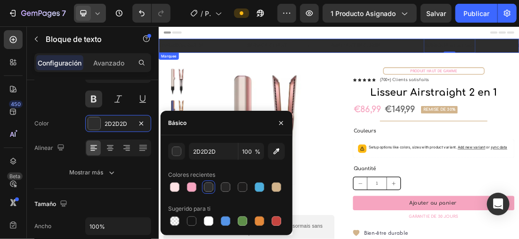
click at [415, 63] on div "SERVICE CLIENT Text Block" at bounding box center [361, 56] width 130 height 22
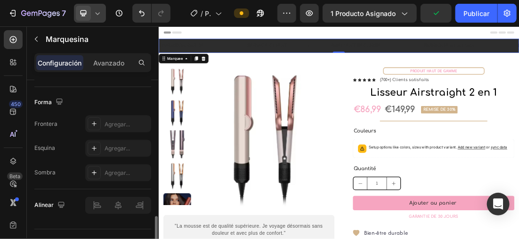
scroll to position [518, 0]
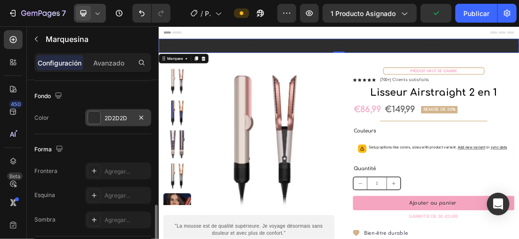
click at [88, 120] on div at bounding box center [94, 118] width 12 height 12
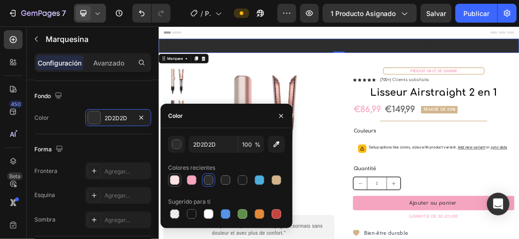
click at [173, 182] on div at bounding box center [174, 179] width 9 height 9
type input "FDE2E4"
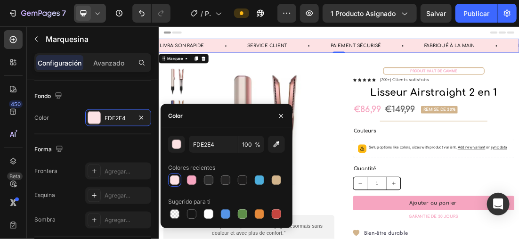
click at [99, 10] on icon at bounding box center [97, 12] width 9 height 9
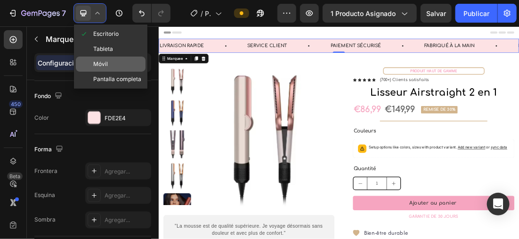
click at [99, 59] on div "Móvil" at bounding box center [111, 63] width 70 height 15
type input "13"
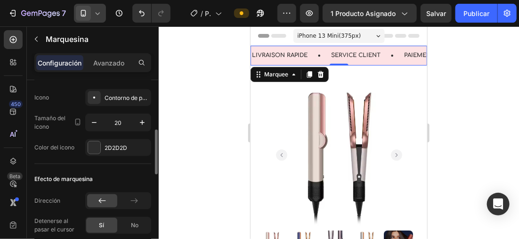
scroll to position [253, 0]
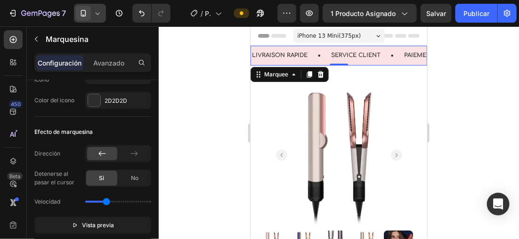
click at [96, 10] on icon at bounding box center [97, 12] width 9 height 9
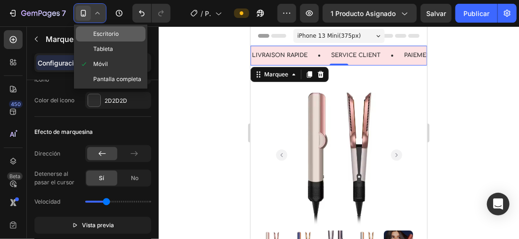
click at [122, 35] on div "Escritorio" at bounding box center [111, 33] width 70 height 15
type input "60"
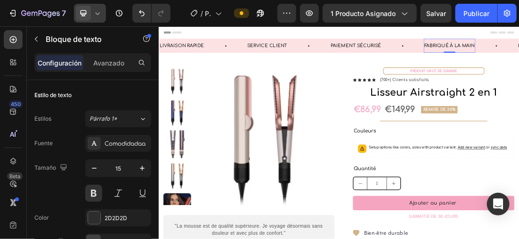
drag, startPoint x: 573, startPoint y: 55, endPoint x: 644, endPoint y: 56, distance: 71.6
drag, startPoint x: 638, startPoint y: 56, endPoint x: 574, endPoint y: 52, distance: 64.2
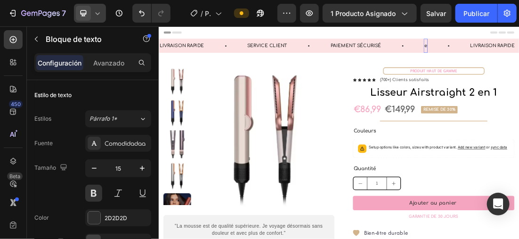
click at [227, 56] on p "LIVRAISON RAPIDE" at bounding box center [195, 56] width 70 height 13
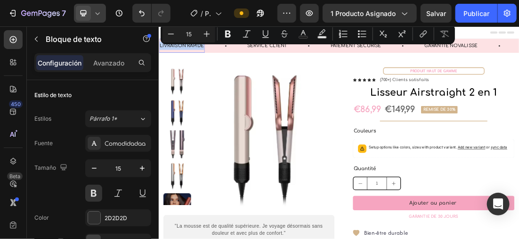
drag, startPoint x: 228, startPoint y: 55, endPoint x: 159, endPoint y: 56, distance: 69.2
click at [160, 56] on p "LIVRAISON RAPIDE" at bounding box center [195, 56] width 70 height 13
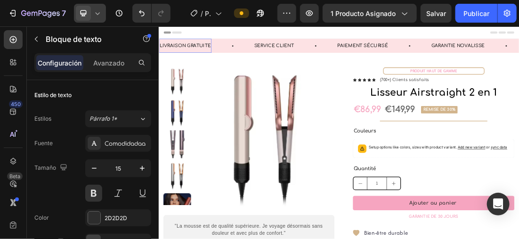
click at [240, 54] on p "LIVRAISON GRATUITE" at bounding box center [200, 56] width 80 height 13
click at [97, 8] on div at bounding box center [90, 13] width 32 height 19
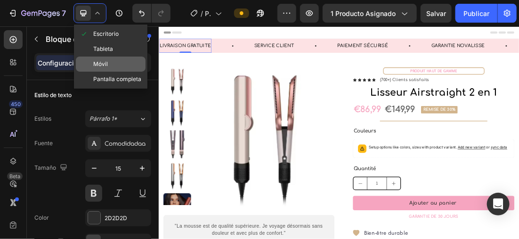
click at [112, 62] on div "Móvil" at bounding box center [111, 63] width 70 height 15
type input "12"
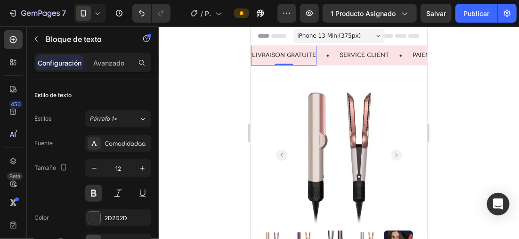
click at [494, 54] on div at bounding box center [339, 132] width 360 height 212
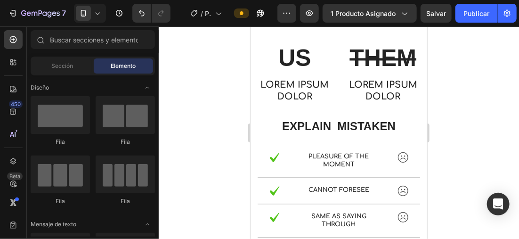
scroll to position [1852, 0]
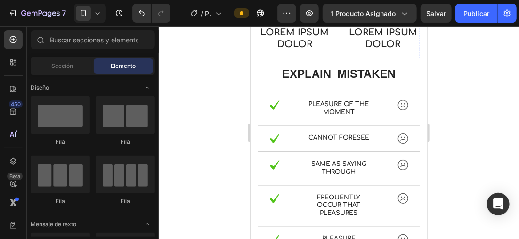
click at [314, 21] on p "US" at bounding box center [294, 6] width 72 height 31
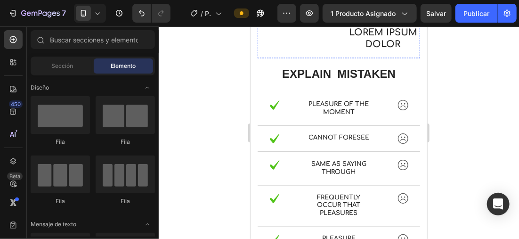
click at [383, 19] on s "THEM" at bounding box center [382, 5] width 67 height 26
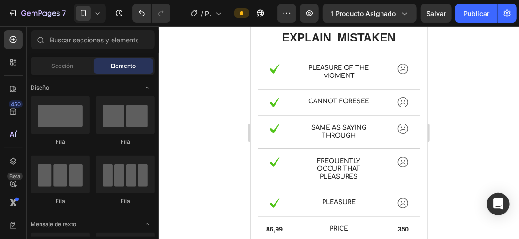
click at [311, 14] on p "Lorem ipsum dolor" at bounding box center [294, 2] width 72 height 23
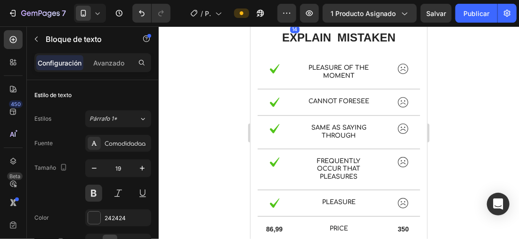
click at [454, 98] on div at bounding box center [339, 132] width 360 height 212
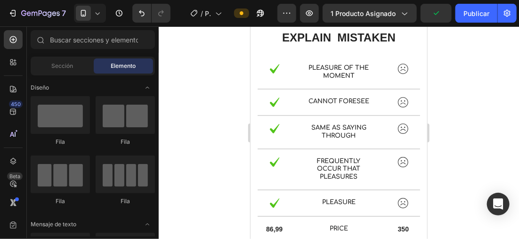
click at [312, 14] on p "Lorem ipsum dolor" at bounding box center [294, 2] width 72 height 23
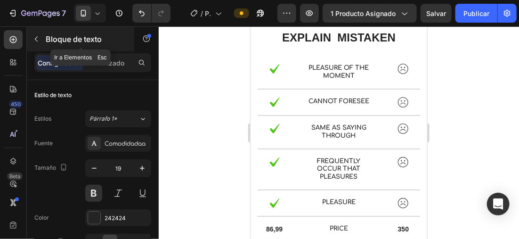
click at [39, 39] on icon "button" at bounding box center [36, 39] width 8 height 8
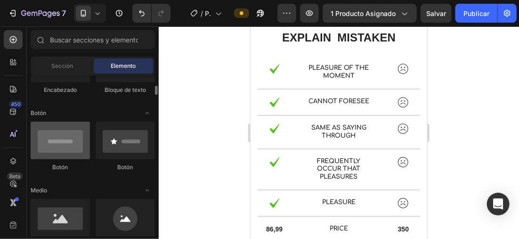
scroll to position [235, 0]
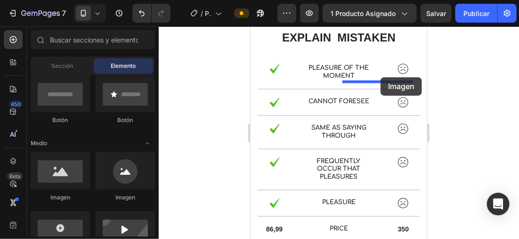
drag, startPoint x: 304, startPoint y: 201, endPoint x: 380, endPoint y: 77, distance: 145.4
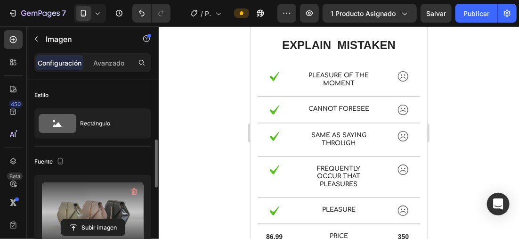
scroll to position [94, 0]
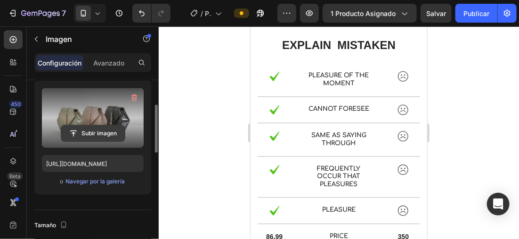
click at [98, 133] on input "file" at bounding box center [93, 133] width 64 height 16
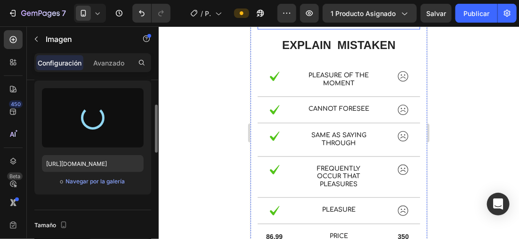
type input "[URL][DOMAIN_NAME]"
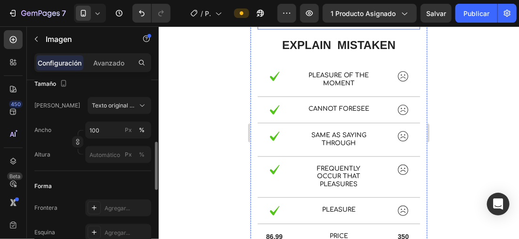
scroll to position [0, 0]
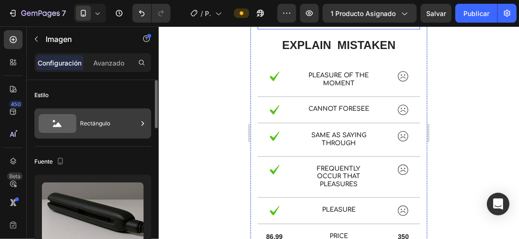
click at [132, 115] on div "Rectángulo" at bounding box center [108, 124] width 57 height 22
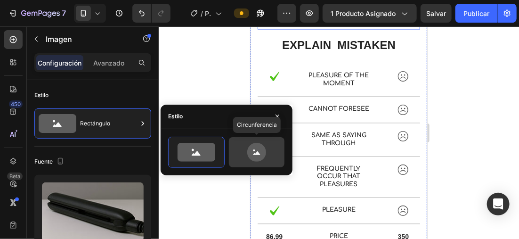
click at [259, 151] on icon at bounding box center [256, 152] width 19 height 19
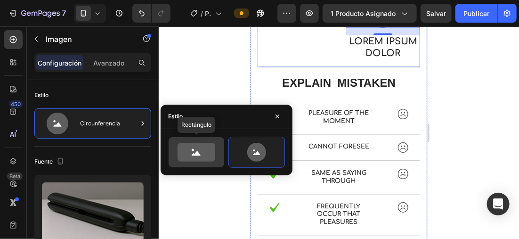
click at [177, 142] on div at bounding box center [197, 152] width 56 height 30
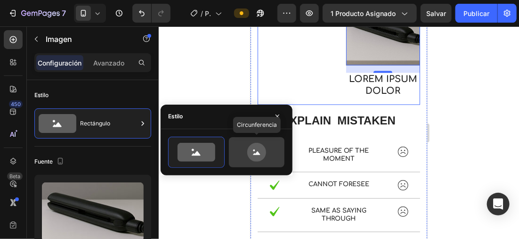
click at [245, 145] on icon at bounding box center [256, 152] width 44 height 19
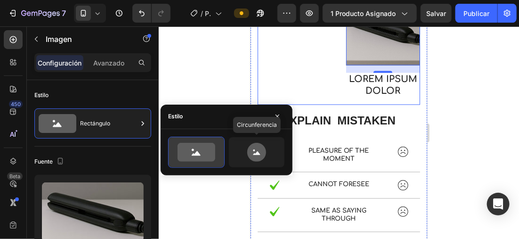
type input "80"
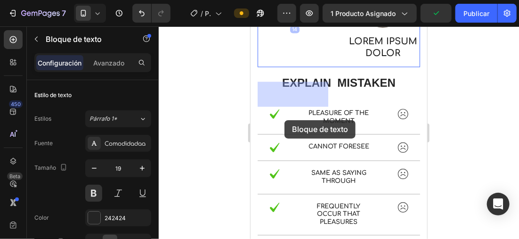
drag, startPoint x: 302, startPoint y: 89, endPoint x: 284, endPoint y: 120, distance: 36.1
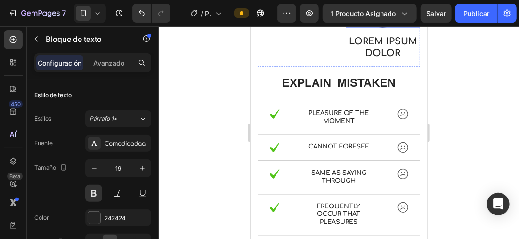
click at [370, 27] on img at bounding box center [382, 9] width 38 height 38
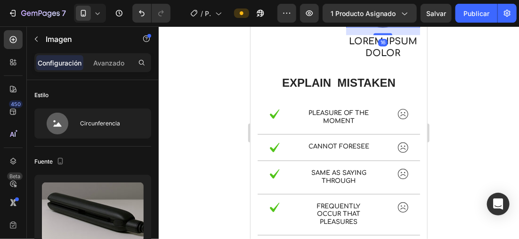
drag, startPoint x: 394, startPoint y: 72, endPoint x: 386, endPoint y: 80, distance: 11.0
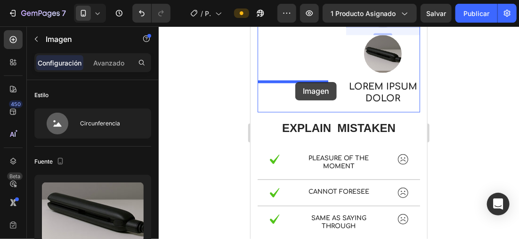
drag, startPoint x: 375, startPoint y: 98, endPoint x: 296, endPoint y: 80, distance: 81.1
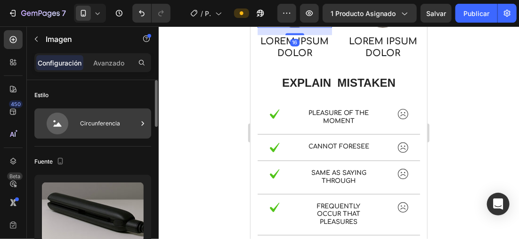
scroll to position [94, 0]
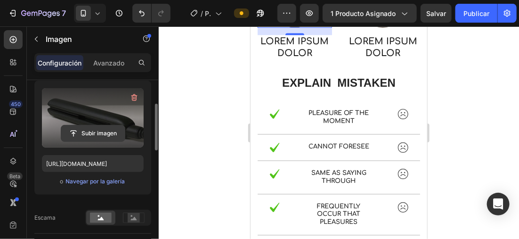
click at [101, 126] on input "file" at bounding box center [93, 133] width 64 height 16
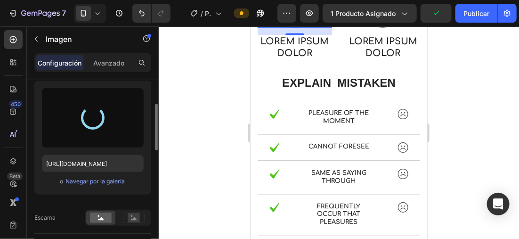
type input "[URL][DOMAIN_NAME]"
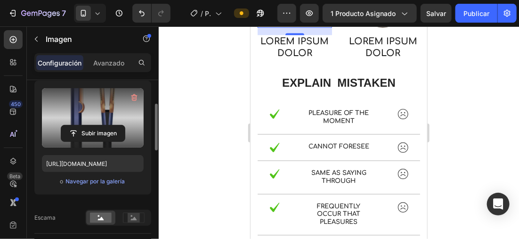
click at [196, 83] on div at bounding box center [339, 132] width 360 height 212
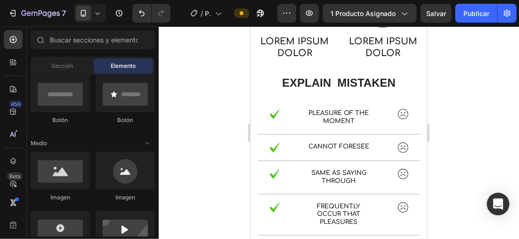
drag, startPoint x: 196, startPoint y: 83, endPoint x: 185, endPoint y: 48, distance: 37.5
click at [185, 48] on div at bounding box center [339, 132] width 360 height 212
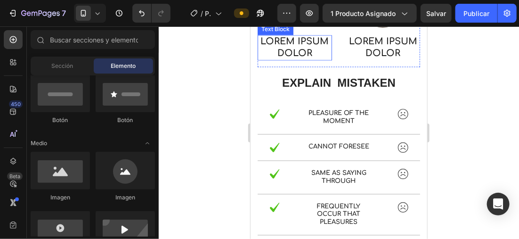
click at [319, 59] on p "Lorem ipsum dolor" at bounding box center [294, 47] width 72 height 23
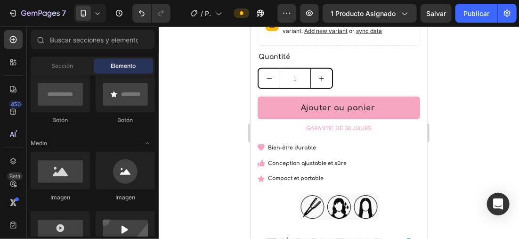
scroll to position [194, 0]
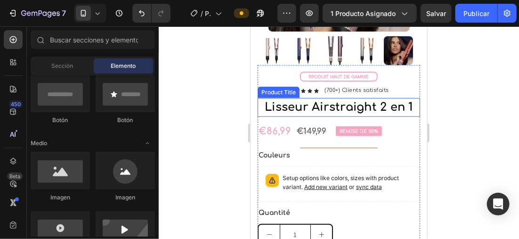
click at [308, 103] on h1 "Lisseur Airstraight 2 en 1" at bounding box center [338, 106] width 162 height 19
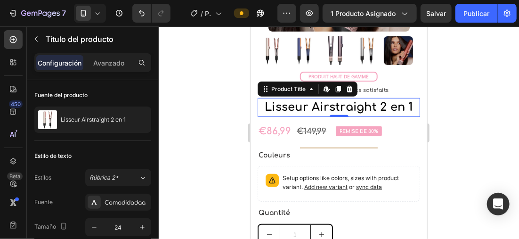
click at [209, 109] on div at bounding box center [339, 132] width 360 height 212
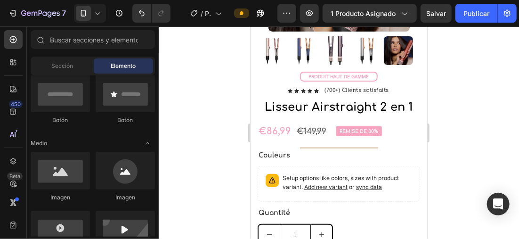
click at [209, 109] on div at bounding box center [339, 132] width 360 height 212
drag, startPoint x: 209, startPoint y: 109, endPoint x: 184, endPoint y: 82, distance: 36.6
click at [184, 82] on div at bounding box center [339, 132] width 360 height 212
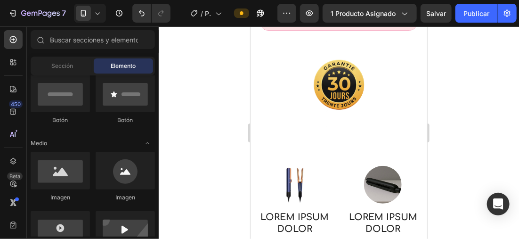
scroll to position [1820, 0]
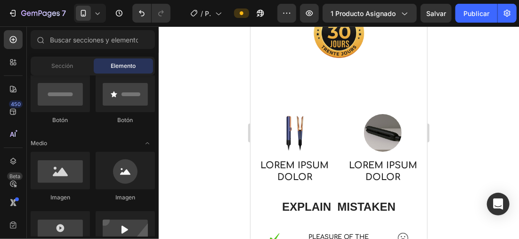
drag, startPoint x: 422, startPoint y: 55, endPoint x: 691, endPoint y: 188, distance: 300.6
drag, startPoint x: 689, startPoint y: 186, endPoint x: 311, endPoint y: 175, distance: 378.7
click at [299, 170] on p "Lorem ipsum dolor" at bounding box center [294, 171] width 72 height 23
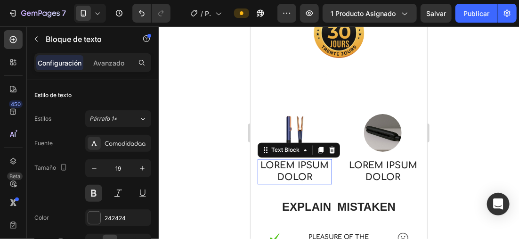
click at [311, 175] on p "Lorem ipsum dolor" at bounding box center [294, 171] width 72 height 23
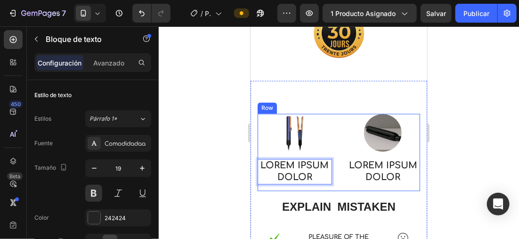
drag, startPoint x: 311, startPoint y: 176, endPoint x: 258, endPoint y: 158, distance: 55.1
click at [258, 159] on div "Lorem ipsum dolor" at bounding box center [294, 171] width 74 height 25
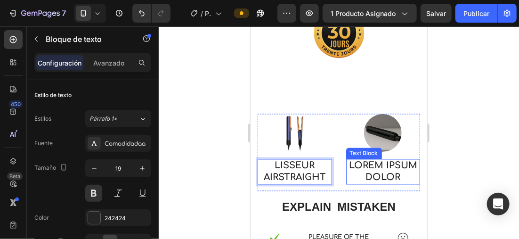
click at [394, 174] on p "Lorem ipsum dolor" at bounding box center [382, 171] width 72 height 23
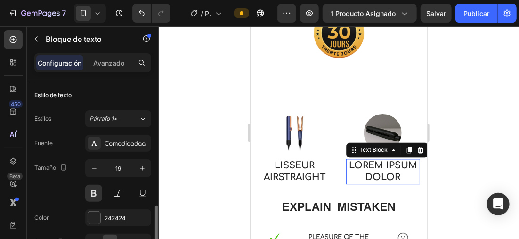
scroll to position [94, 0]
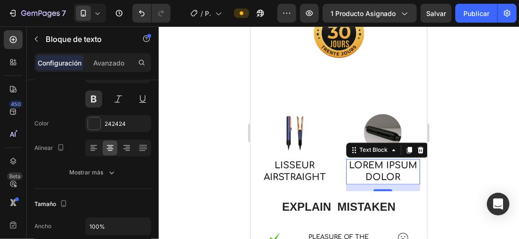
click at [396, 176] on p "Lorem ipsum dolor" at bounding box center [382, 171] width 72 height 23
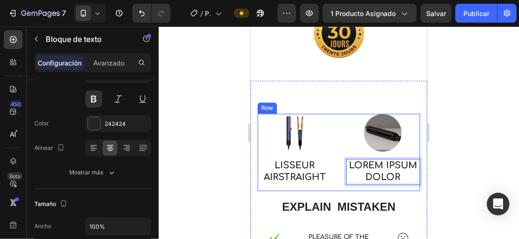
drag, startPoint x: 396, startPoint y: 176, endPoint x: 336, endPoint y: 165, distance: 61.8
click at [336, 165] on div "Image LISSEUR AIRSTRAIGHT Text Block Image Lorem ipsum dolor Text Block 14 Row" at bounding box center [338, 151] width 162 height 77
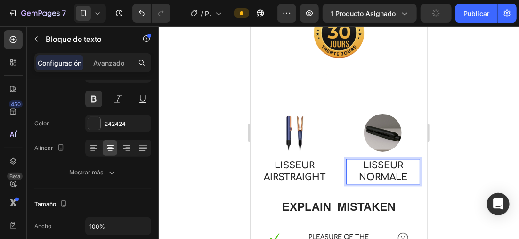
click at [473, 172] on div at bounding box center [339, 132] width 360 height 212
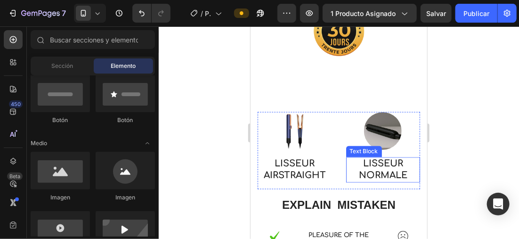
scroll to position [1820, 0]
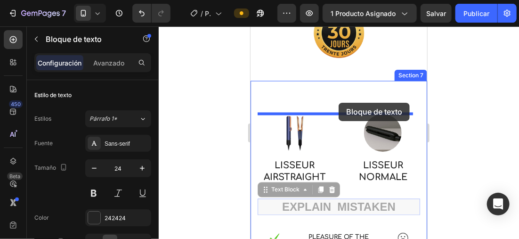
drag, startPoint x: 392, startPoint y: 206, endPoint x: 338, endPoint y: 102, distance: 116.6
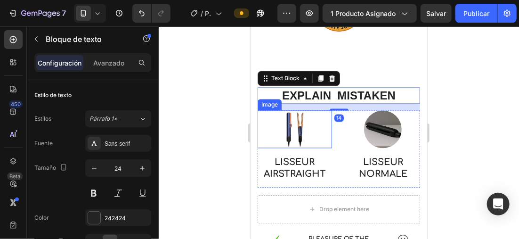
scroll to position [1868, 0]
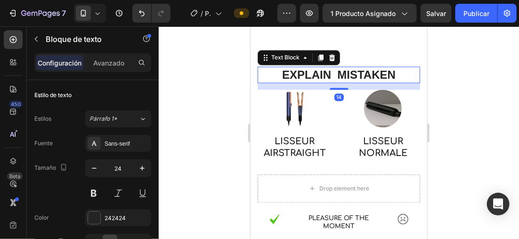
click at [210, 133] on div at bounding box center [339, 132] width 360 height 212
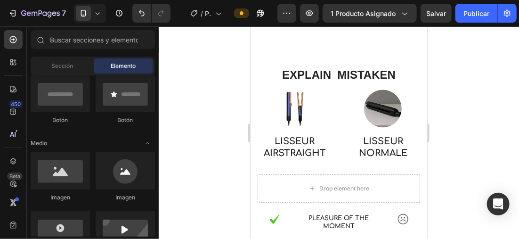
drag, startPoint x: 210, startPoint y: 133, endPoint x: 191, endPoint y: 121, distance: 22.0
click at [191, 121] on div at bounding box center [339, 132] width 360 height 212
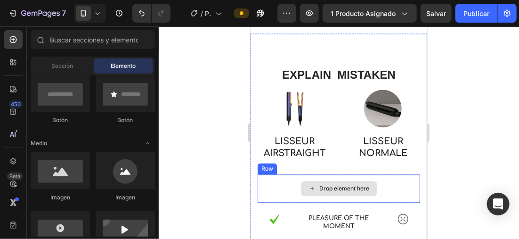
click at [330, 190] on div "Drop element here" at bounding box center [344, 189] width 50 height 8
click at [375, 187] on div "Drop element here" at bounding box center [338, 188] width 162 height 28
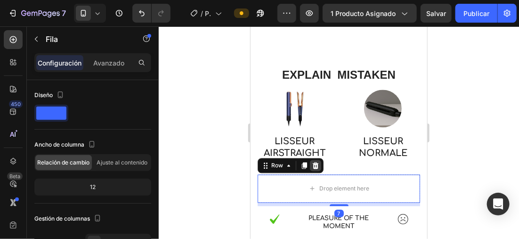
click at [317, 163] on icon at bounding box center [315, 165] width 8 height 8
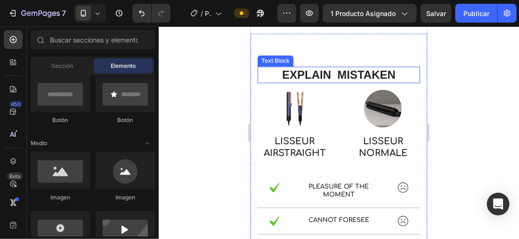
click at [390, 76] on p "explain mistaken" at bounding box center [338, 74] width 161 height 15
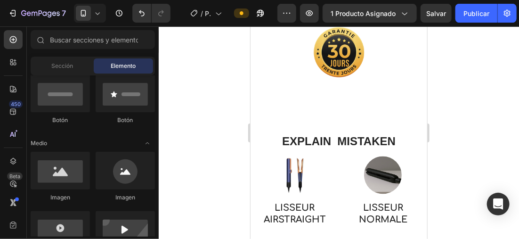
scroll to position [1876, 0]
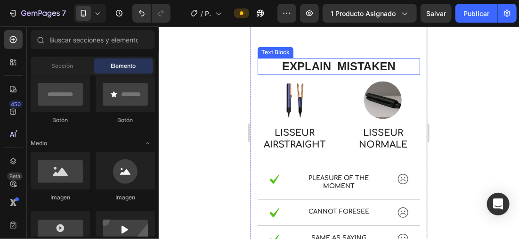
click at [385, 67] on p "explain mistaken" at bounding box center [338, 66] width 161 height 15
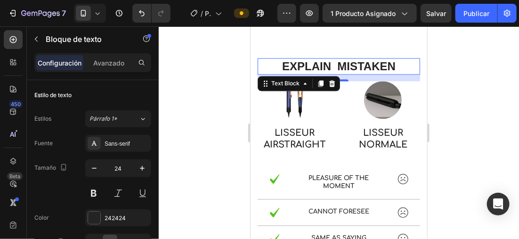
click at [392, 66] on p "explain mistaken" at bounding box center [338, 66] width 161 height 15
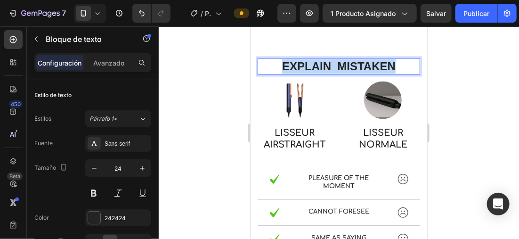
drag, startPoint x: 338, startPoint y: 66, endPoint x: 273, endPoint y: 66, distance: 65.0
click at [273, 66] on p "explain mistaken" at bounding box center [338, 66] width 161 height 15
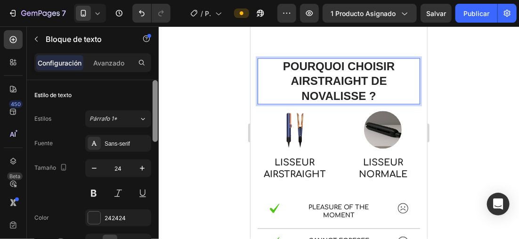
drag, startPoint x: 115, startPoint y: 138, endPoint x: 151, endPoint y: 132, distance: 36.8
click at [118, 137] on div "Sans-serif" at bounding box center [118, 143] width 66 height 17
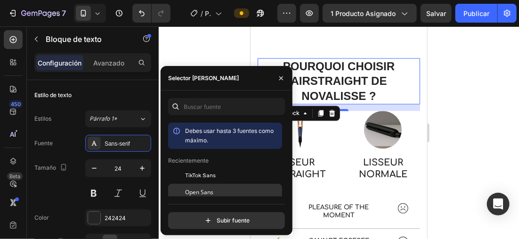
scroll to position [47, 0]
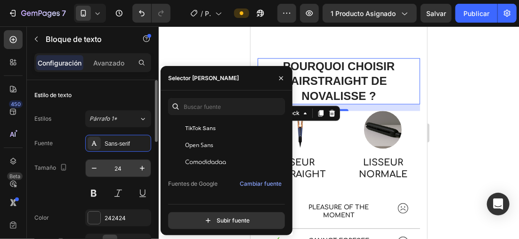
drag, startPoint x: 217, startPoint y: 154, endPoint x: 129, endPoint y: 169, distance: 89.7
click at [217, 153] on div "Comodidadaa" at bounding box center [225, 161] width 114 height 17
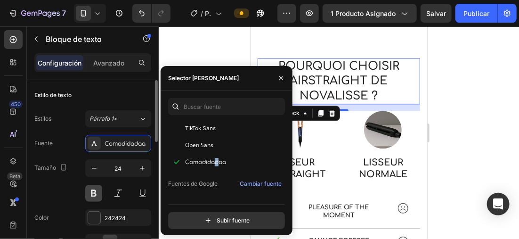
drag, startPoint x: 129, startPoint y: 169, endPoint x: 91, endPoint y: 188, distance: 43.0
click at [98, 185] on button at bounding box center [93, 193] width 17 height 17
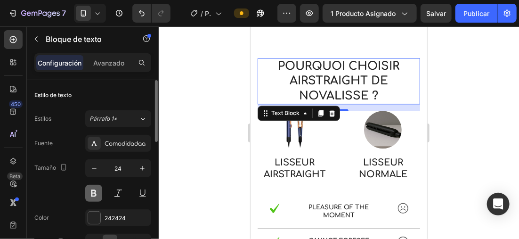
click at [91, 188] on button at bounding box center [93, 193] width 17 height 17
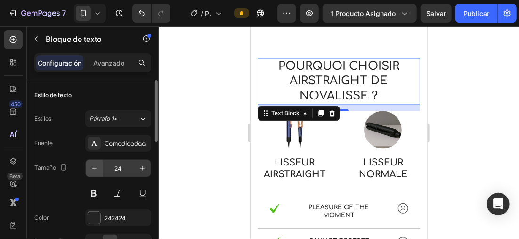
drag, startPoint x: 90, startPoint y: 189, endPoint x: 95, endPoint y: 162, distance: 26.7
click at [91, 187] on button at bounding box center [93, 193] width 17 height 17
click at [95, 162] on button "button" at bounding box center [94, 168] width 17 height 17
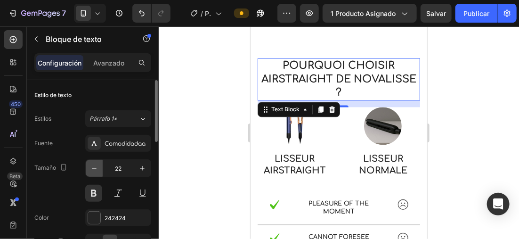
click at [95, 162] on button "button" at bounding box center [94, 168] width 17 height 17
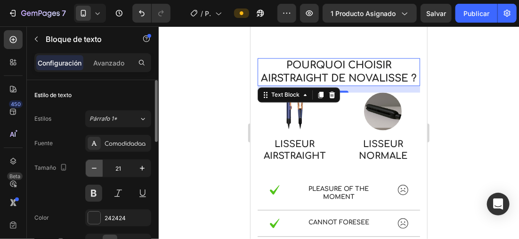
click at [95, 162] on button "button" at bounding box center [94, 168] width 17 height 17
type input "20"
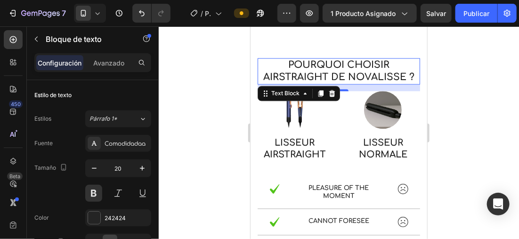
click at [186, 104] on div at bounding box center [339, 132] width 360 height 212
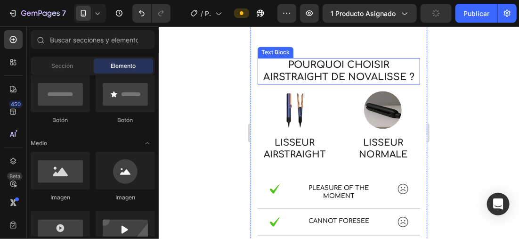
click at [405, 74] on p "Pourquoi choisir Airstraight de Novalisse ?" at bounding box center [338, 71] width 161 height 24
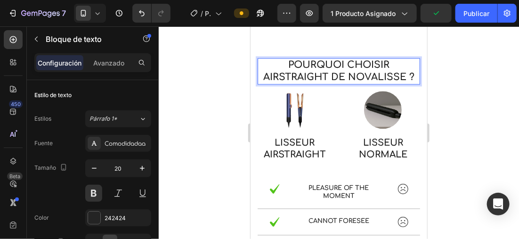
click at [405, 74] on p "Pourquoi choisir Airstraight de Novalisse ?" at bounding box center [338, 71] width 161 height 24
click at [407, 78] on p "Pourquoi choisir Airstraight de Novalisse?" at bounding box center [338, 71] width 161 height 24
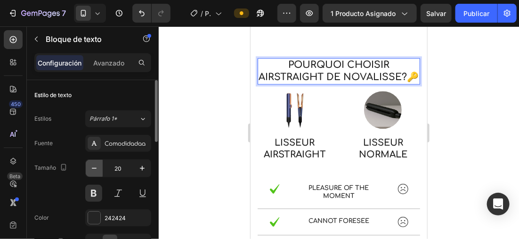
click at [93, 163] on icon "button" at bounding box center [93, 167] width 9 height 9
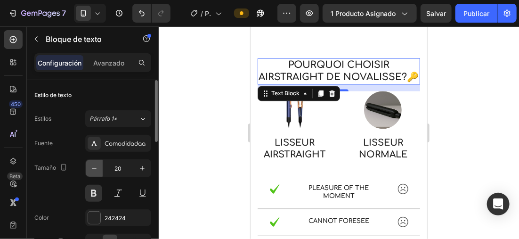
type input "19"
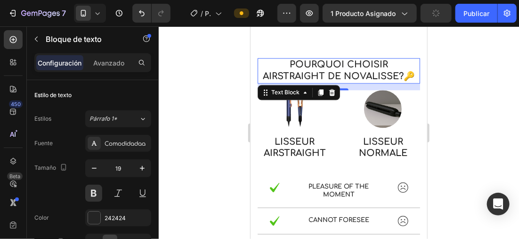
click at [163, 103] on div at bounding box center [339, 132] width 360 height 212
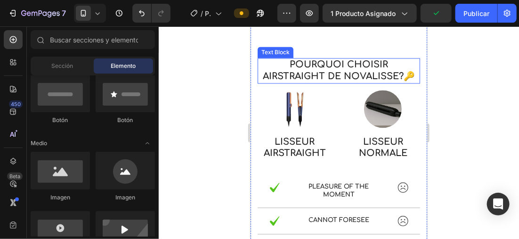
click at [331, 64] on p "Pourquoi choisir Airstraight de Novalisse?🔑" at bounding box center [338, 70] width 161 height 23
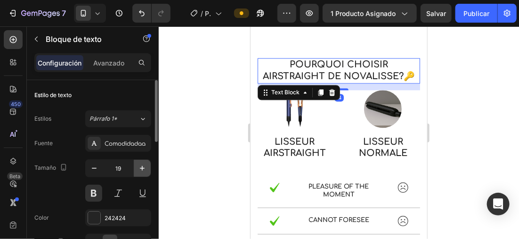
click at [141, 165] on icon "button" at bounding box center [141, 167] width 9 height 9
type input "20"
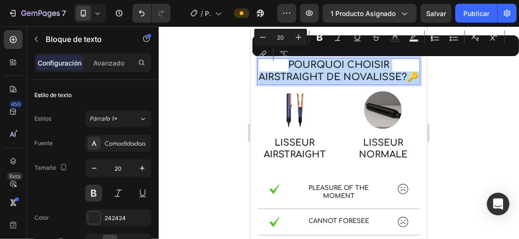
drag, startPoint x: 347, startPoint y: 88, endPoint x: 275, endPoint y: 64, distance: 76.2
click at [275, 64] on p "Pourquoi choisir Airstraight de Novalisse?🔑" at bounding box center [338, 71] width 161 height 24
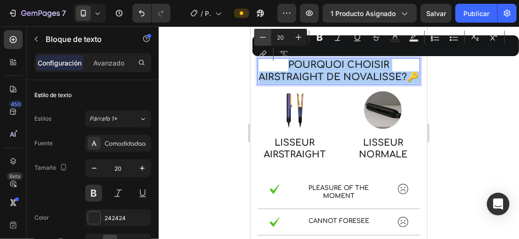
click at [267, 40] on button "Minus" at bounding box center [262, 37] width 17 height 17
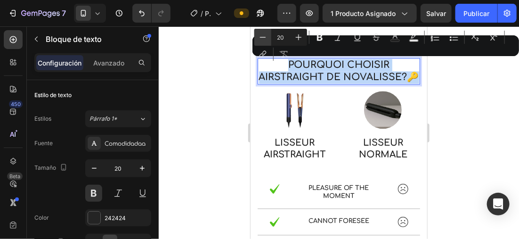
type input "19"
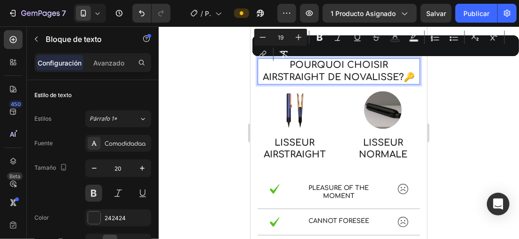
click at [181, 73] on div at bounding box center [339, 132] width 360 height 212
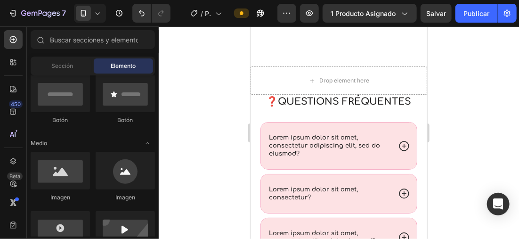
scroll to position [1492, 0]
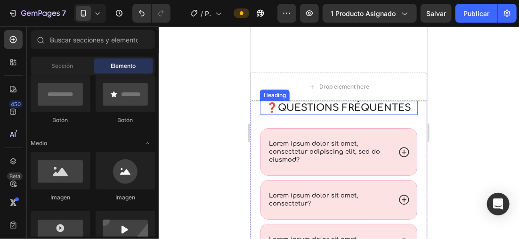
click at [366, 104] on h2 "❓Questions fréquentes" at bounding box center [338, 107] width 158 height 14
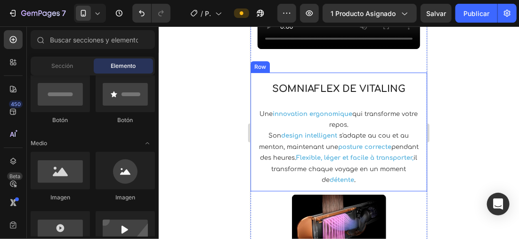
scroll to position [1237, 0]
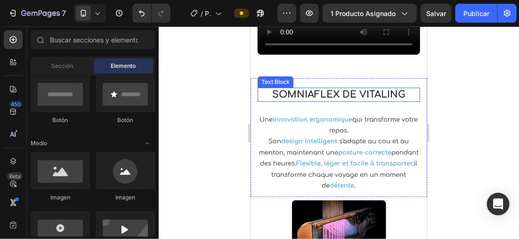
click at [379, 100] on p "SomniaFlex de Vitaling" at bounding box center [338, 94] width 161 height 12
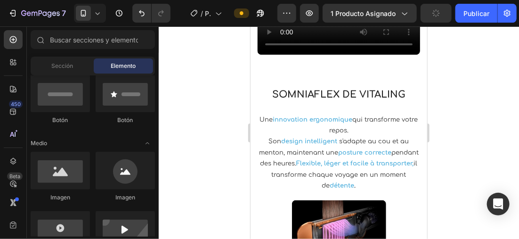
scroll to position [1050, 0]
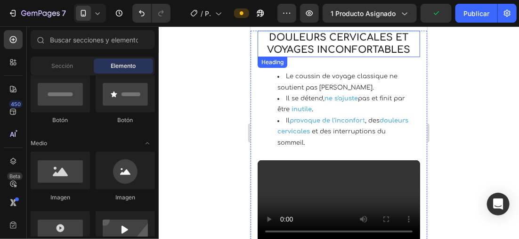
click at [384, 49] on h2 "Douleurs cervicales et voyages inconfortables" at bounding box center [338, 43] width 162 height 26
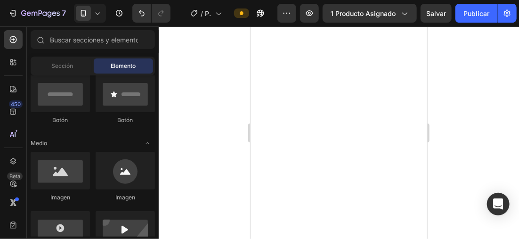
scroll to position [1905, 0]
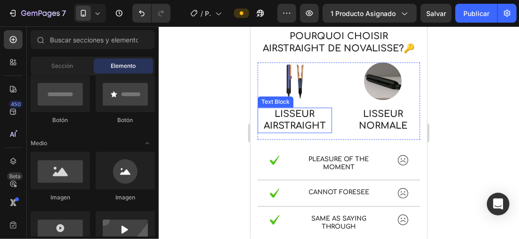
click at [278, 120] on p "LISSEUR AIRSTRAIGHT" at bounding box center [294, 119] width 72 height 23
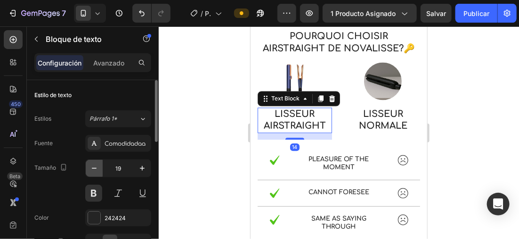
click at [96, 169] on icon "button" at bounding box center [93, 167] width 9 height 9
type input "18"
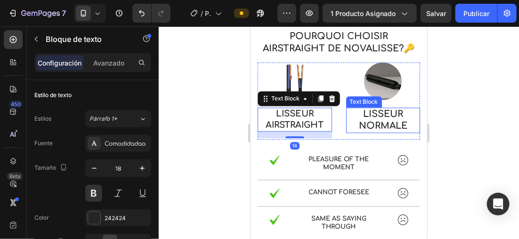
click at [378, 121] on p "LISSEUR NORMALE" at bounding box center [382, 119] width 72 height 23
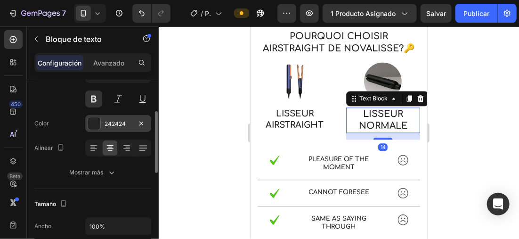
scroll to position [47, 0]
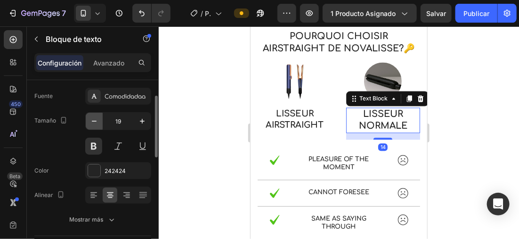
click at [98, 121] on icon "button" at bounding box center [93, 120] width 9 height 9
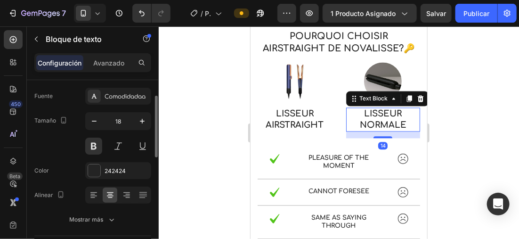
type input "17"
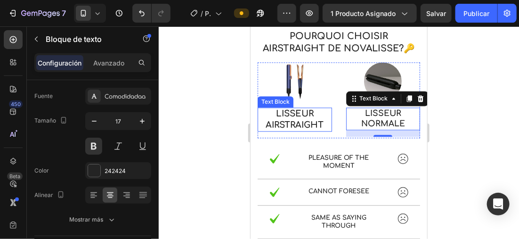
click at [276, 123] on p "LISSEUR AIRSTRAIGHT" at bounding box center [294, 119] width 72 height 22
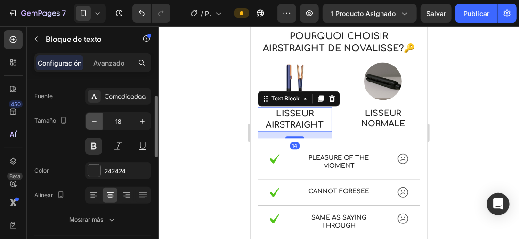
click at [89, 118] on icon "button" at bounding box center [93, 120] width 9 height 9
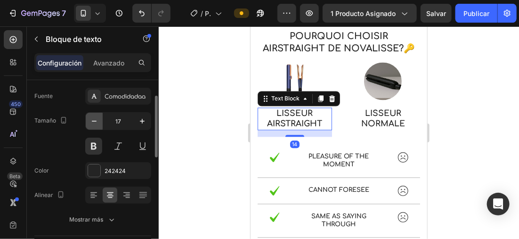
type input "16"
click at [182, 110] on div at bounding box center [339, 132] width 360 height 212
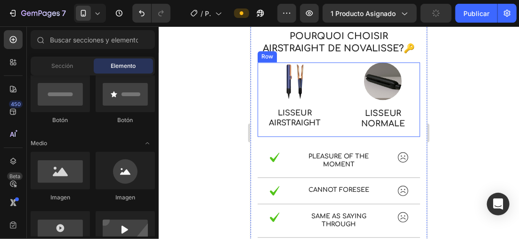
click at [410, 130] on div "Image LISSEUR NORMALE Text Block" at bounding box center [383, 99] width 74 height 74
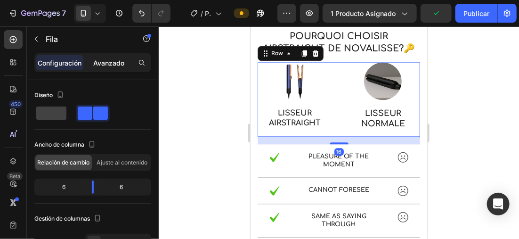
click at [117, 63] on p "Avanzado" at bounding box center [108, 63] width 31 height 10
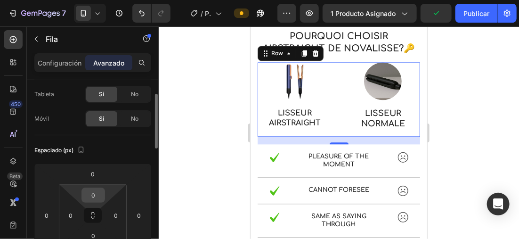
click at [93, 192] on input "0" at bounding box center [93, 195] width 19 height 14
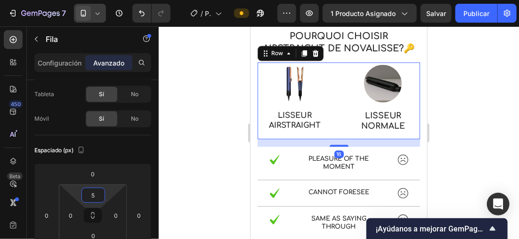
click at [100, 7] on div at bounding box center [90, 13] width 32 height 19
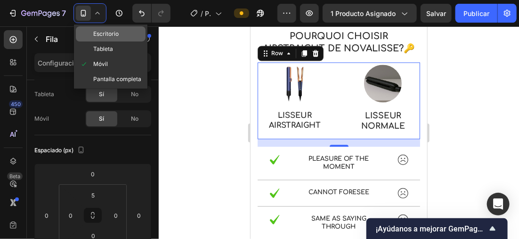
click at [112, 33] on span "Escritorio" at bounding box center [105, 33] width 25 height 9
type input "0"
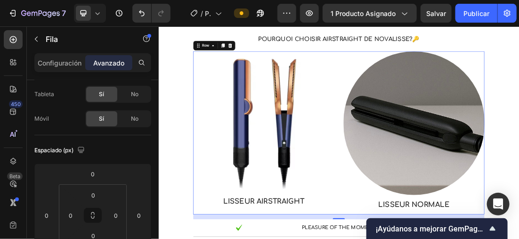
scroll to position [1911, 0]
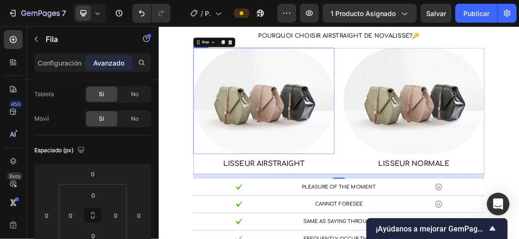
click at [320, 155] on img at bounding box center [322, 142] width 221 height 166
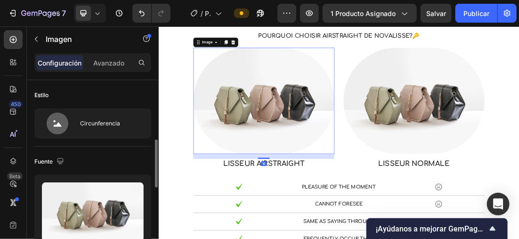
scroll to position [94, 0]
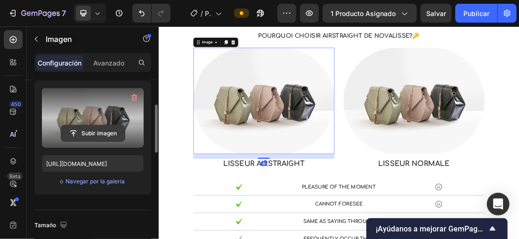
click at [100, 131] on input "file" at bounding box center [93, 133] width 64 height 16
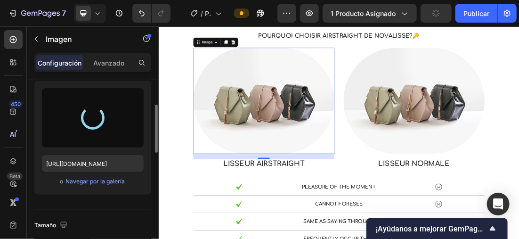
type input "[URL][DOMAIN_NAME]"
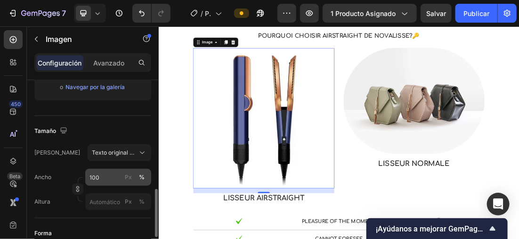
scroll to position [235, 0]
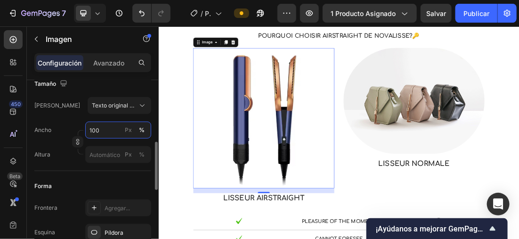
click at [106, 133] on input "100" at bounding box center [118, 129] width 66 height 17
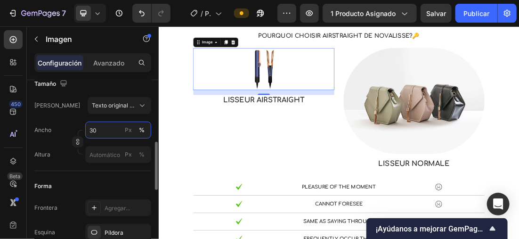
type input "3"
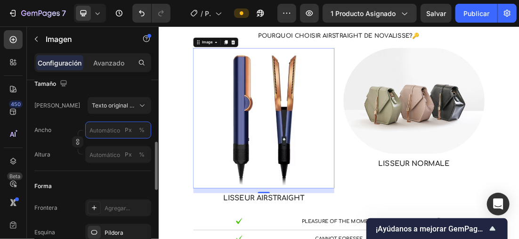
type input "3"
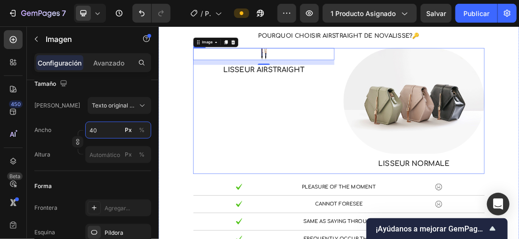
type input "4"
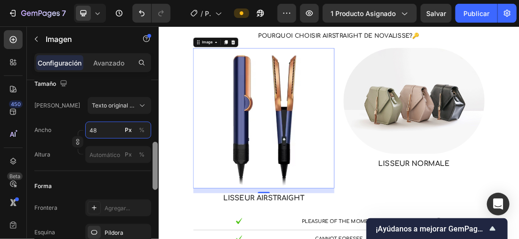
type input "4"
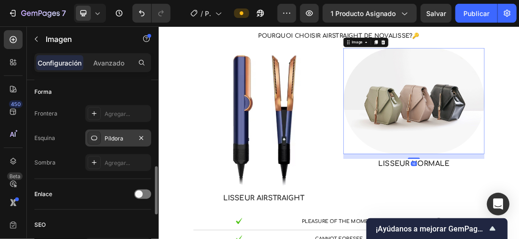
scroll to position [94, 0]
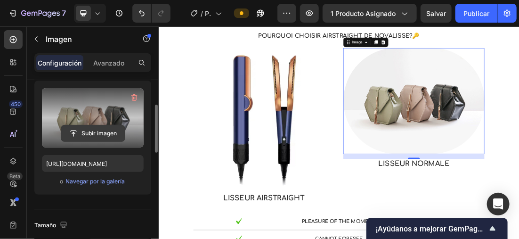
click at [102, 130] on input "file" at bounding box center [93, 133] width 64 height 16
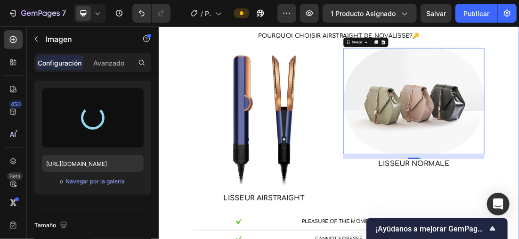
type input "[URL][DOMAIN_NAME]"
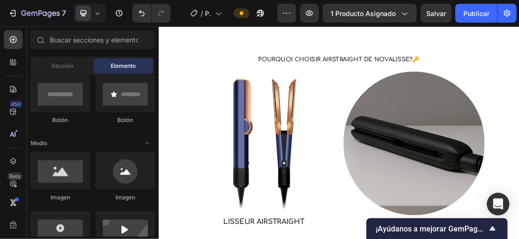
scroll to position [1862, 0]
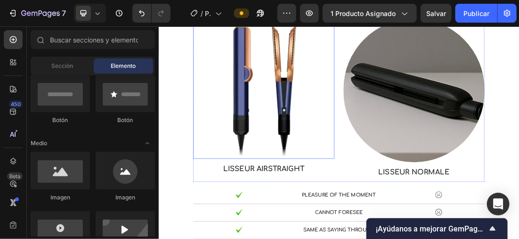
click at [428, 126] on div at bounding box center [322, 124] width 221 height 220
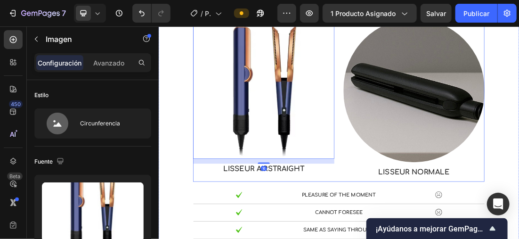
click at [434, 122] on div "Image 16 LISSEUR AIRSTRAIGHT Text Block Image LISSEUR NORMALE Text Block Row" at bounding box center [440, 142] width 457 height 256
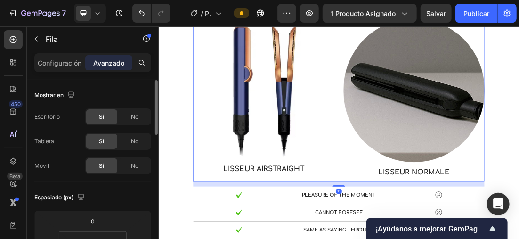
scroll to position [94, 0]
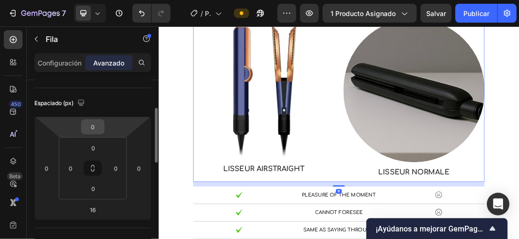
click at [95, 124] on input "0" at bounding box center [92, 127] width 19 height 14
type input "10"
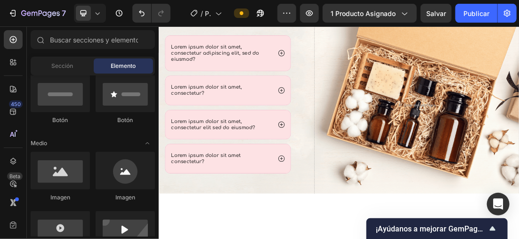
scroll to position [1841, 0]
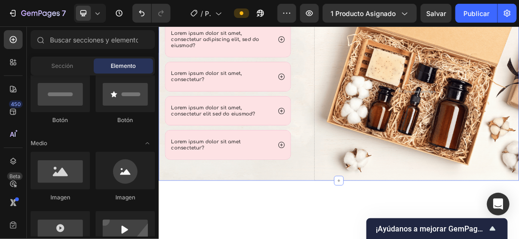
click at [518, 121] on div "❓Questions fréquentes Heading Lorem ipsum dolor sit amet, consectetur adipiscin…" at bounding box center [440, 109] width 565 height 318
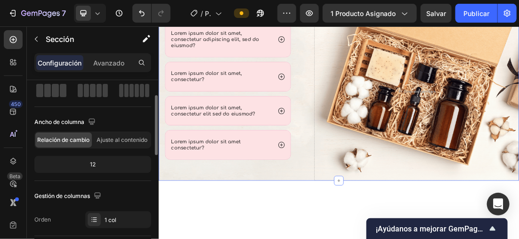
scroll to position [0, 0]
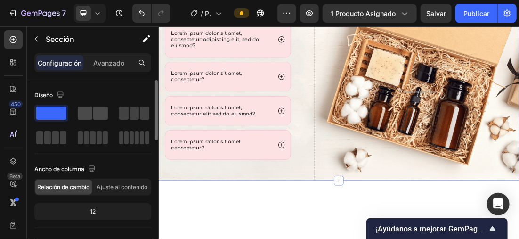
click at [100, 114] on span at bounding box center [100, 112] width 15 height 13
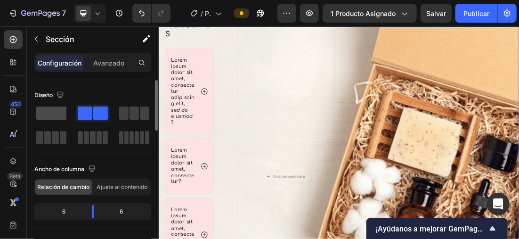
click at [56, 115] on span at bounding box center [51, 112] width 30 height 13
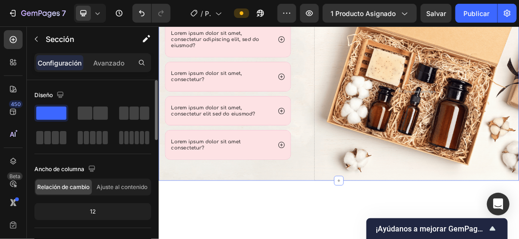
click at [46, 113] on span at bounding box center [51, 112] width 30 height 13
click at [96, 13] on icon at bounding box center [97, 12] width 9 height 9
drag, startPoint x: 96, startPoint y: 13, endPoint x: 71, endPoint y: 91, distance: 82.6
click at [71, 91] on div "Diseño" at bounding box center [92, 95] width 117 height 15
click at [96, 13] on icon at bounding box center [97, 12] width 9 height 9
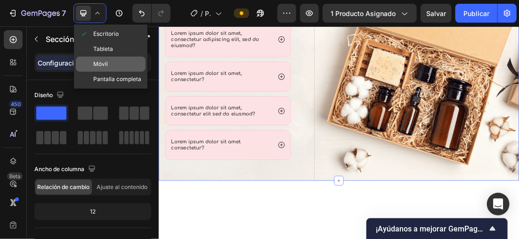
click at [112, 59] on div "Móvil" at bounding box center [111, 63] width 70 height 15
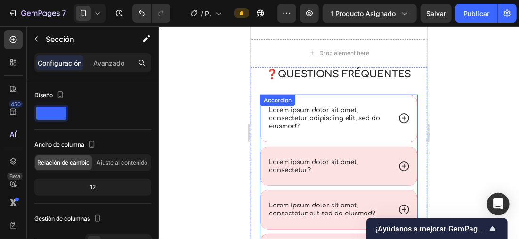
scroll to position [1520, 0]
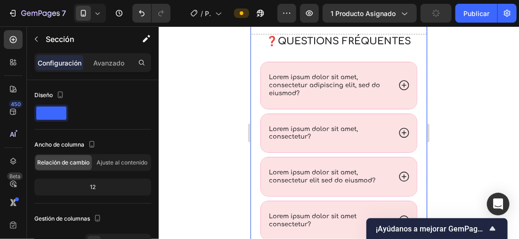
click at [416, 76] on div "❓Questions fréquentes Heading Lorem ipsum dolor sit amet, consectetur adipiscin…" at bounding box center [338, 138] width 177 height 209
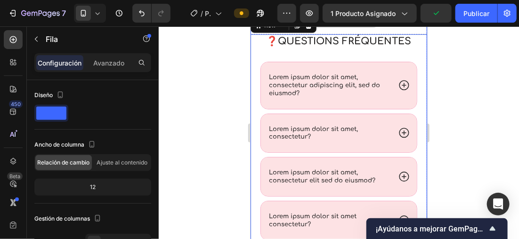
click at [413, 34] on div "Drop element here" at bounding box center [338, 20] width 177 height 28
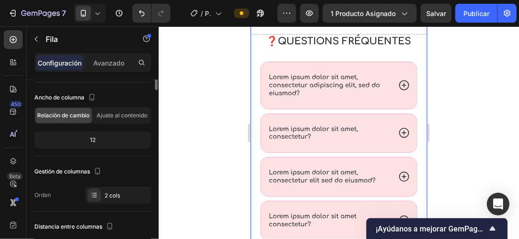
scroll to position [0, 0]
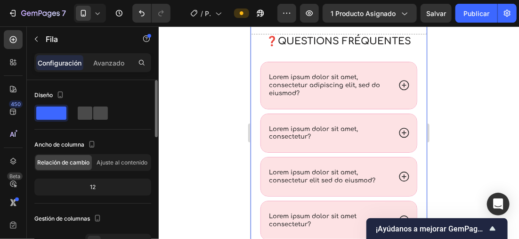
click at [90, 110] on span at bounding box center [85, 112] width 15 height 13
type input "30"
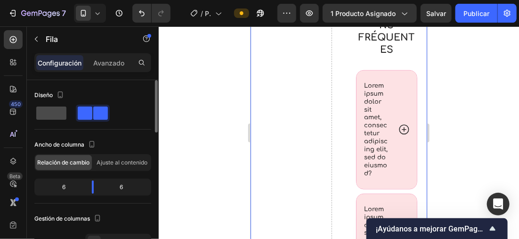
click at [61, 109] on span at bounding box center [51, 112] width 30 height 13
type input "0"
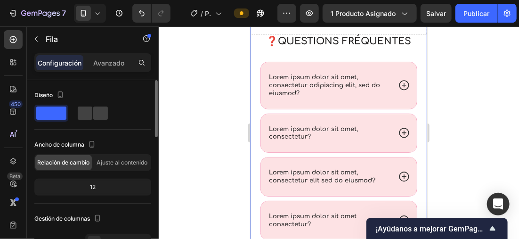
drag, startPoint x: 61, startPoint y: 109, endPoint x: 53, endPoint y: 110, distance: 8.6
click at [53, 110] on span at bounding box center [51, 112] width 30 height 13
click at [131, 161] on span "Ajuste al contenido" at bounding box center [122, 162] width 51 height 8
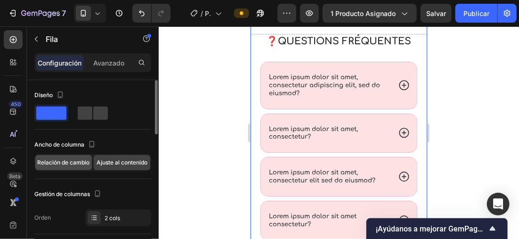
click at [77, 161] on span "Relación de cambio" at bounding box center [64, 162] width 52 height 8
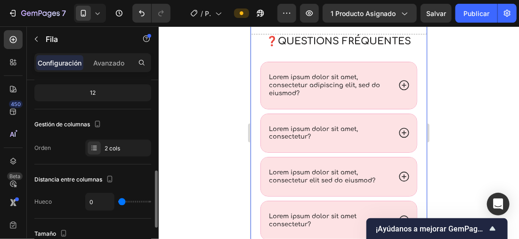
scroll to position [141, 0]
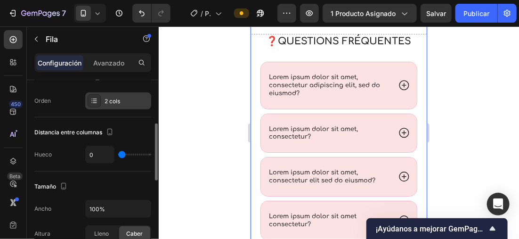
click at [107, 104] on div "2 cols" at bounding box center [118, 100] width 66 height 17
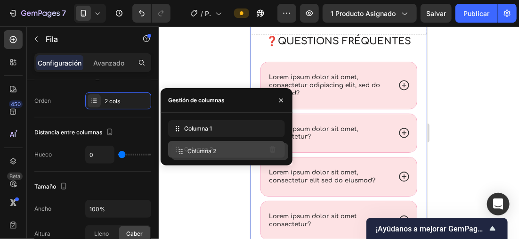
drag, startPoint x: 256, startPoint y: 130, endPoint x: 259, endPoint y: 153, distance: 23.3
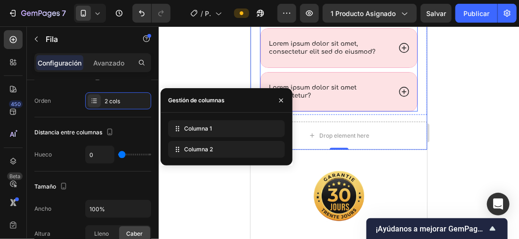
scroll to position [1661, 0]
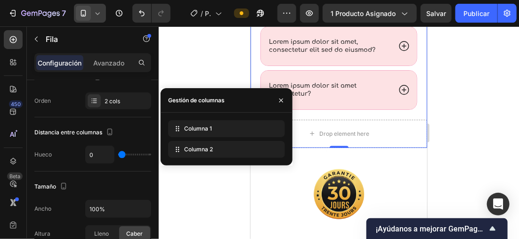
click at [98, 18] on div at bounding box center [90, 13] width 32 height 19
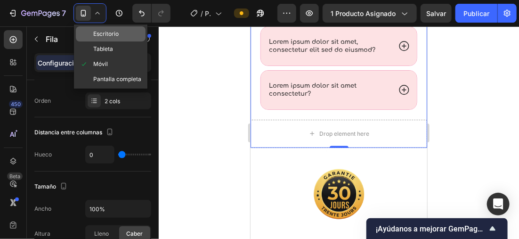
click at [108, 32] on span "Escritorio" at bounding box center [105, 33] width 25 height 9
type input "30"
type input "1200"
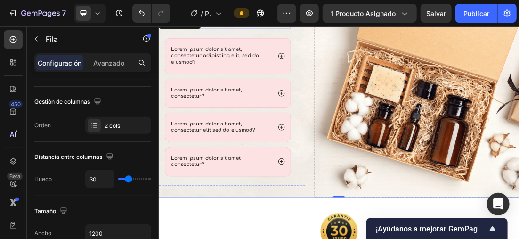
scroll to position [1543, 0]
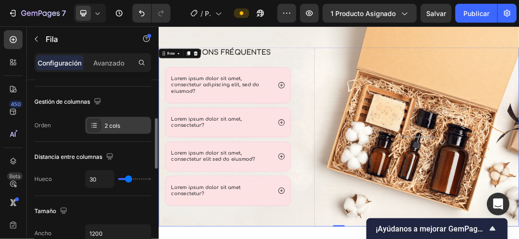
click at [113, 124] on div "2 cols" at bounding box center [127, 125] width 44 height 8
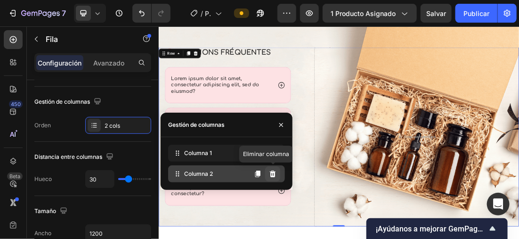
click at [274, 172] on icon at bounding box center [272, 173] width 6 height 7
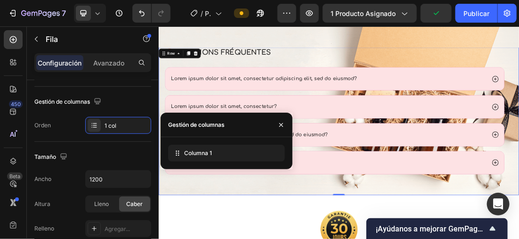
click at [477, 238] on div "❓Questions fréquentes Heading Lorem ipsum dolor sit amet, consectetur adipiscin…" at bounding box center [440, 174] width 565 height 231
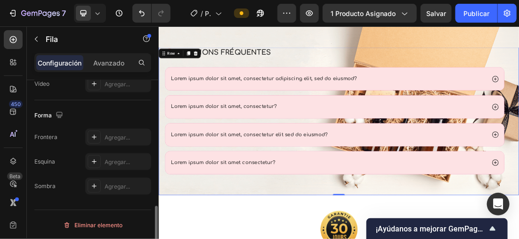
scroll to position [247, 0]
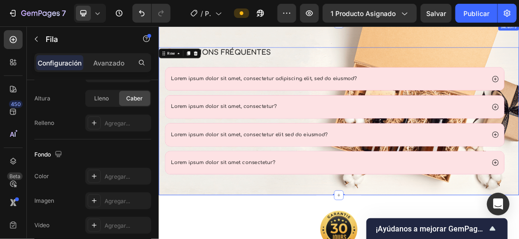
click at [384, 39] on div "❓Questions fréquentes Heading Lorem ipsum dolor sit amet, consectetur adipiscin…" at bounding box center [440, 155] width 565 height 269
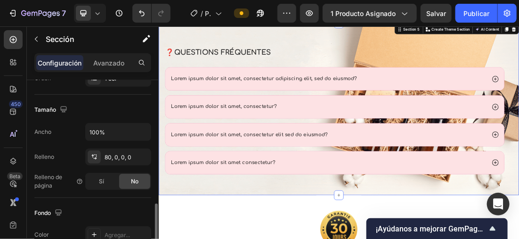
scroll to position [282, 0]
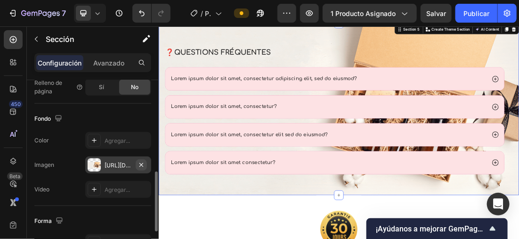
click at [139, 164] on icon "button" at bounding box center [141, 165] width 8 height 8
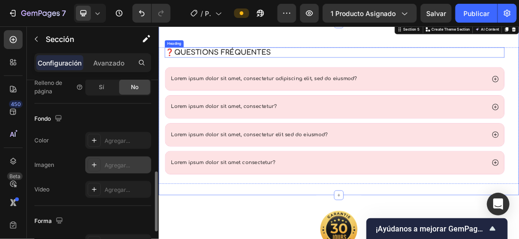
click at [341, 63] on h2 "❓Questions fréquentes" at bounding box center [434, 67] width 533 height 16
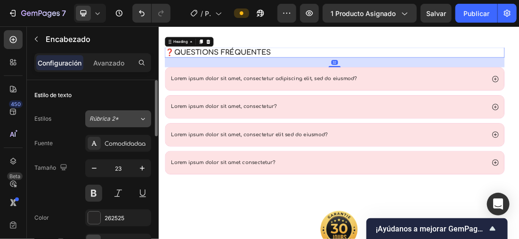
scroll to position [94, 0]
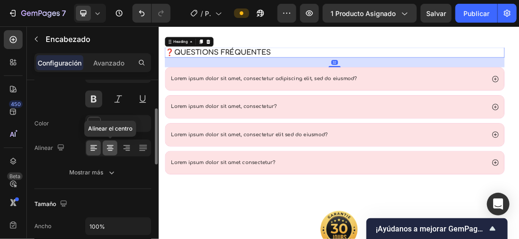
click at [107, 145] on icon at bounding box center [109, 147] width 9 height 9
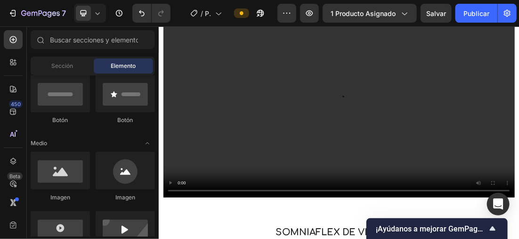
scroll to position [1040, 0]
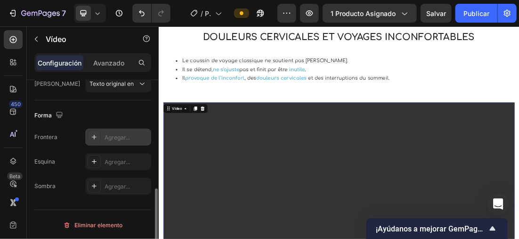
scroll to position [215, 0]
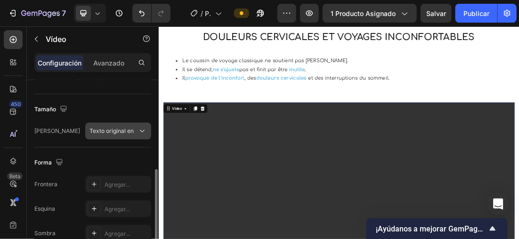
click at [131, 125] on button "Texto original en" at bounding box center [118, 130] width 66 height 17
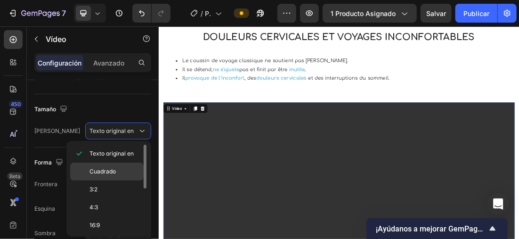
click at [114, 169] on span "Cuadrado" at bounding box center [102, 171] width 26 height 8
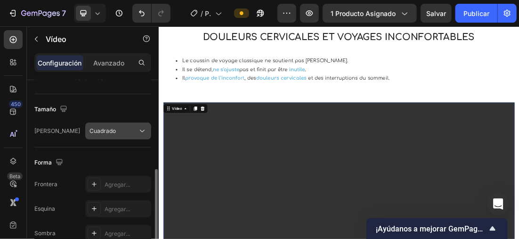
click at [110, 127] on span "Cuadrado" at bounding box center [102, 130] width 26 height 7
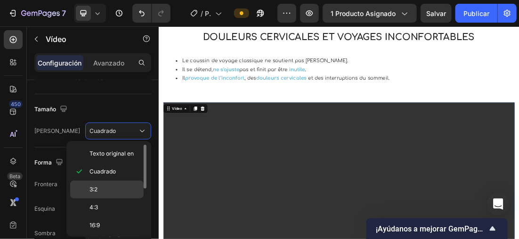
click at [119, 187] on p "3:2" at bounding box center [114, 189] width 50 height 8
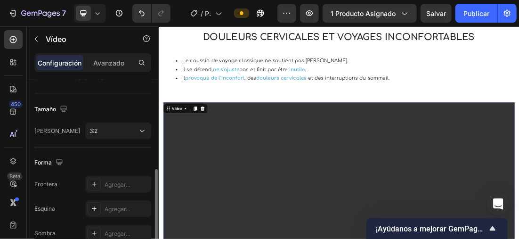
scroll to position [262, 0]
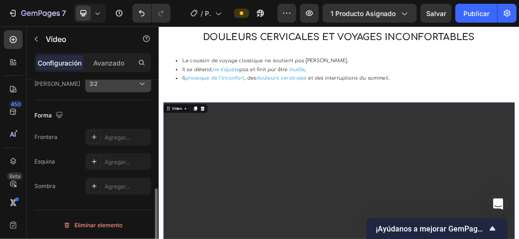
click at [120, 89] on button "3:2" at bounding box center [118, 83] width 66 height 17
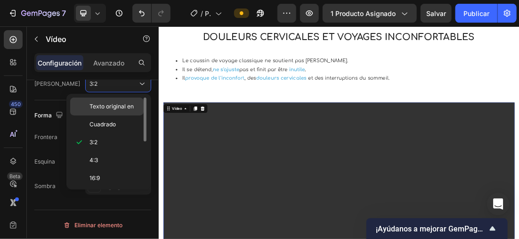
click at [120, 102] on span "Texto original en" at bounding box center [111, 106] width 44 height 8
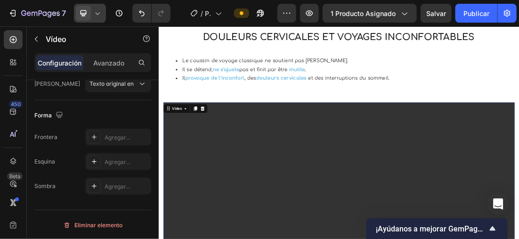
click at [99, 8] on div at bounding box center [90, 13] width 32 height 19
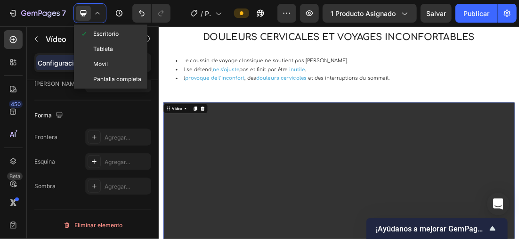
drag, startPoint x: 98, startPoint y: 64, endPoint x: 82, endPoint y: 69, distance: 16.7
click at [98, 65] on span "Móvil" at bounding box center [100, 63] width 15 height 9
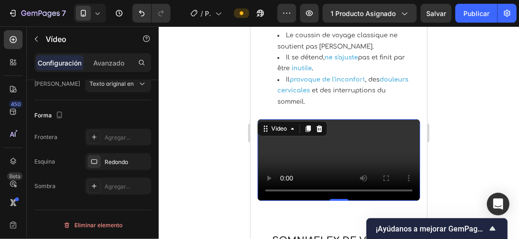
scroll to position [1150, 0]
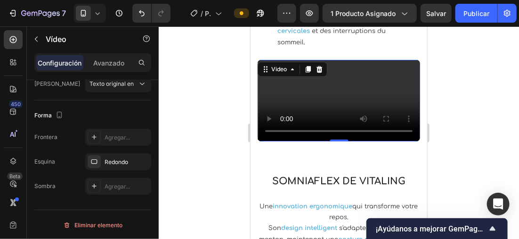
click at [395, 84] on video at bounding box center [338, 99] width 162 height 81
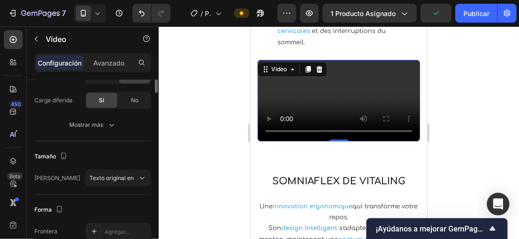
scroll to position [73, 0]
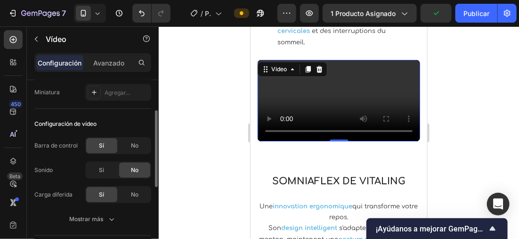
click at [93, 15] on icon at bounding box center [97, 12] width 9 height 9
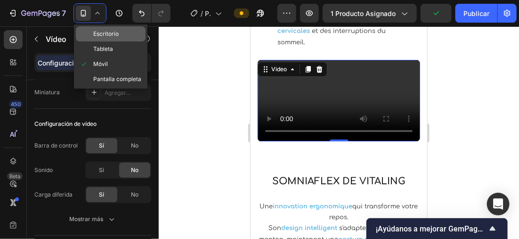
click at [116, 31] on span "Escritorio" at bounding box center [105, 33] width 25 height 9
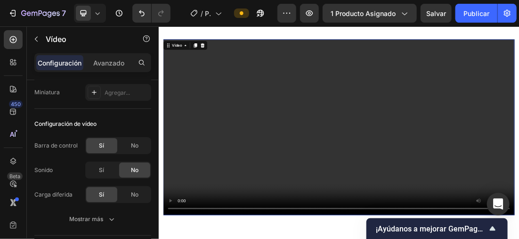
scroll to position [1126, 0]
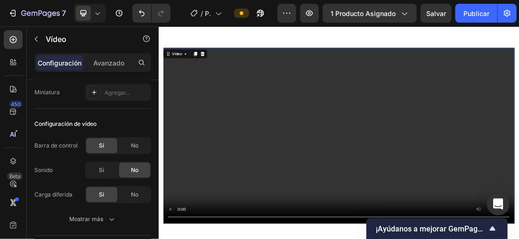
click at [518, 170] on video at bounding box center [440, 196] width 551 height 275
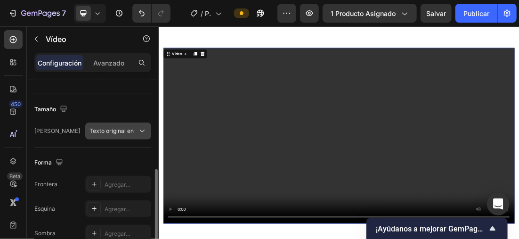
scroll to position [262, 0]
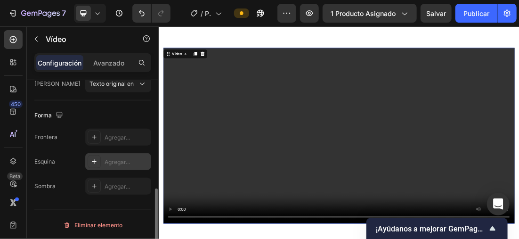
click at [94, 161] on icon at bounding box center [94, 162] width 8 height 8
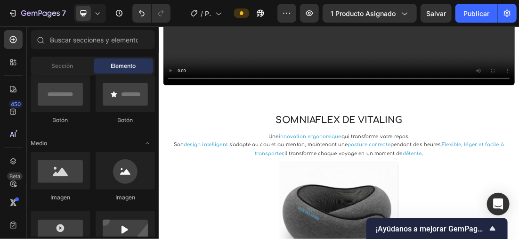
scroll to position [1406, 0]
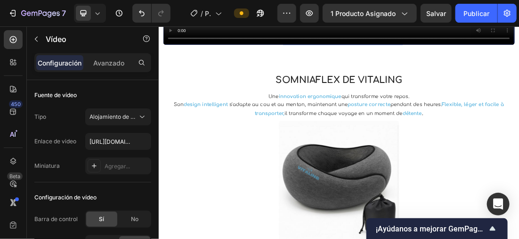
click at [94, 12] on icon at bounding box center [97, 12] width 9 height 9
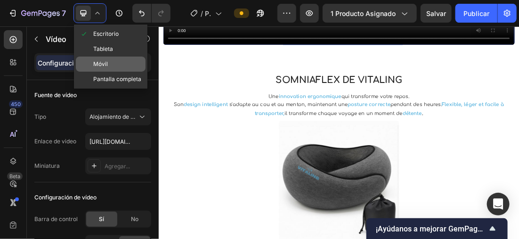
click at [103, 56] on div "Móvil" at bounding box center [111, 63] width 70 height 15
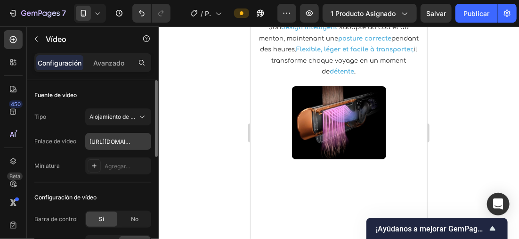
scroll to position [1150, 0]
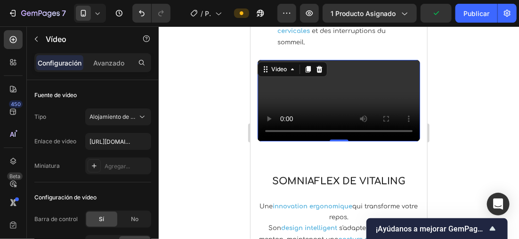
click at [201, 111] on div at bounding box center [339, 132] width 360 height 212
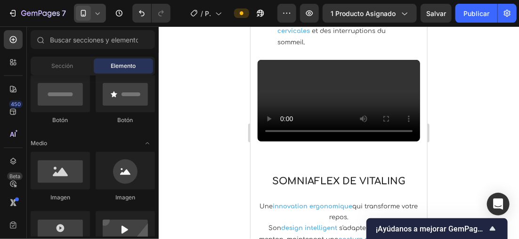
click at [93, 7] on div at bounding box center [90, 13] width 32 height 19
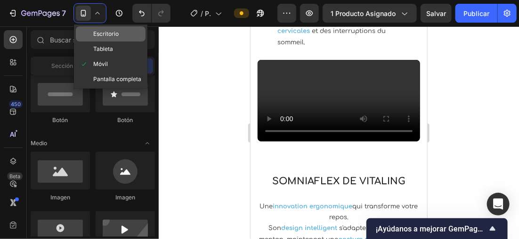
click at [112, 32] on span "Escritorio" at bounding box center [105, 33] width 25 height 9
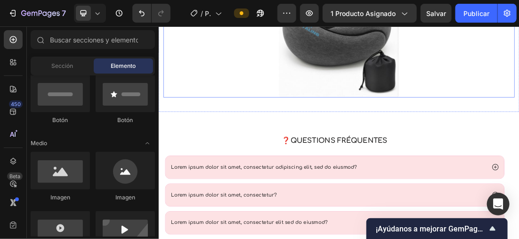
scroll to position [1624, 0]
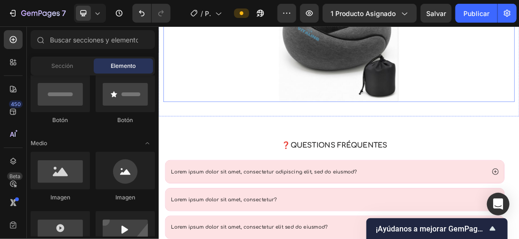
click at [496, 144] on img at bounding box center [440, 50] width 188 height 188
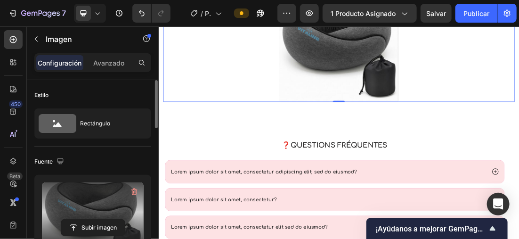
scroll to position [94, 0]
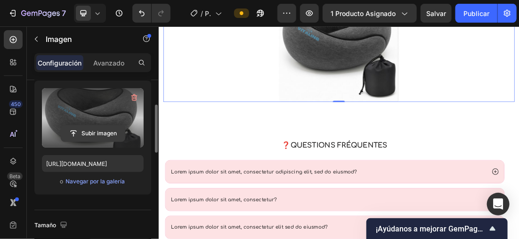
click at [105, 129] on input "file" at bounding box center [93, 133] width 64 height 16
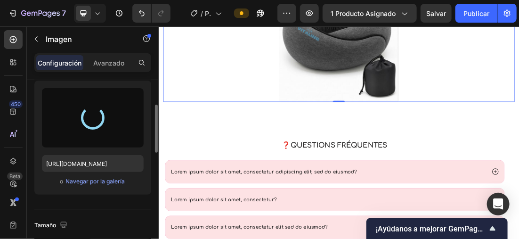
type input "[URL][DOMAIN_NAME]"
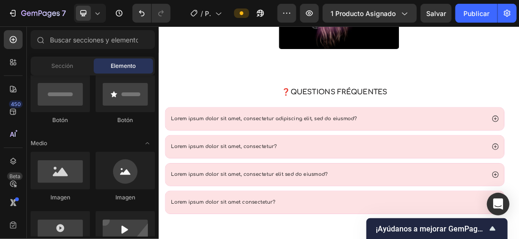
scroll to position [1650, 0]
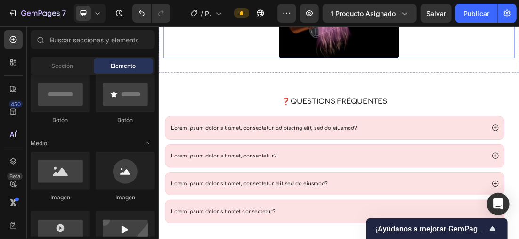
click at [518, 75] on div at bounding box center [440, 2] width 551 height 145
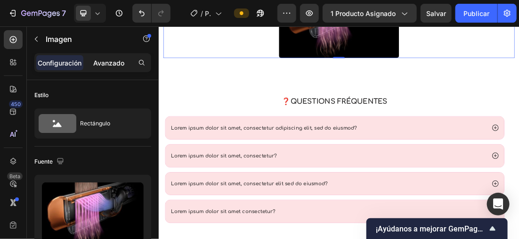
click at [105, 66] on p "Avanzado" at bounding box center [108, 63] width 31 height 10
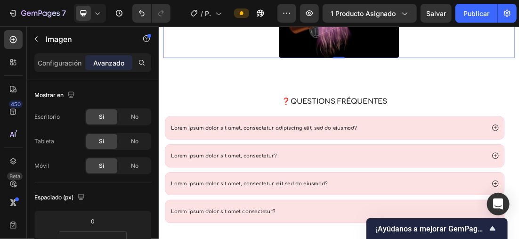
scroll to position [47, 0]
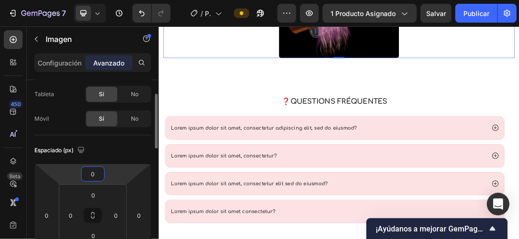
click at [99, 173] on input "0" at bounding box center [92, 174] width 19 height 14
type input "10"
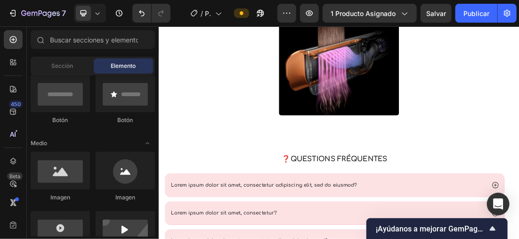
scroll to position [1572, 0]
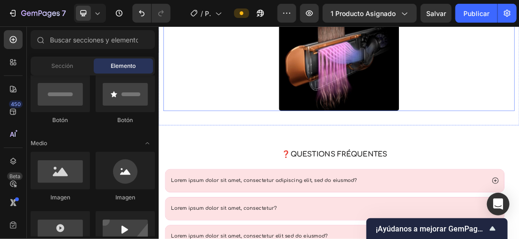
click at [518, 158] on div at bounding box center [440, 85] width 551 height 145
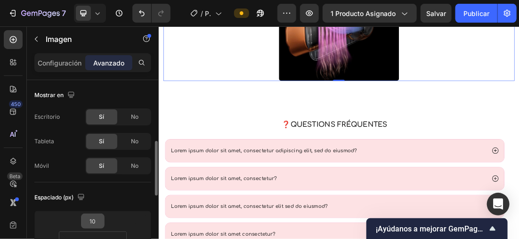
scroll to position [94, 0]
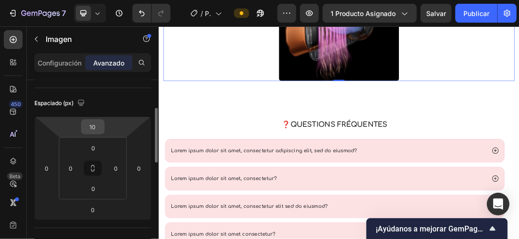
click at [97, 126] on input "10" at bounding box center [92, 127] width 19 height 14
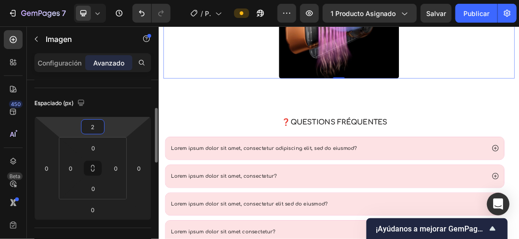
type input "20"
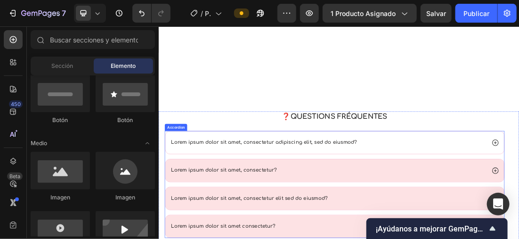
scroll to position [1774, 0]
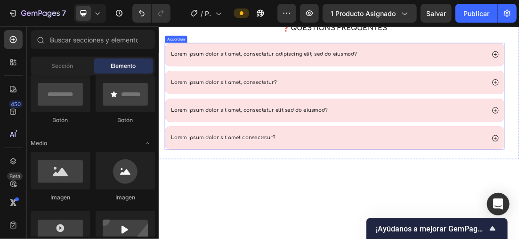
click at [518, 88] on div "Lorem ipsum dolor sit amet, consectetur adipiscing elit, sed do eiusmod?" at bounding box center [434, 70] width 532 height 36
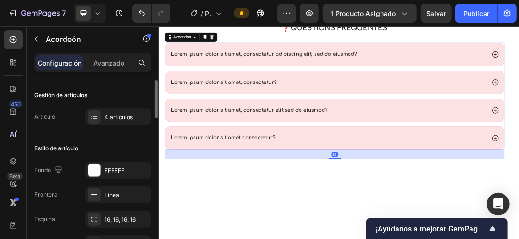
scroll to position [94, 0]
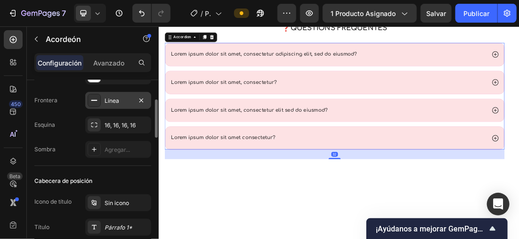
click at [99, 103] on div at bounding box center [94, 100] width 13 height 13
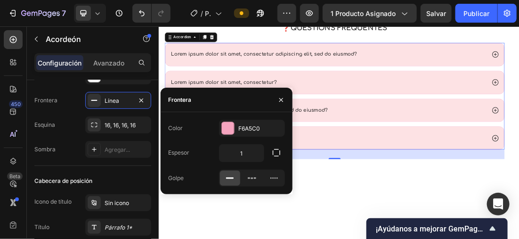
click at [216, 112] on div "Color F6A5C0 Espesor 1 Golpe" at bounding box center [227, 153] width 132 height 82
click at [209, 111] on div "Frontera" at bounding box center [227, 100] width 132 height 24
drag, startPoint x: 209, startPoint y: 111, endPoint x: 194, endPoint y: 105, distance: 16.4
click at [194, 105] on div "Frontera" at bounding box center [178, 100] width 34 height 24
click at [223, 95] on div "Frontera" at bounding box center [227, 100] width 132 height 24
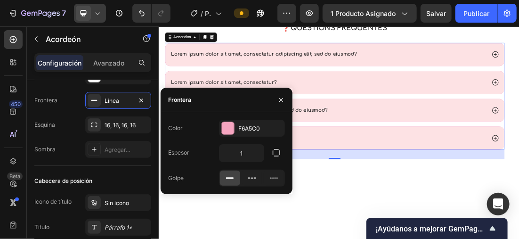
click at [97, 5] on div at bounding box center [90, 13] width 32 height 19
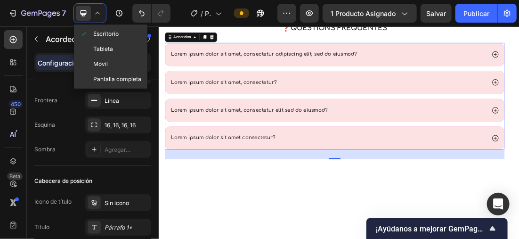
click at [114, 59] on div "Móvil" at bounding box center [111, 63] width 70 height 15
type input "9"
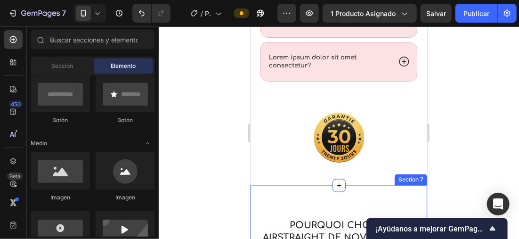
scroll to position [1755, 0]
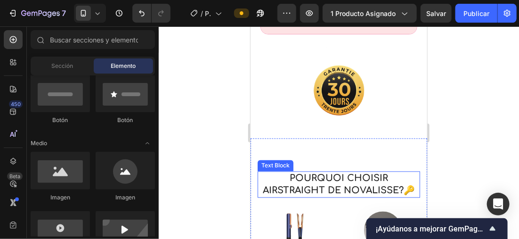
click at [397, 176] on p "Pourquoi choisir Airstraight de Novalisse?🔑" at bounding box center [338, 184] width 161 height 24
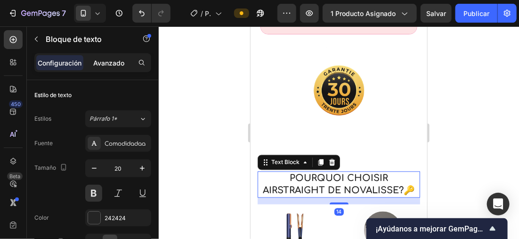
click at [112, 64] on p "Avanzado" at bounding box center [108, 63] width 31 height 10
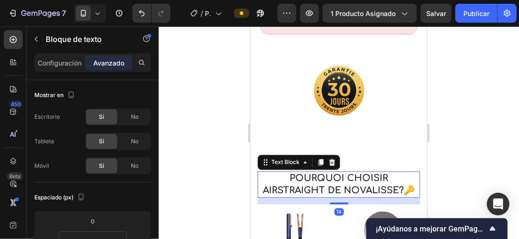
scroll to position [94, 0]
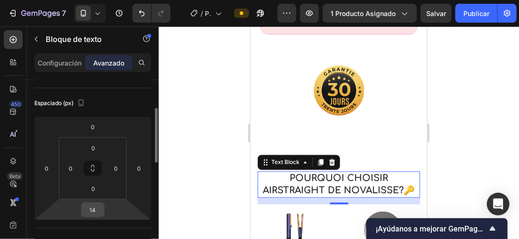
click at [100, 207] on input "14" at bounding box center [92, 209] width 19 height 14
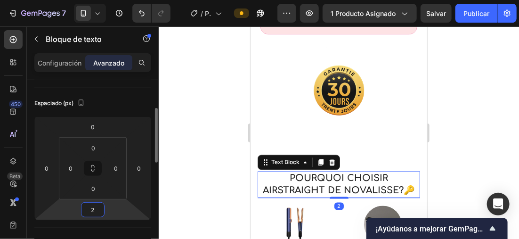
type input "20"
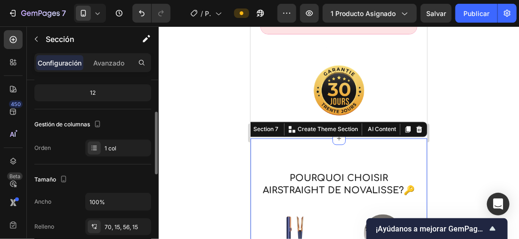
scroll to position [0, 0]
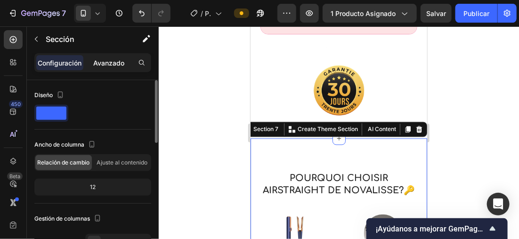
click at [105, 63] on p "Avanzado" at bounding box center [108, 63] width 31 height 10
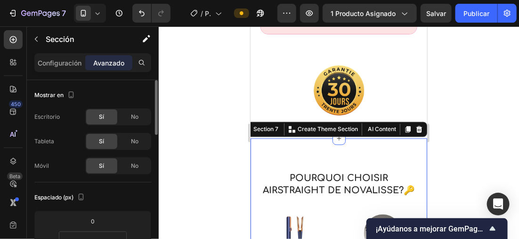
scroll to position [47, 0]
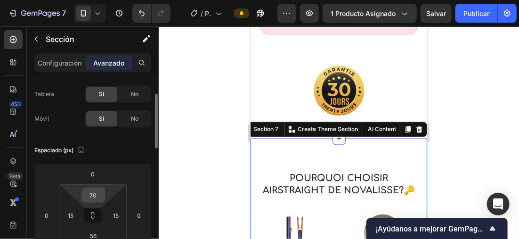
click at [99, 192] on input "70" at bounding box center [93, 195] width 19 height 14
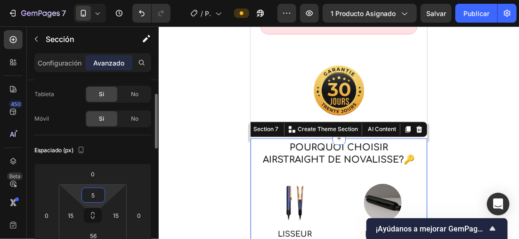
type input "50"
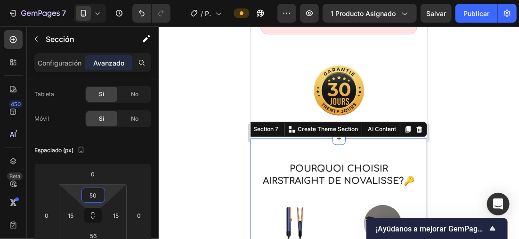
click at [209, 119] on div at bounding box center [339, 132] width 360 height 212
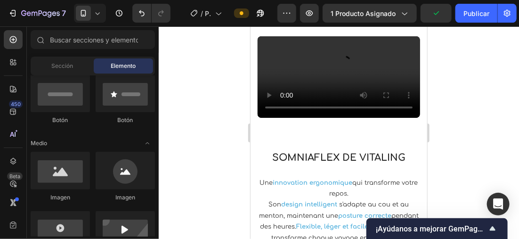
scroll to position [1145, 0]
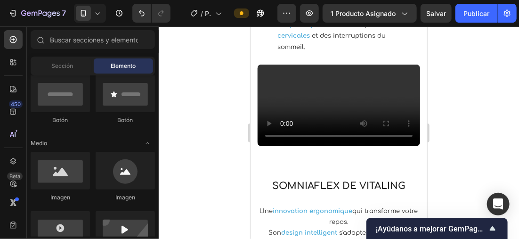
drag, startPoint x: 423, startPoint y: 136, endPoint x: 677, endPoint y: 128, distance: 254.8
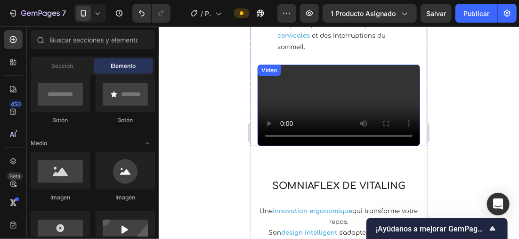
click at [400, 99] on video at bounding box center [338, 104] width 162 height 81
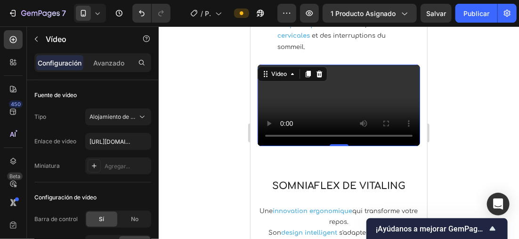
click at [218, 118] on div at bounding box center [339, 132] width 360 height 212
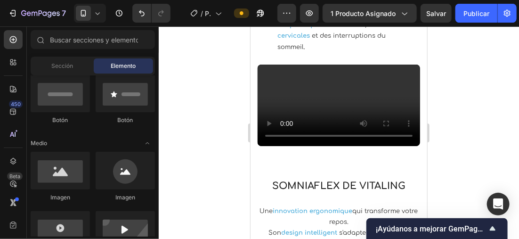
click at [97, 9] on icon at bounding box center [97, 12] width 9 height 9
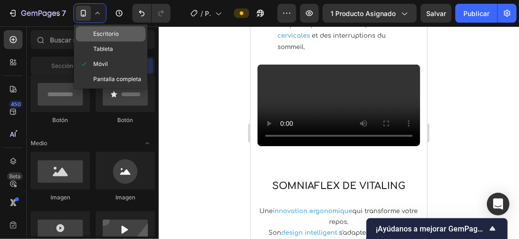
click at [121, 33] on div "Escritorio" at bounding box center [111, 33] width 70 height 15
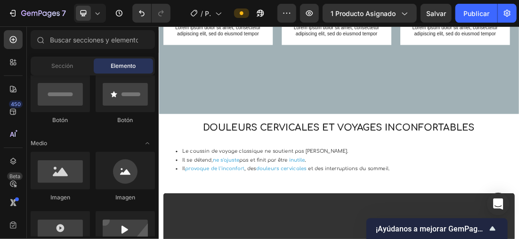
scroll to position [877, 0]
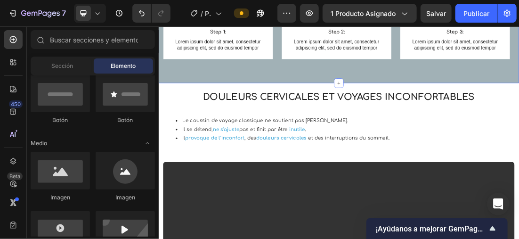
click at [518, 114] on div "The standard Lorem Heading Denouncing pleasure Text Block Row Image Step 1: Tex…" at bounding box center [440, 7] width 565 height 214
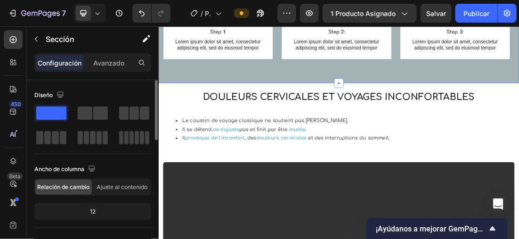
scroll to position [94, 0]
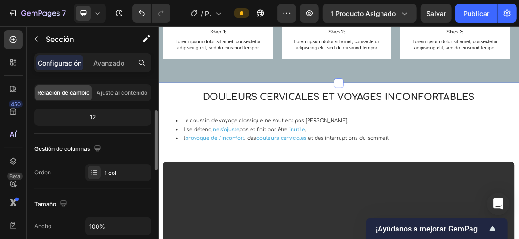
drag, startPoint x: 94, startPoint y: 60, endPoint x: 105, endPoint y: 92, distance: 34.2
click at [95, 60] on p "Avanzado" at bounding box center [108, 63] width 31 height 10
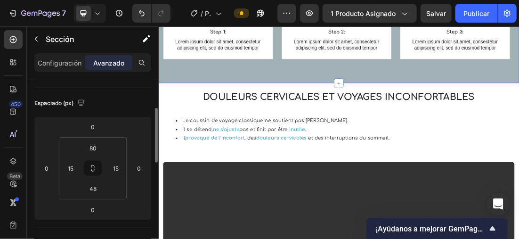
click at [115, 91] on div "Espaciado (px) 0 0 0 0 80 15 48 15" at bounding box center [92, 158] width 117 height 140
drag, startPoint x: 115, startPoint y: 91, endPoint x: 98, endPoint y: 84, distance: 18.2
click at [98, 84] on div "Mostrar en Escritorio Sí No Tableta Sí No Móvil Sí No" at bounding box center [92, 37] width 117 height 102
click at [73, 63] on p "Configuración" at bounding box center [60, 63] width 44 height 10
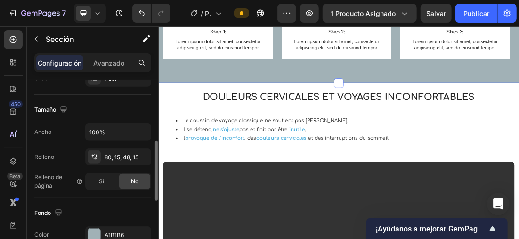
scroll to position [282, 0]
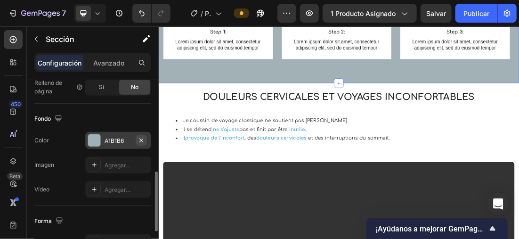
click at [142, 137] on icon "button" at bounding box center [141, 141] width 8 height 8
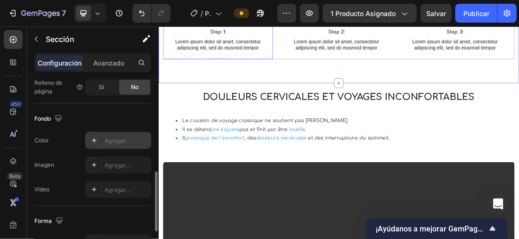
click at [333, 77] on div "Image Step 1: Text Block Lorem ipsum dolor sit amet, consectetur adipiscing eli…" at bounding box center [251, 44] width 172 height 65
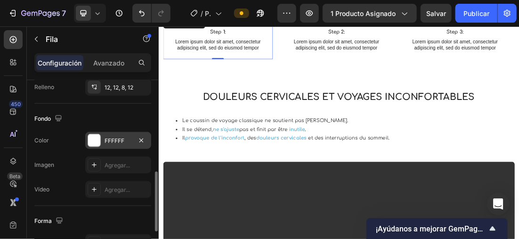
click at [102, 144] on div "FFFFFF" at bounding box center [118, 140] width 66 height 17
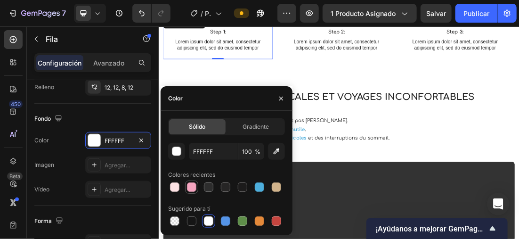
click at [187, 184] on div at bounding box center [191, 186] width 9 height 9
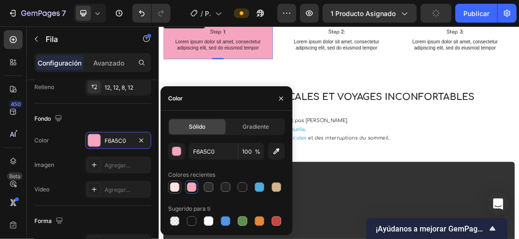
click at [176, 186] on div at bounding box center [174, 186] width 9 height 9
type input "FDE2E4"
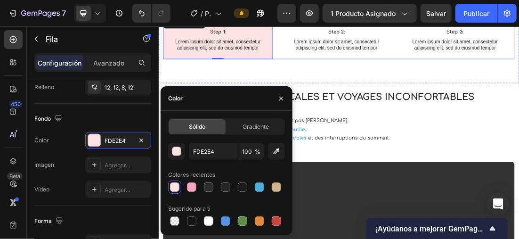
click at [518, 77] on div "Image Step 1: Text Block Lorem ipsum dolor sit amet, consectetur adipiscing eli…" at bounding box center [440, 44] width 551 height 65
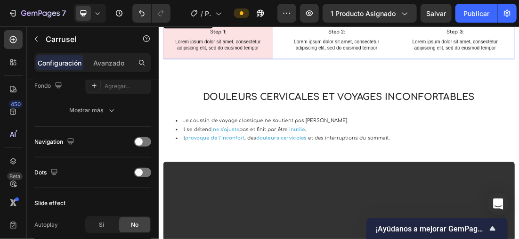
scroll to position [0, 0]
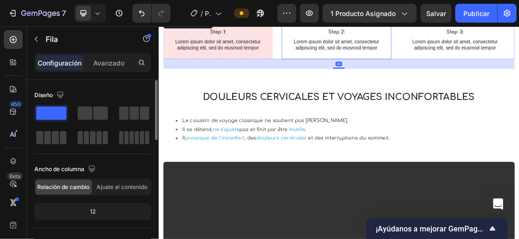
click at [518, 77] on div "Image Step 2: Text Block Lorem ipsum dolor sit amet, consectetur adipiscing eli…" at bounding box center [437, 44] width 172 height 65
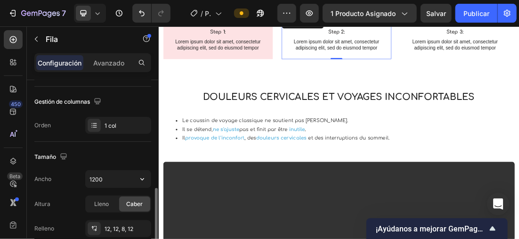
scroll to position [235, 0]
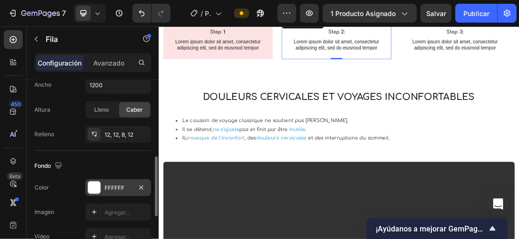
drag, startPoint x: 91, startPoint y: 182, endPoint x: 131, endPoint y: 183, distance: 40.5
click at [91, 182] on div at bounding box center [94, 187] width 12 height 12
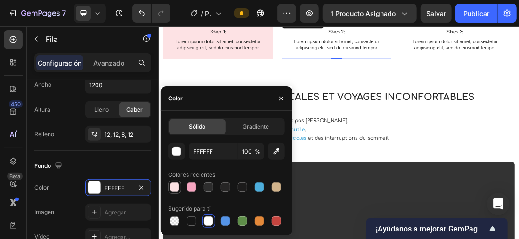
click at [177, 185] on div at bounding box center [174, 186] width 9 height 9
type input "FDE2E4"
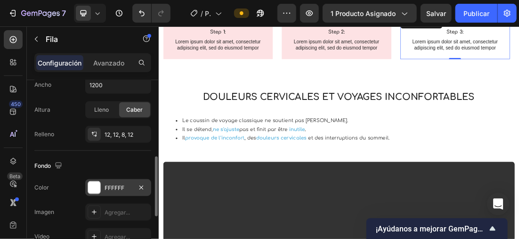
click at [96, 184] on div at bounding box center [94, 187] width 12 height 12
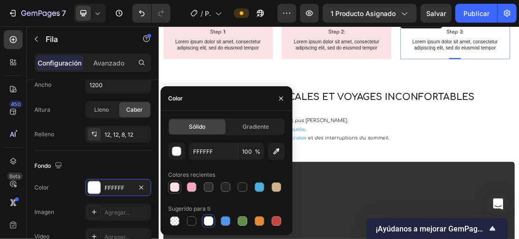
click at [170, 189] on div at bounding box center [174, 186] width 9 height 9
type input "FDE2E4"
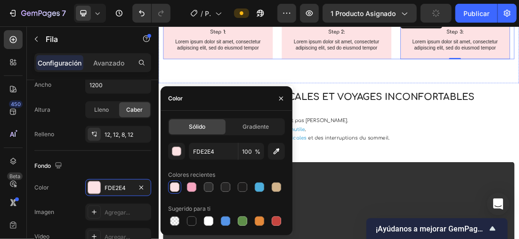
click at [518, 77] on div "Image Step 1: Text Block Lorem ipsum dolor sit amet, consectetur adipiscing eli…" at bounding box center [440, 44] width 551 height 65
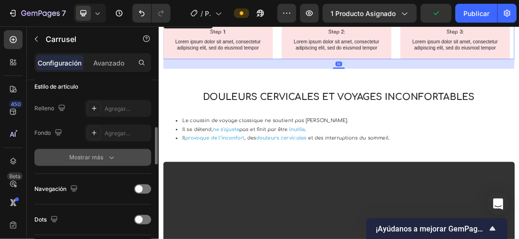
scroll to position [330, 0]
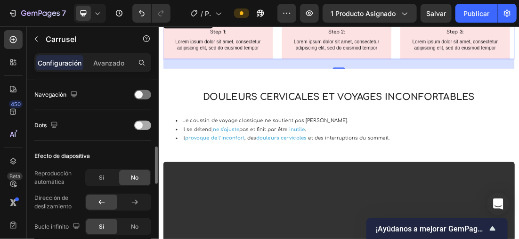
click at [136, 126] on span at bounding box center [139, 125] width 8 height 8
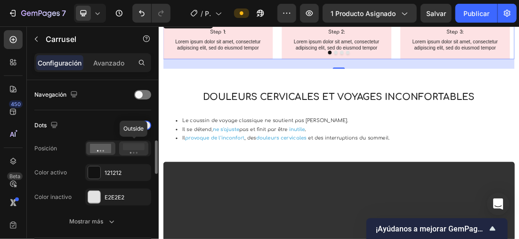
click at [129, 151] on icon at bounding box center [134, 148] width 22 height 10
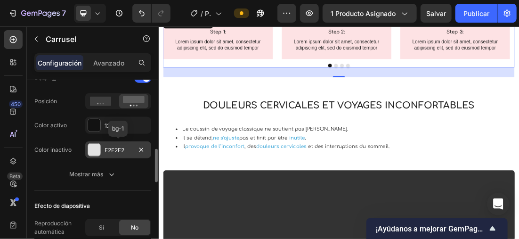
scroll to position [424, 0]
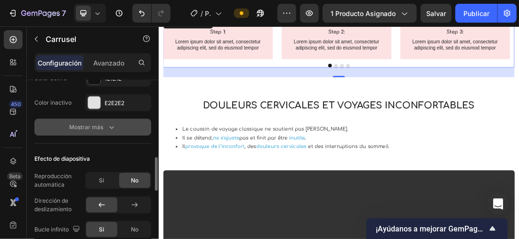
click at [109, 127] on icon "button" at bounding box center [111, 126] width 9 height 9
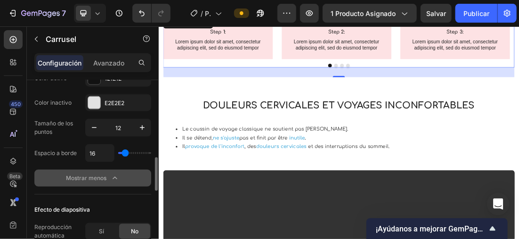
type input "12"
type input "16"
type input "27"
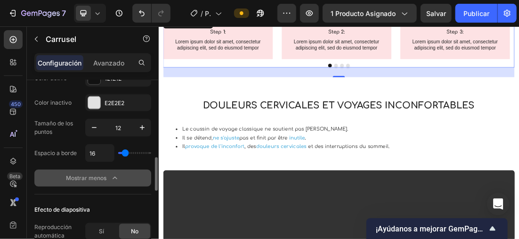
type input "27"
type input "34"
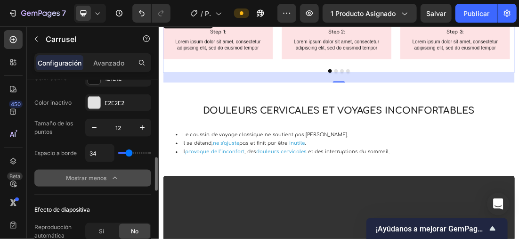
drag, startPoint x: 122, startPoint y: 151, endPoint x: 129, endPoint y: 151, distance: 6.6
type input "34"
click at [129, 152] on input "range" at bounding box center [134, 153] width 33 height 2
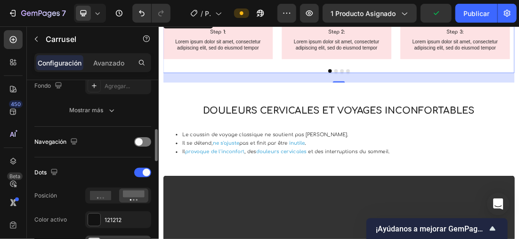
scroll to position [141, 0]
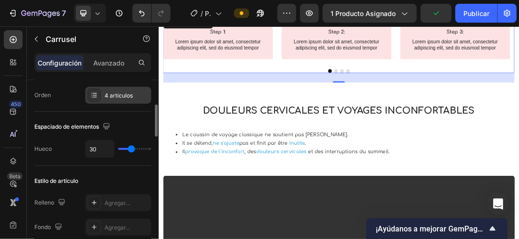
click at [115, 99] on div "4 artículos" at bounding box center [118, 95] width 66 height 17
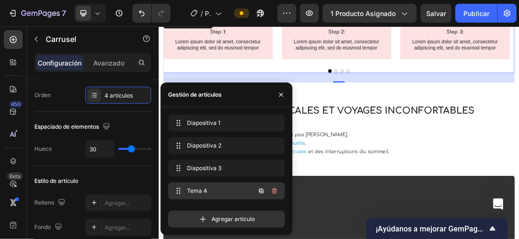
click at [208, 183] on div "Tema 4 Item 4" at bounding box center [226, 190] width 117 height 17
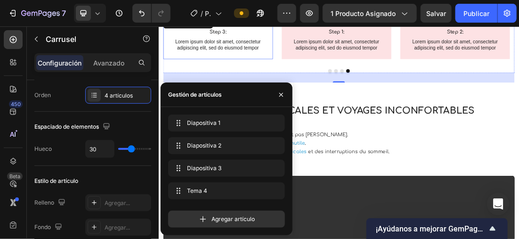
click at [336, 77] on div "Image Step 3: Text Block Lorem ipsum dolor sit amet, consectetur adipiscing eli…" at bounding box center [251, 44] width 172 height 65
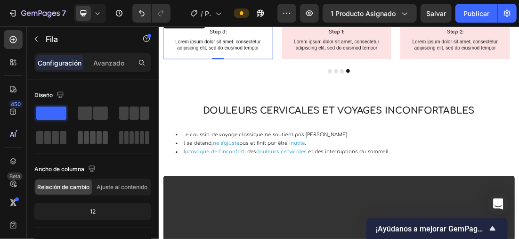
scroll to position [235, 0]
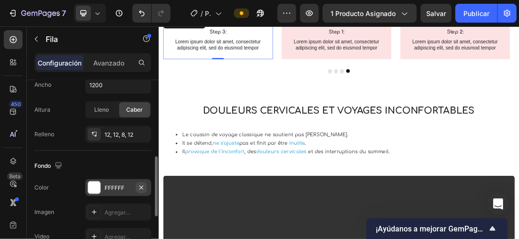
drag, startPoint x: 97, startPoint y: 185, endPoint x: 139, endPoint y: 189, distance: 41.6
click at [98, 185] on div at bounding box center [94, 187] width 12 height 12
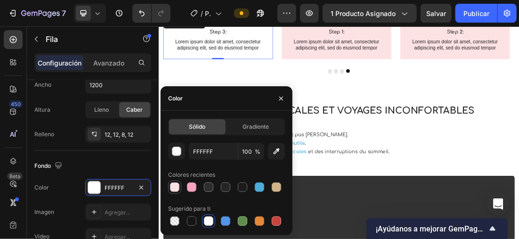
click at [172, 188] on div at bounding box center [174, 186] width 9 height 9
type input "FDE2E4"
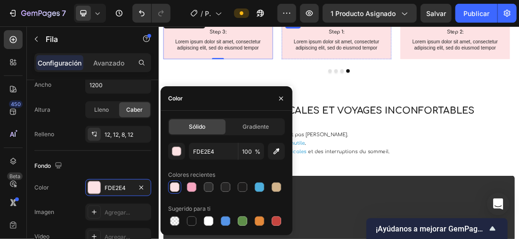
click at [419, 17] on img at bounding box center [437, 17] width 161 height 0
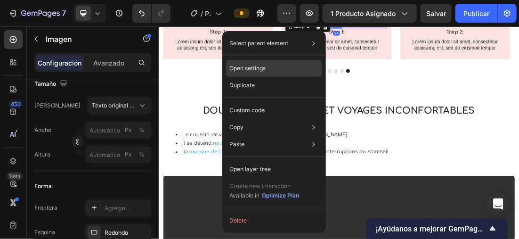
scroll to position [0, 0]
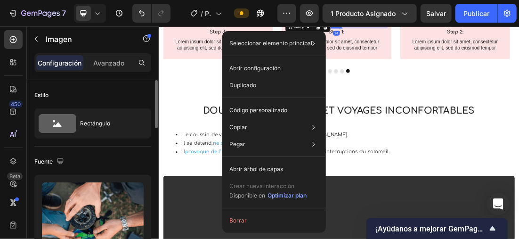
click at [435, 17] on img at bounding box center [437, 17] width 161 height 0
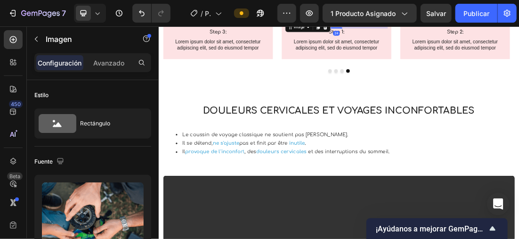
click at [492, 17] on img at bounding box center [437, 17] width 161 height 0
click at [386, 17] on img at bounding box center [437, 17] width 161 height 0
click at [329, 77] on div "Image Step 3: Text Block Lorem ipsum dolor sit amet, consectetur adipiscing eli…" at bounding box center [251, 44] width 172 height 65
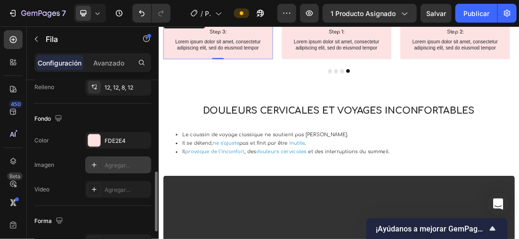
scroll to position [377, 0]
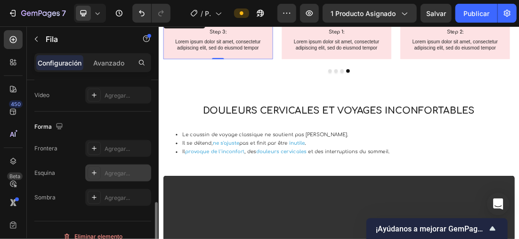
click at [96, 171] on icon at bounding box center [94, 172] width 5 height 5
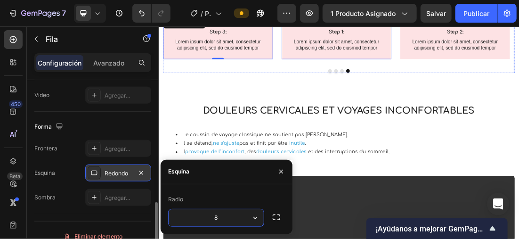
click at [514, 77] on div "Image Step 1: Text Block Lorem ipsum dolor sit amet, consectetur adipiscing eli…" at bounding box center [437, 44] width 172 height 65
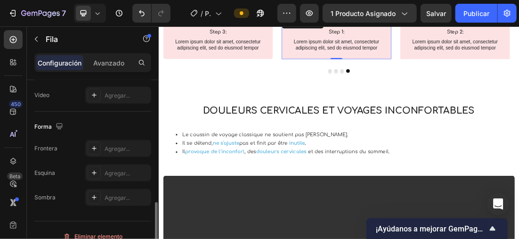
scroll to position [388, 0]
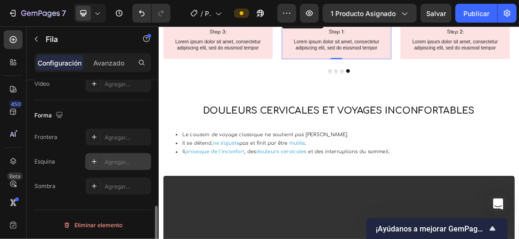
click at [94, 158] on icon at bounding box center [94, 162] width 8 height 8
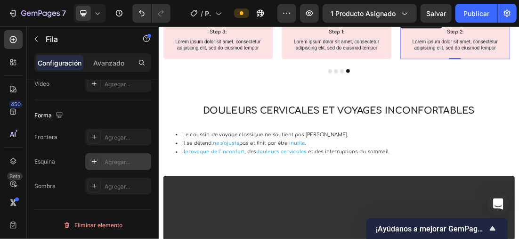
click at [105, 155] on div "Agregar..." at bounding box center [118, 161] width 66 height 17
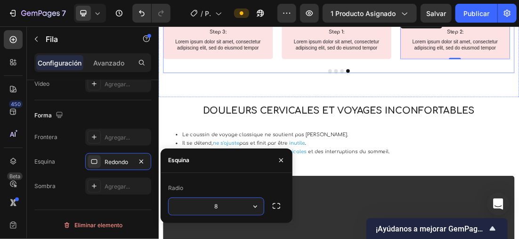
click at [424, 98] on button "Dot" at bounding box center [427, 96] width 6 height 6
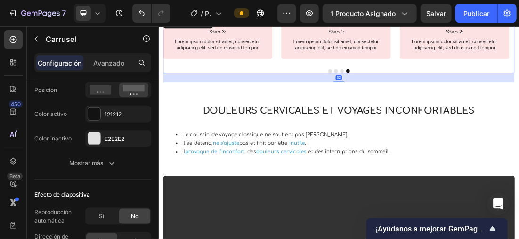
scroll to position [0, 0]
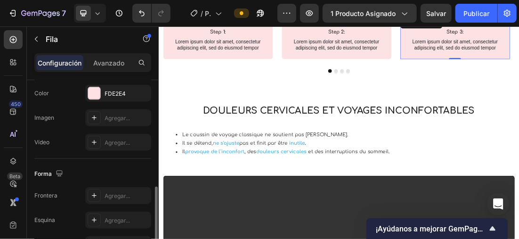
scroll to position [388, 0]
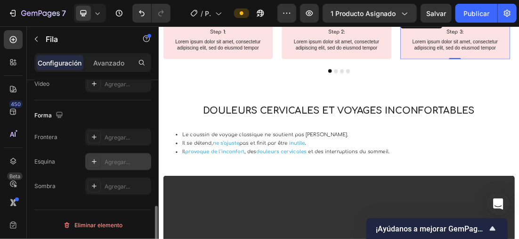
click at [96, 158] on icon at bounding box center [94, 162] width 8 height 8
click at [98, 14] on icon at bounding box center [97, 12] width 9 height 9
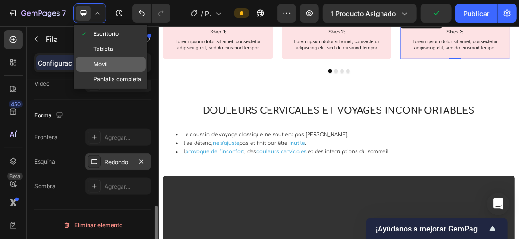
click at [116, 61] on div "Móvil" at bounding box center [111, 63] width 70 height 15
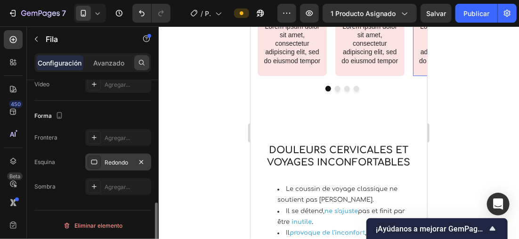
scroll to position [810, 0]
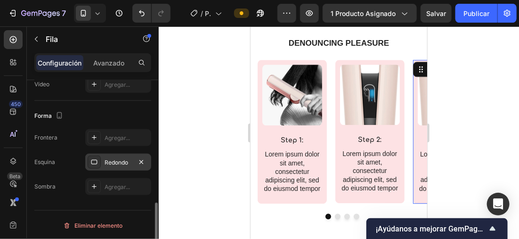
click at [94, 12] on icon at bounding box center [97, 12] width 9 height 9
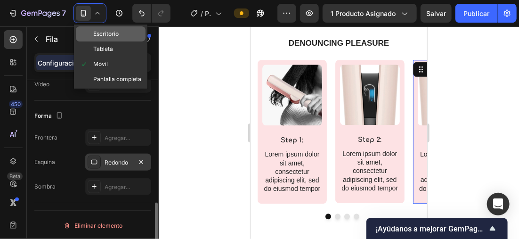
click at [110, 34] on span "Escritorio" at bounding box center [105, 33] width 25 height 9
type input "1200"
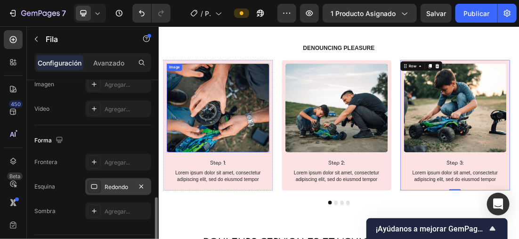
scroll to position [829, 0]
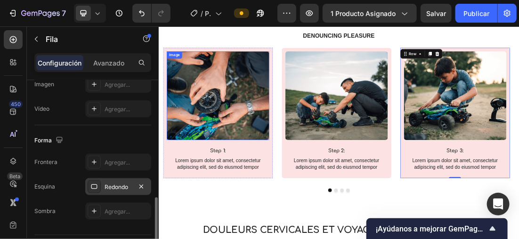
click at [288, 173] on img at bounding box center [251, 134] width 161 height 139
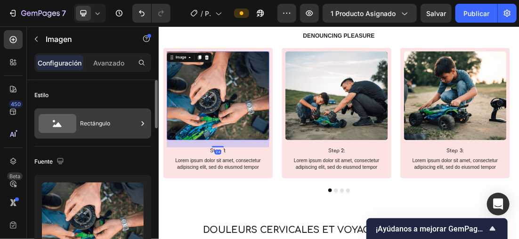
scroll to position [94, 0]
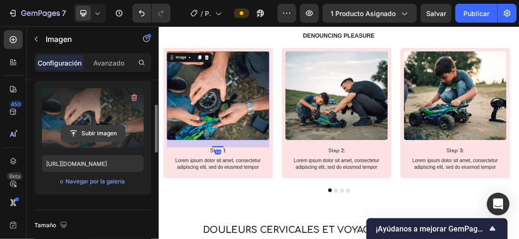
click at [102, 132] on input "file" at bounding box center [93, 133] width 64 height 16
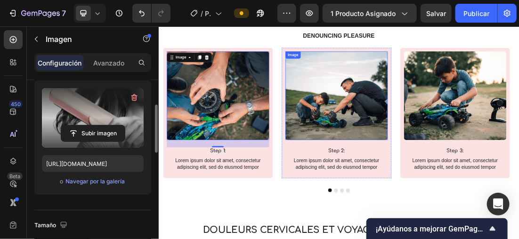
type input "[URL][DOMAIN_NAME]"
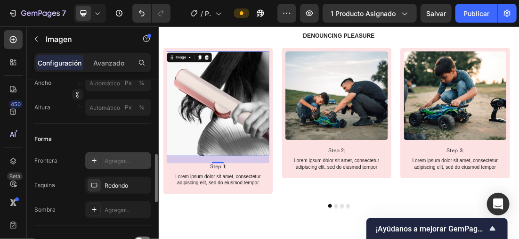
scroll to position [377, 0]
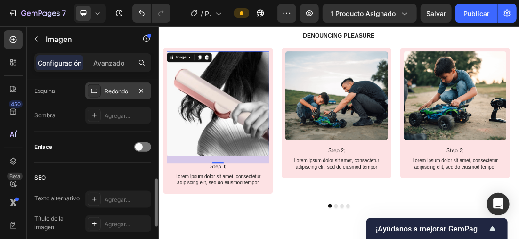
click at [105, 95] on div "Redondo" at bounding box center [118, 91] width 27 height 8
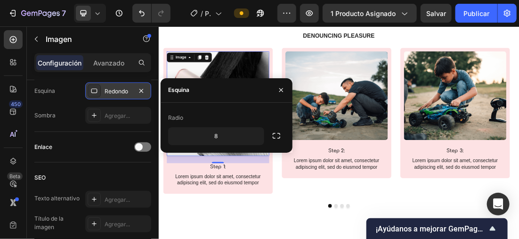
click at [100, 95] on div at bounding box center [94, 90] width 13 height 13
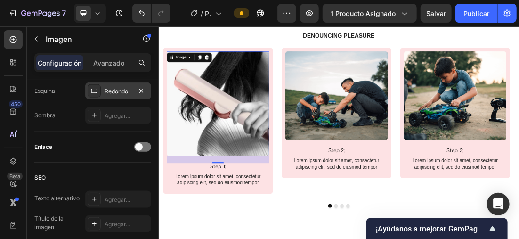
click at [98, 91] on div at bounding box center [94, 90] width 13 height 13
drag, startPoint x: 98, startPoint y: 91, endPoint x: 76, endPoint y: 90, distance: 21.7
click at [76, 90] on div "Esquina Redondo" at bounding box center [92, 90] width 117 height 17
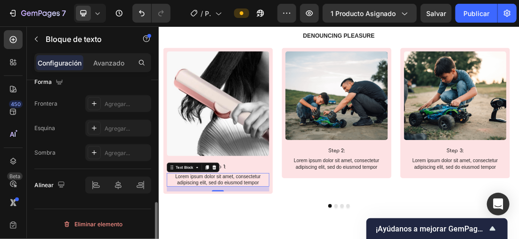
scroll to position [0, 0]
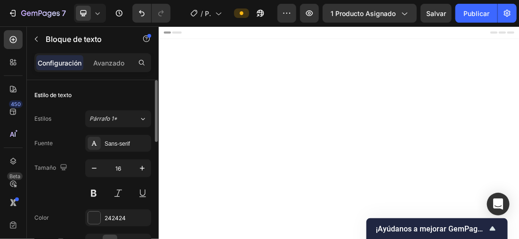
scroll to position [829, 0]
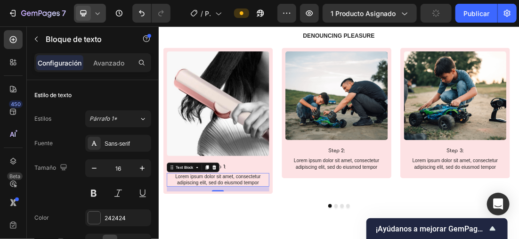
click at [86, 12] on icon at bounding box center [83, 13] width 6 height 6
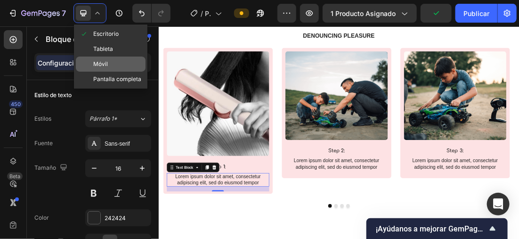
click at [110, 61] on div "Móvil" at bounding box center [111, 63] width 70 height 15
type input "14"
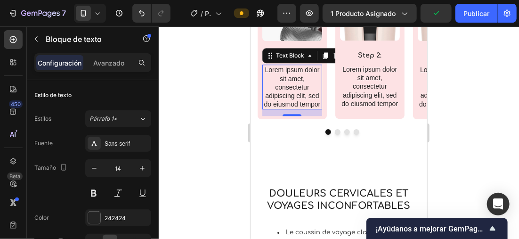
scroll to position [899, 0]
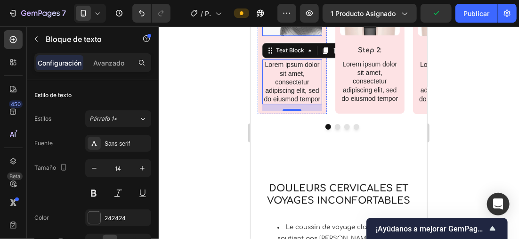
click at [286, 31] on img at bounding box center [292, 5] width 60 height 61
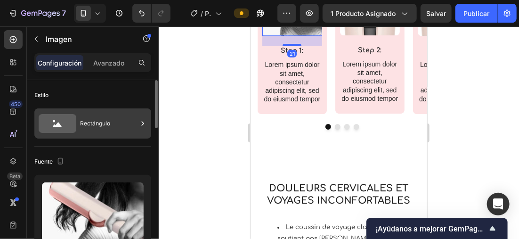
scroll to position [188, 0]
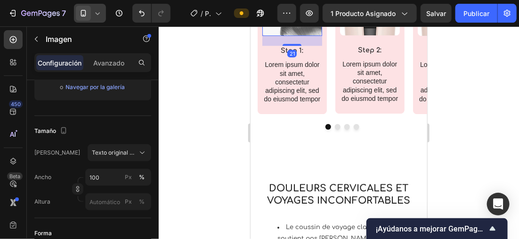
click at [94, 9] on icon at bounding box center [97, 12] width 9 height 9
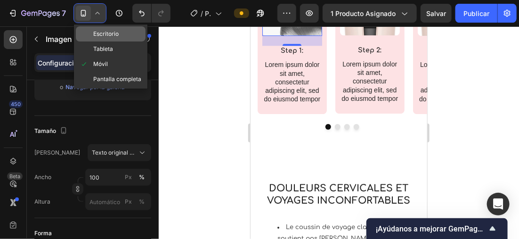
click at [116, 36] on span "Escritorio" at bounding box center [105, 33] width 25 height 9
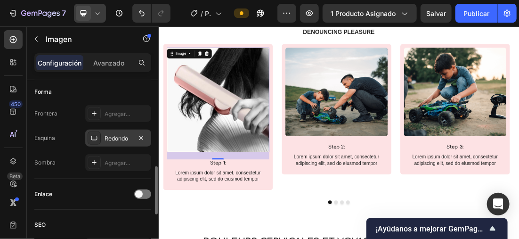
scroll to position [235, 0]
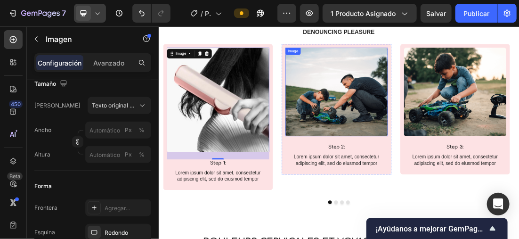
click at [426, 136] on img at bounding box center [437, 128] width 161 height 139
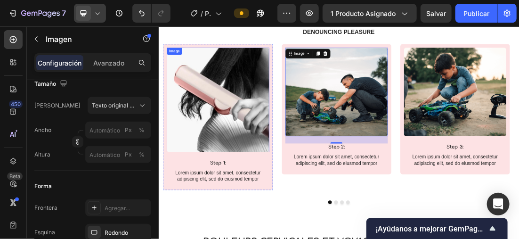
click at [256, 144] on img at bounding box center [251, 141] width 161 height 164
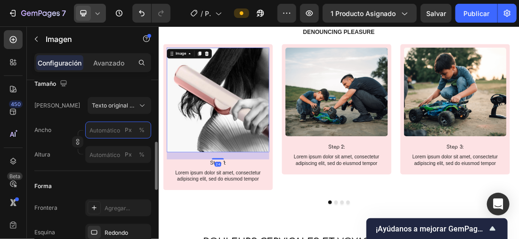
click at [102, 132] on input "Px %" at bounding box center [118, 129] width 66 height 17
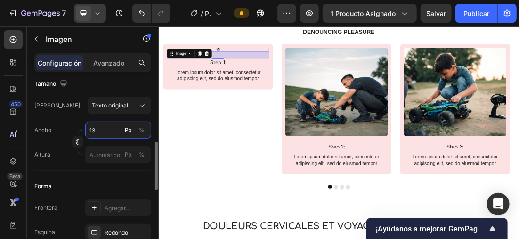
type input "1"
type input "2"
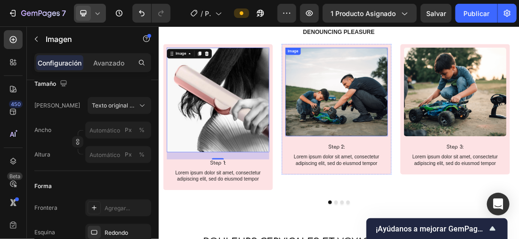
click at [487, 95] on img at bounding box center [437, 128] width 161 height 139
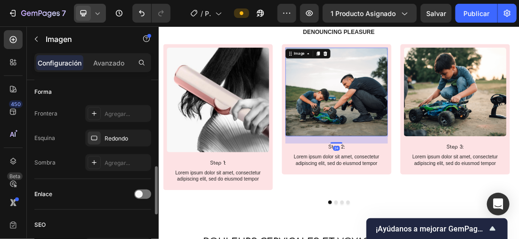
scroll to position [94, 0]
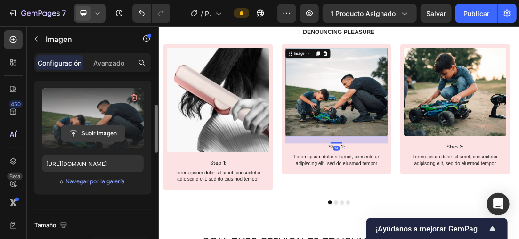
click at [112, 133] on input "file" at bounding box center [93, 133] width 64 height 16
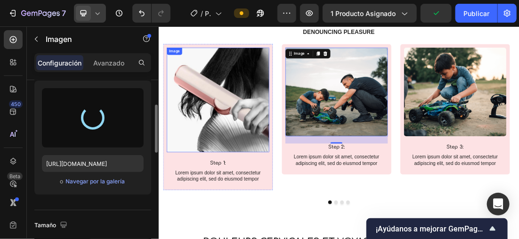
type input "https://cdn.shopify.com/s/files/1/0896/6527/4190/files/gempages_556725335903700…"
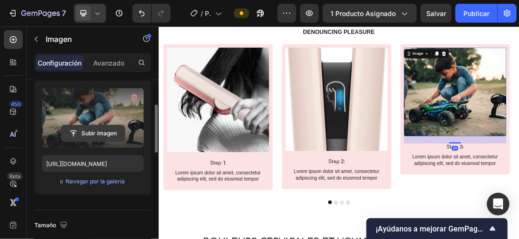
click at [111, 130] on input "file" at bounding box center [93, 133] width 64 height 16
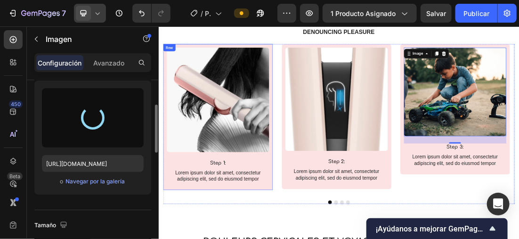
type input "https://cdn.shopify.com/s/files/1/0896/6527/4190/files/gempages_556725335903700…"
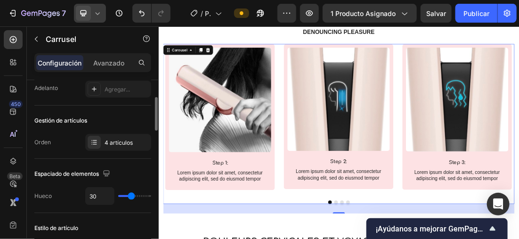
scroll to position [0, 0]
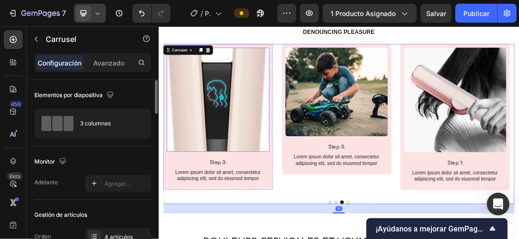
click at [421, 143] on img at bounding box center [437, 128] width 161 height 139
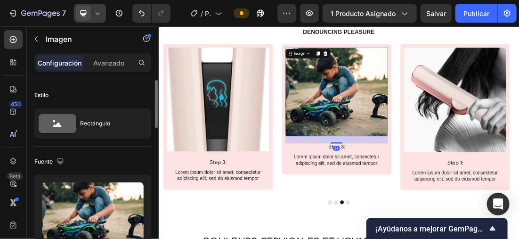
scroll to position [94, 0]
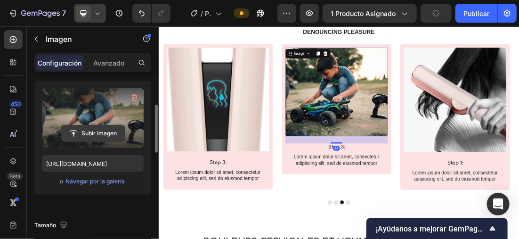
click at [103, 129] on input "file" at bounding box center [93, 133] width 64 height 16
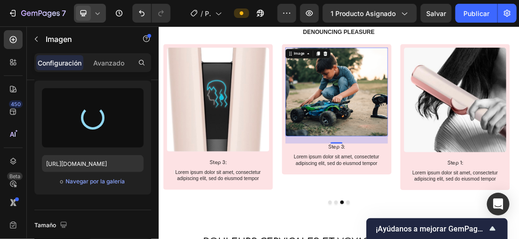
type input "https://cdn.shopify.com/s/files/1/0896/6527/4190/files/gempages_556725335903700…"
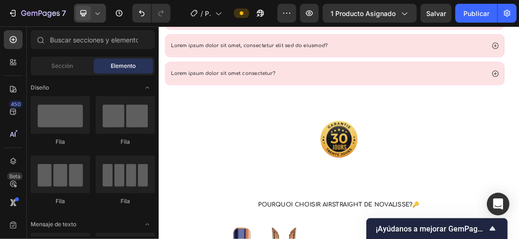
scroll to position [2066, 0]
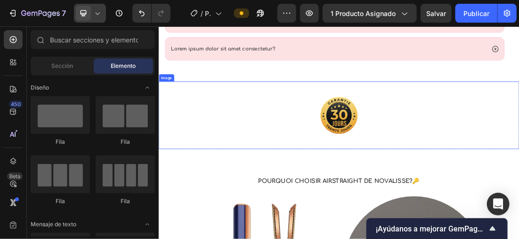
click at [518, 129] on div at bounding box center [440, 165] width 565 height 106
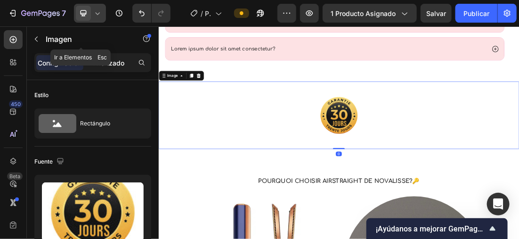
drag, startPoint x: 112, startPoint y: 51, endPoint x: 112, endPoint y: 63, distance: 12.2
click at [112, 52] on div "Imagen" at bounding box center [80, 39] width 107 height 27
click at [112, 63] on p "Avanzado" at bounding box center [108, 63] width 31 height 10
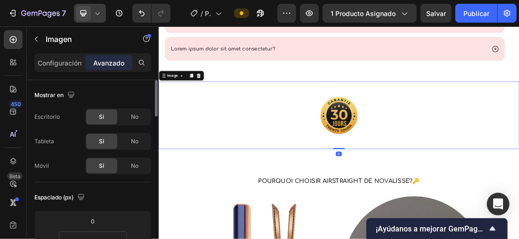
scroll to position [94, 0]
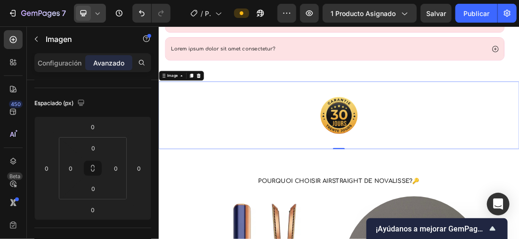
click at [102, 6] on div at bounding box center [90, 13] width 32 height 19
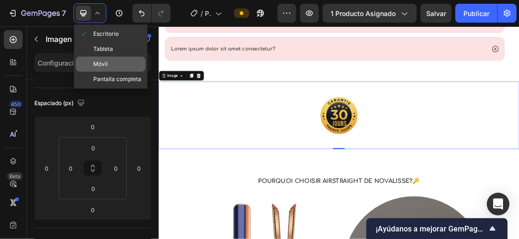
click at [111, 63] on div "Móvil" at bounding box center [111, 63] width 70 height 15
type input "5"
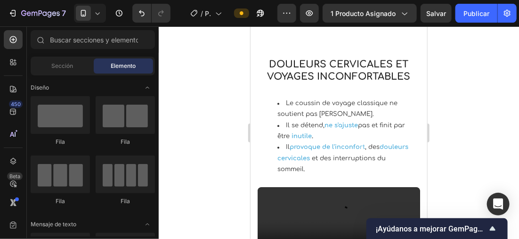
scroll to position [934, 0]
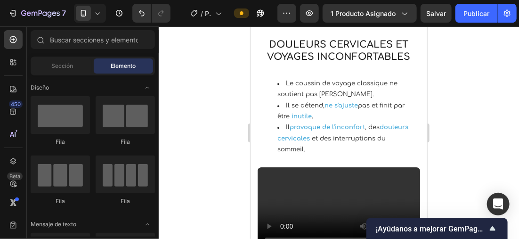
click at [194, 82] on div at bounding box center [339, 132] width 360 height 212
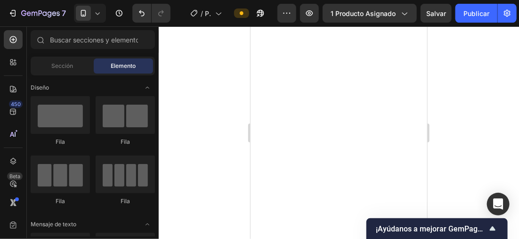
click at [190, 81] on div at bounding box center [339, 132] width 360 height 212
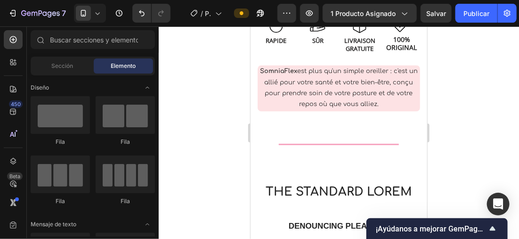
drag, startPoint x: 190, startPoint y: 81, endPoint x: 212, endPoint y: 40, distance: 46.7
click at [212, 40] on div at bounding box center [339, 132] width 360 height 212
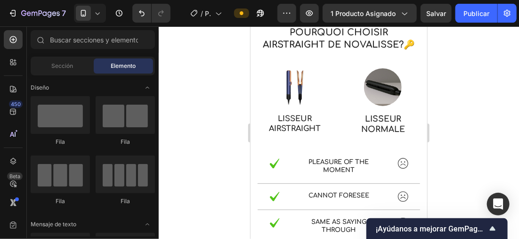
scroll to position [1766, 0]
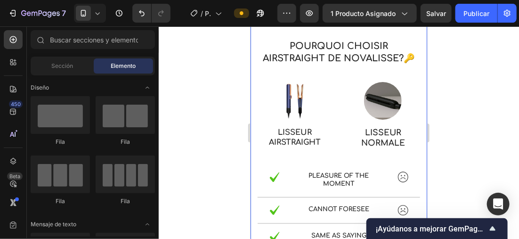
click at [411, 120] on div "Pourquoi choisir Airstraight de Novalisse?🔑 Text Block Image LISSEUR AIRSTRAIGH…" at bounding box center [338, 199] width 177 height 368
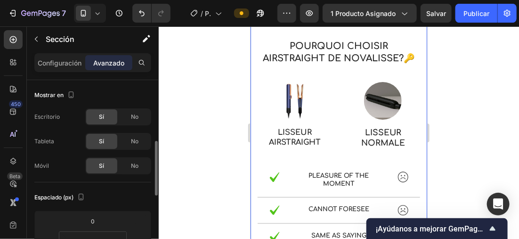
scroll to position [94, 0]
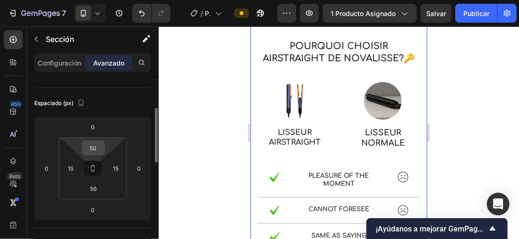
click at [97, 151] on input "50" at bounding box center [93, 148] width 19 height 14
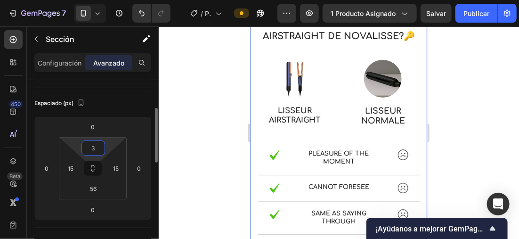
type input "30"
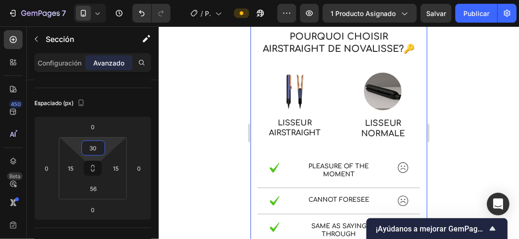
scroll to position [1672, 0]
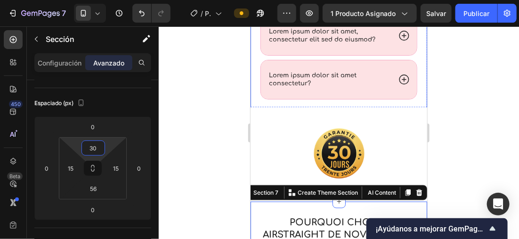
click at [411, 101] on div "❓Questions fréquentes Heading Lorem ipsum dolor sit amet, consectetur adipiscin…" at bounding box center [338, 1] width 177 height 216
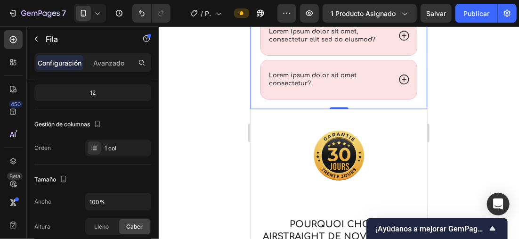
scroll to position [0, 0]
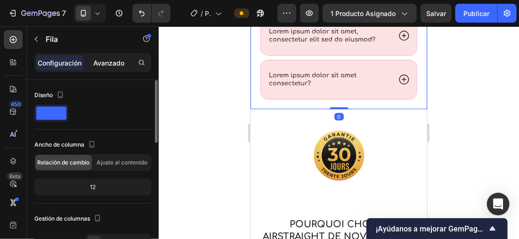
click at [111, 63] on p "Avanzado" at bounding box center [108, 63] width 31 height 10
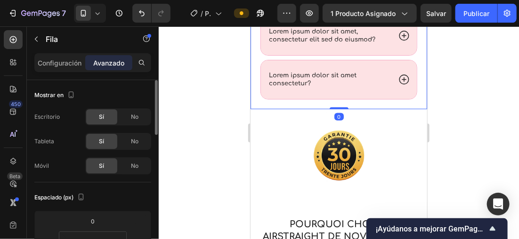
scroll to position [94, 0]
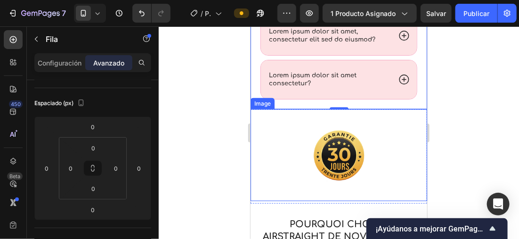
click at [209, 114] on div at bounding box center [339, 132] width 360 height 212
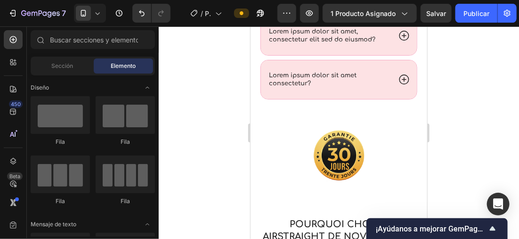
click at [451, 124] on div at bounding box center [339, 132] width 360 height 212
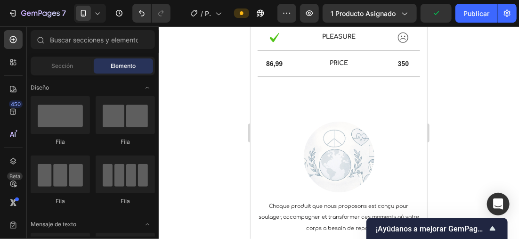
scroll to position [2060, 0]
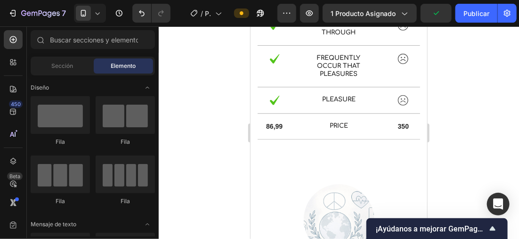
drag, startPoint x: 424, startPoint y: 133, endPoint x: 679, endPoint y: 180, distance: 259.1
click at [464, 131] on div at bounding box center [339, 132] width 360 height 212
drag, startPoint x: 464, startPoint y: 131, endPoint x: 476, endPoint y: 80, distance: 52.3
click at [476, 80] on div at bounding box center [339, 132] width 360 height 212
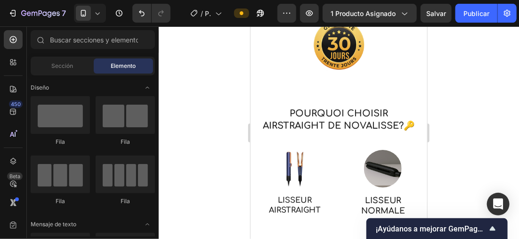
scroll to position [1774, 0]
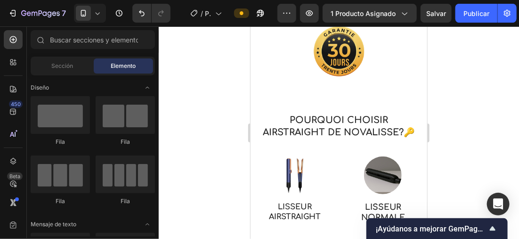
drag, startPoint x: 423, startPoint y: 156, endPoint x: 687, endPoint y: 163, distance: 263.7
click at [437, 137] on div at bounding box center [339, 132] width 360 height 212
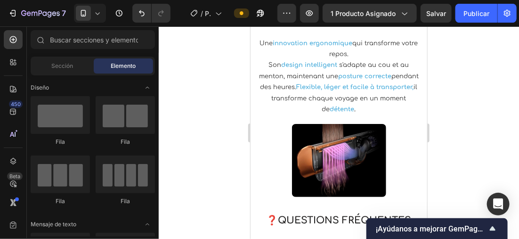
scroll to position [1449, 0]
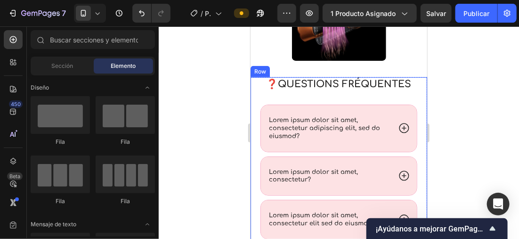
click at [412, 119] on div "❓Questions fréquentes Heading Lorem ipsum dolor sit amet, consectetur adipiscin…" at bounding box center [338, 181] width 177 height 209
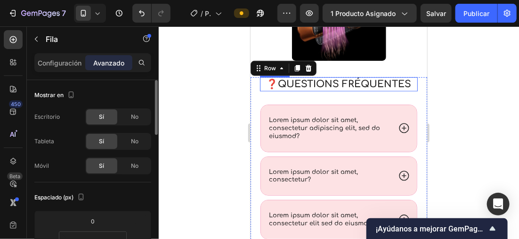
scroll to position [47, 0]
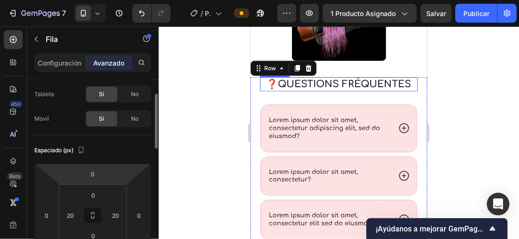
drag, startPoint x: 92, startPoint y: 171, endPoint x: 104, endPoint y: 167, distance: 12.1
click at [93, 171] on input "0" at bounding box center [92, 174] width 19 height 14
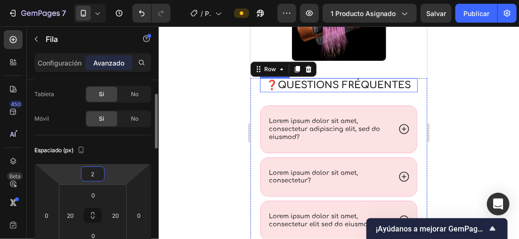
type input "20"
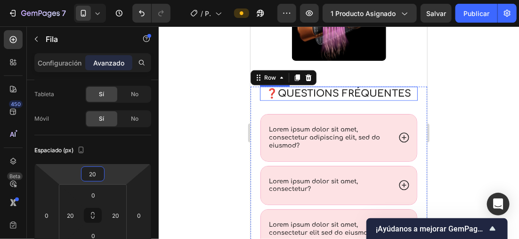
click at [186, 106] on div at bounding box center [339, 132] width 360 height 212
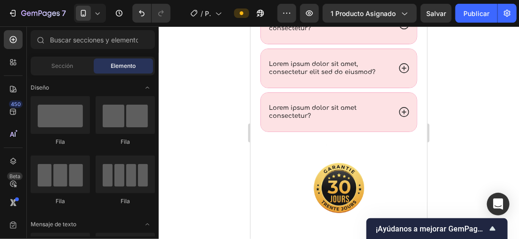
drag, startPoint x: 425, startPoint y: 126, endPoint x: 679, endPoint y: 164, distance: 257.1
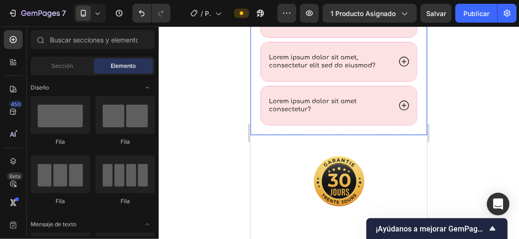
click at [407, 127] on div "❓Questions fréquentes Heading Lorem ipsum dolor sit amet, consectetur adipiscin…" at bounding box center [338, 21] width 177 height 225
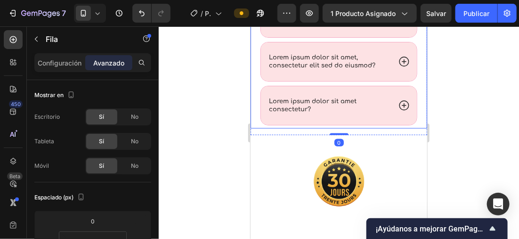
click at [411, 118] on div "❓Questions fréquentes Heading Lorem ipsum dolor sit amet, consectetur adipiscin…" at bounding box center [338, 23] width 177 height 209
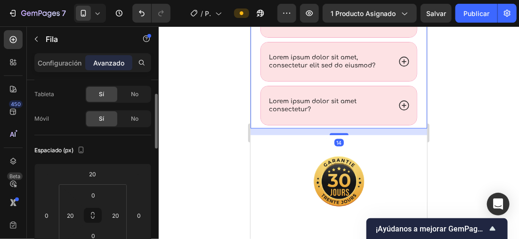
scroll to position [94, 0]
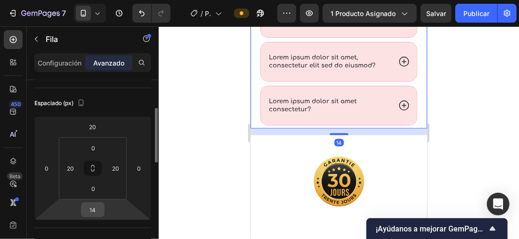
click at [101, 211] on input "14" at bounding box center [92, 209] width 19 height 14
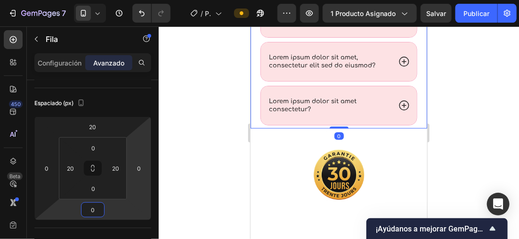
click at [186, 142] on div at bounding box center [339, 132] width 360 height 212
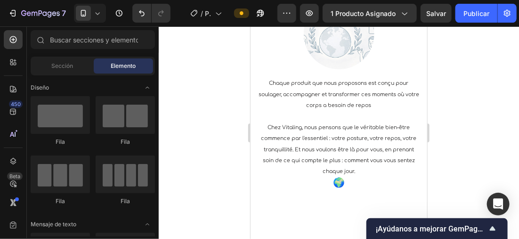
scroll to position [2093, 0]
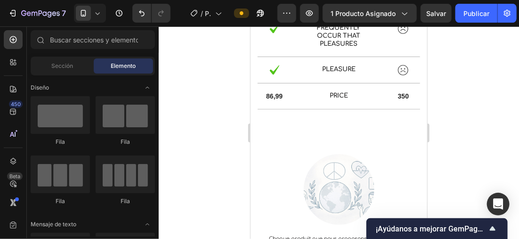
drag, startPoint x: 421, startPoint y: 123, endPoint x: 681, endPoint y: 190, distance: 267.9
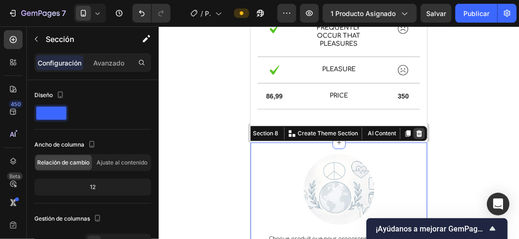
click at [415, 134] on div at bounding box center [418, 132] width 11 height 11
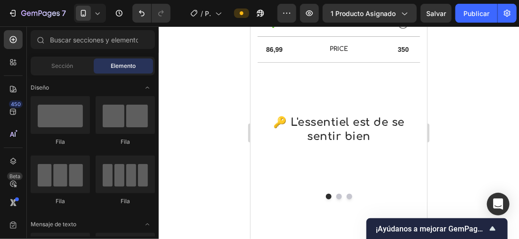
scroll to position [2115, 0]
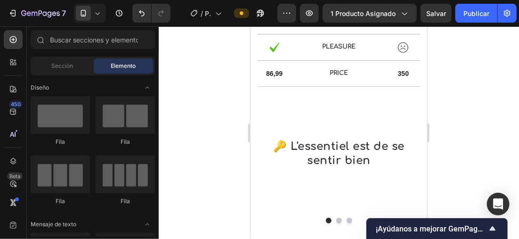
drag, startPoint x: 423, startPoint y: 172, endPoint x: 679, endPoint y: 200, distance: 257.6
click at [501, 105] on div at bounding box center [339, 132] width 360 height 212
drag, startPoint x: 501, startPoint y: 105, endPoint x: 480, endPoint y: 46, distance: 63.3
click at [480, 46] on div at bounding box center [339, 132] width 360 height 212
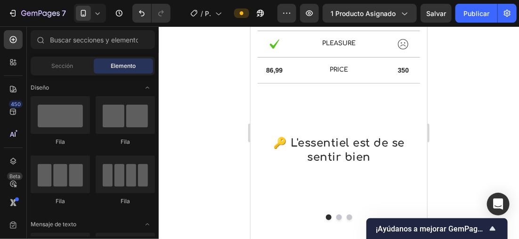
scroll to position [2094, 0]
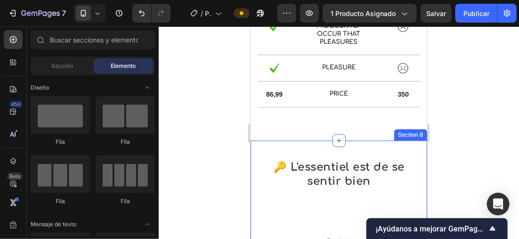
click at [396, 147] on div "🔑 L'essentiel est de se sentir bien Heading Video Video Video Carousel Row Sect…" at bounding box center [338, 203] width 177 height 126
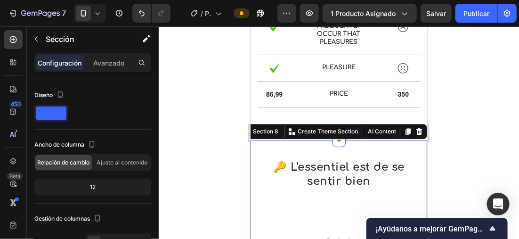
click at [396, 147] on div "🔑 L'essentiel est de se sentir bien Heading Video Video Video Carousel Row Sect…" at bounding box center [338, 203] width 177 height 126
click at [472, 143] on div at bounding box center [339, 132] width 360 height 212
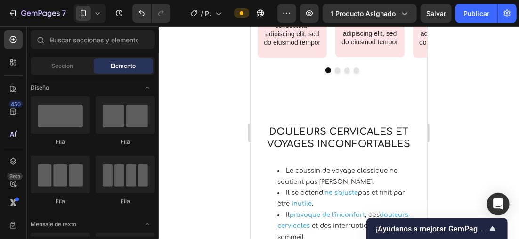
scroll to position [1028, 0]
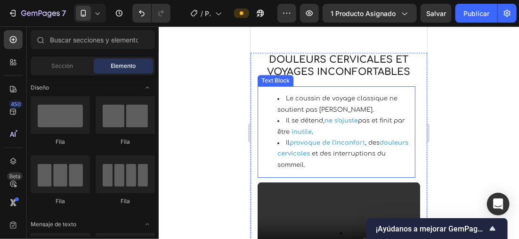
click at [324, 116] on li "Il se détend, ne s'ajuste pas et finit par être inutile ." at bounding box center [345, 126] width 137 height 22
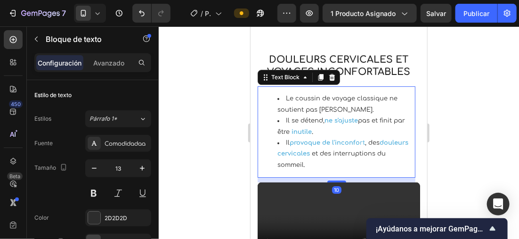
click at [326, 118] on strong "ne s'ajuste" at bounding box center [340, 120] width 33 height 7
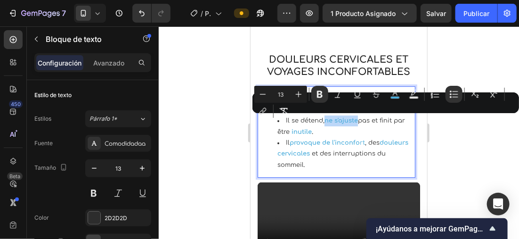
drag, startPoint x: 325, startPoint y: 120, endPoint x: 612, endPoint y: 128, distance: 287.8
click at [358, 122] on li "Il se détend, ne s'ajuste pas et finit par être inutile ." at bounding box center [345, 126] width 137 height 22
click at [397, 92] on icon "Barra de herramientas contextual del editor" at bounding box center [394, 93] width 9 height 9
type input "4DAEDC"
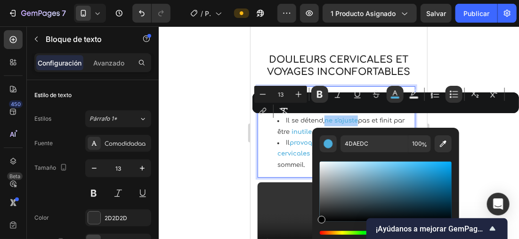
drag, startPoint x: 345, startPoint y: 197, endPoint x: 315, endPoint y: 225, distance: 41.0
click at [318, 226] on div "4DAEDC 100 %" at bounding box center [385, 188] width 147 height 120
type input "000000"
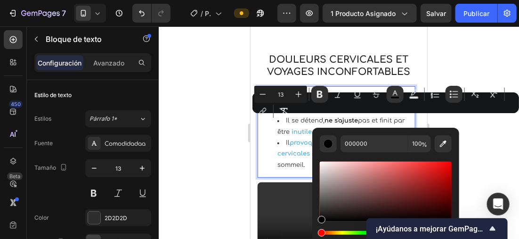
click at [201, 153] on div at bounding box center [339, 132] width 360 height 212
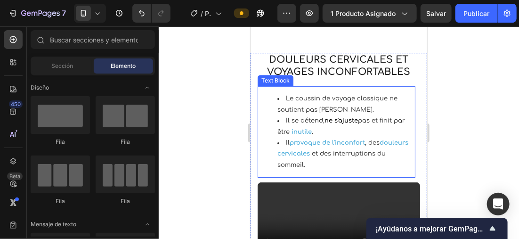
click at [305, 130] on strong "inutile" at bounding box center [301, 131] width 20 height 7
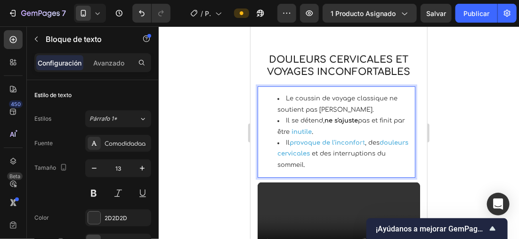
click at [291, 130] on strong "Rich Text Editor. Editing area: main" at bounding box center [290, 131] width 2 height 7
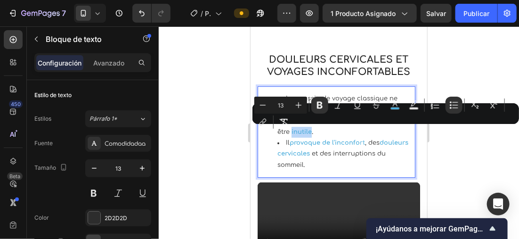
drag, startPoint x: 309, startPoint y: 130, endPoint x: 318, endPoint y: 131, distance: 9.5
click at [311, 131] on strong "inutile" at bounding box center [301, 131] width 20 height 7
click at [398, 105] on icon "Barra de herramientas contextual del editor" at bounding box center [394, 104] width 9 height 9
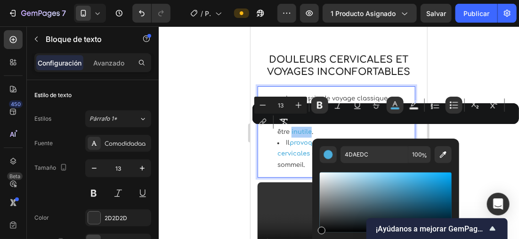
drag, startPoint x: 323, startPoint y: 221, endPoint x: 312, endPoint y: 226, distance: 12.2
click at [315, 230] on div "4DAEDC 100 %" at bounding box center [385, 198] width 147 height 120
type input "070707"
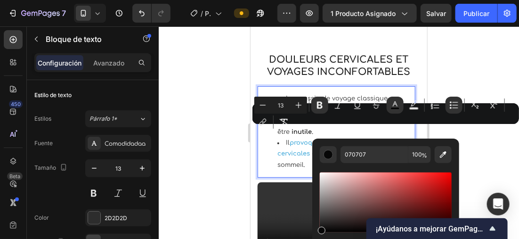
click at [220, 164] on div at bounding box center [339, 132] width 360 height 212
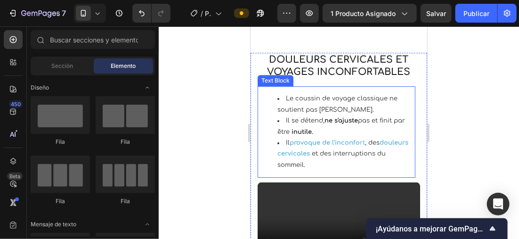
click at [290, 141] on strong "provoque de l'inconfo" at bounding box center [324, 142] width 70 height 7
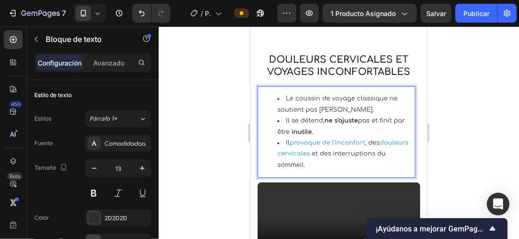
click at [290, 141] on strong "provoque de l'inconfo" at bounding box center [324, 142] width 70 height 7
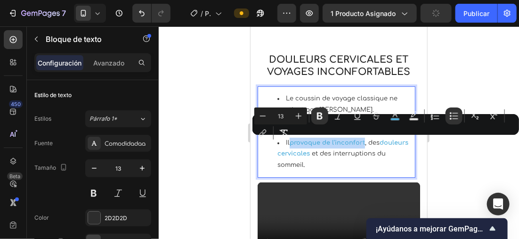
drag, startPoint x: 303, startPoint y: 139, endPoint x: 362, endPoint y: 145, distance: 60.1
click at [362, 145] on span "provoque de l'inconfo rt" at bounding box center [326, 142] width 75 height 7
click at [394, 119] on rect "Barra de herramientas contextual del editor" at bounding box center [395, 119] width 9 height 2
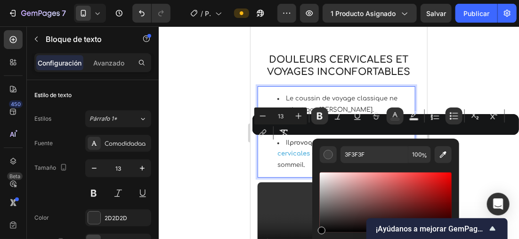
drag, startPoint x: 619, startPoint y: 216, endPoint x: 295, endPoint y: 233, distance: 324.3
type input "000000"
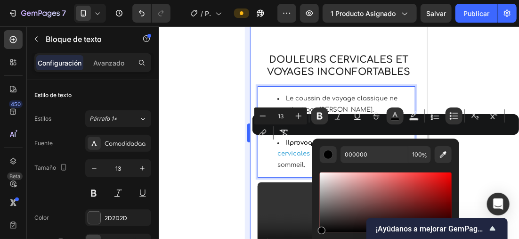
drag, startPoint x: 224, startPoint y: 160, endPoint x: 249, endPoint y: 160, distance: 25.0
click at [224, 160] on div at bounding box center [339, 132] width 360 height 212
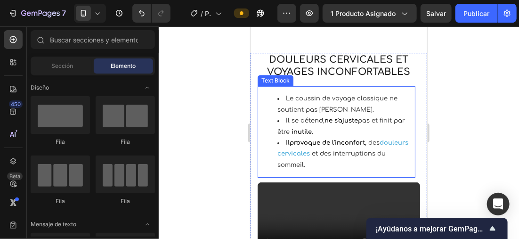
click at [277, 153] on strong "douleurs cervicales" at bounding box center [342, 147] width 131 height 17
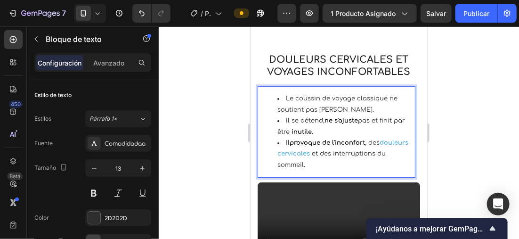
click at [277, 153] on strong "douleurs cervicales" at bounding box center [342, 147] width 131 height 17
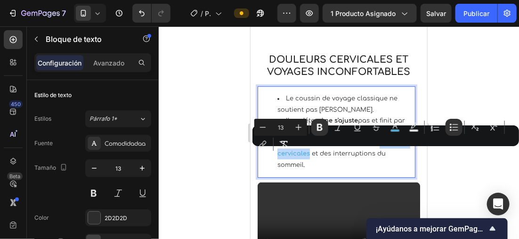
drag, startPoint x: 277, startPoint y: 153, endPoint x: 332, endPoint y: 152, distance: 55.1
click at [332, 152] on strong "douleurs cervicales" at bounding box center [342, 147] width 131 height 17
click at [402, 131] on button "color" at bounding box center [394, 127] width 17 height 17
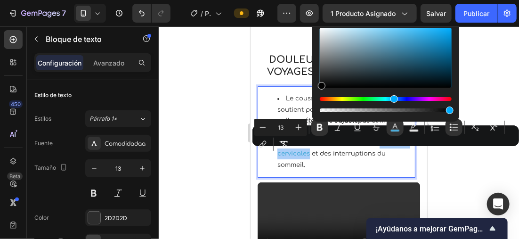
drag, startPoint x: 572, startPoint y: 114, endPoint x: 260, endPoint y: 94, distance: 312.7
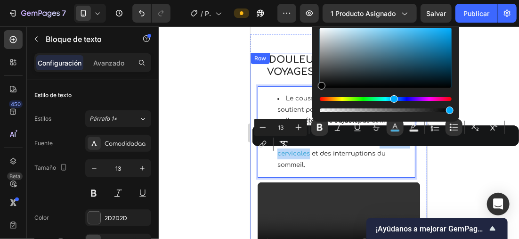
type input "000000"
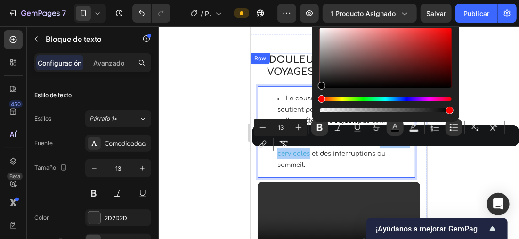
click at [206, 126] on div at bounding box center [339, 132] width 360 height 212
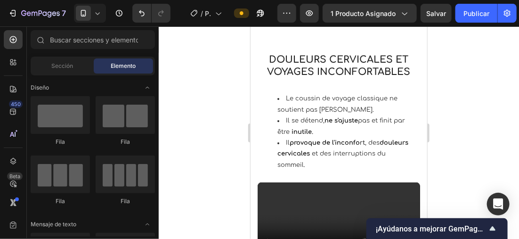
click at [213, 115] on div at bounding box center [339, 132] width 360 height 212
drag, startPoint x: 213, startPoint y: 114, endPoint x: 196, endPoint y: 90, distance: 29.4
click at [197, 91] on div at bounding box center [339, 132] width 360 height 212
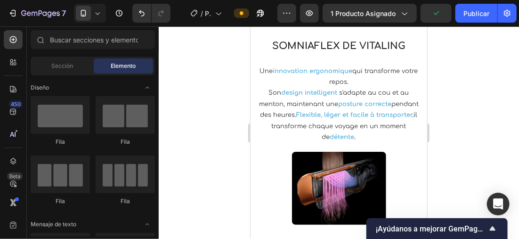
scroll to position [1291, 0]
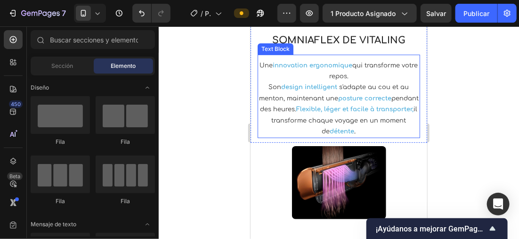
click at [280, 68] on strong "innovation ergonomique" at bounding box center [313, 65] width 80 height 7
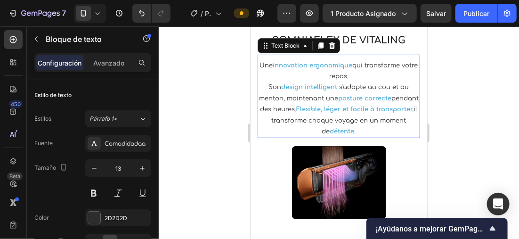
click at [278, 68] on strong "innovation ergonomique" at bounding box center [313, 65] width 80 height 7
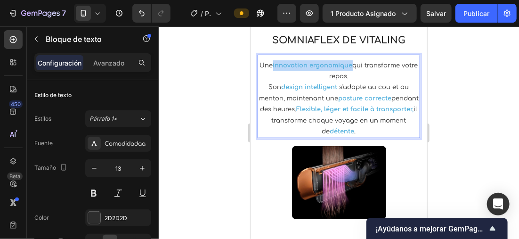
drag, startPoint x: 278, startPoint y: 103, endPoint x: 356, endPoint y: 103, distance: 77.7
click at [357, 104] on p "Une innovation ergonomique qui transforme votre repos. Son design intelligent s…" at bounding box center [338, 98] width 161 height 77
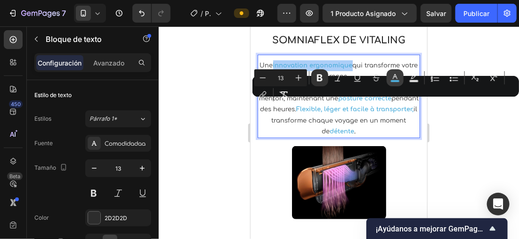
click at [398, 78] on icon "Barra de herramientas contextual del editor" at bounding box center [394, 77] width 9 height 9
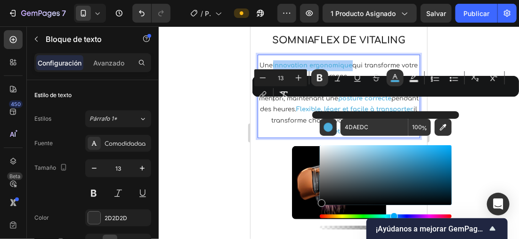
drag, startPoint x: 335, startPoint y: 169, endPoint x: 312, endPoint y: 205, distance: 42.3
click at [312, 205] on div "4DAEDC 100 %" at bounding box center [385, 171] width 147 height 120
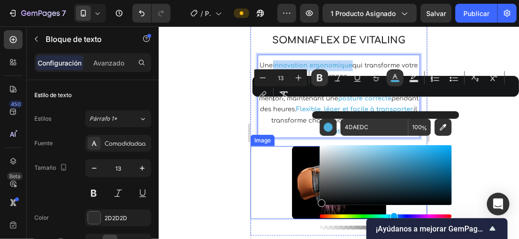
type input "000000"
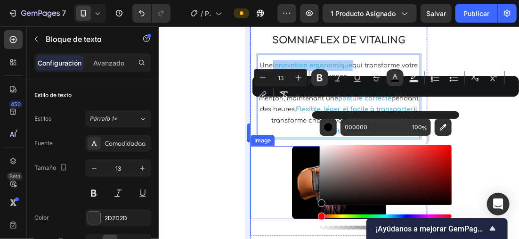
click at [231, 153] on div at bounding box center [339, 132] width 360 height 212
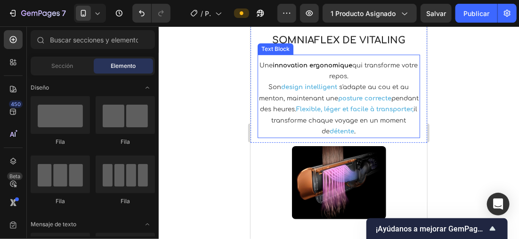
click at [281, 90] on strong "design intelligent" at bounding box center [309, 86] width 56 height 7
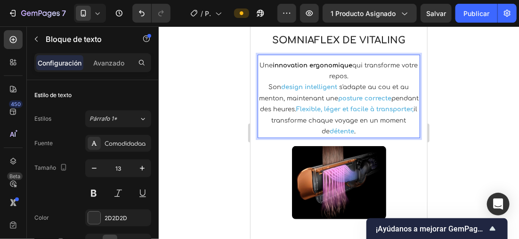
click at [281, 90] on strong "design intelligent" at bounding box center [309, 86] width 56 height 7
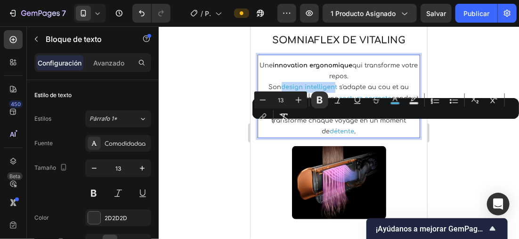
drag, startPoint x: 293, startPoint y: 123, endPoint x: 583, endPoint y: 150, distance: 291.7
click at [332, 90] on strong "design intelligent" at bounding box center [309, 86] width 56 height 7
click at [334, 125] on div "Minus 13 Plus Bold Italic Underline Strikethrough color Text Background Color N…" at bounding box center [385, 108] width 263 height 34
click at [335, 90] on span "design intelligent" at bounding box center [310, 86] width 58 height 7
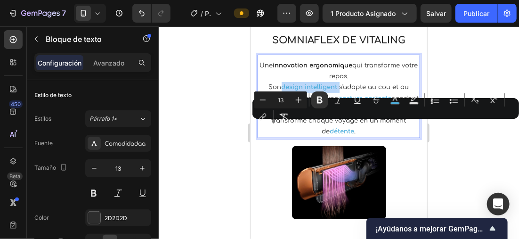
drag, startPoint x: 334, startPoint y: 125, endPoint x: 281, endPoint y: 129, distance: 53.8
click at [281, 129] on p "Une innovation ergonomique qui transforme votre repos. Son design intelligent s…" at bounding box center [338, 98] width 161 height 77
click at [397, 102] on rect "Barra de herramientas contextual del editor" at bounding box center [395, 103] width 9 height 2
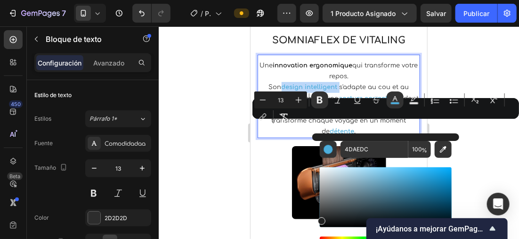
drag, startPoint x: 591, startPoint y: 224, endPoint x: 303, endPoint y: 222, distance: 288.6
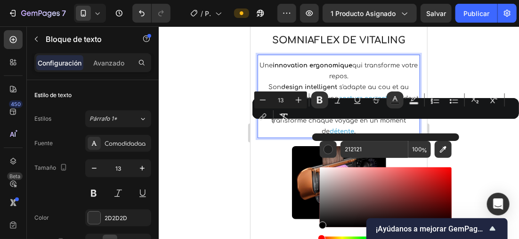
drag, startPoint x: 323, startPoint y: 218, endPoint x: 315, endPoint y: 227, distance: 12.3
click at [315, 227] on div "212121 100 %" at bounding box center [385, 193] width 147 height 120
type input "000000"
click at [228, 173] on div at bounding box center [339, 132] width 360 height 212
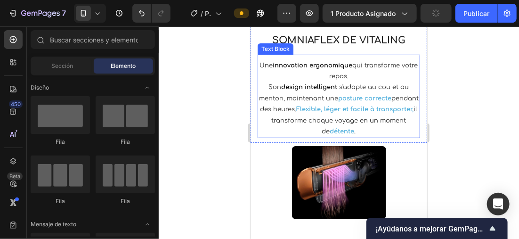
click at [350, 101] on strong "posture correcte" at bounding box center [364, 98] width 53 height 7
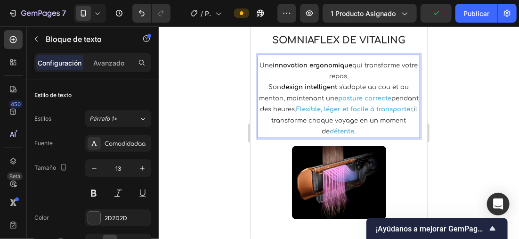
click at [347, 101] on strong "posture correcte" at bounding box center [364, 98] width 53 height 7
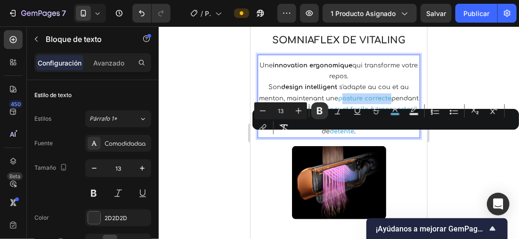
drag, startPoint x: 367, startPoint y: 136, endPoint x: 649, endPoint y: 160, distance: 282.6
click at [403, 136] on p "Une innovation ergonomique qui transforme votre repos. Son design intelligent s…" at bounding box center [338, 98] width 161 height 77
drag, startPoint x: 649, startPoint y: 161, endPoint x: 401, endPoint y: 136, distance: 249.4
click at [391, 101] on strong "posture correcte" at bounding box center [364, 98] width 53 height 7
click at [403, 137] on p "Une innovation ergonomique qui transforme votre repos. Son design intelligent s…" at bounding box center [338, 98] width 161 height 77
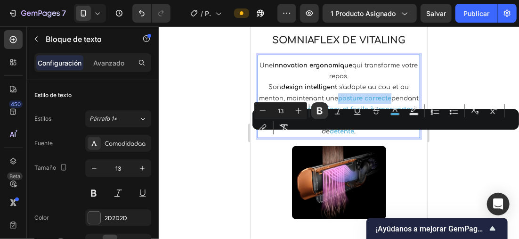
drag, startPoint x: 402, startPoint y: 137, endPoint x: 353, endPoint y: 136, distance: 49.9
click at [347, 137] on p "Une innovation ergonomique qui transforme votre repos. Son design intelligent s…" at bounding box center [338, 98] width 161 height 77
click at [388, 119] on div "color" at bounding box center [394, 110] width 17 height 17
click at [392, 113] on rect "Barra de herramientas contextual del editor" at bounding box center [395, 114] width 9 height 2
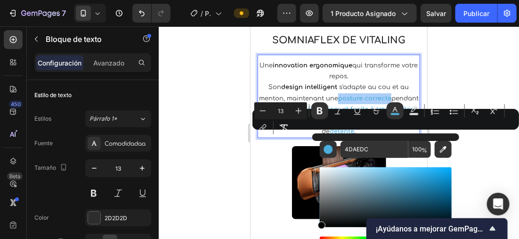
drag, startPoint x: 585, startPoint y: 226, endPoint x: 252, endPoint y: 188, distance: 335.4
type input "000000"
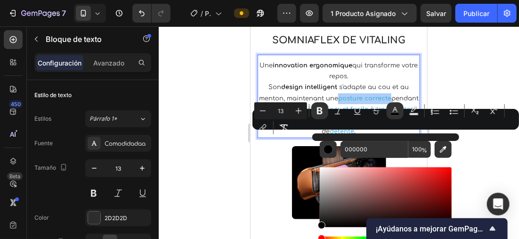
click at [196, 155] on div at bounding box center [339, 132] width 360 height 212
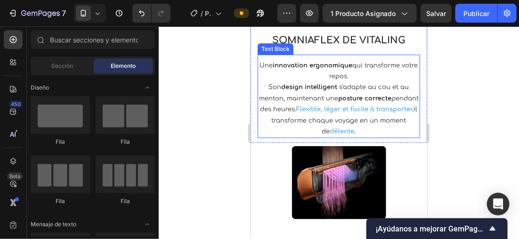
click at [330, 112] on strong "Flexible, léger et facile à transporter," at bounding box center [354, 108] width 117 height 7
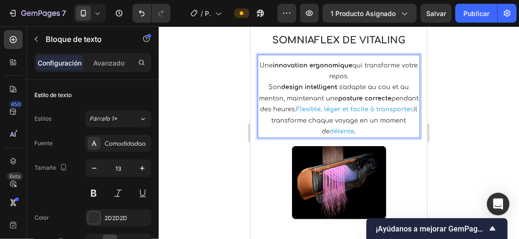
click at [329, 112] on strong "Flexible, léger et facile à transporter," at bounding box center [354, 108] width 117 height 7
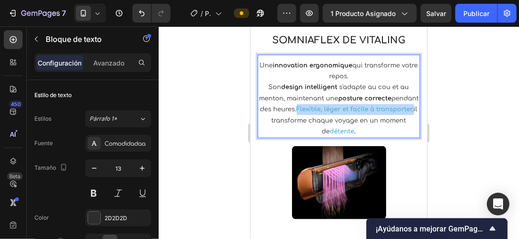
drag, startPoint x: 373, startPoint y: 145, endPoint x: 296, endPoint y: 159, distance: 77.9
click at [296, 112] on strong "Flexible, léger et facile à transporter," at bounding box center [354, 108] width 117 height 7
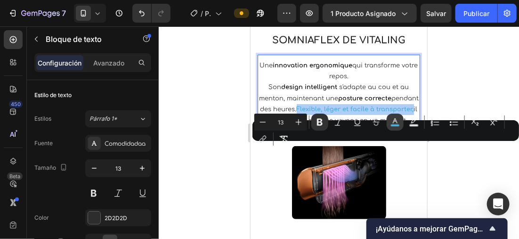
click at [397, 123] on icon "Barra de herramientas contextual del editor" at bounding box center [394, 121] width 9 height 9
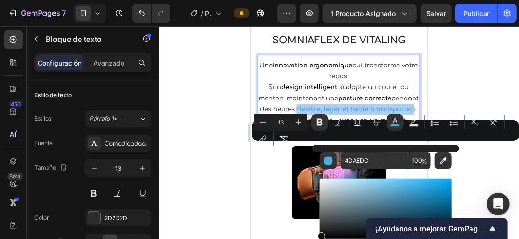
drag, startPoint x: 585, startPoint y: 255, endPoint x: 282, endPoint y: 222, distance: 304.5
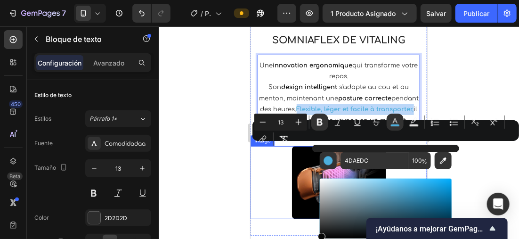
type input "070707"
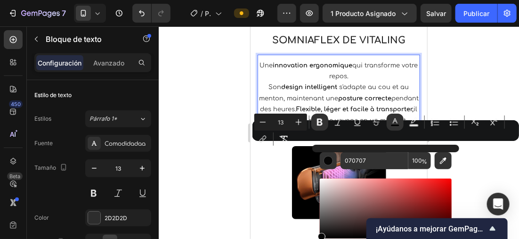
click at [209, 165] on div at bounding box center [339, 132] width 360 height 212
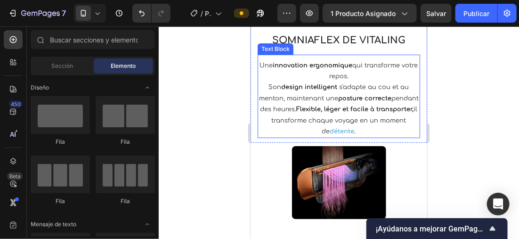
click at [340, 134] on strong "détente" at bounding box center [342, 131] width 24 height 7
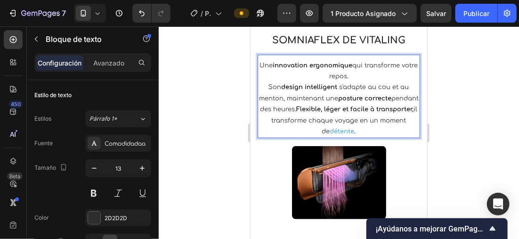
click at [340, 134] on strong "détente" at bounding box center [342, 131] width 24 height 7
drag, startPoint x: 340, startPoint y: 169, endPoint x: 361, endPoint y: 168, distance: 20.7
click at [354, 134] on strong "détente" at bounding box center [342, 131] width 24 height 7
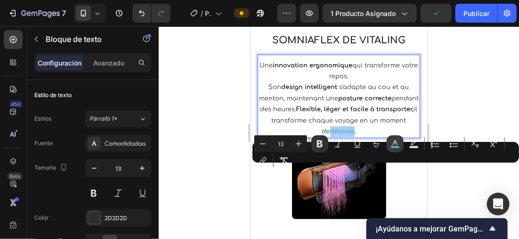
click at [396, 151] on button "color" at bounding box center [394, 143] width 17 height 17
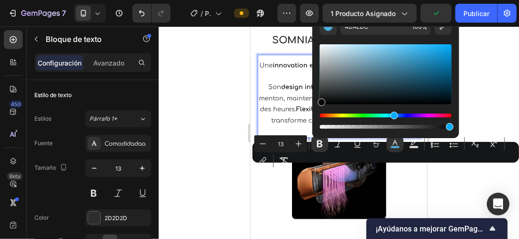
drag, startPoint x: 574, startPoint y: 122, endPoint x: 260, endPoint y: 103, distance: 315.0
type input "000000"
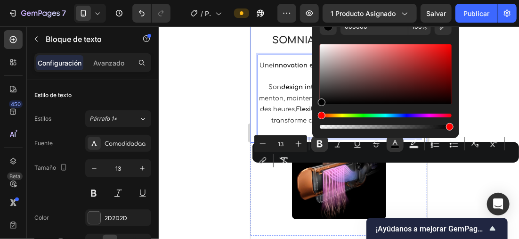
click at [217, 114] on div at bounding box center [339, 132] width 360 height 212
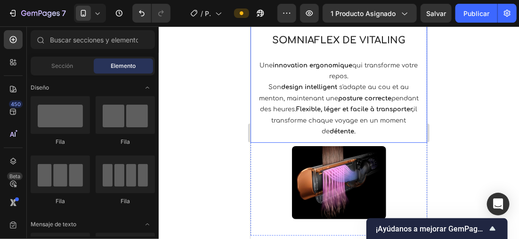
click at [214, 95] on div at bounding box center [339, 132] width 360 height 212
drag, startPoint x: 214, startPoint y: 94, endPoint x: 193, endPoint y: 66, distance: 35.0
click at [193, 67] on div at bounding box center [339, 132] width 360 height 212
click at [97, 1] on div "7 Version history / PÁGINA PRODUCTO (Plancha 2 en 1) Preview 1 producto asignad…" at bounding box center [259, 13] width 519 height 27
click at [94, 8] on div at bounding box center [90, 13] width 32 height 19
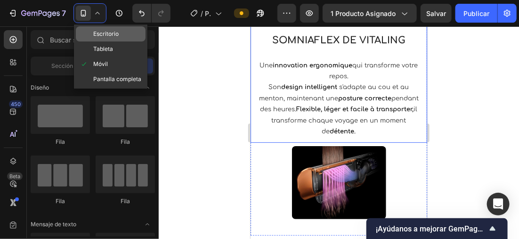
click at [107, 30] on span "Escritorio" at bounding box center [105, 33] width 25 height 9
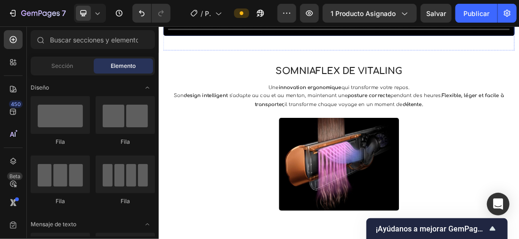
scroll to position [1421, 0]
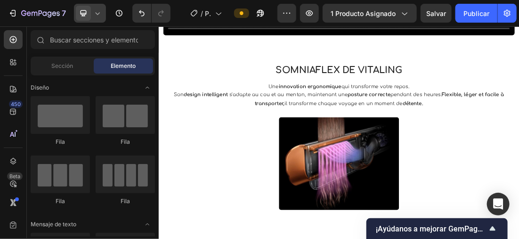
click at [90, 9] on span at bounding box center [83, 13] width 15 height 15
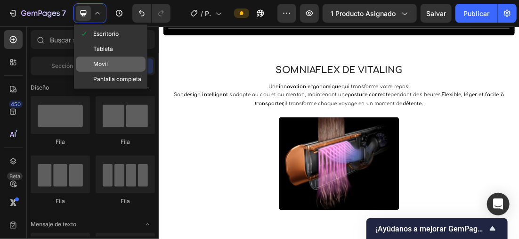
click at [106, 64] on span "Móvil" at bounding box center [100, 63] width 15 height 9
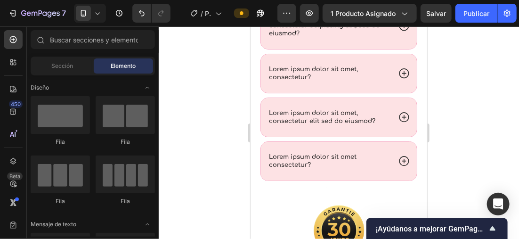
scroll to position [1628, 0]
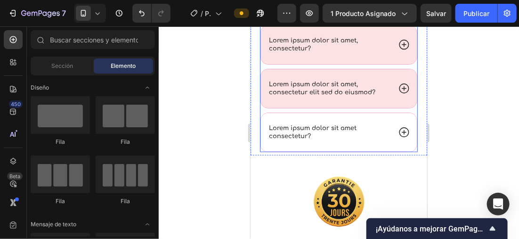
click at [387, 137] on div "Lorem ipsum dolor sit amet consectetur?" at bounding box center [338, 132] width 156 height 39
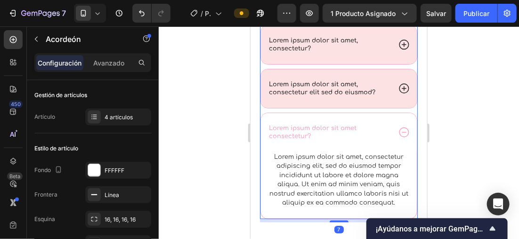
click at [389, 134] on div "Lorem ipsum dolor sit amet consectetur?" at bounding box center [338, 132] width 156 height 39
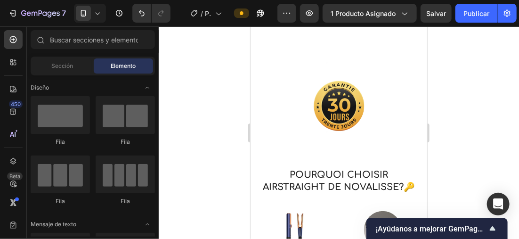
scroll to position [1770, 0]
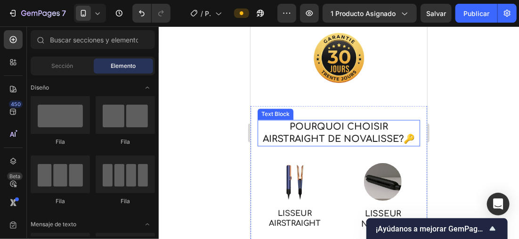
click at [370, 142] on span "Pourquoi choisir Airstraight de Novalisse?🔑" at bounding box center [338, 132] width 152 height 22
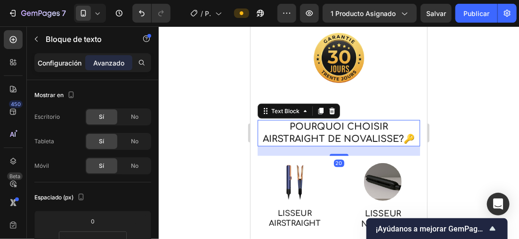
click at [55, 64] on p "Configuración" at bounding box center [60, 63] width 44 height 10
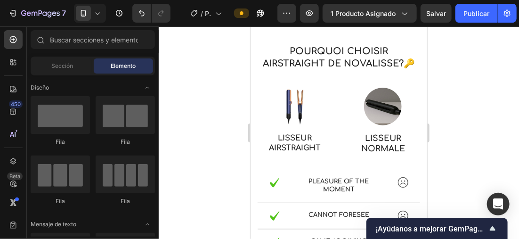
scroll to position [1887, 0]
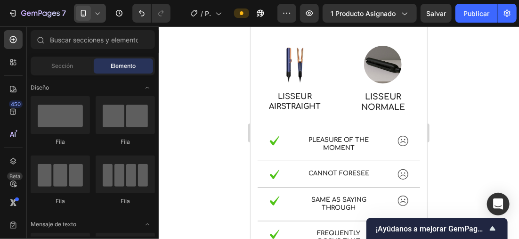
click at [105, 12] on div at bounding box center [90, 13] width 32 height 19
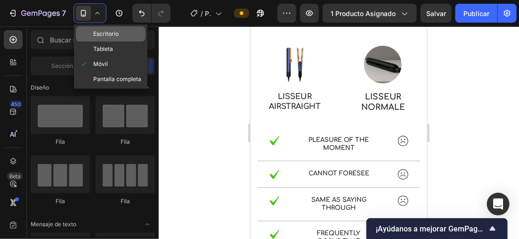
click at [110, 28] on div "Escritorio" at bounding box center [111, 33] width 70 height 15
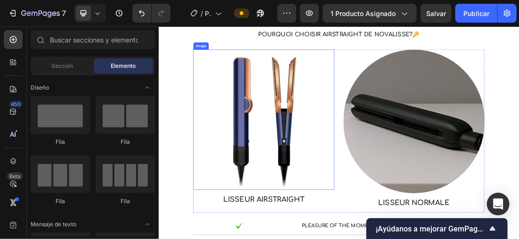
click at [238, 89] on div at bounding box center [322, 172] width 221 height 220
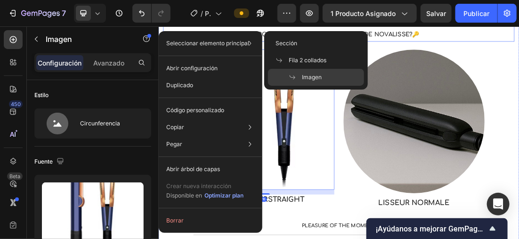
click at [215, 29] on p "Pourquoi choisir Airstraight de Novalisse?🔑" at bounding box center [440, 38] width 549 height 22
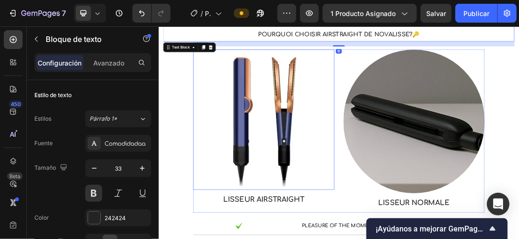
click at [362, 180] on img at bounding box center [322, 172] width 221 height 220
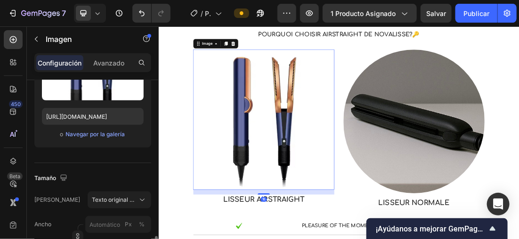
scroll to position [235, 0]
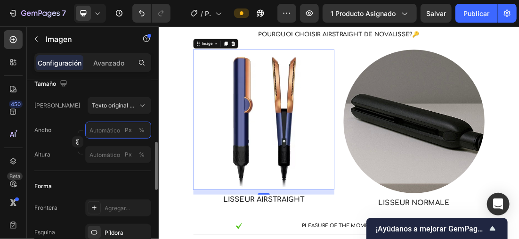
click at [102, 130] on input "Px %" at bounding box center [118, 129] width 66 height 17
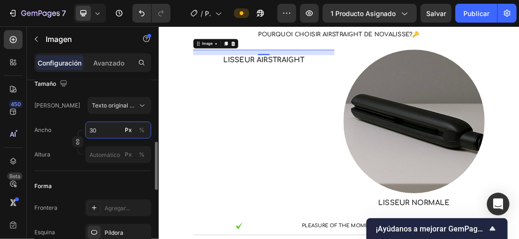
type input "300"
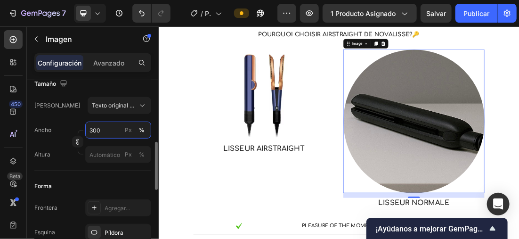
type input "300"
click at [115, 85] on div "Tamaño" at bounding box center [92, 83] width 117 height 15
drag, startPoint x: 115, startPoint y: 85, endPoint x: 107, endPoint y: 90, distance: 9.5
click at [98, 89] on div "Tamaño" at bounding box center [92, 83] width 117 height 15
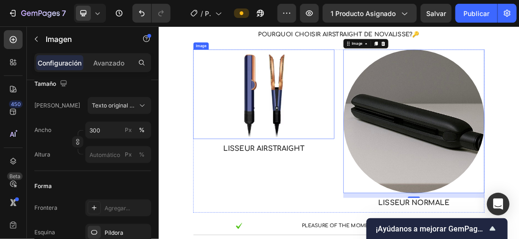
click at [282, 140] on img at bounding box center [322, 132] width 141 height 140
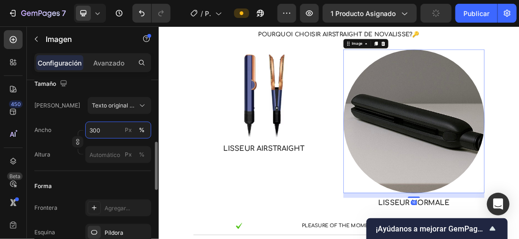
click at [102, 131] on input "300" at bounding box center [118, 129] width 66 height 17
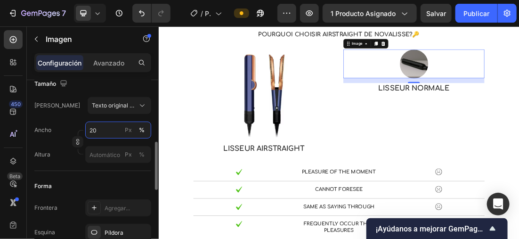
type input "2"
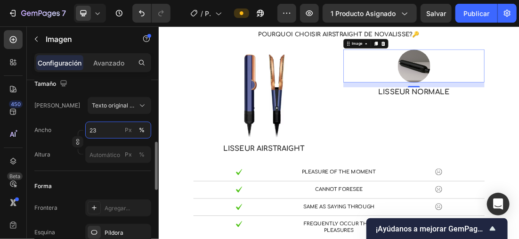
type input "2"
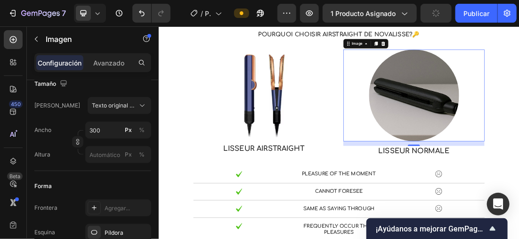
click at [97, 13] on icon at bounding box center [97, 12] width 9 height 9
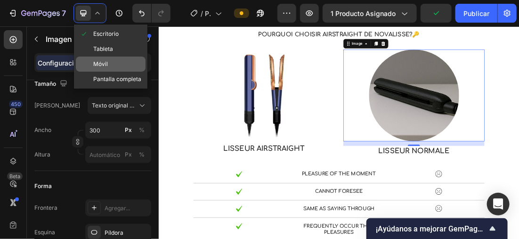
click at [115, 58] on div "Móvil" at bounding box center [111, 63] width 70 height 15
type input "80"
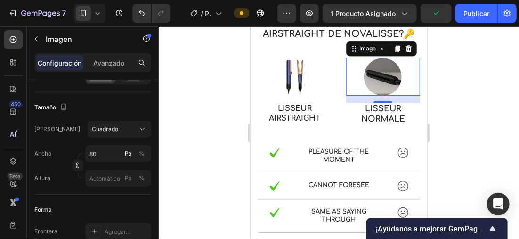
scroll to position [1874, 0]
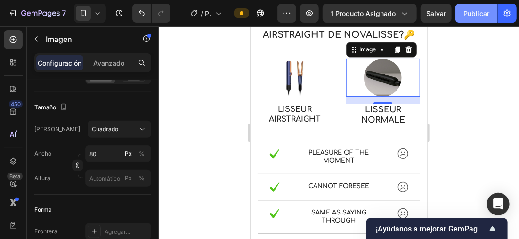
click at [467, 20] on button "Publicar" at bounding box center [476, 13] width 42 height 19
